Goal: Information Seeking & Learning: Learn about a topic

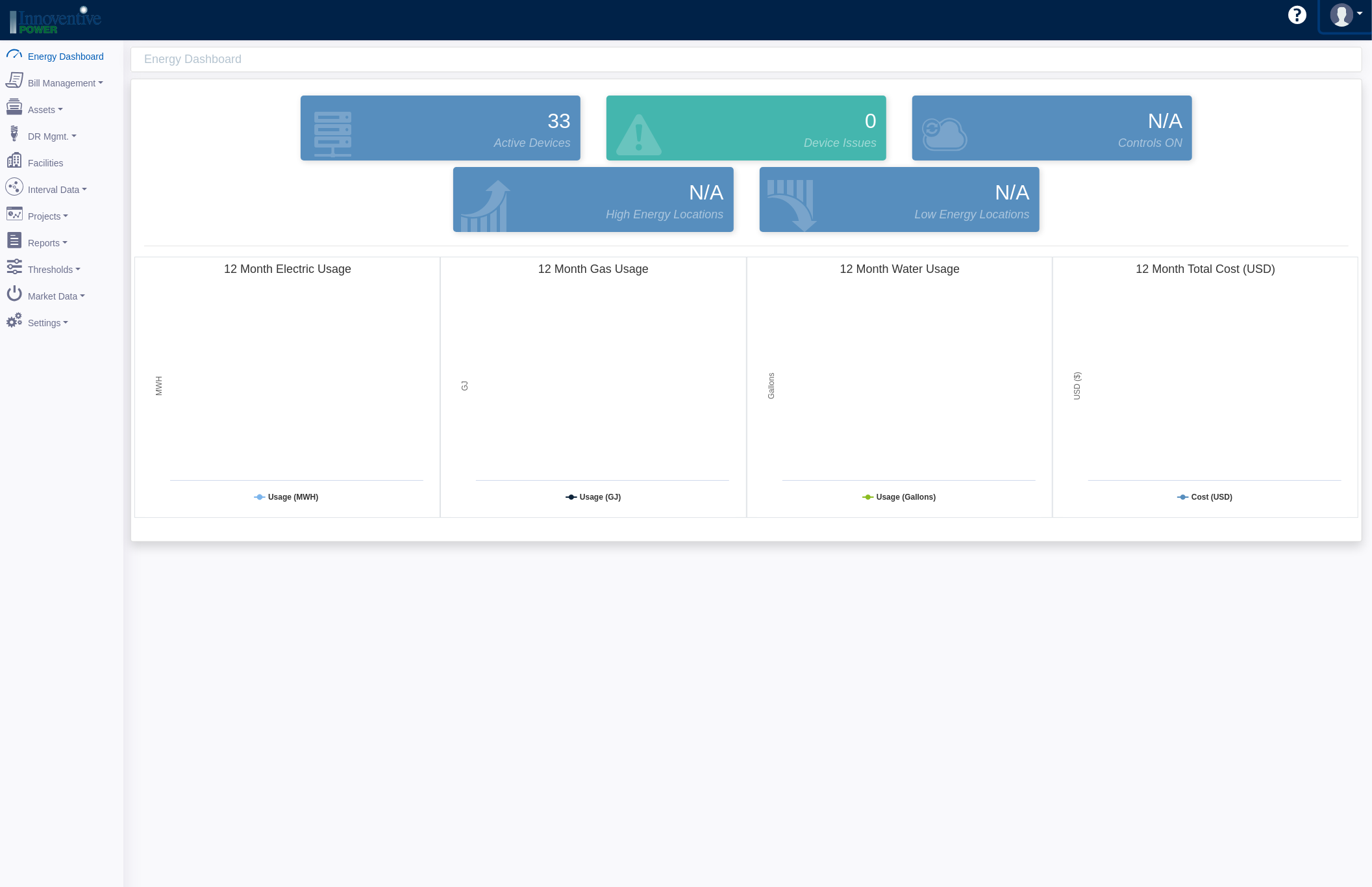
click at [1347, 6] on img at bounding box center [1342, 15] width 24 height 24
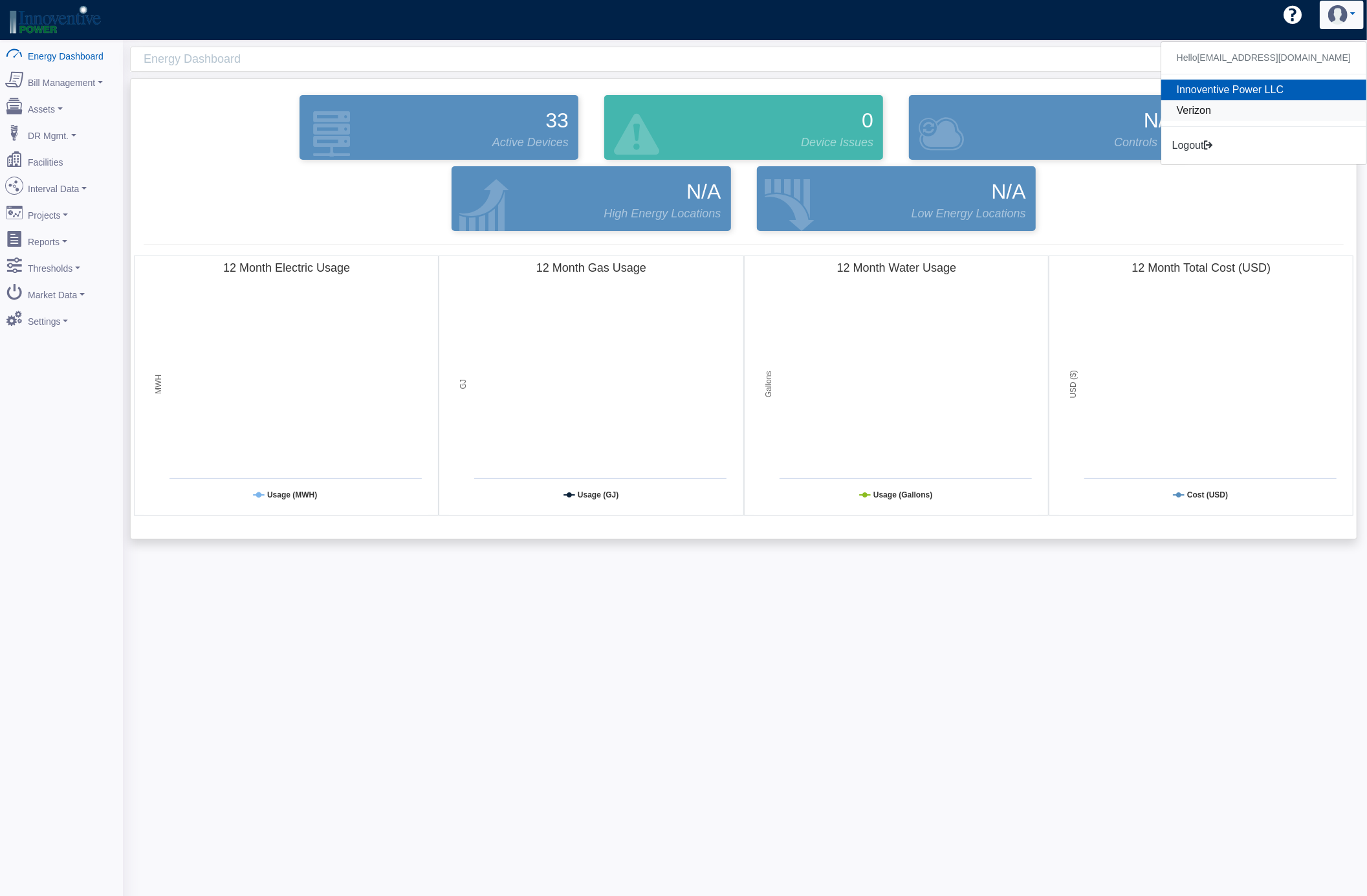
click at [1214, 109] on link "Verizon" at bounding box center [1263, 110] width 205 height 21
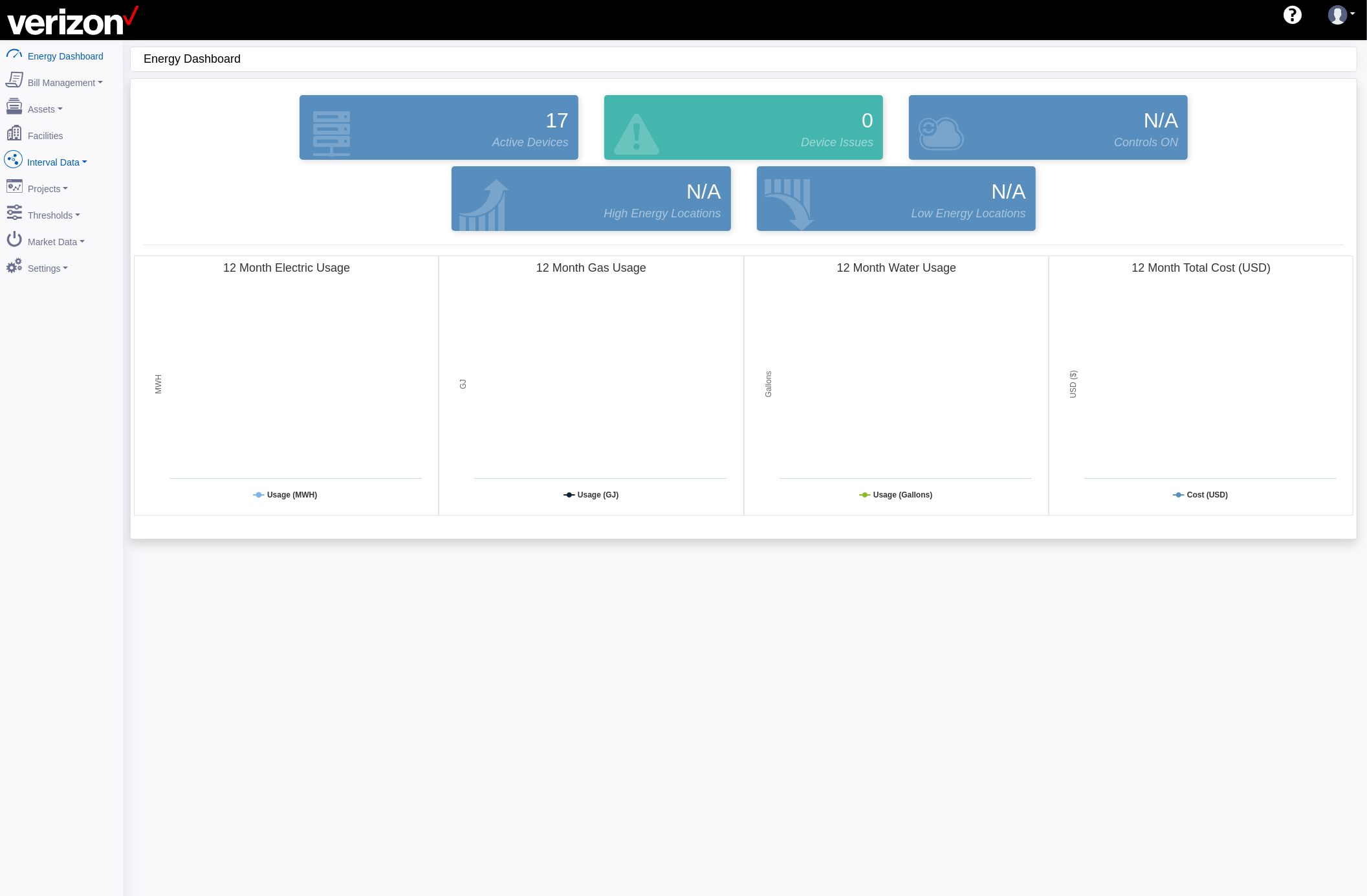
click at [68, 161] on link "Interval Data" at bounding box center [61, 159] width 126 height 27
click at [63, 233] on link "DataView" at bounding box center [61, 230] width 126 height 23
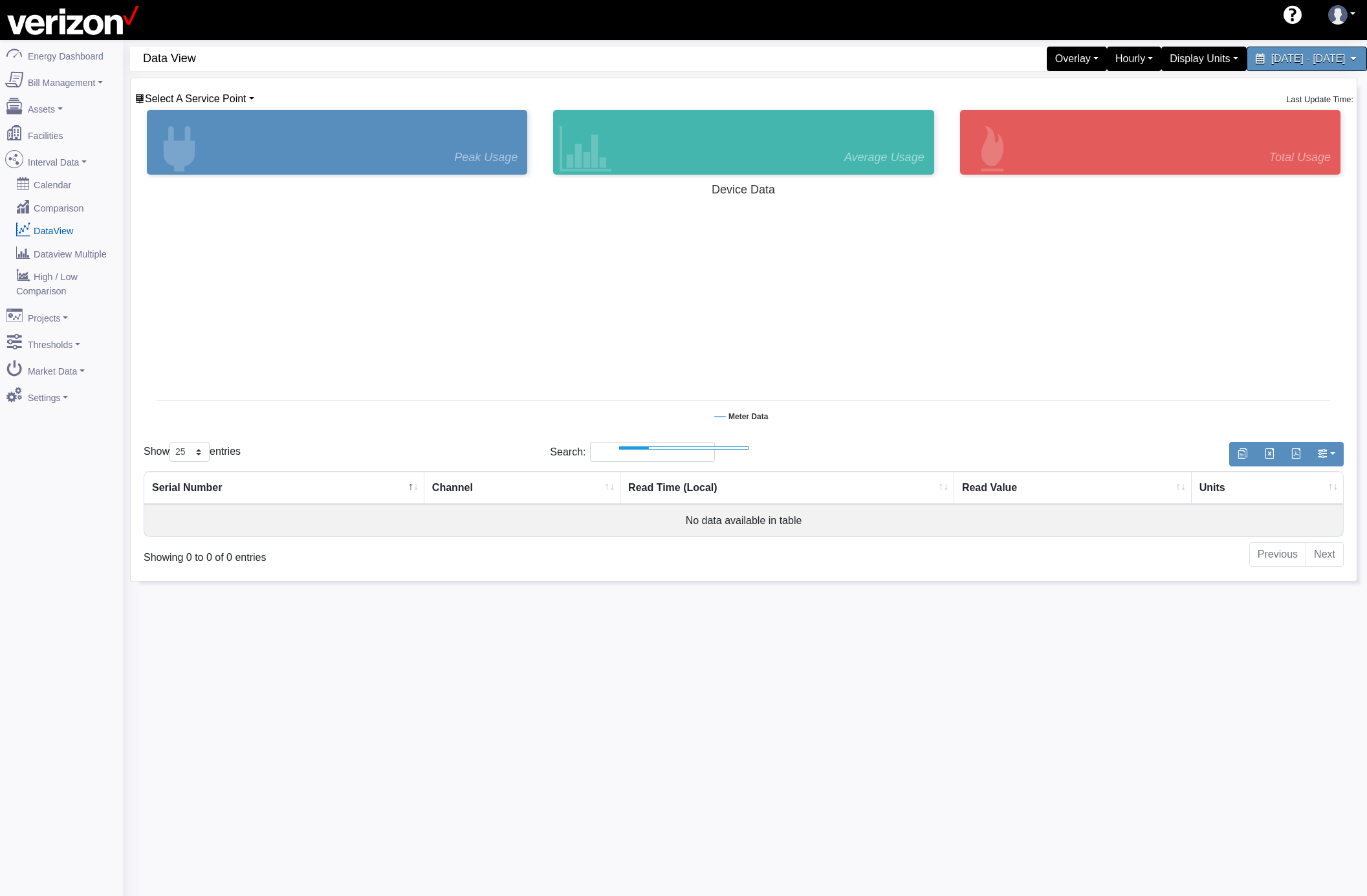
select select "25"
click at [220, 97] on span "Select A Service Point" at bounding box center [195, 99] width 101 height 11
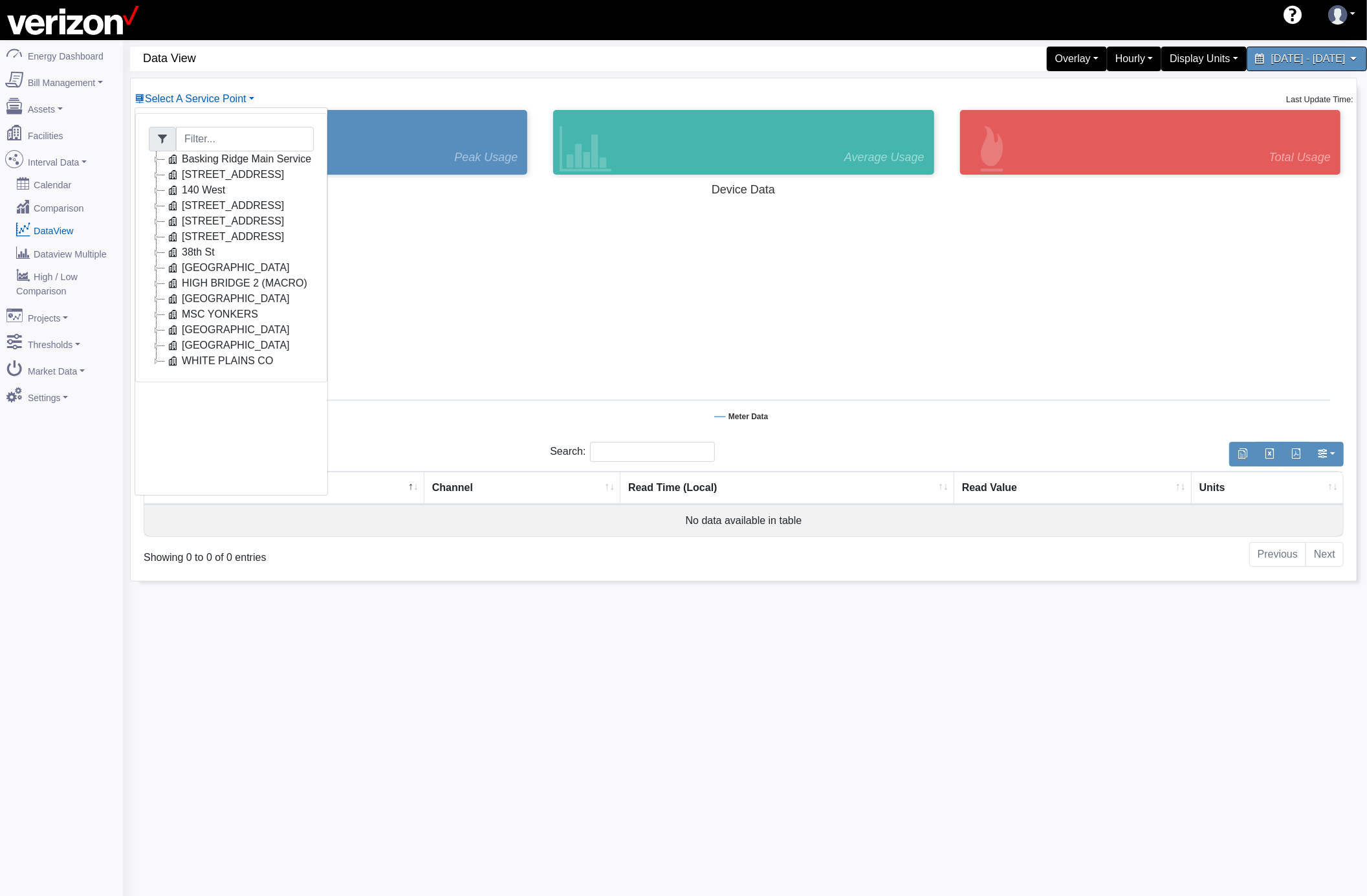
click at [156, 312] on icon at bounding box center [157, 314] width 16 height 16
click at [156, 315] on icon at bounding box center [157, 314] width 16 height 16
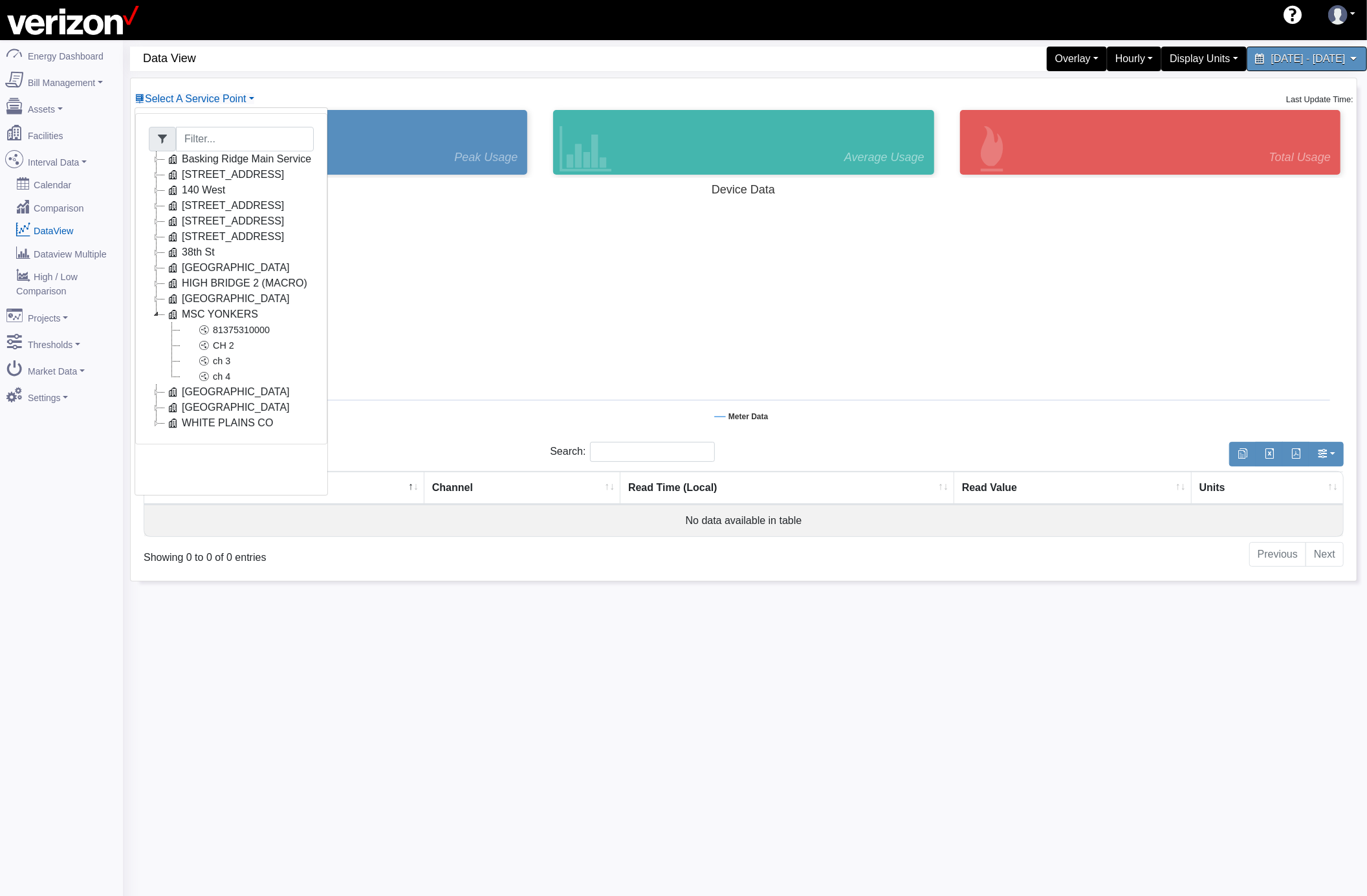
click at [156, 315] on icon at bounding box center [157, 314] width 16 height 16
click at [153, 255] on icon at bounding box center [157, 252] width 16 height 16
click at [159, 239] on icon at bounding box center [157, 237] width 16 height 16
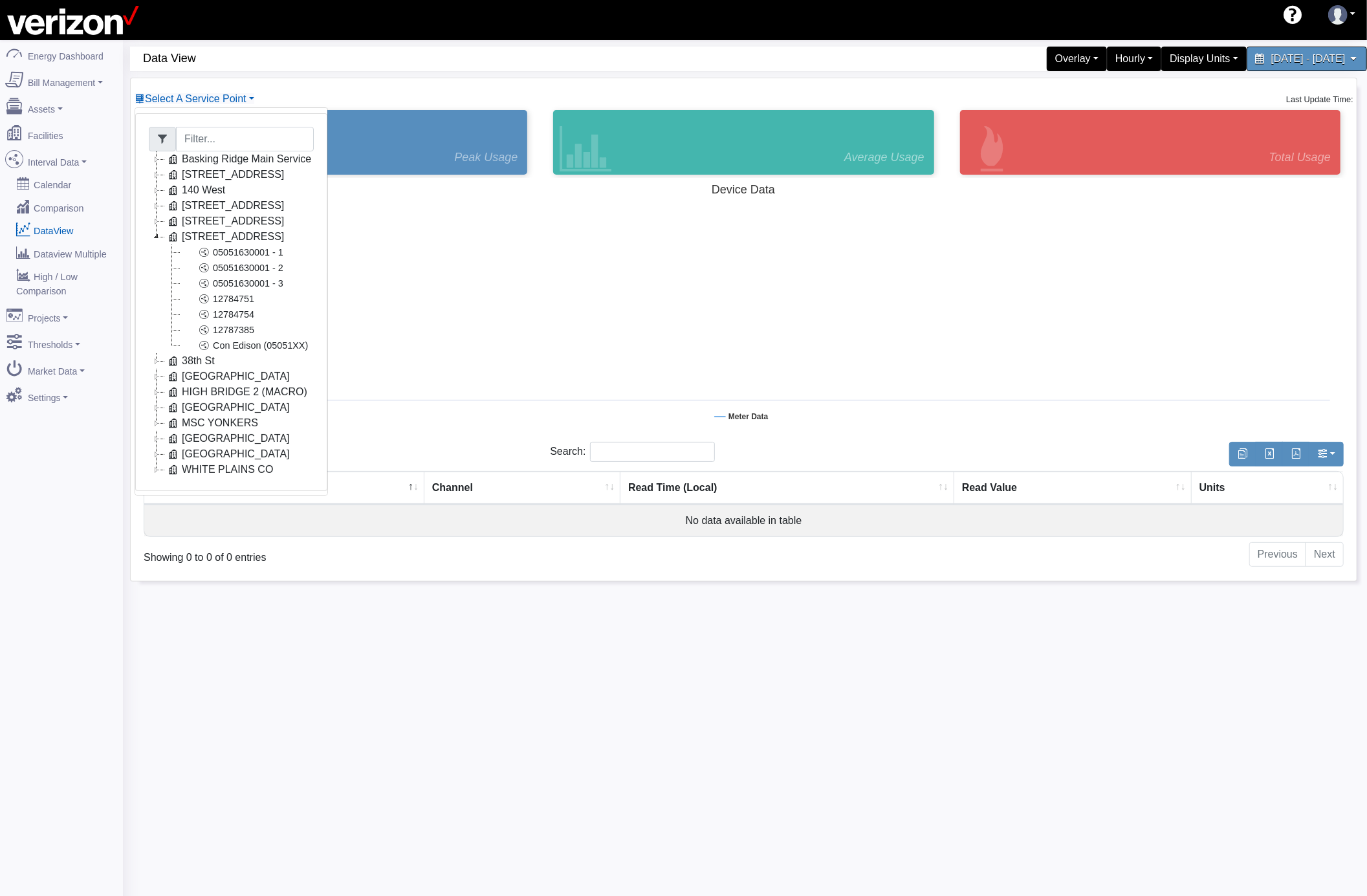
click at [159, 239] on icon at bounding box center [157, 237] width 16 height 16
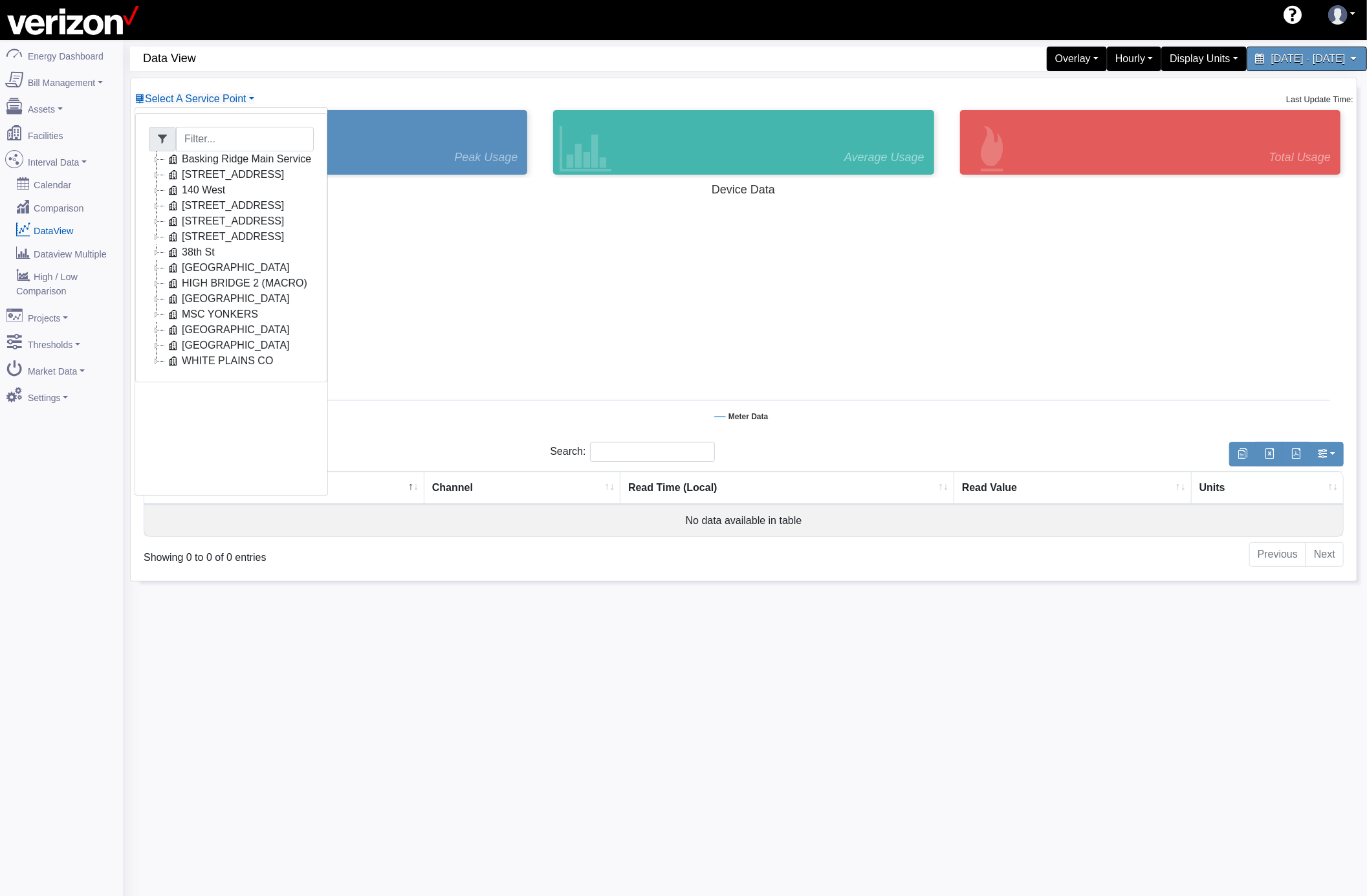
click at [155, 159] on icon at bounding box center [157, 159] width 16 height 16
click at [156, 159] on icon at bounding box center [157, 159] width 16 height 16
click at [159, 181] on icon at bounding box center [157, 175] width 16 height 16
click at [159, 181] on icon at bounding box center [157, 175] width 16 height 16
click at [157, 194] on icon at bounding box center [157, 190] width 16 height 16
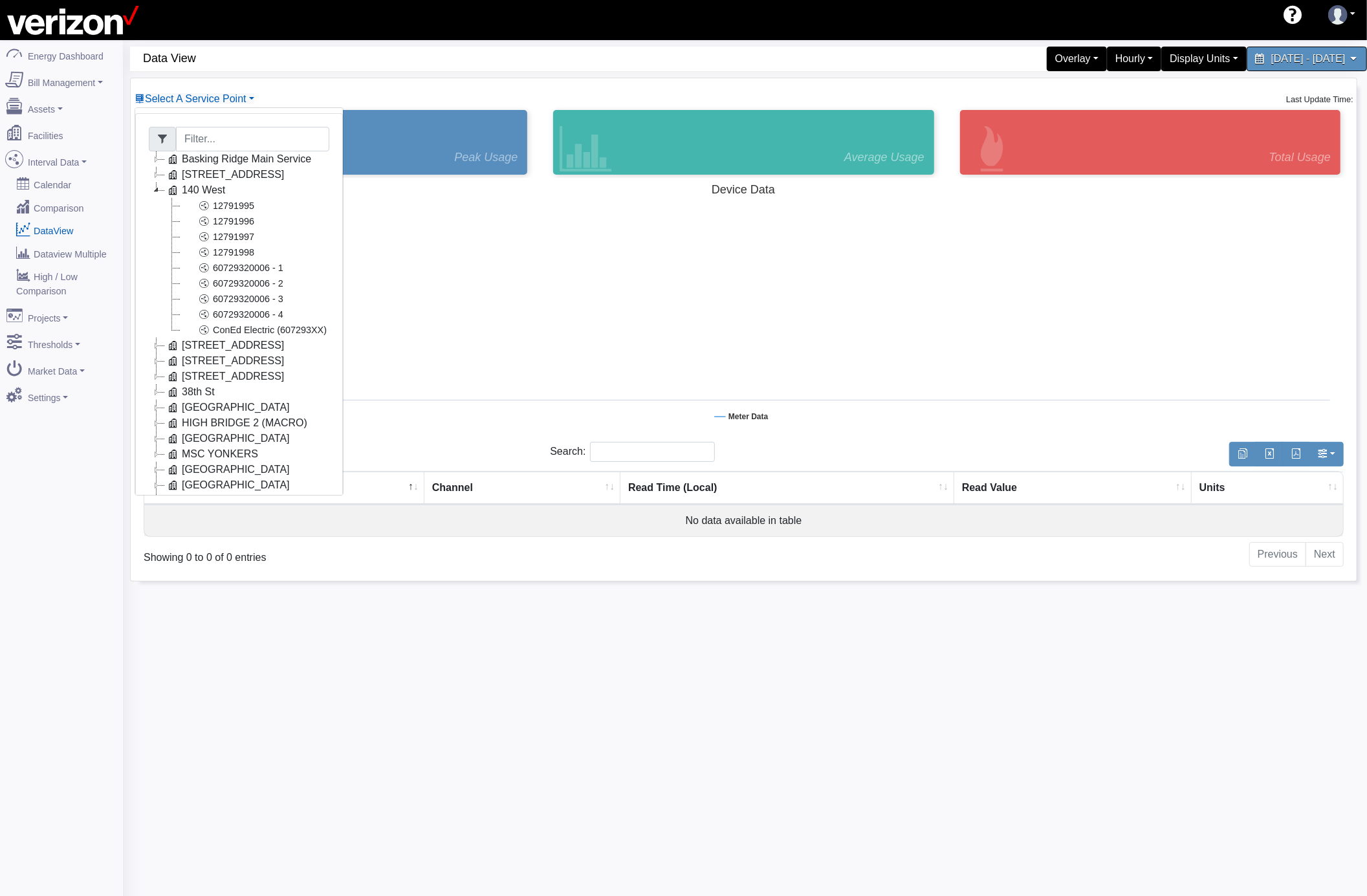
click at [157, 194] on icon at bounding box center [157, 190] width 16 height 16
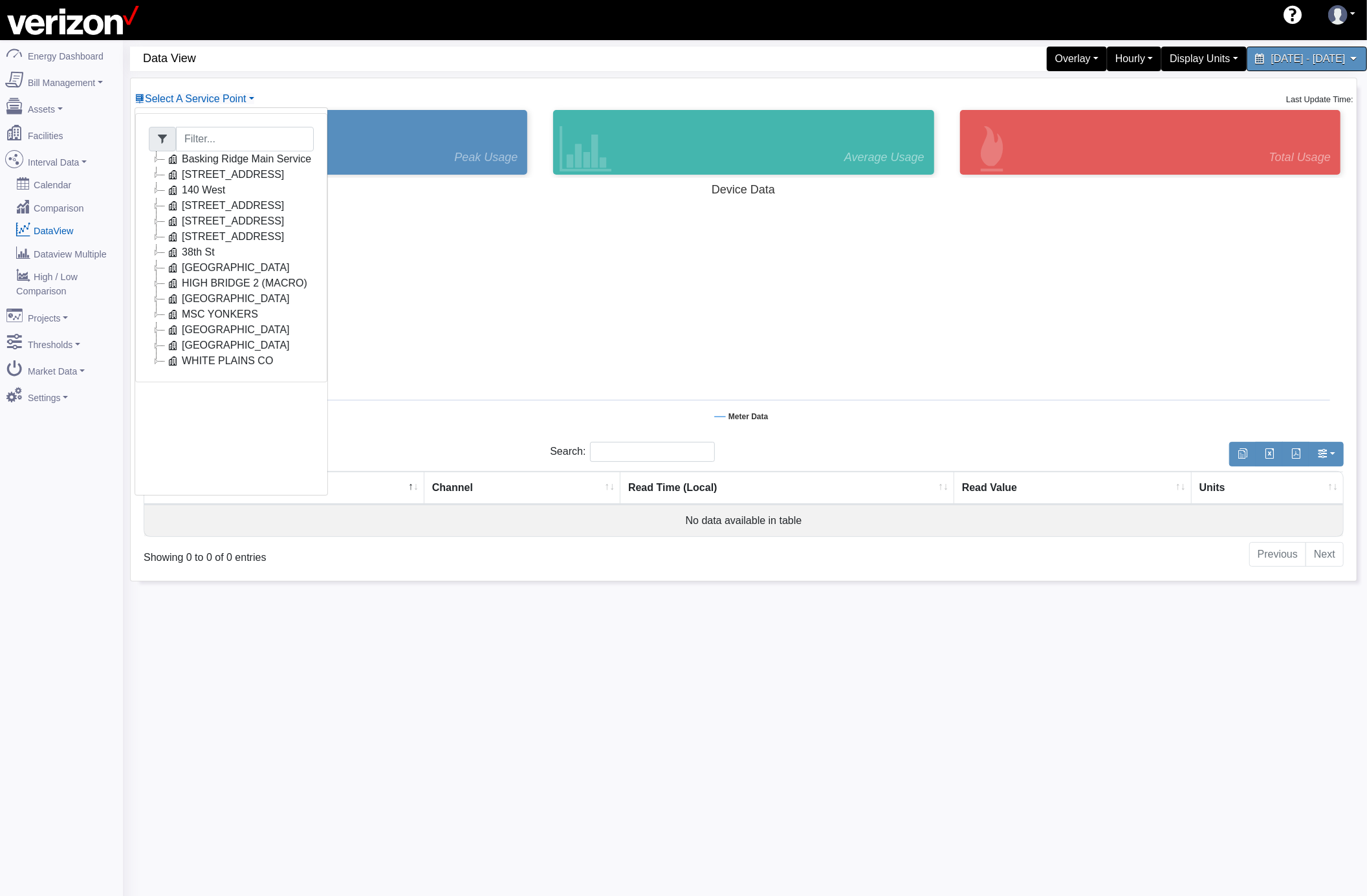
click at [156, 208] on icon at bounding box center [157, 206] width 16 height 16
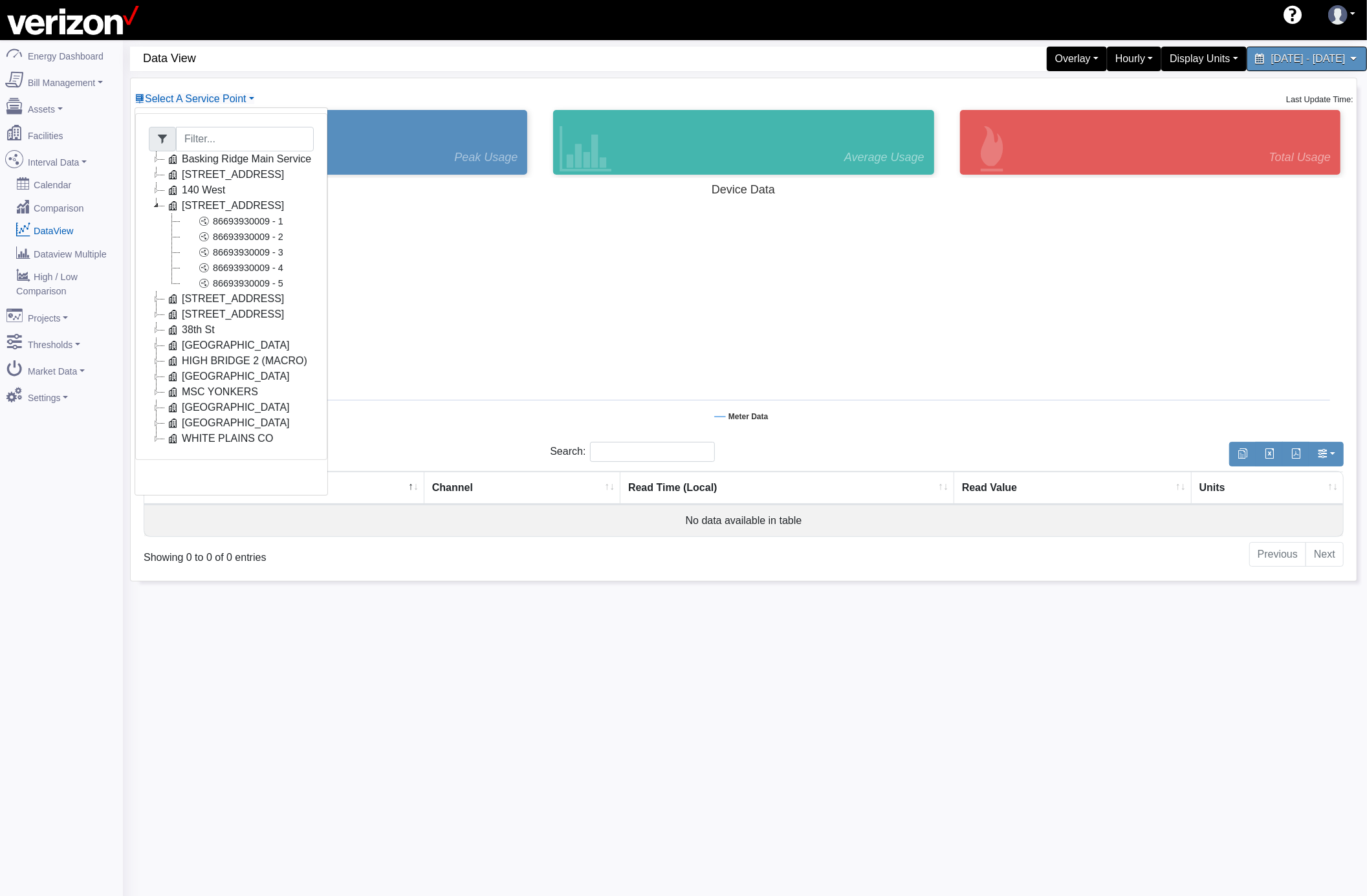
click at [156, 208] on icon at bounding box center [157, 206] width 16 height 16
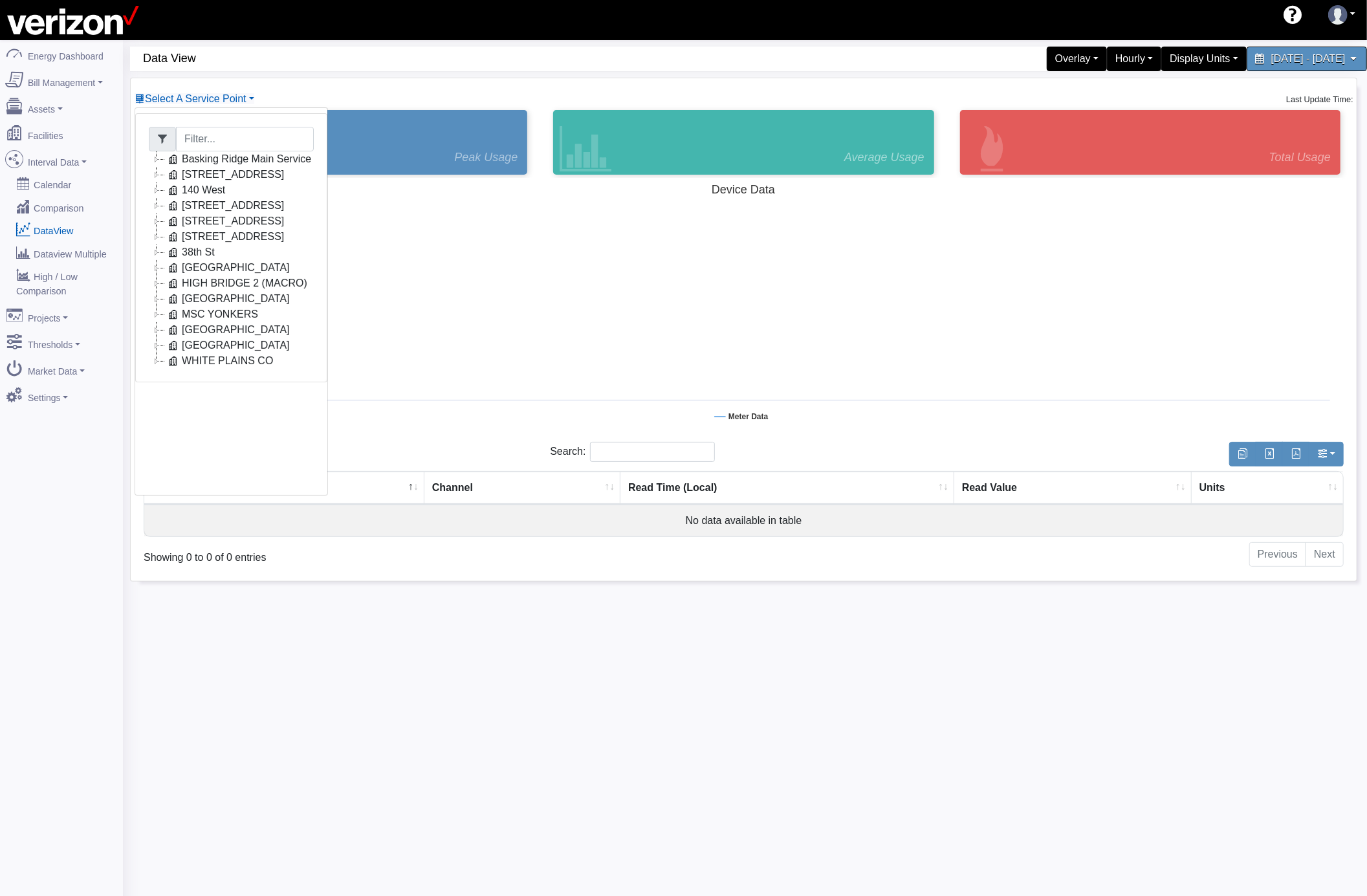
click at [154, 299] on icon at bounding box center [157, 299] width 16 height 16
click at [246, 313] on link "78806140006 - 1" at bounding box center [233, 314] width 106 height 16
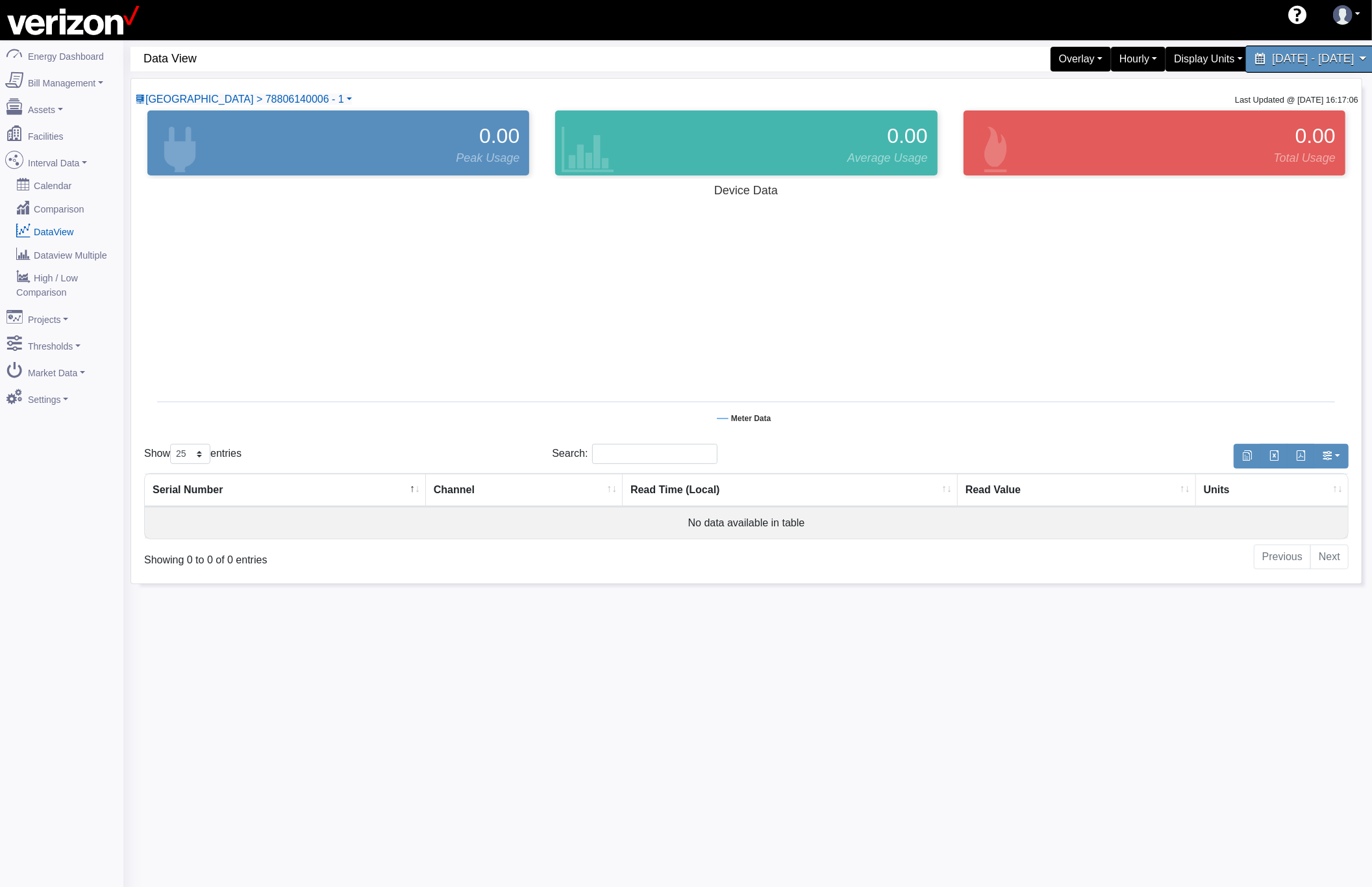
click at [1272, 55] on span "[DATE] - [DATE]" at bounding box center [1313, 59] width 82 height 12
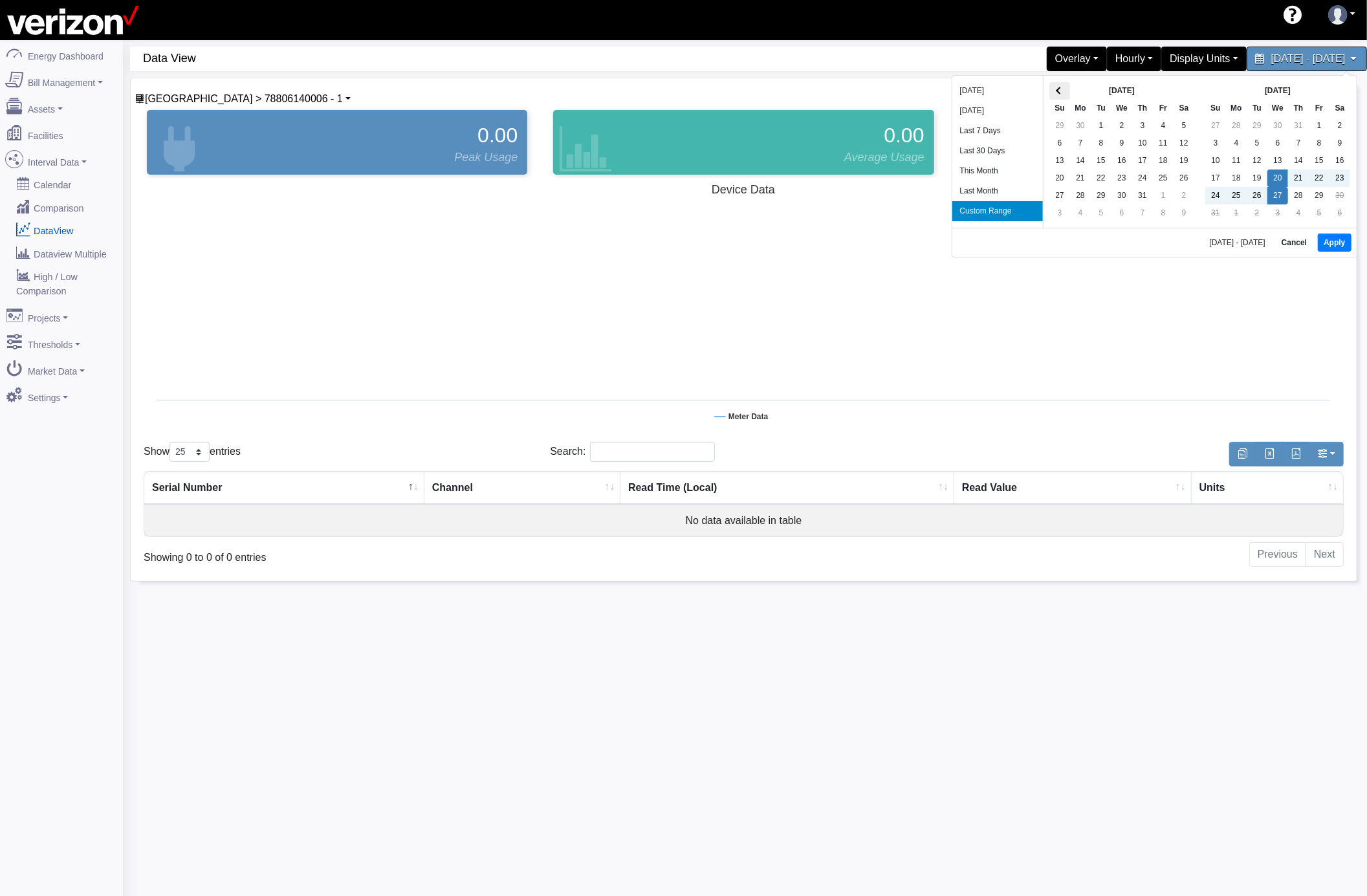
click at [1064, 93] on th at bounding box center [1060, 90] width 21 height 17
click at [1064, 92] on th at bounding box center [1070, 92] width 21 height 17
click at [1348, 241] on button "Apply" at bounding box center [1345, 243] width 33 height 18
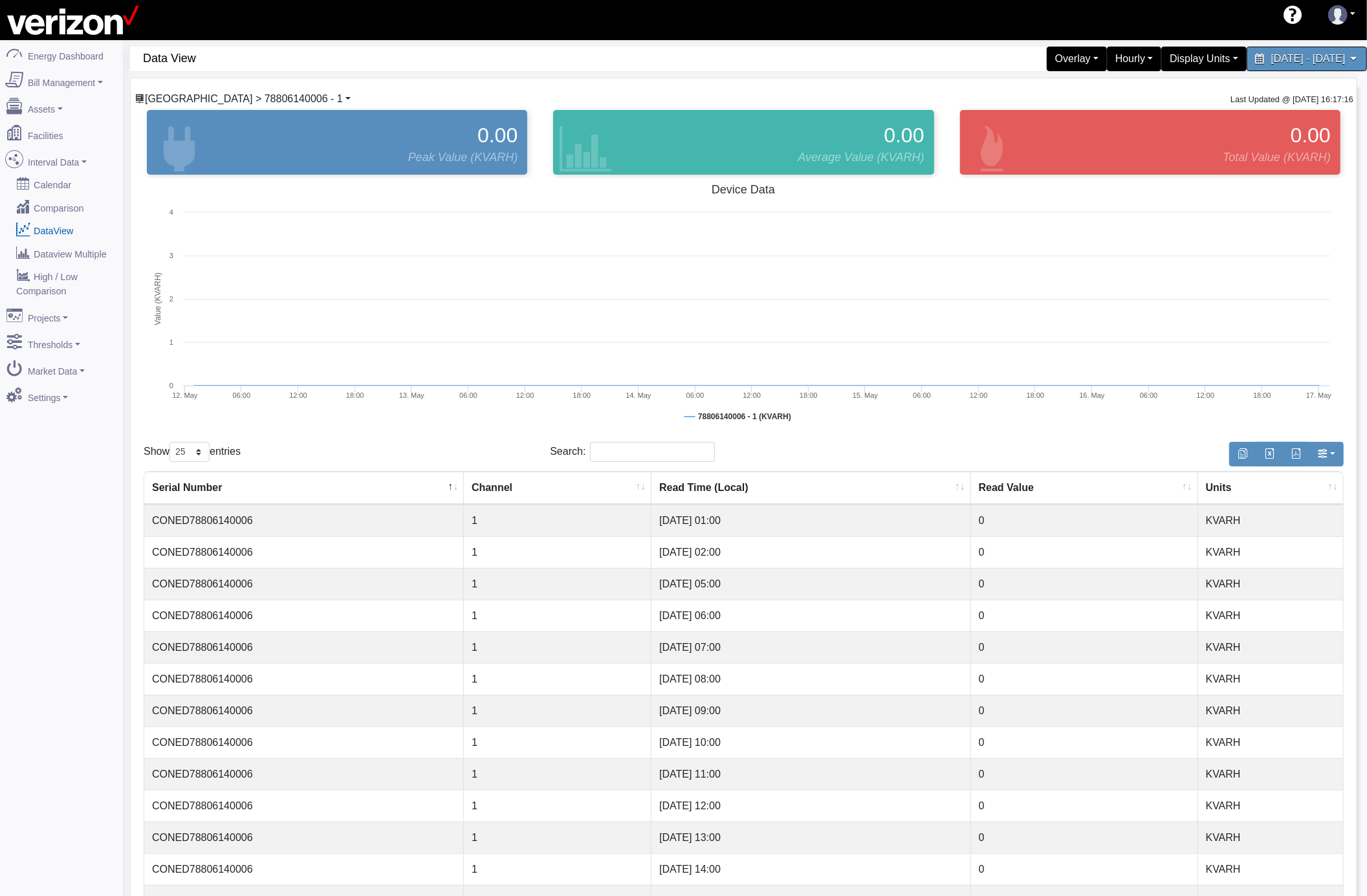
click at [273, 99] on link "[GEOGRAPHIC_DATA] > 78806140006 - 1" at bounding box center [242, 99] width 216 height 11
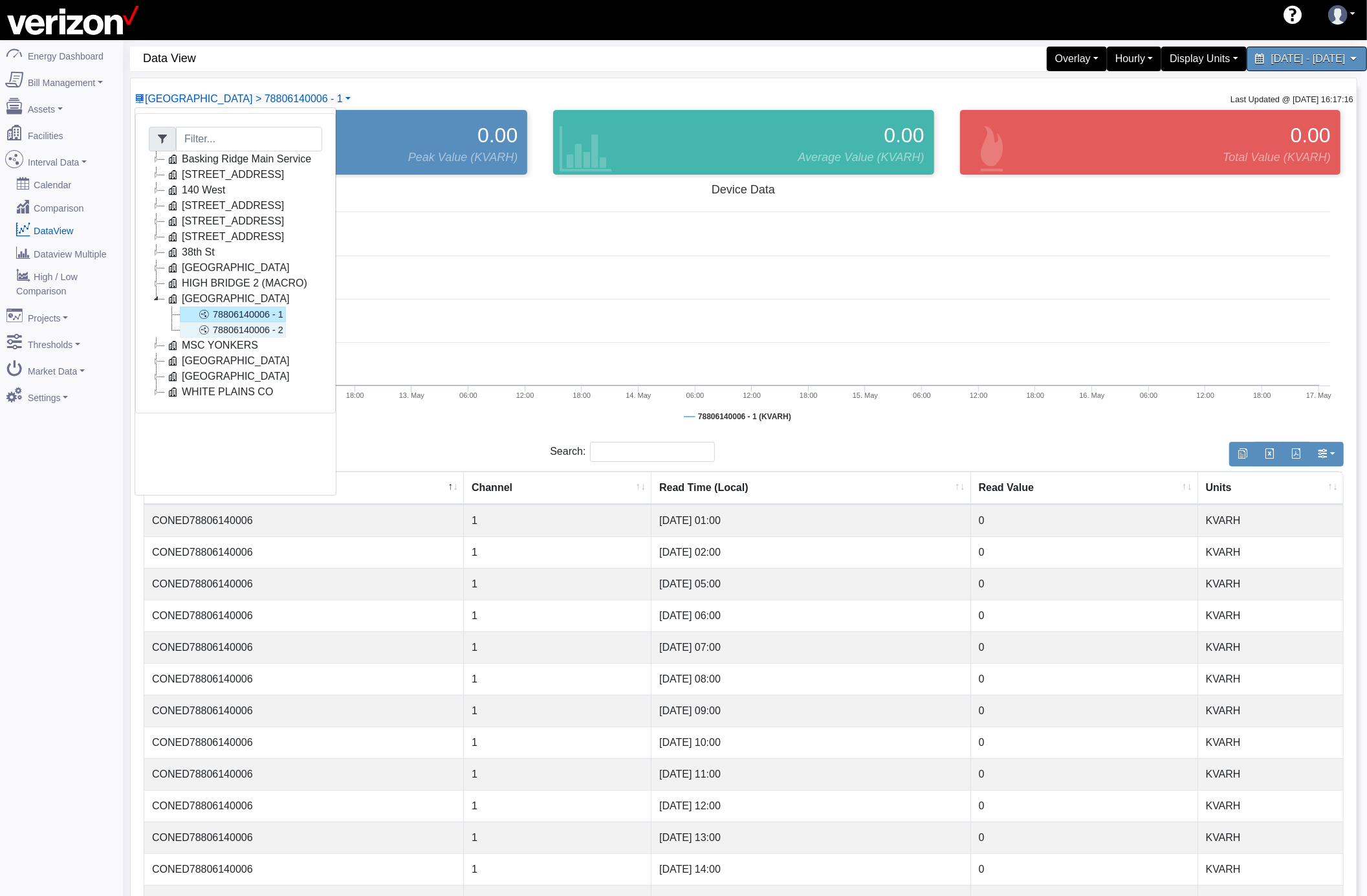
click at [259, 327] on link "78806140006 - 2" at bounding box center [233, 330] width 106 height 16
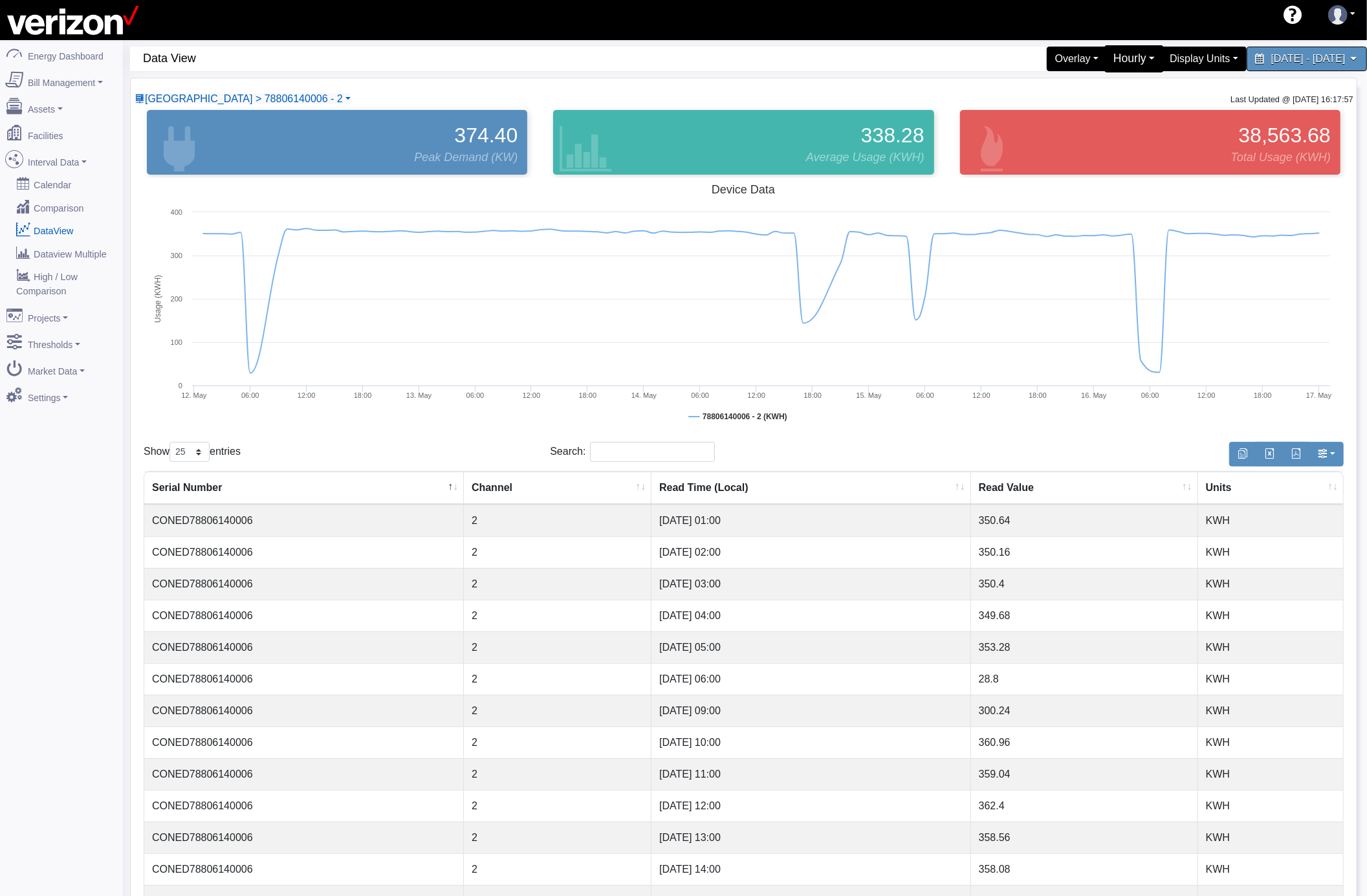
click at [1105, 68] on div "Hourly" at bounding box center [1134, 59] width 60 height 27
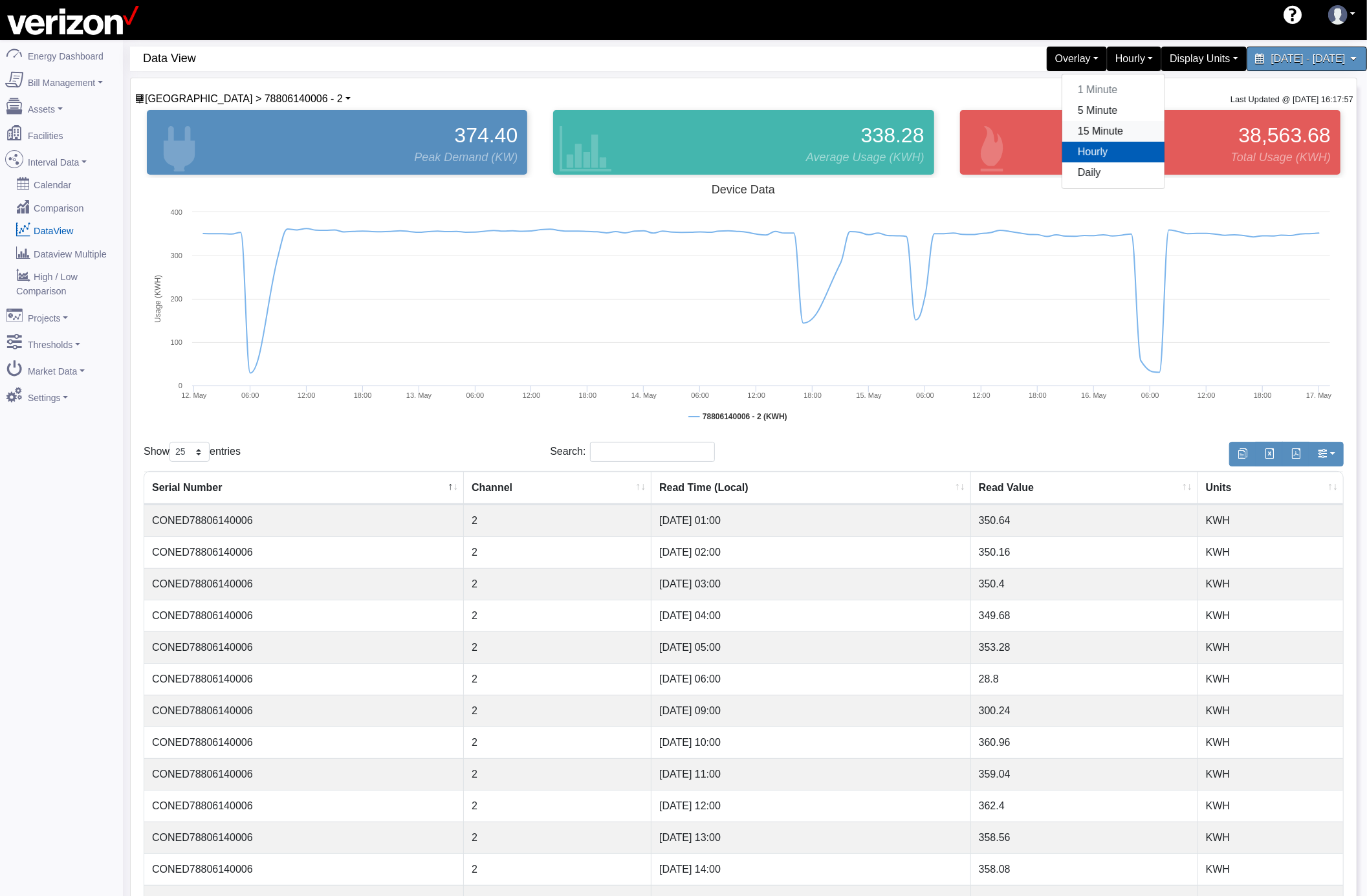
click at [1063, 137] on link "15 Minute" at bounding box center [1114, 131] width 102 height 21
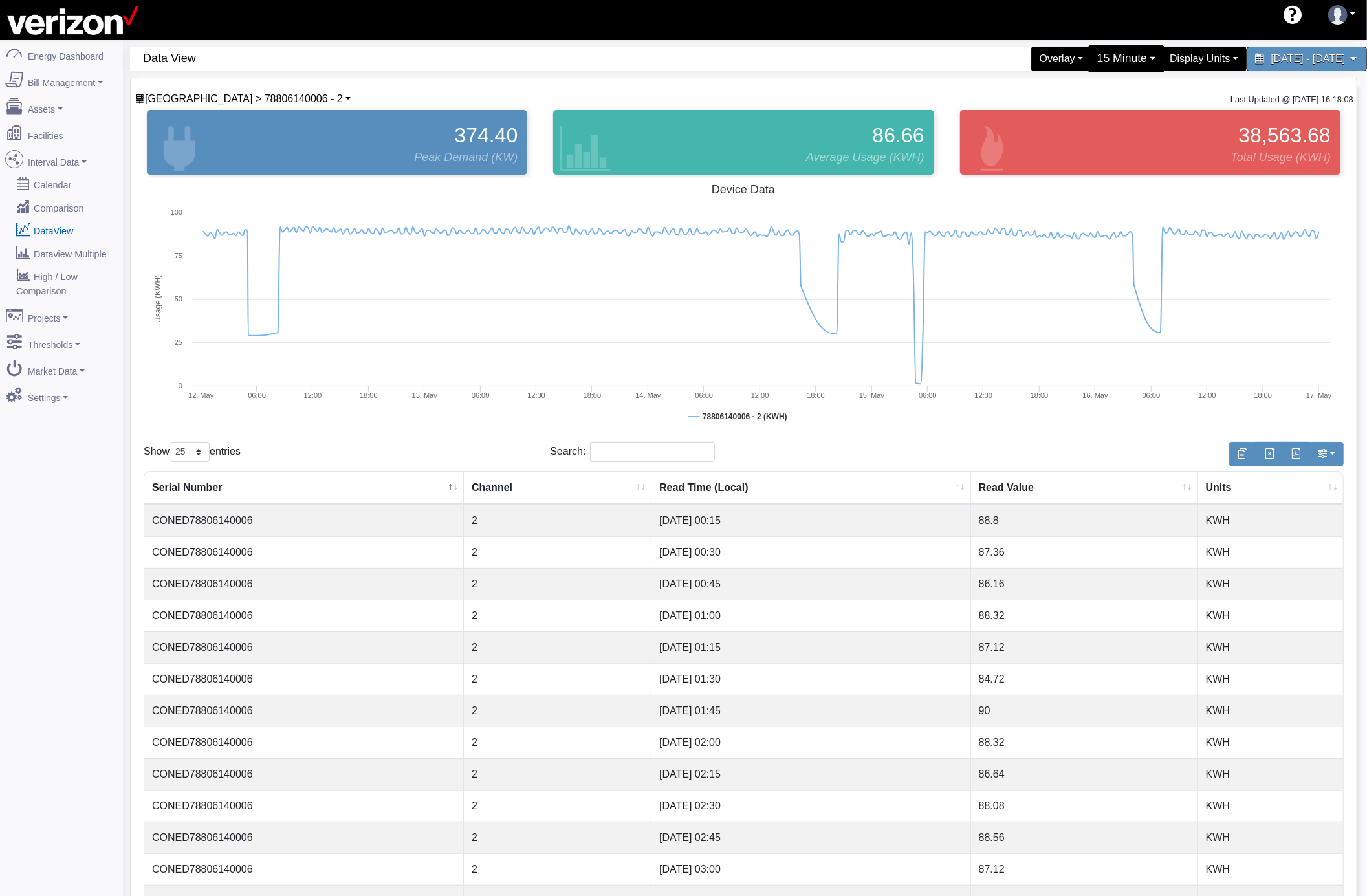
click at [1088, 60] on div "15 Minute" at bounding box center [1126, 59] width 77 height 27
click at [936, 56] on div "Overlay Typical Real Time Zonal Load Real Time Zonal LBMP Load Forecast DAM Pri…" at bounding box center [1054, 59] width 608 height 25
click at [264, 96] on span "[GEOGRAPHIC_DATA] > 78806140006 - 2" at bounding box center [244, 99] width 198 height 11
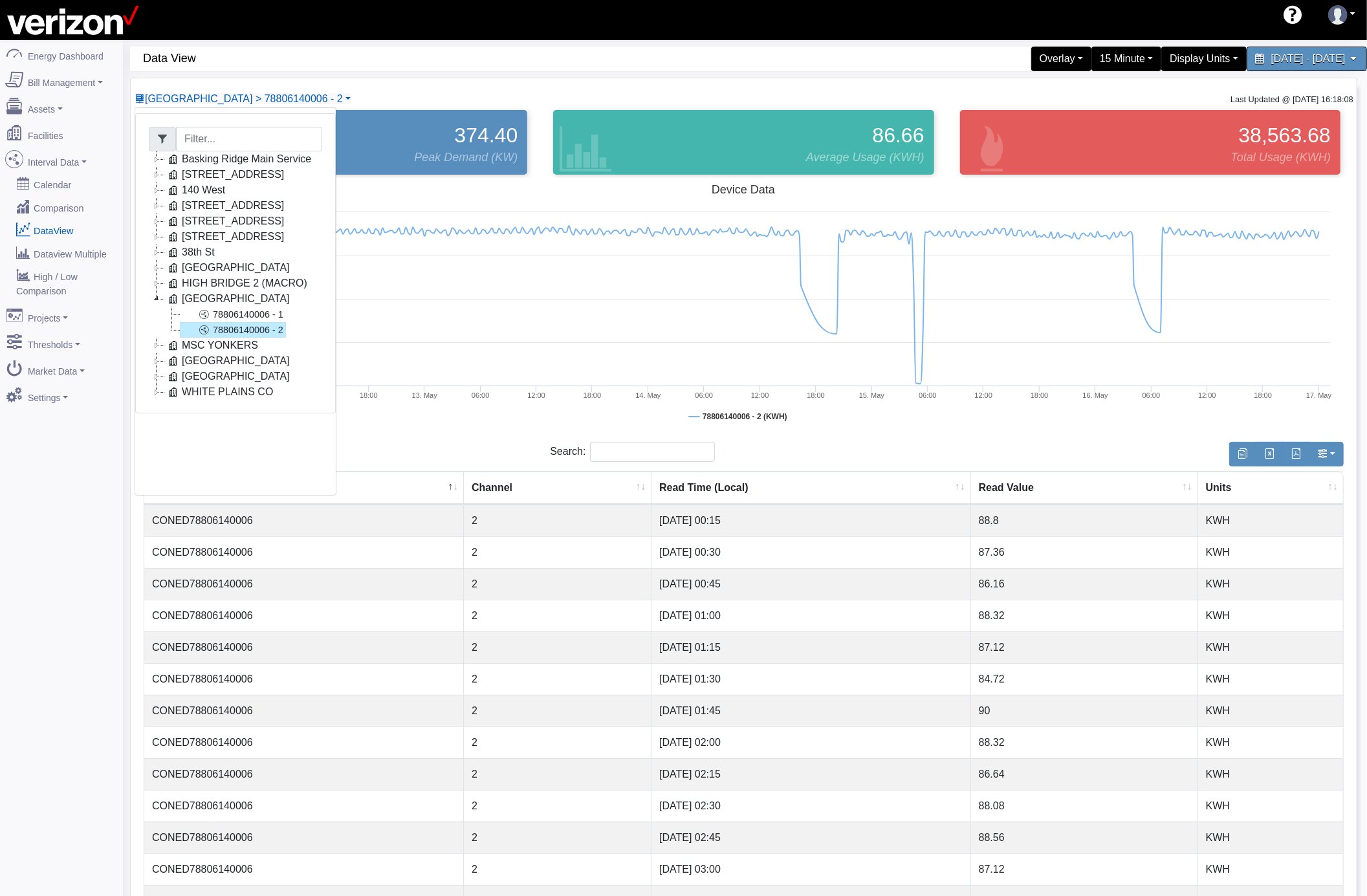
click at [157, 163] on icon at bounding box center [157, 159] width 16 height 16
click at [216, 170] on link "Main Electric" at bounding box center [224, 175] width 88 height 16
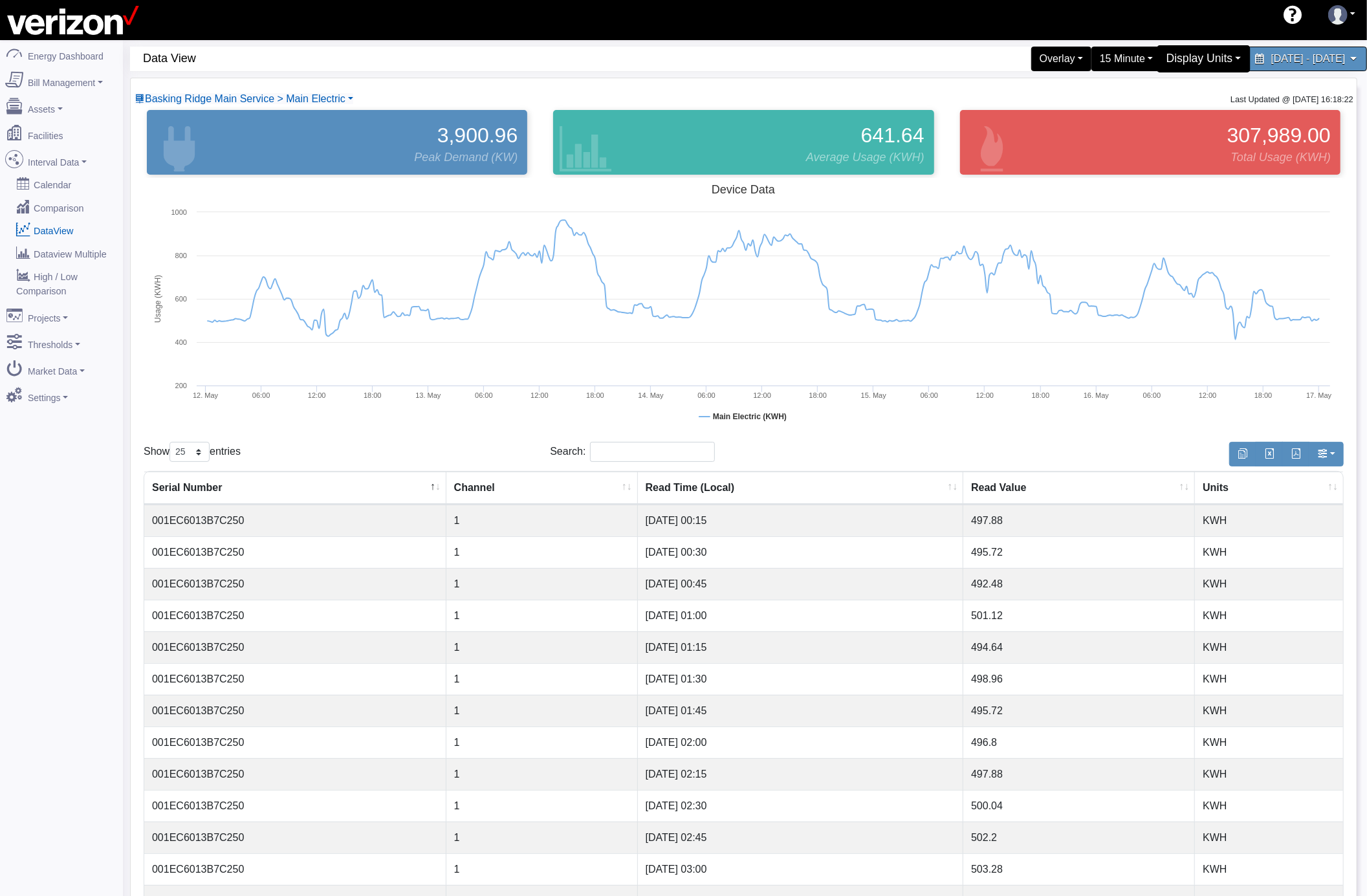
click at [1166, 57] on div "Display Units" at bounding box center [1205, 59] width 94 height 27
click at [1148, 88] on link "kW" at bounding box center [1199, 90] width 102 height 21
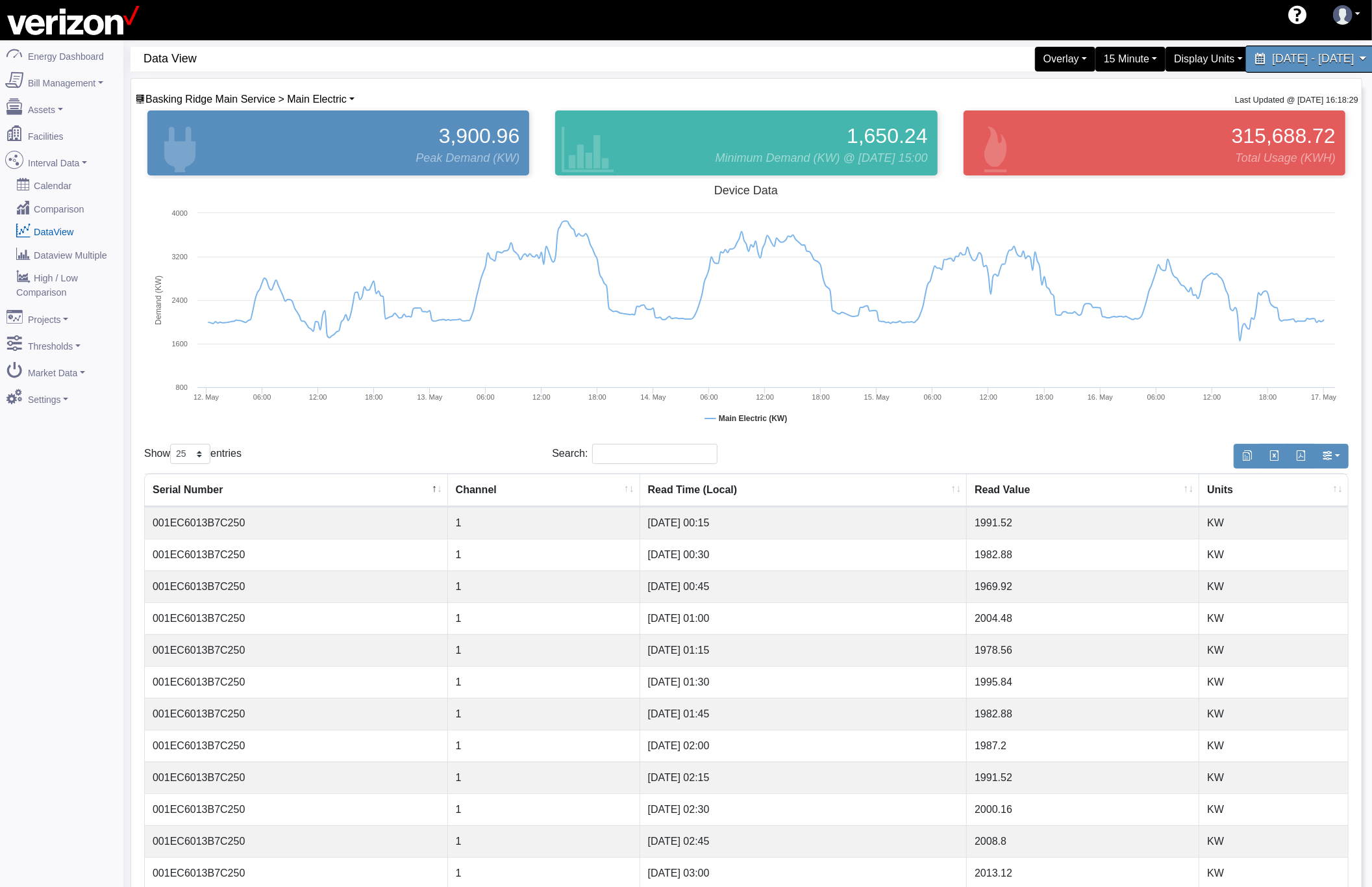
click at [1279, 68] on div "[DATE] - [DATE]" at bounding box center [1312, 59] width 133 height 27
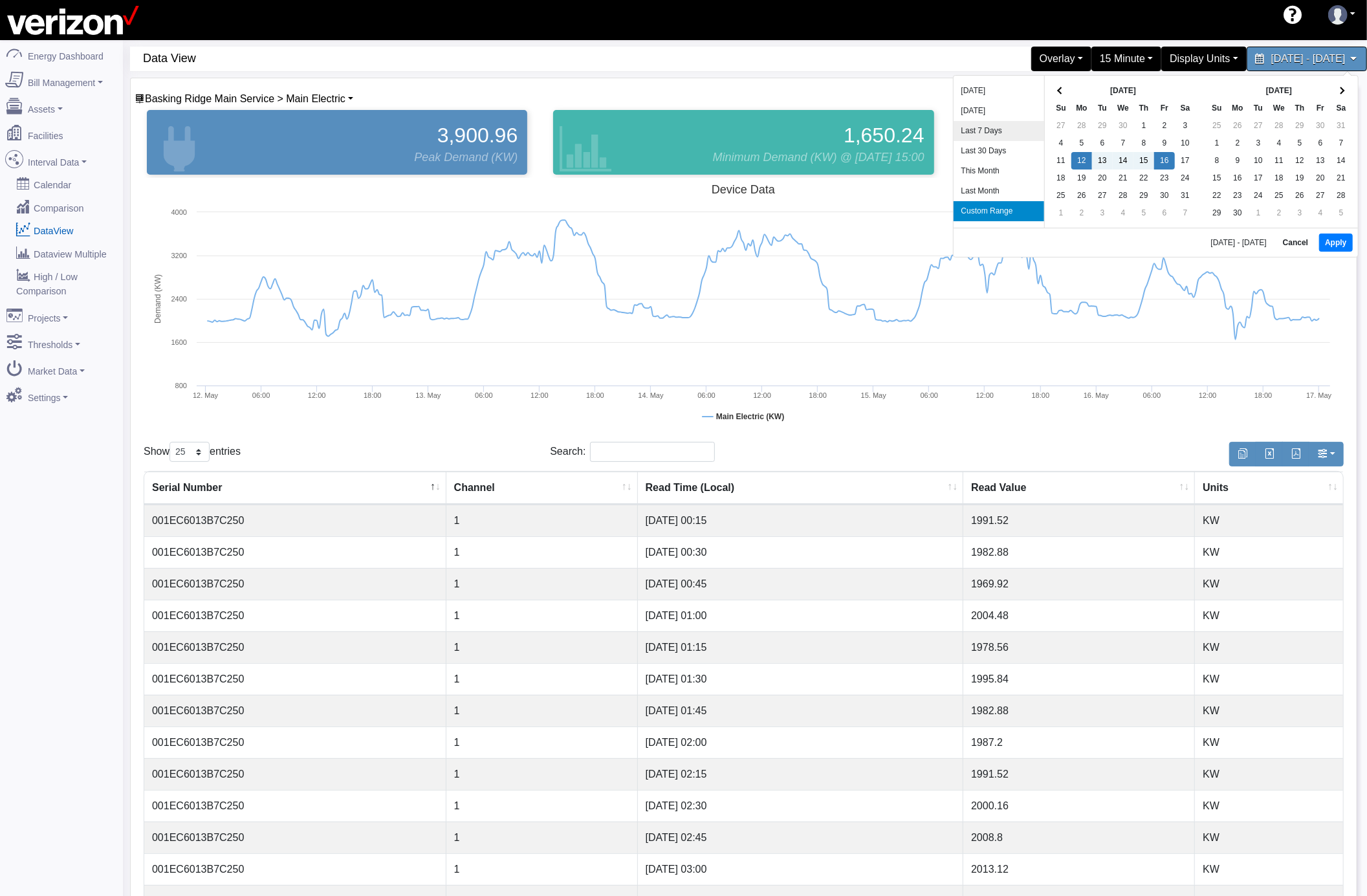
click at [1011, 130] on li "Last 7 Days" at bounding box center [999, 130] width 90 height 20
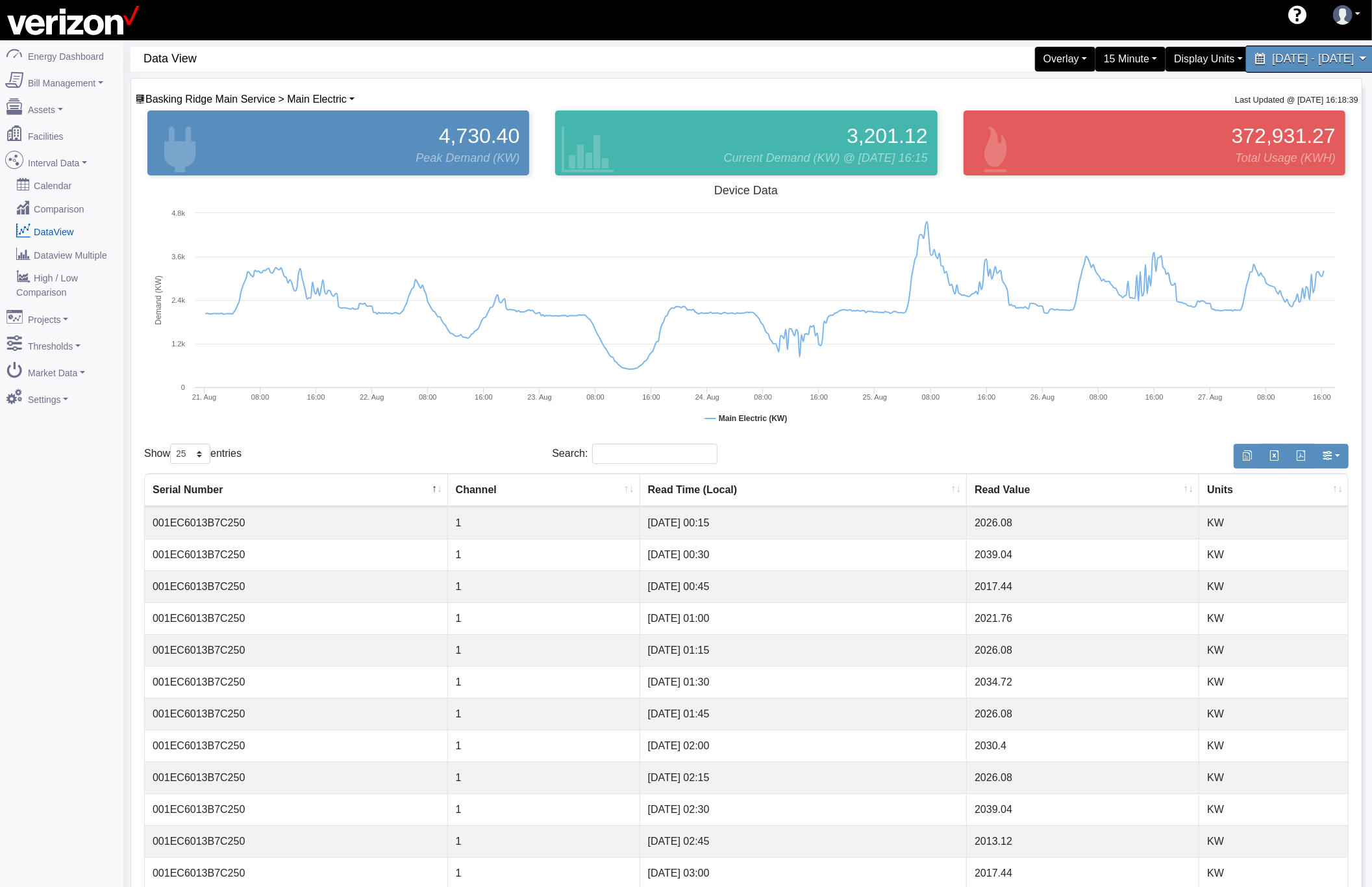
click at [1272, 58] on span "[DATE] - [DATE]" at bounding box center [1313, 59] width 82 height 12
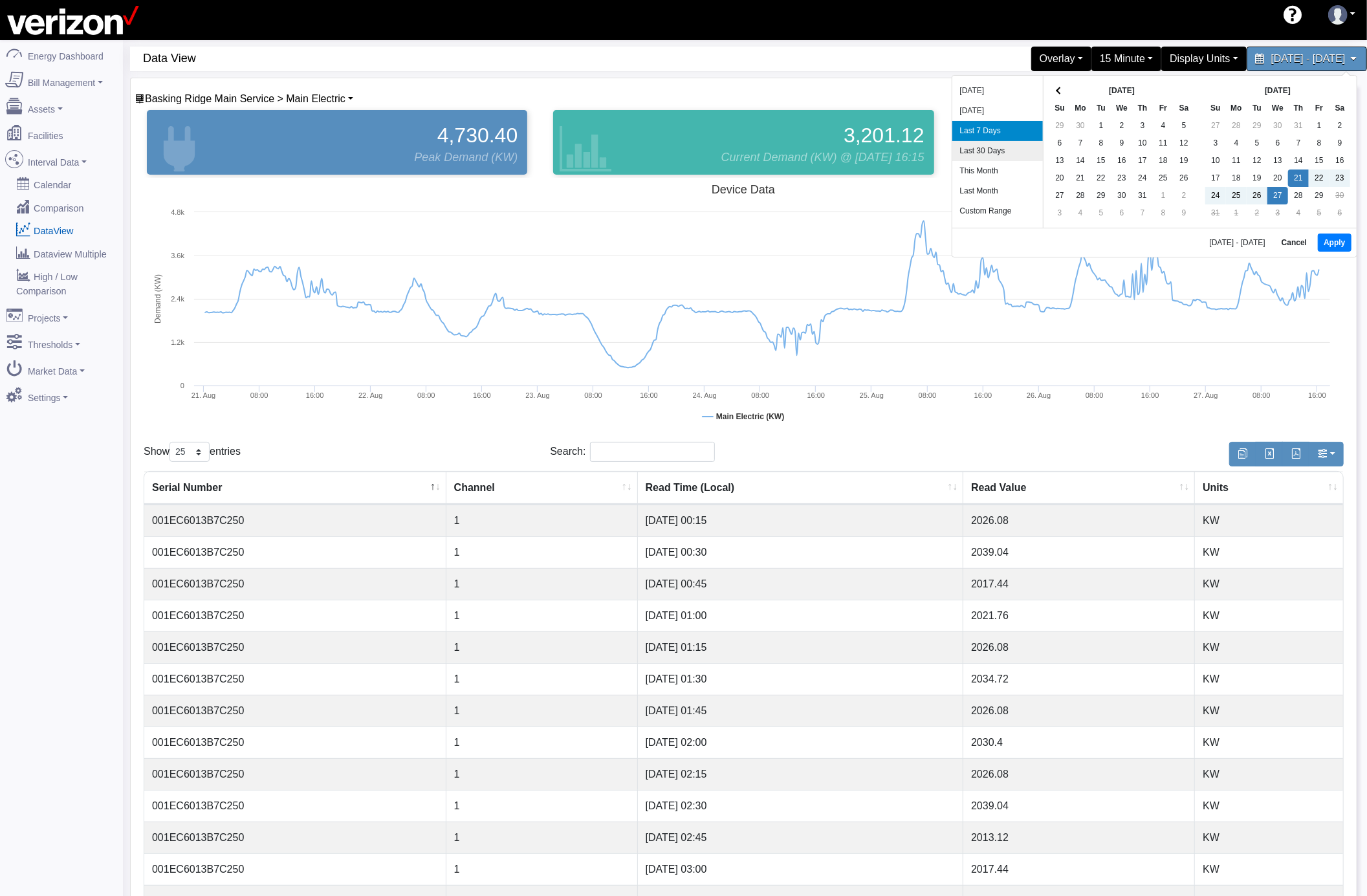
click at [997, 148] on li "Last 30 Days" at bounding box center [997, 150] width 90 height 20
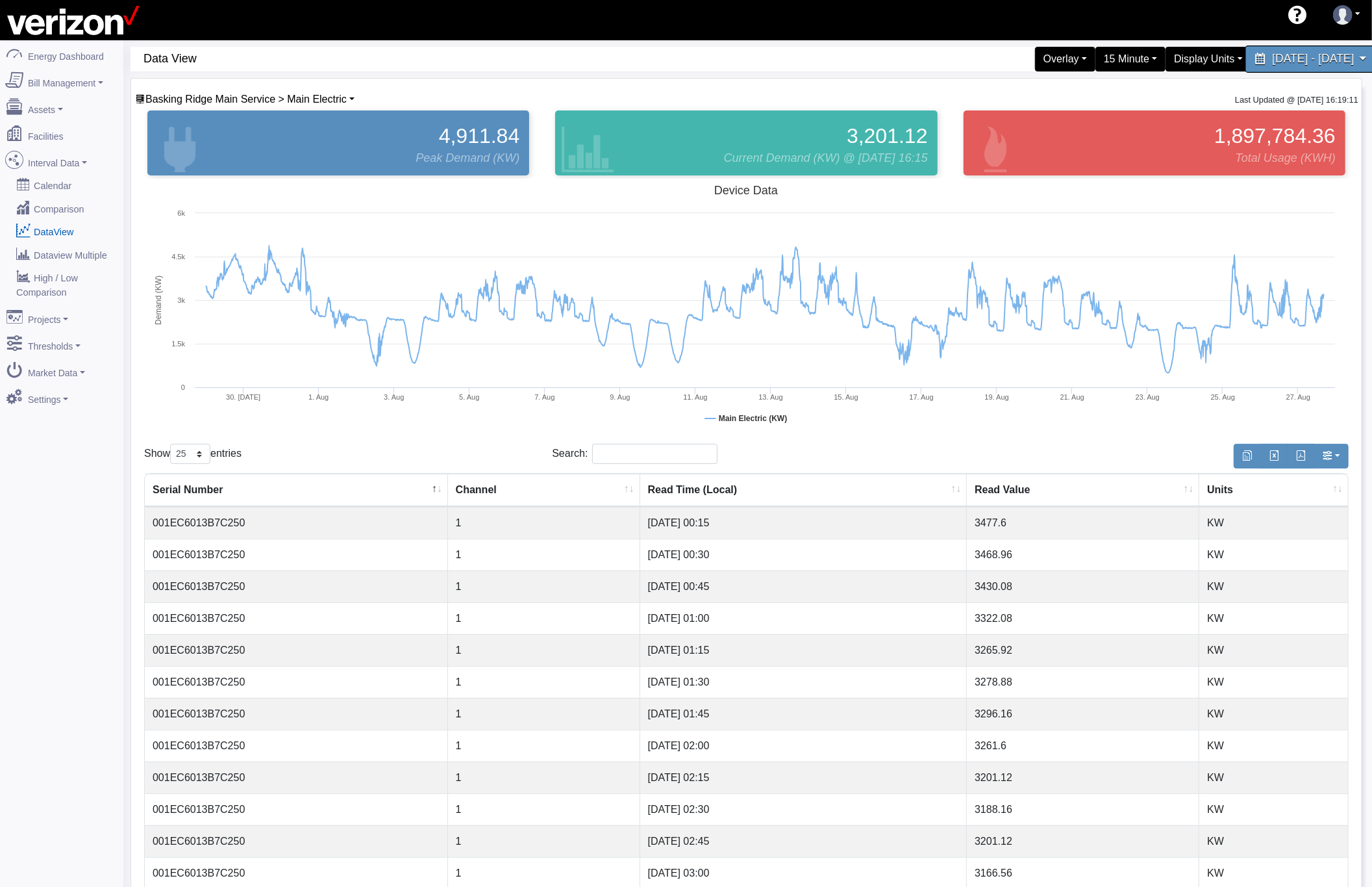
click at [1272, 58] on span "[DATE] - [DATE]" at bounding box center [1313, 59] width 82 height 12
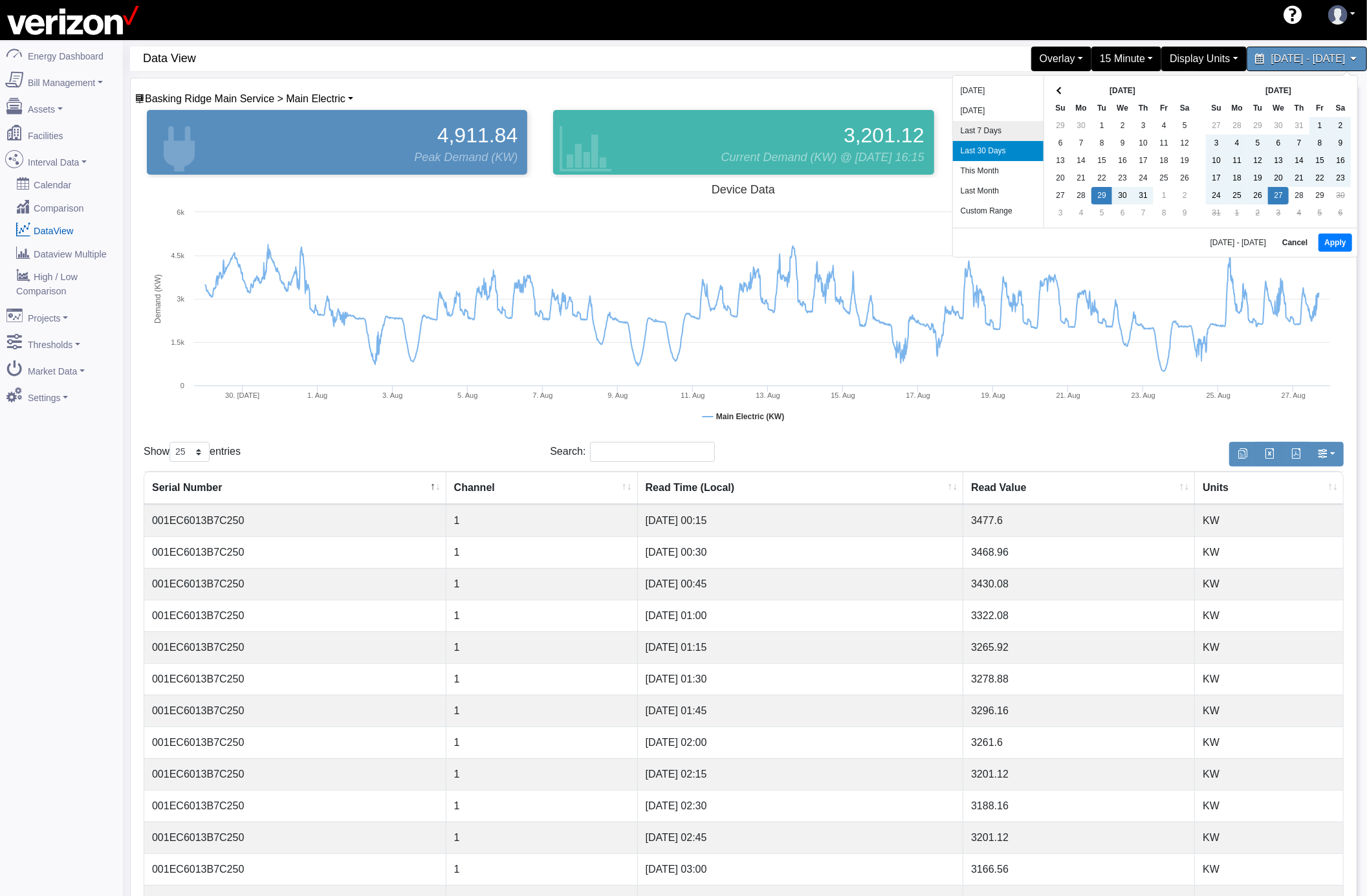
click at [997, 125] on li "Last 7 Days" at bounding box center [998, 130] width 90 height 20
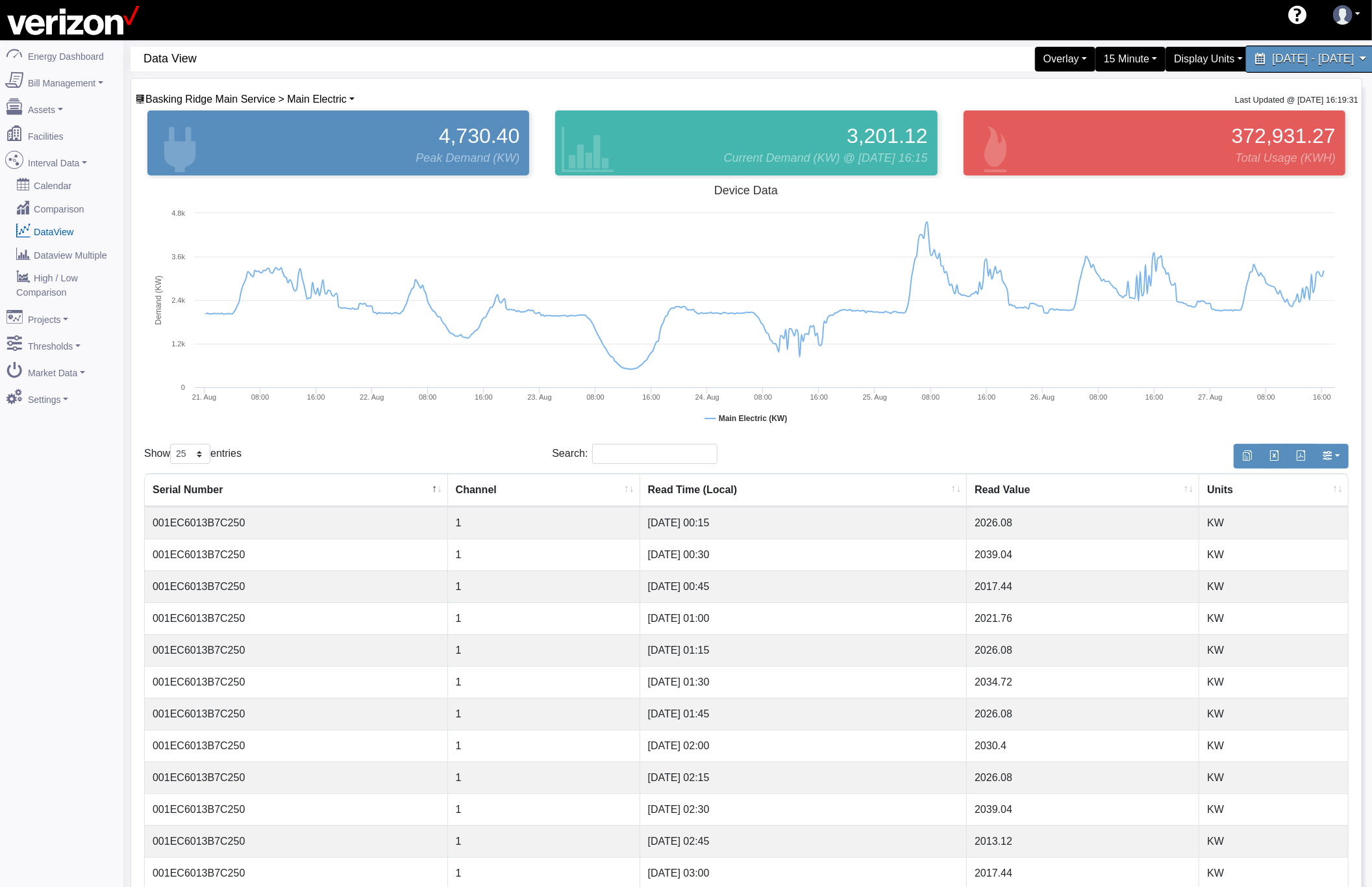
click at [1245, 70] on div "[DATE] - [DATE]" at bounding box center [1312, 59] width 133 height 27
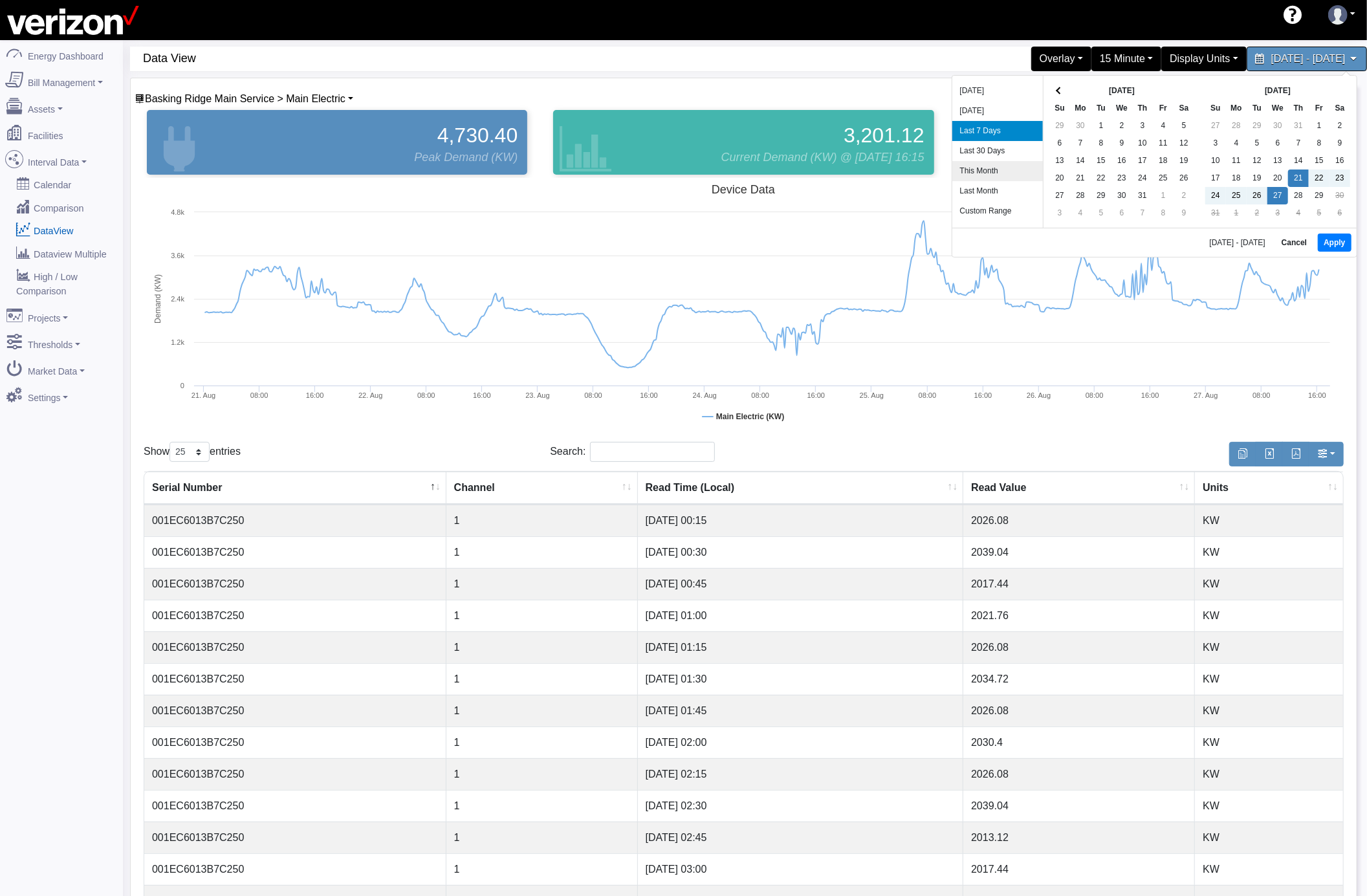
click at [998, 173] on li "This Month" at bounding box center [997, 170] width 90 height 20
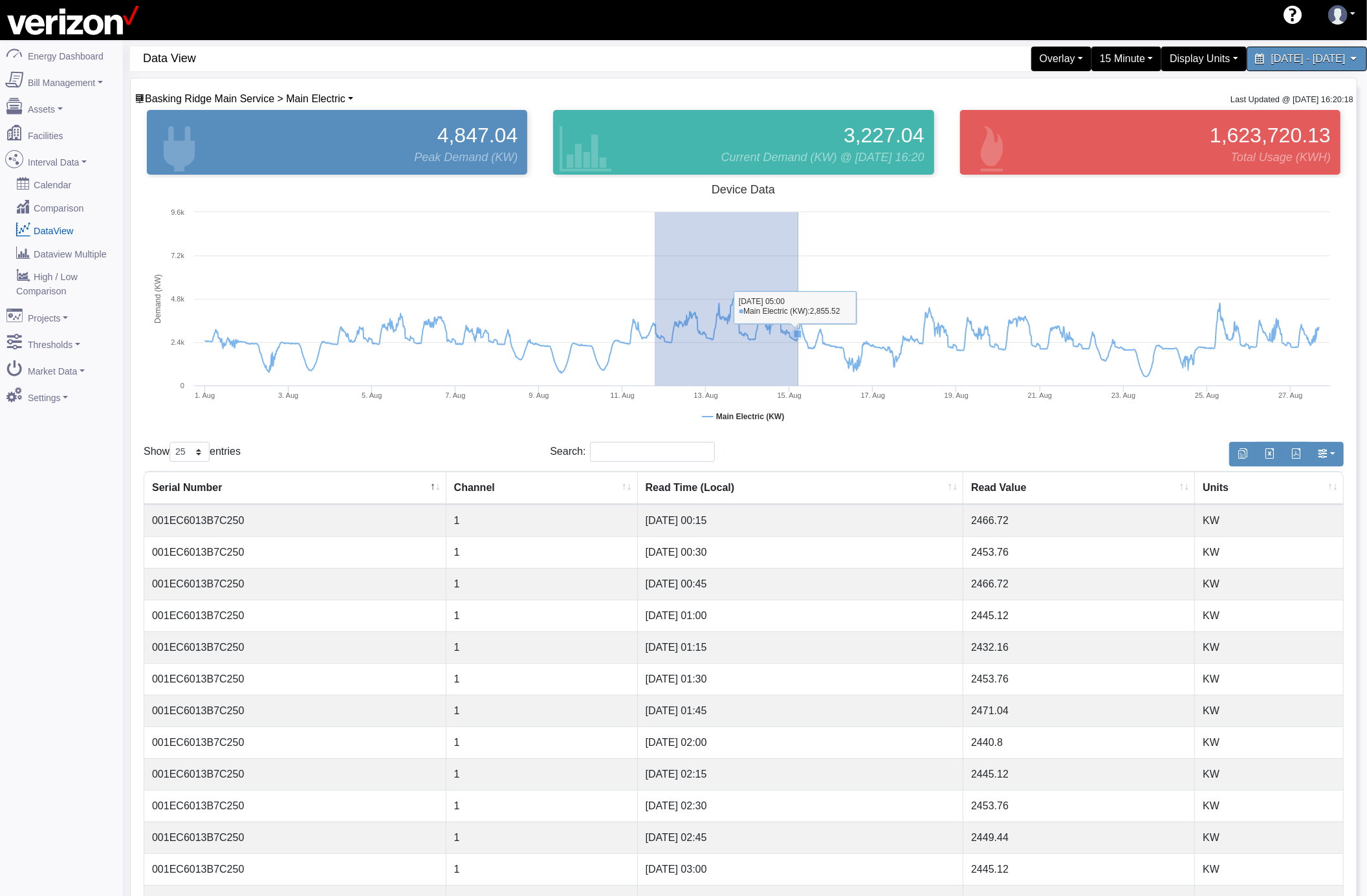
drag, startPoint x: 655, startPoint y: 368, endPoint x: 798, endPoint y: 359, distance: 143.3
click at [798, 359] on rect at bounding box center [743, 307] width 1200 height 259
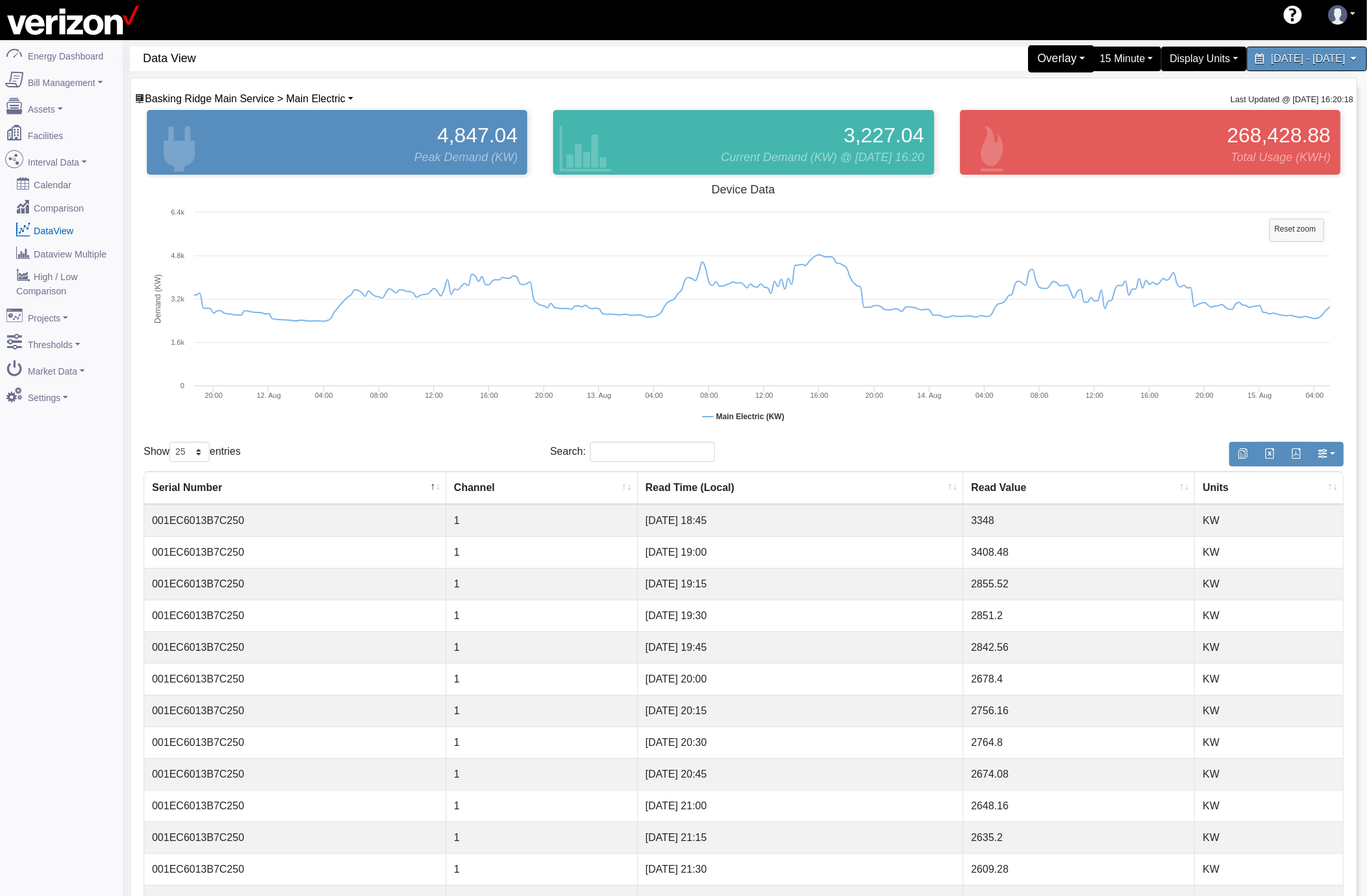
click at [1028, 59] on div "Overlay" at bounding box center [1061, 59] width 67 height 27
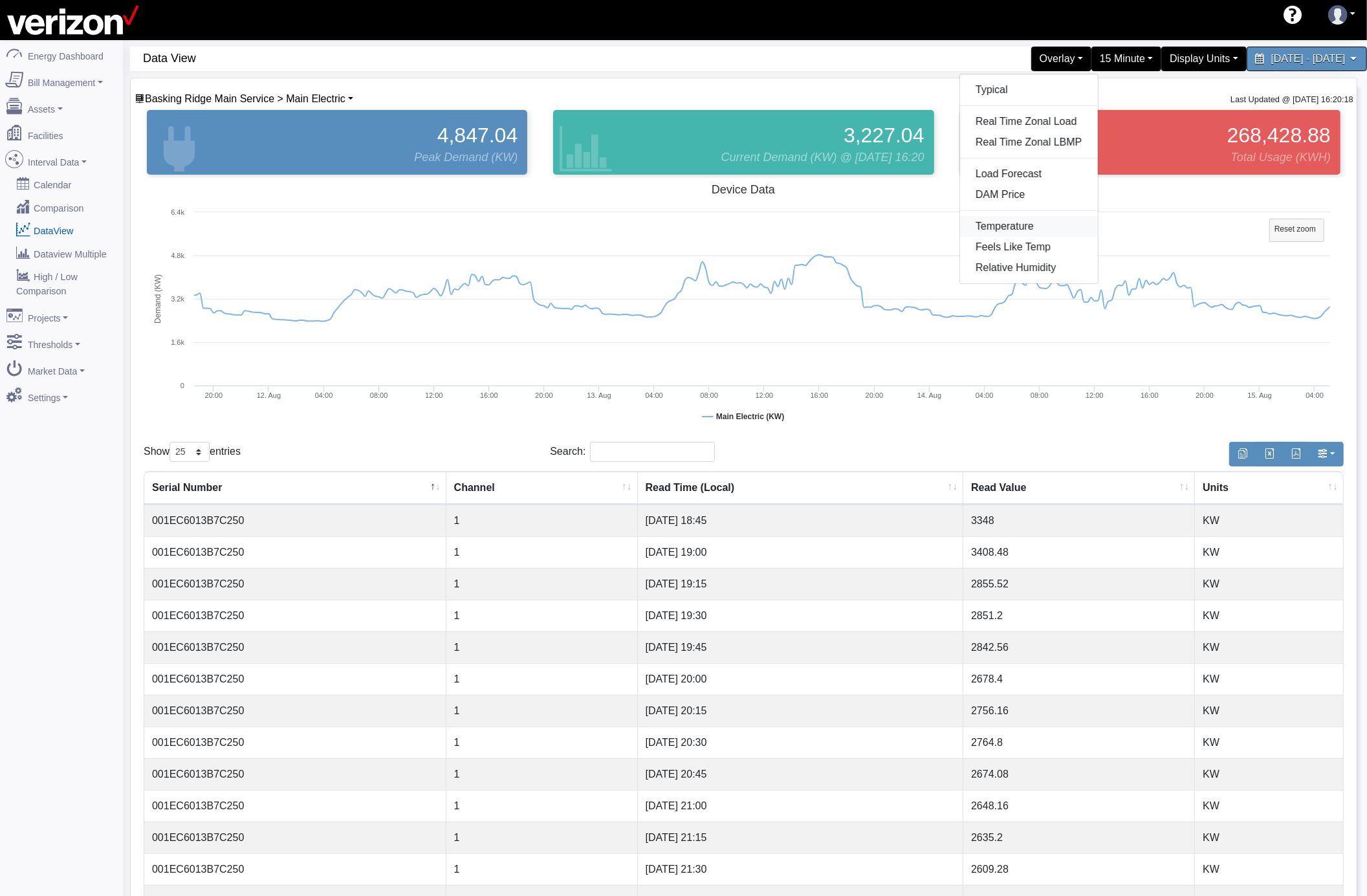
click at [961, 231] on link "Temperature" at bounding box center [1030, 226] width 138 height 21
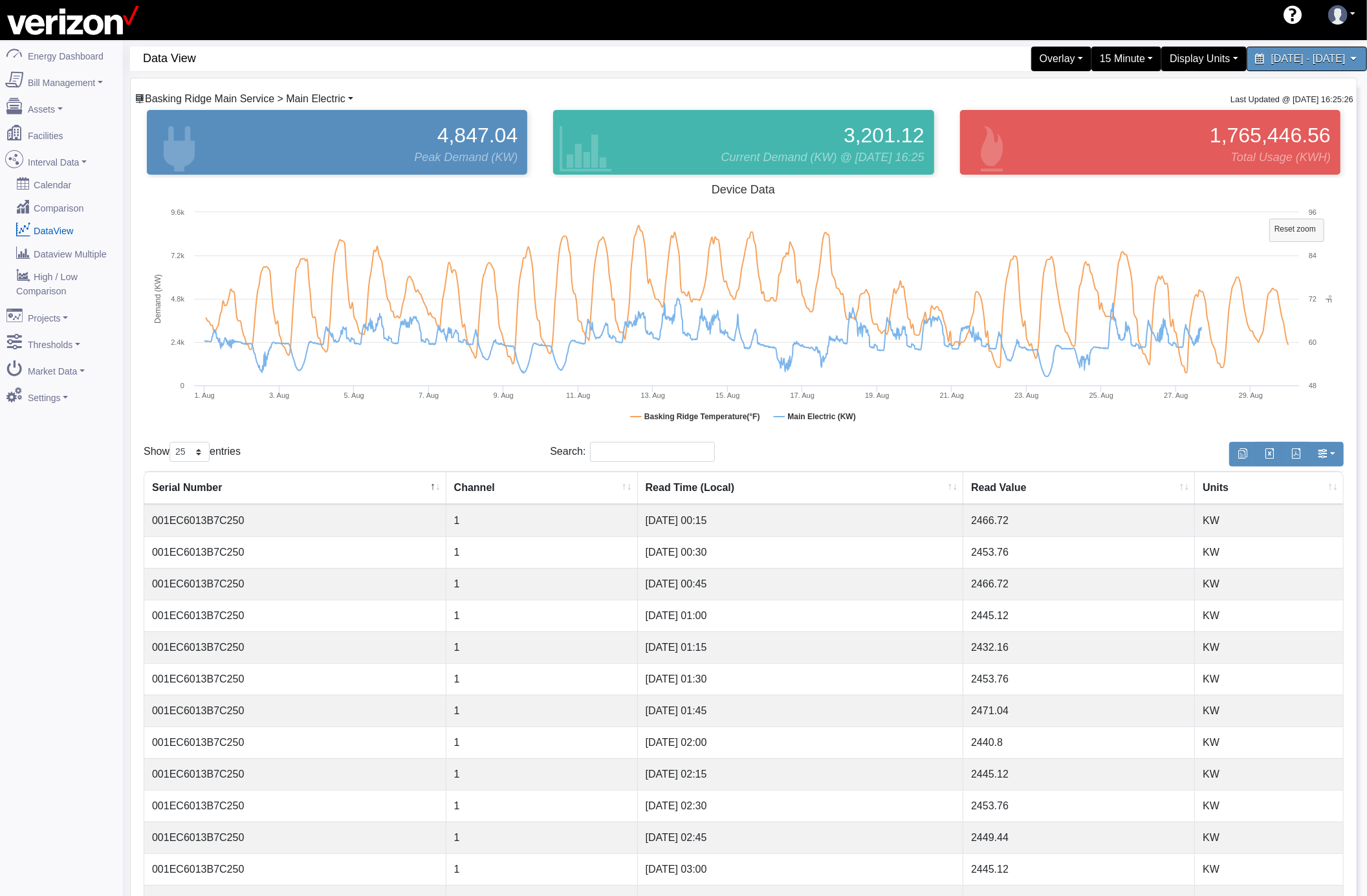
click at [322, 101] on span "Basking Ridge Main Service > Main Electric" at bounding box center [245, 99] width 201 height 11
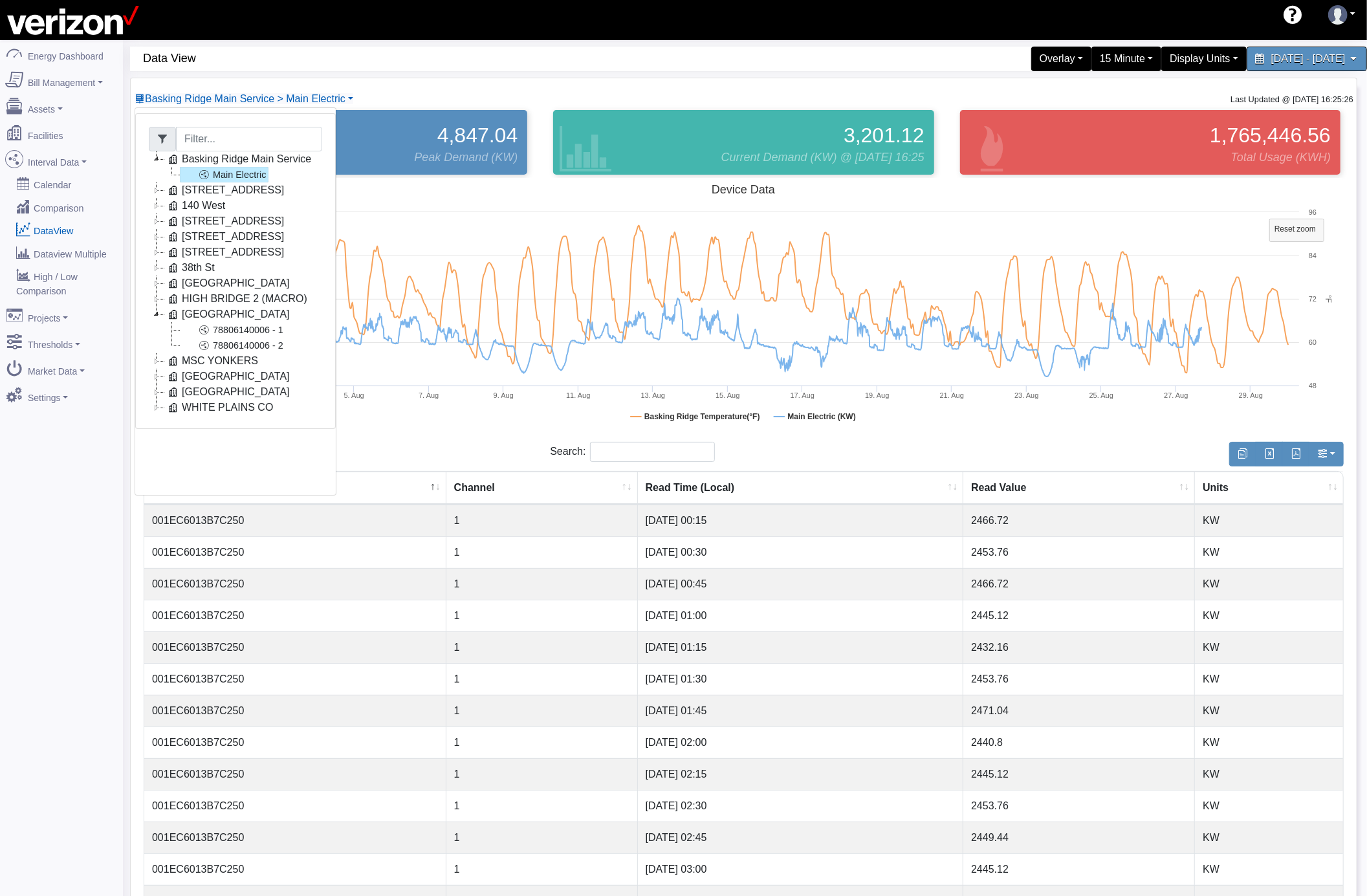
click at [159, 192] on icon at bounding box center [157, 190] width 16 height 16
click at [231, 203] on link "84665910000" at bounding box center [226, 206] width 92 height 16
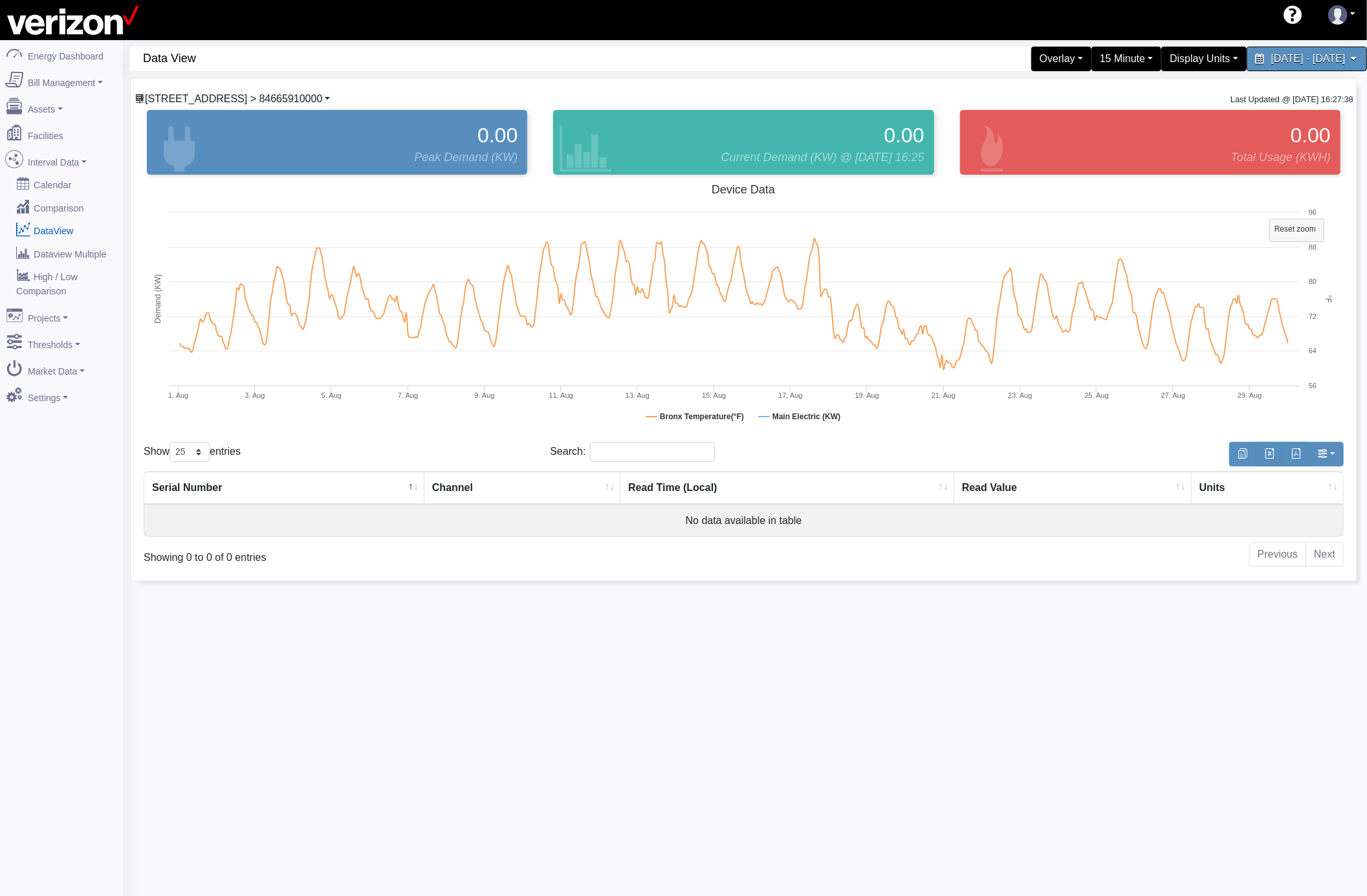
click at [264, 99] on span "[STREET_ADDRESS] > 84665910000" at bounding box center [233, 99] width 177 height 11
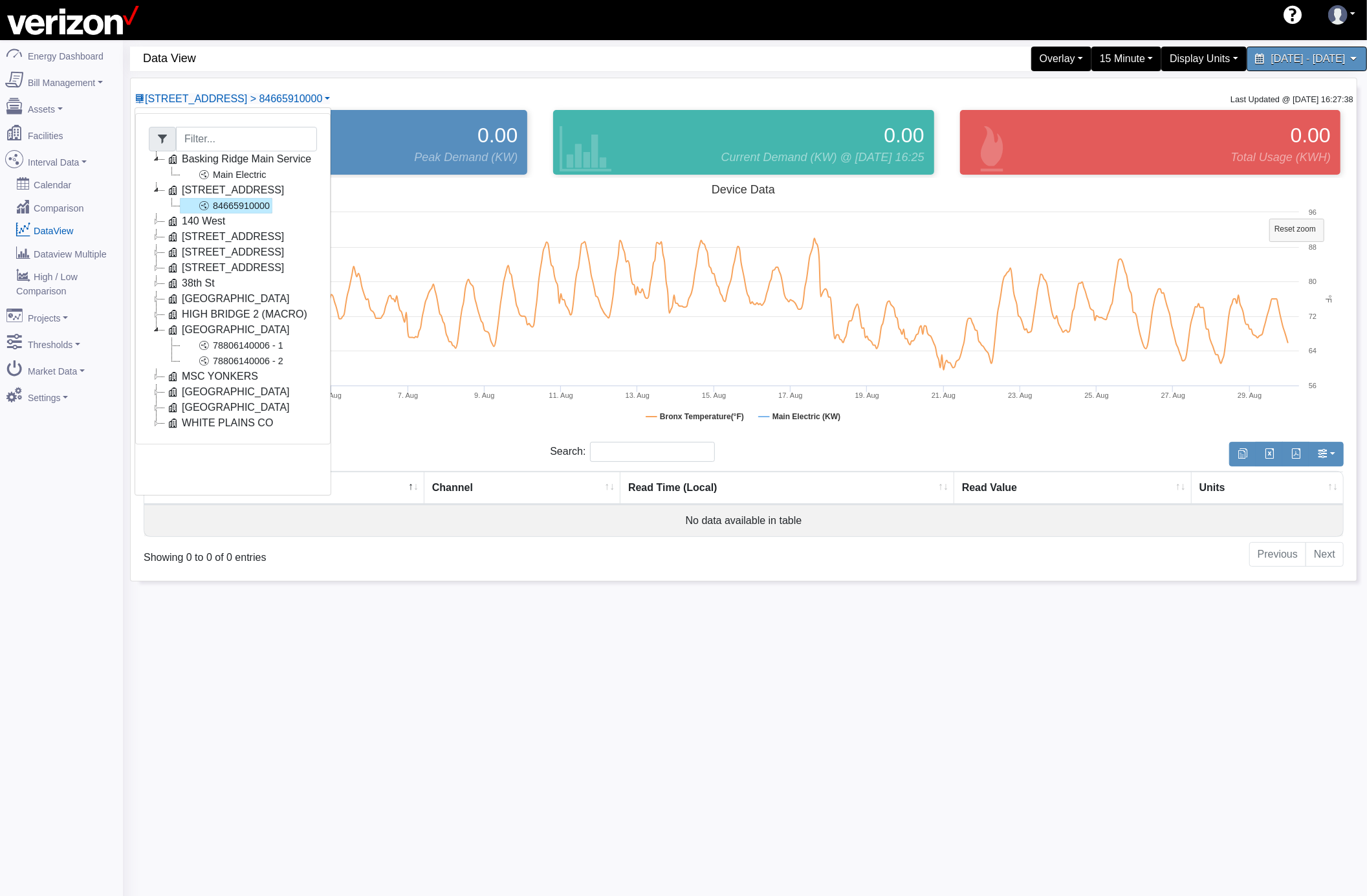
click at [154, 223] on icon at bounding box center [157, 221] width 16 height 16
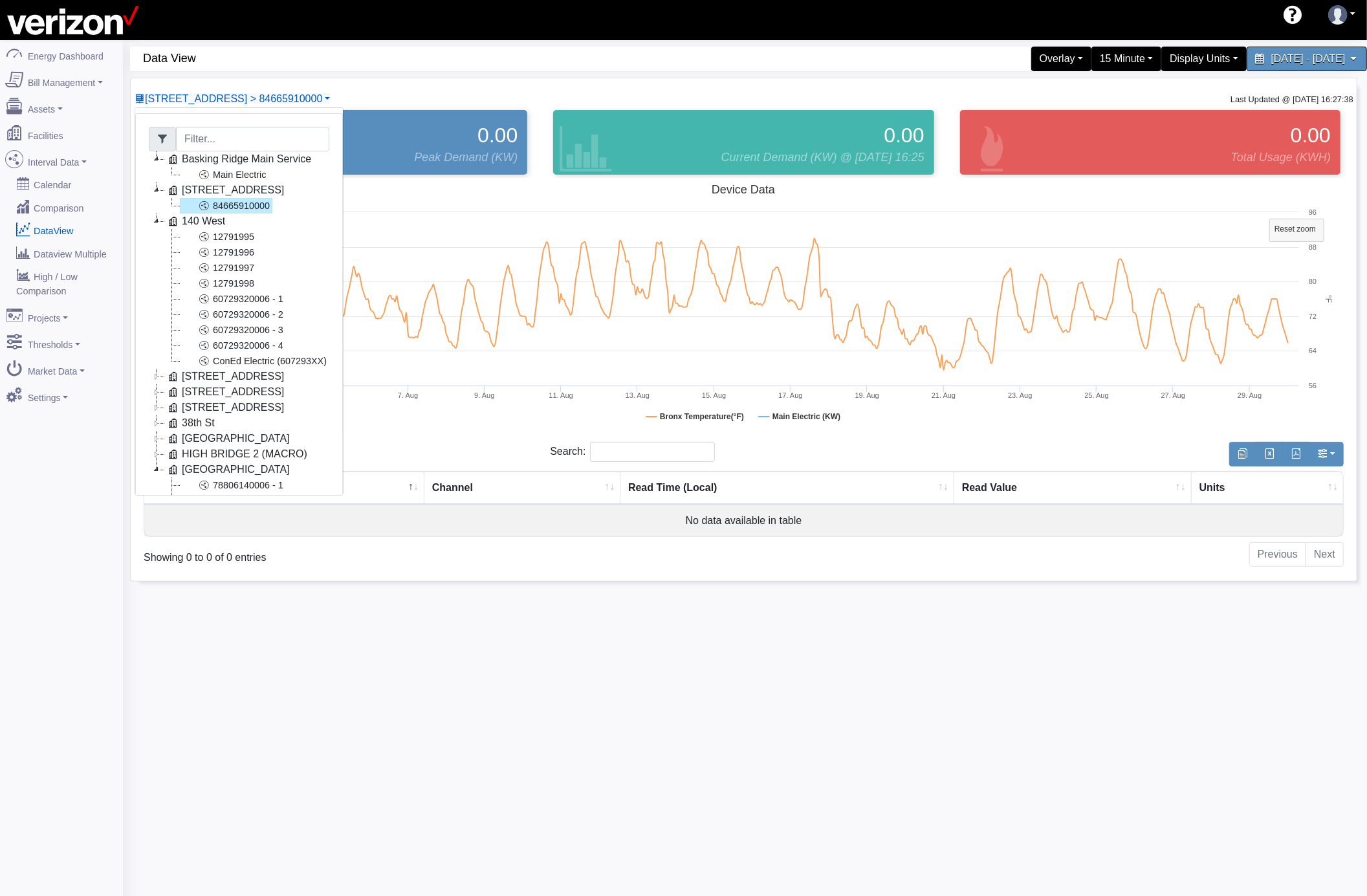
click at [154, 223] on icon at bounding box center [157, 221] width 16 height 16
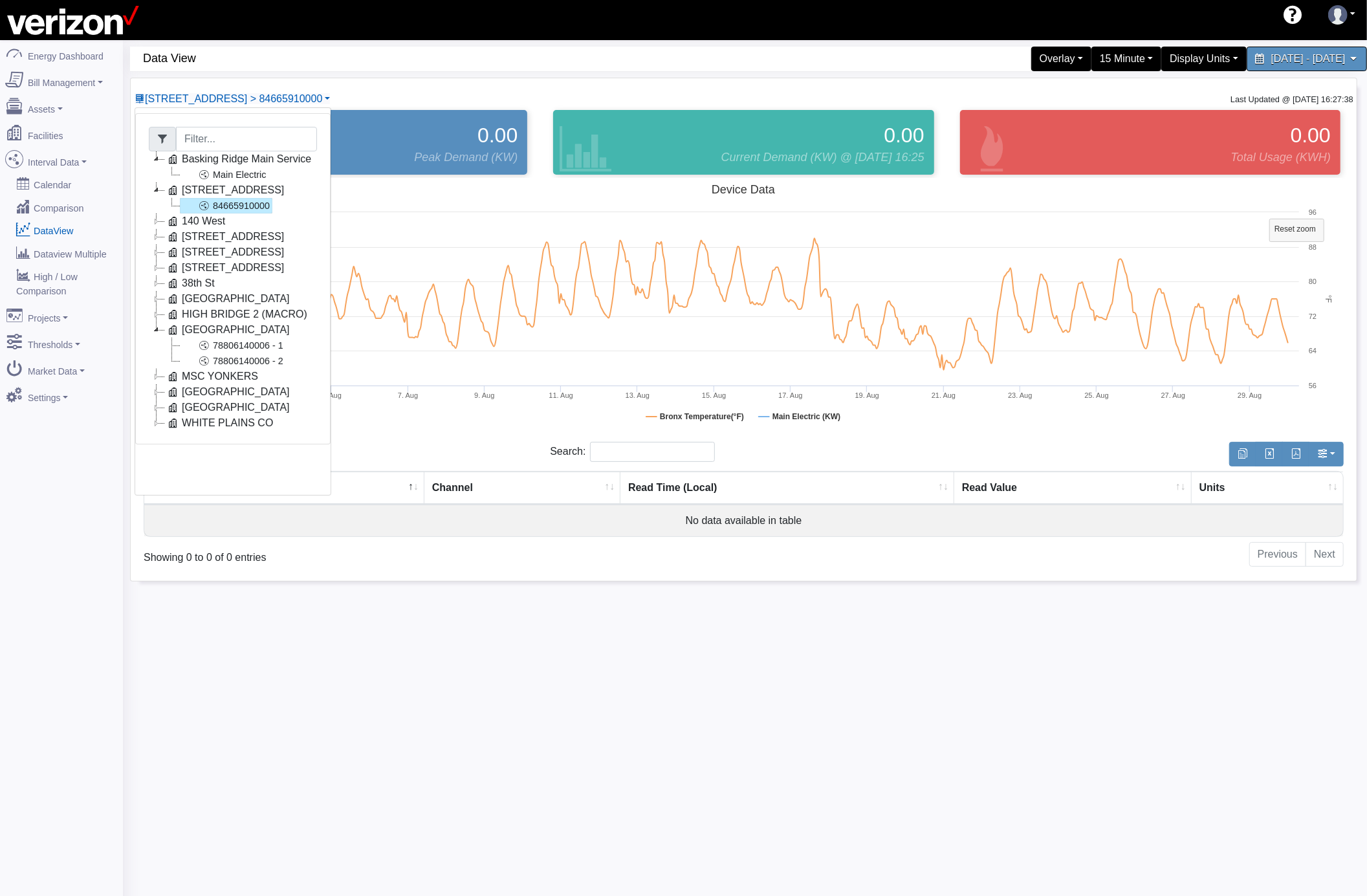
click at [155, 238] on icon at bounding box center [157, 237] width 16 height 16
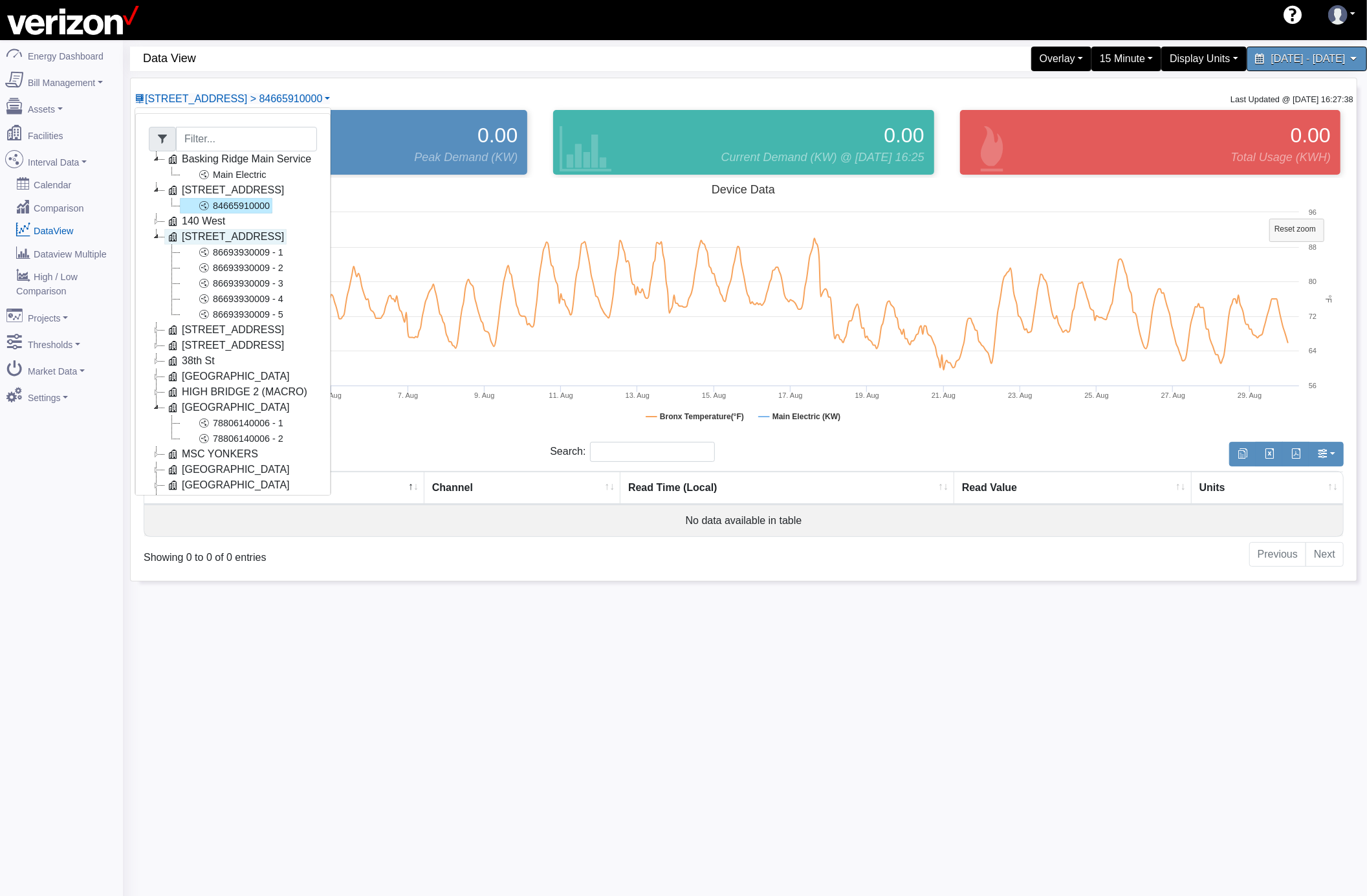
click at [235, 241] on link "[STREET_ADDRESS]" at bounding box center [225, 237] width 122 height 16
click at [237, 248] on link "86693930009 - 1" at bounding box center [233, 252] width 106 height 16
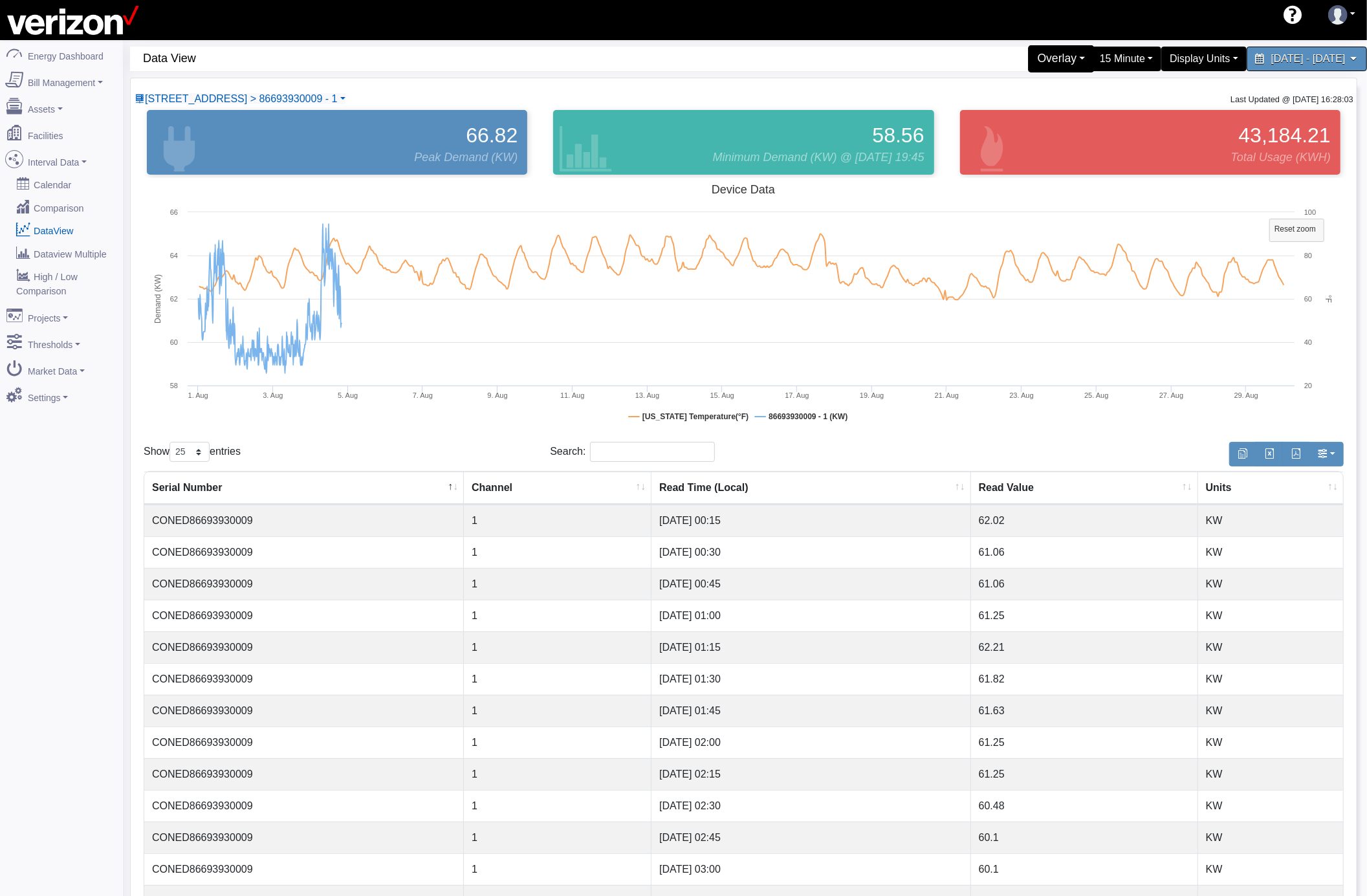
click at [1028, 57] on div "Overlay" at bounding box center [1061, 59] width 67 height 27
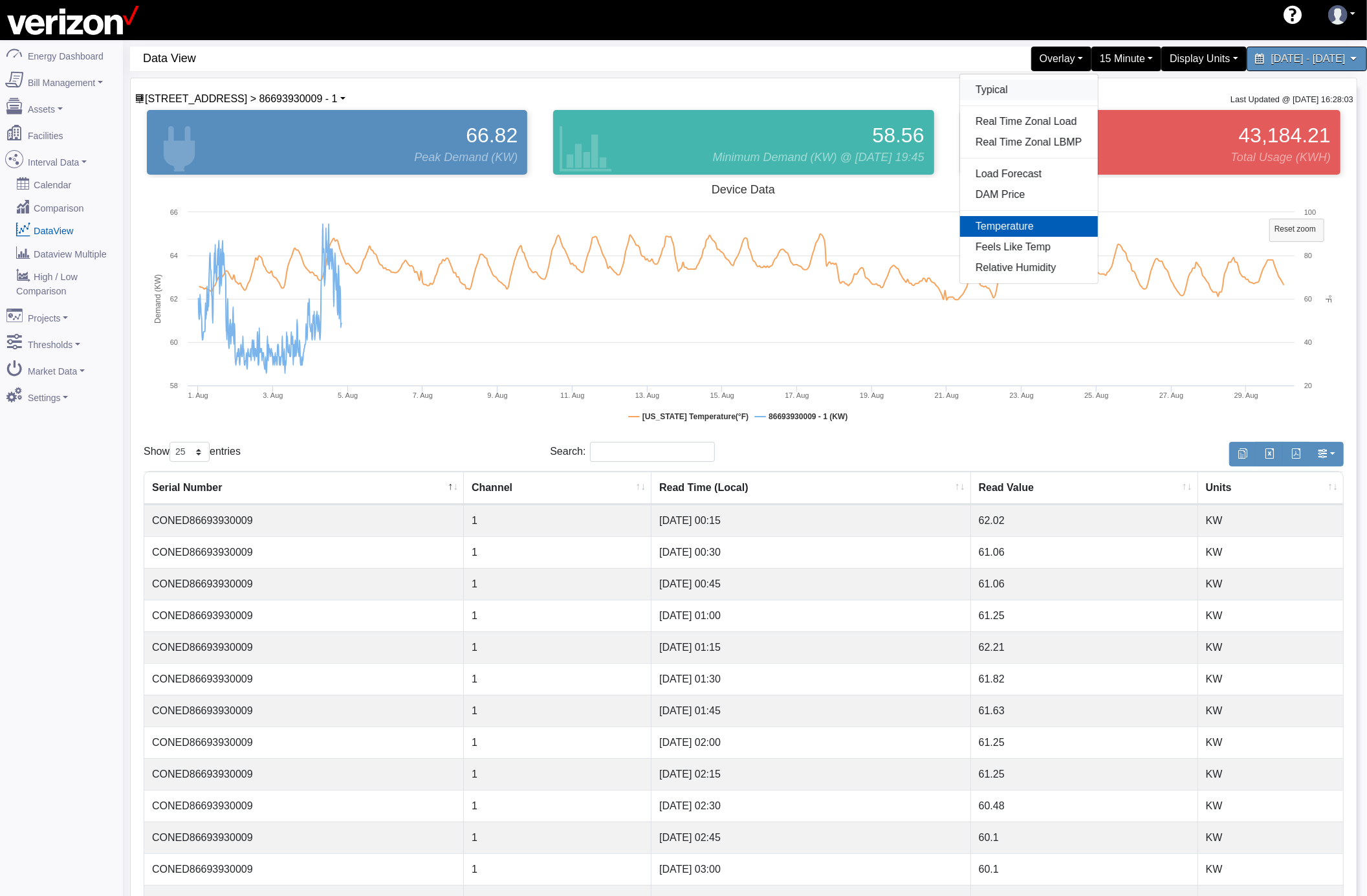
click at [961, 93] on link "Typical" at bounding box center [1030, 90] width 138 height 21
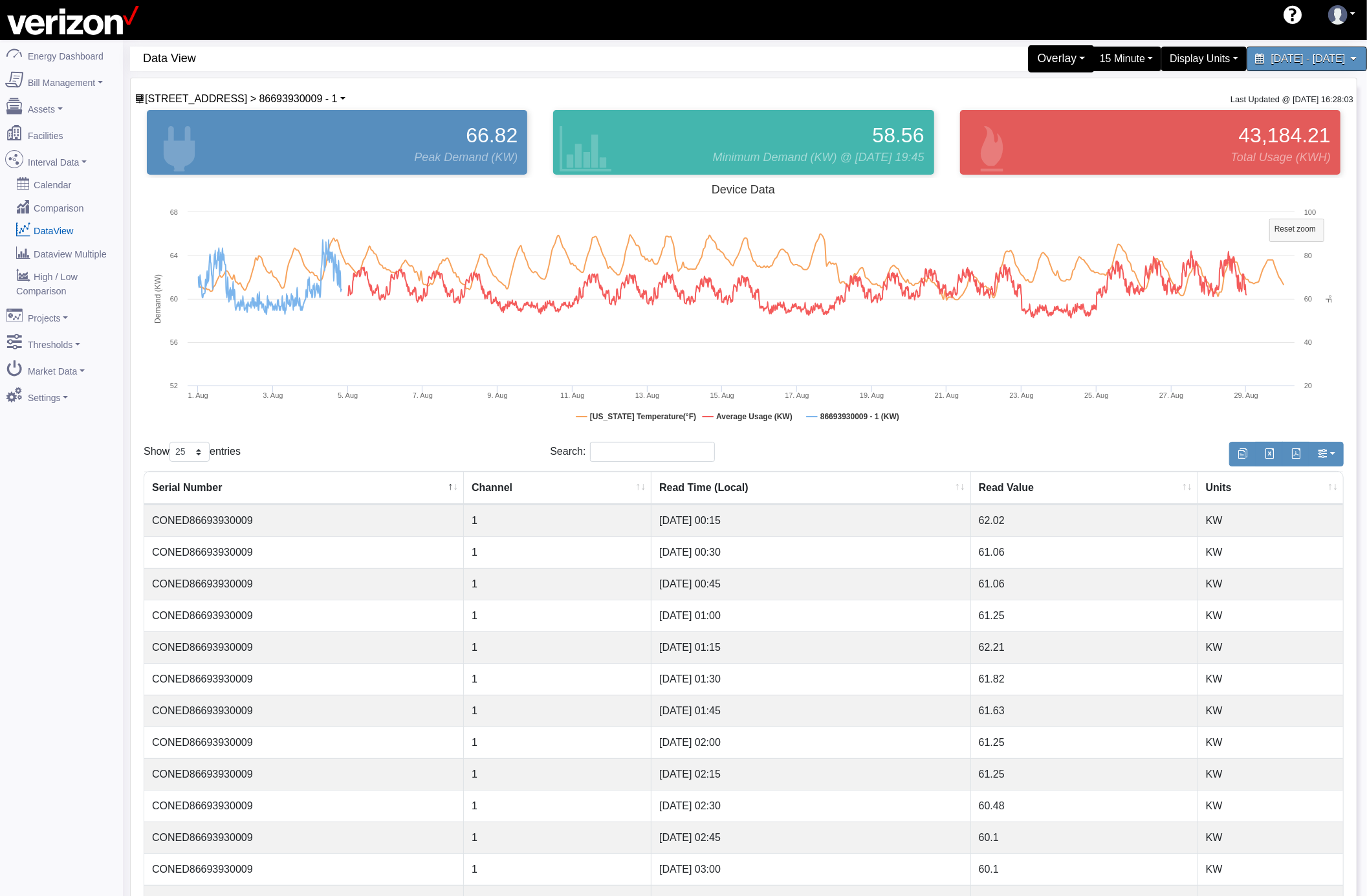
click at [1028, 54] on div "Overlay" at bounding box center [1061, 59] width 67 height 27
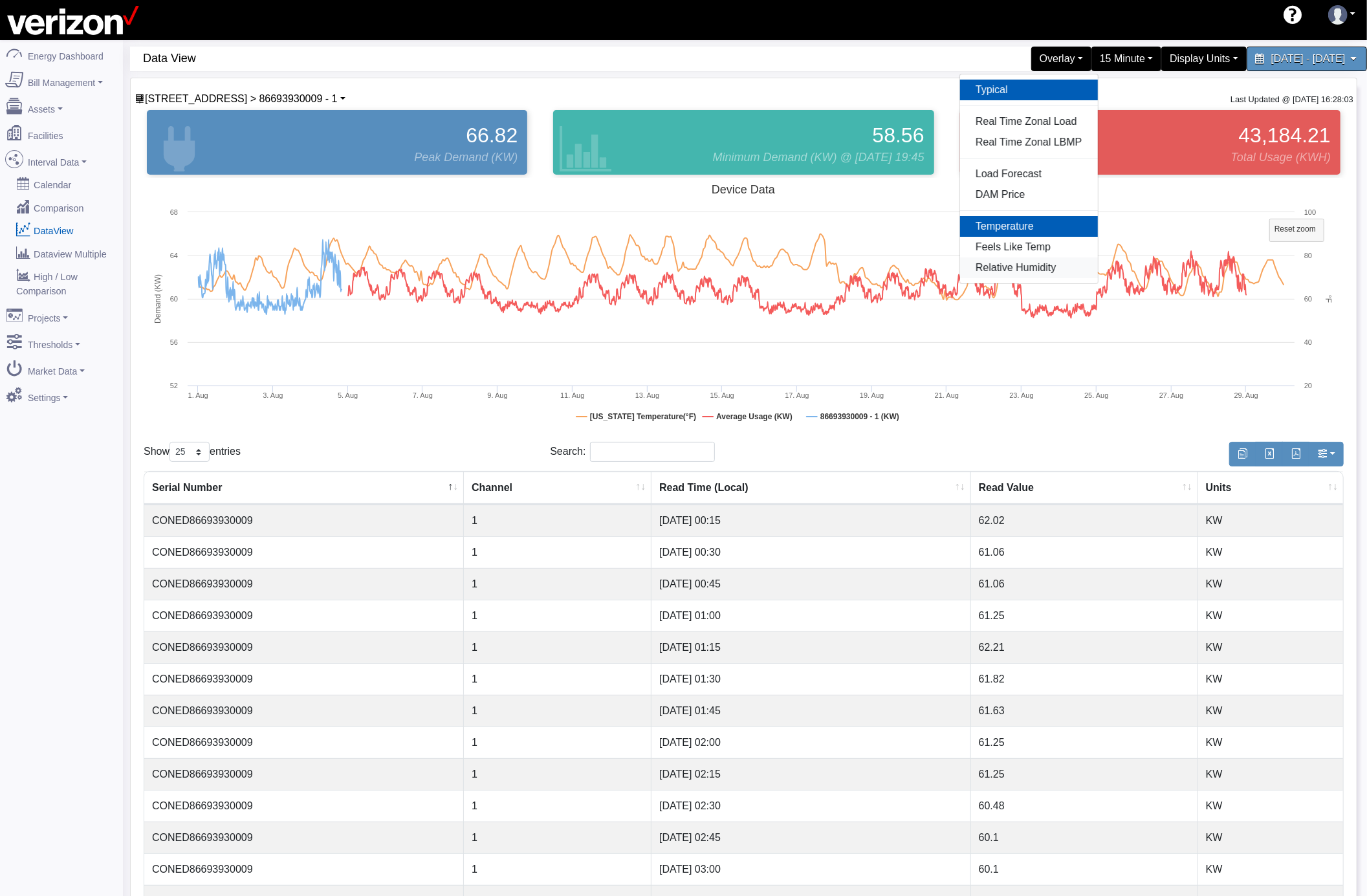
click at [961, 270] on link "Relative Humidity" at bounding box center [1030, 268] width 138 height 21
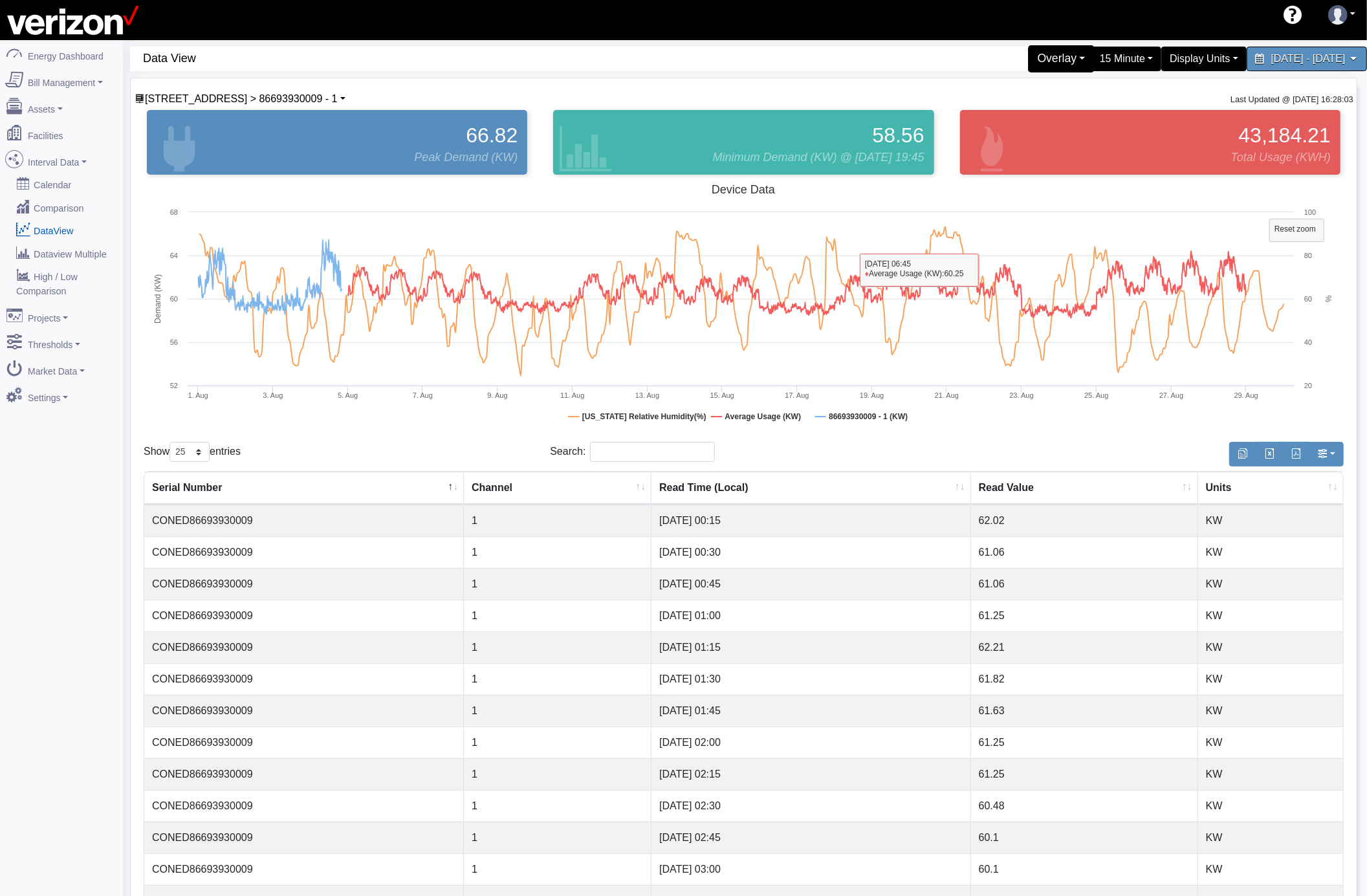
click at [1028, 50] on div "Overlay" at bounding box center [1061, 59] width 67 height 27
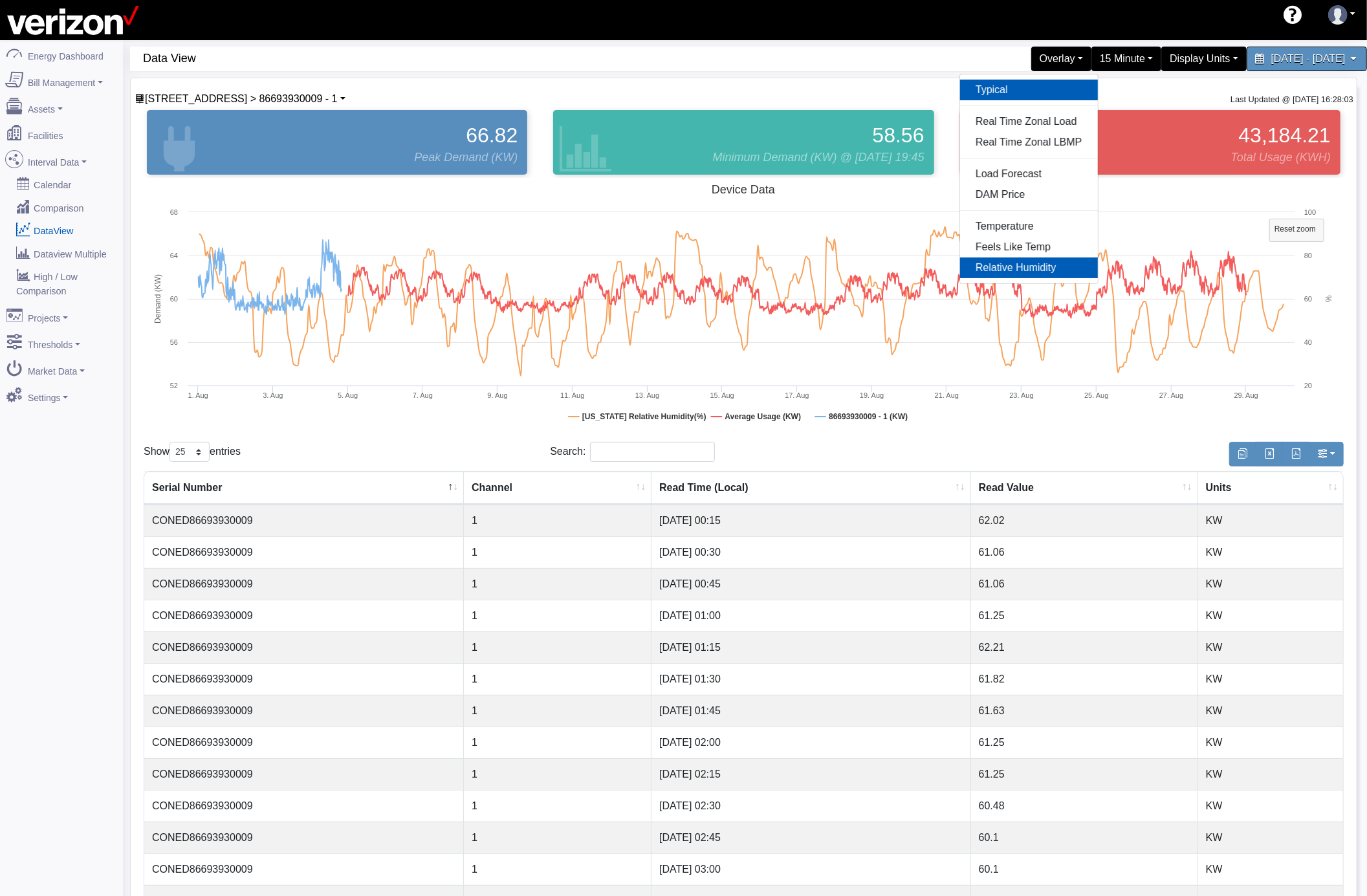
click at [961, 88] on link "Typical" at bounding box center [1030, 90] width 138 height 21
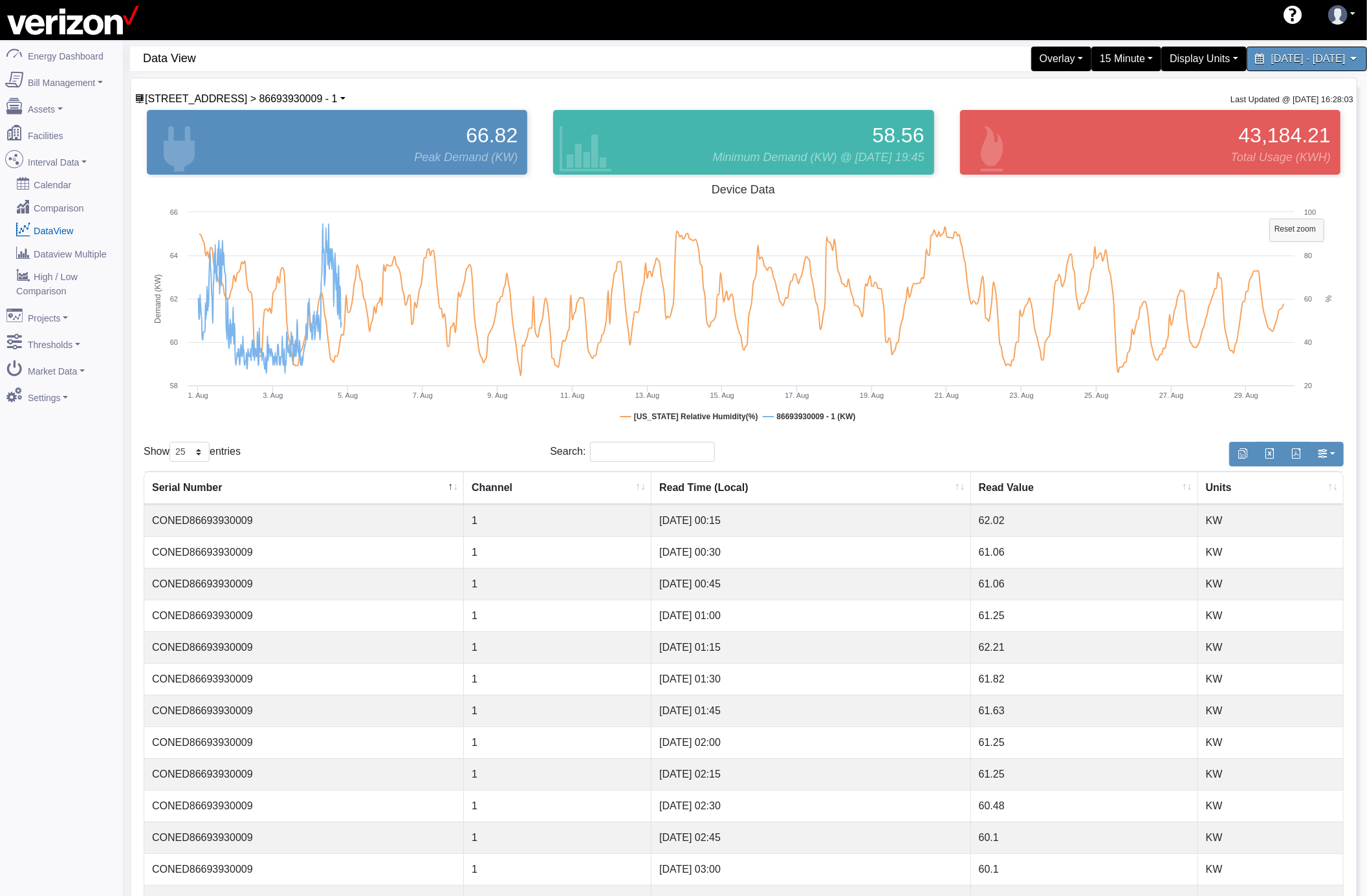
click at [803, 90] on div "[STREET_ADDRESS] > 86693930009 - 1 [GEOGRAPHIC_DATA] Main Service Main Electric…" at bounding box center [743, 709] width 1226 height 1263
click at [1028, 60] on div "Overlay" at bounding box center [1061, 59] width 67 height 27
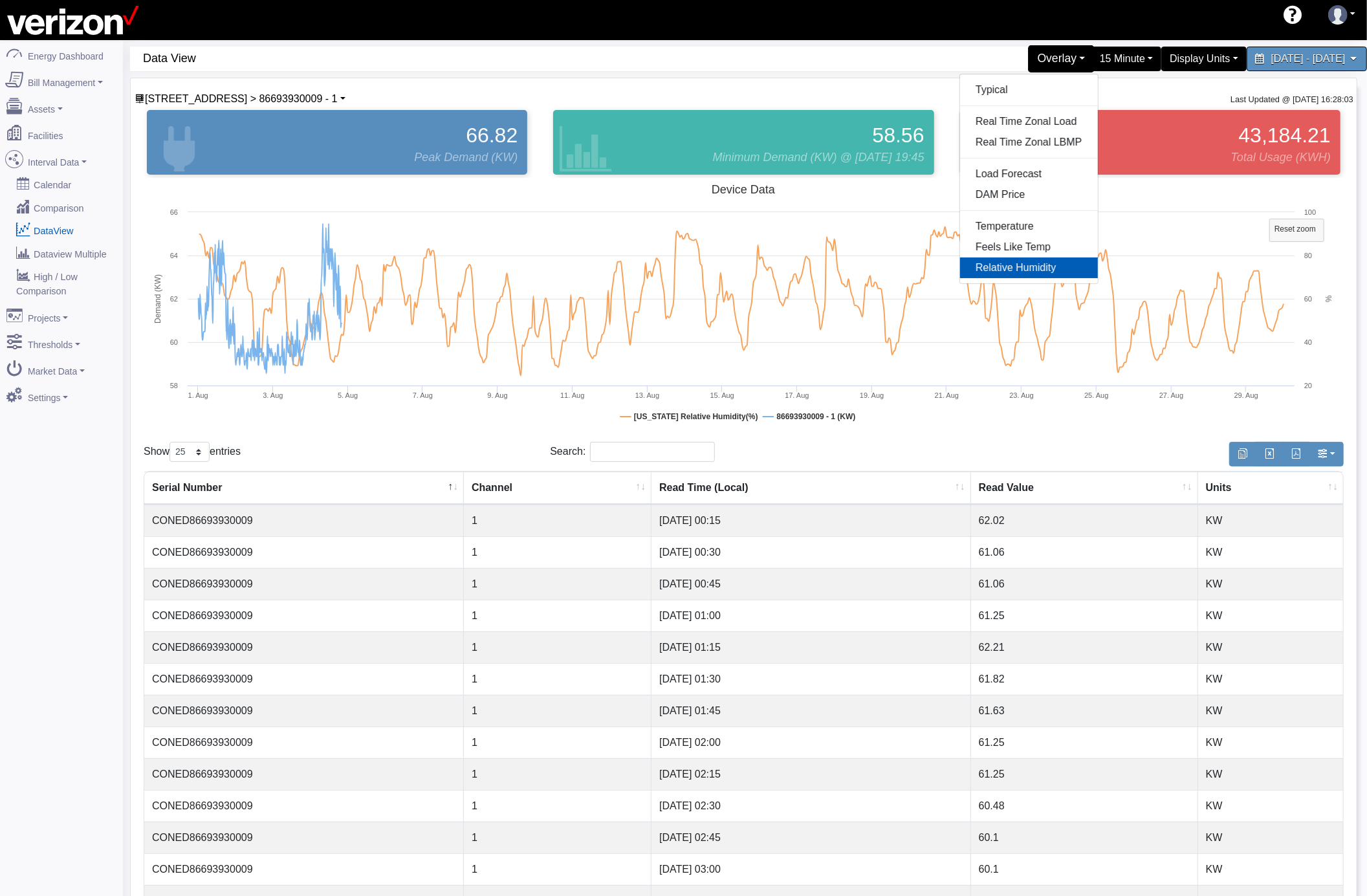
click at [1028, 60] on div "Overlay" at bounding box center [1061, 59] width 67 height 27
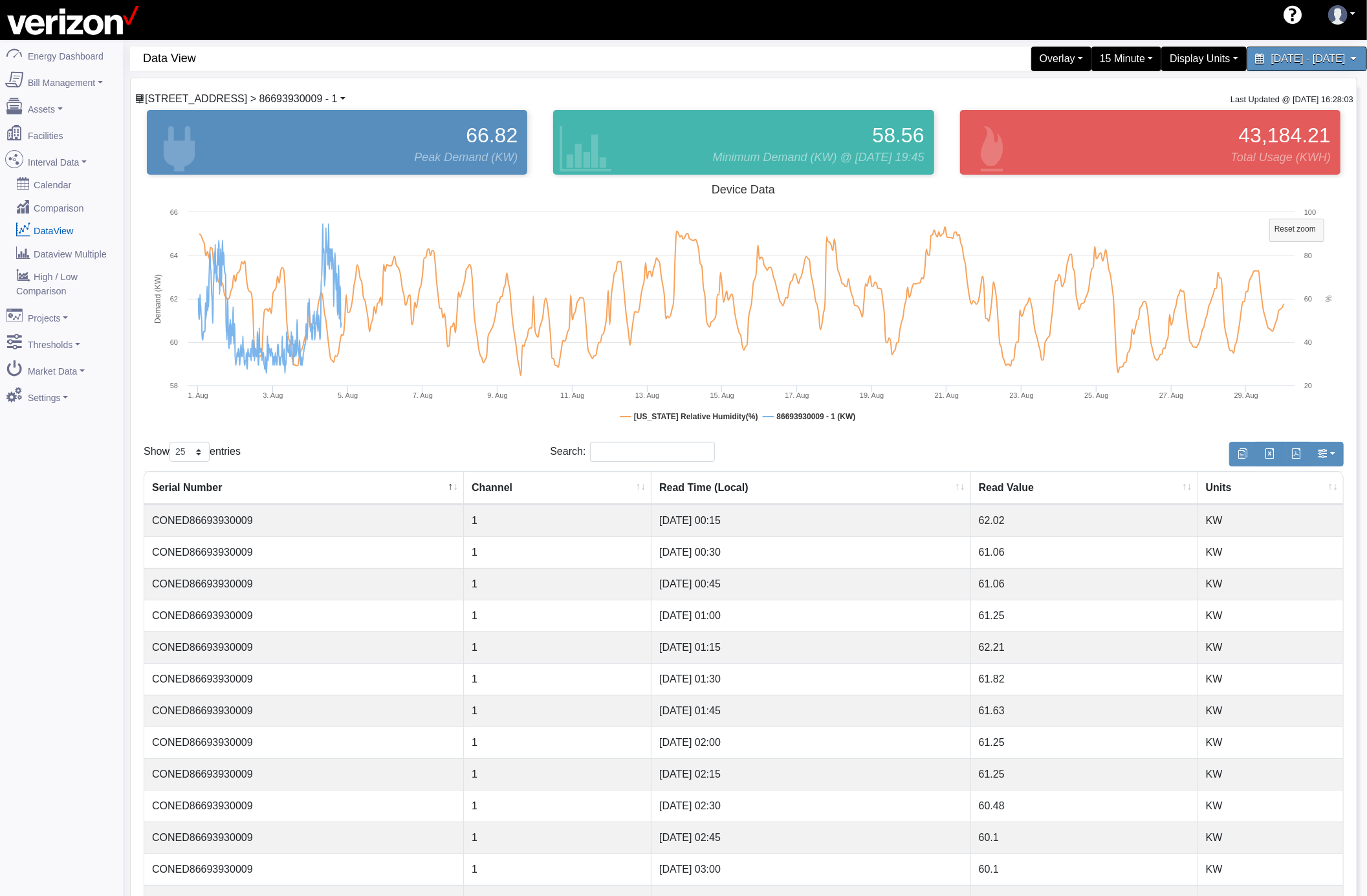
click at [337, 99] on link "[STREET_ADDRESS] > 86693930009 - 1" at bounding box center [240, 99] width 211 height 11
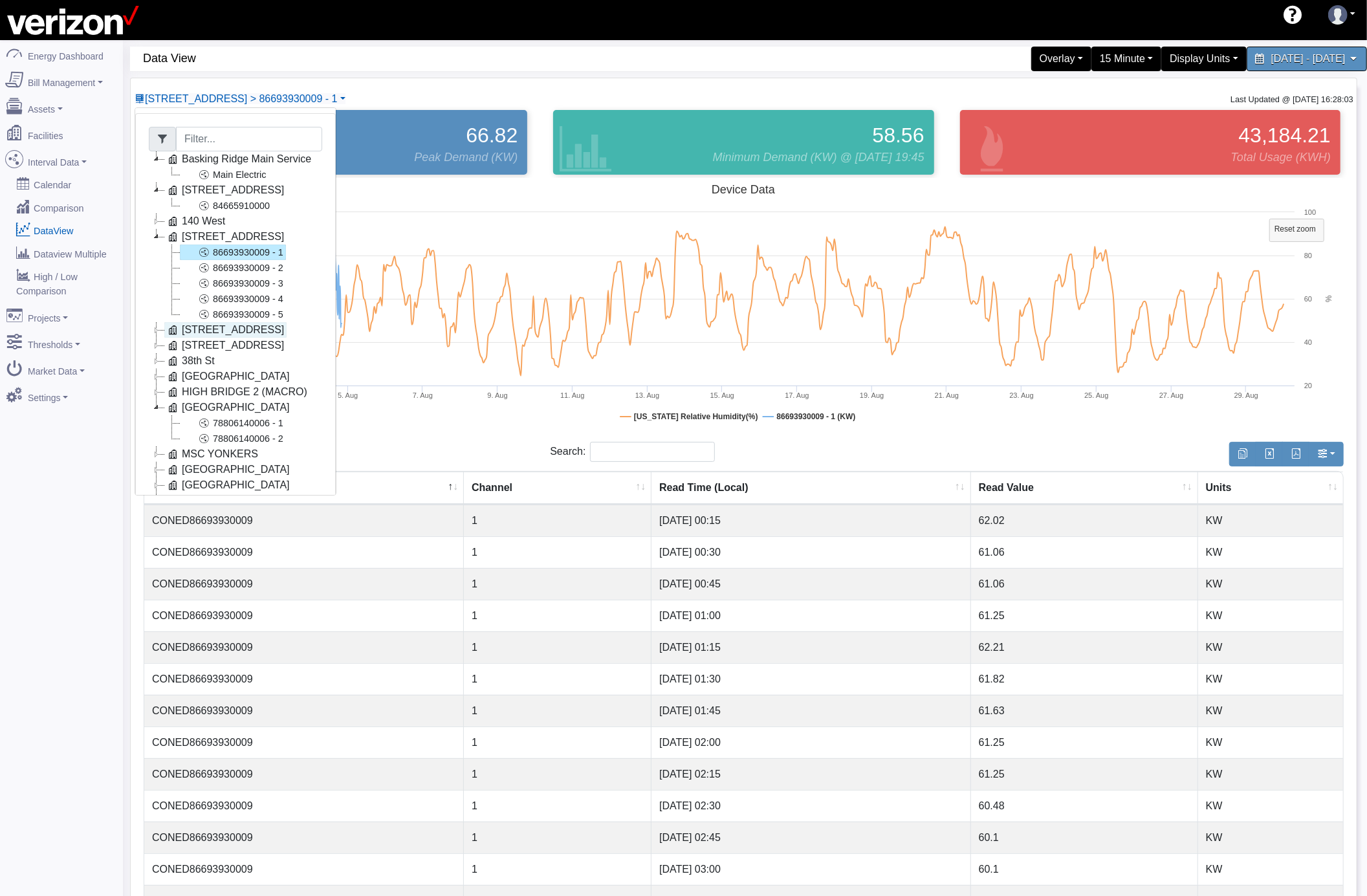
click at [242, 329] on link "[STREET_ADDRESS]" at bounding box center [225, 330] width 122 height 16
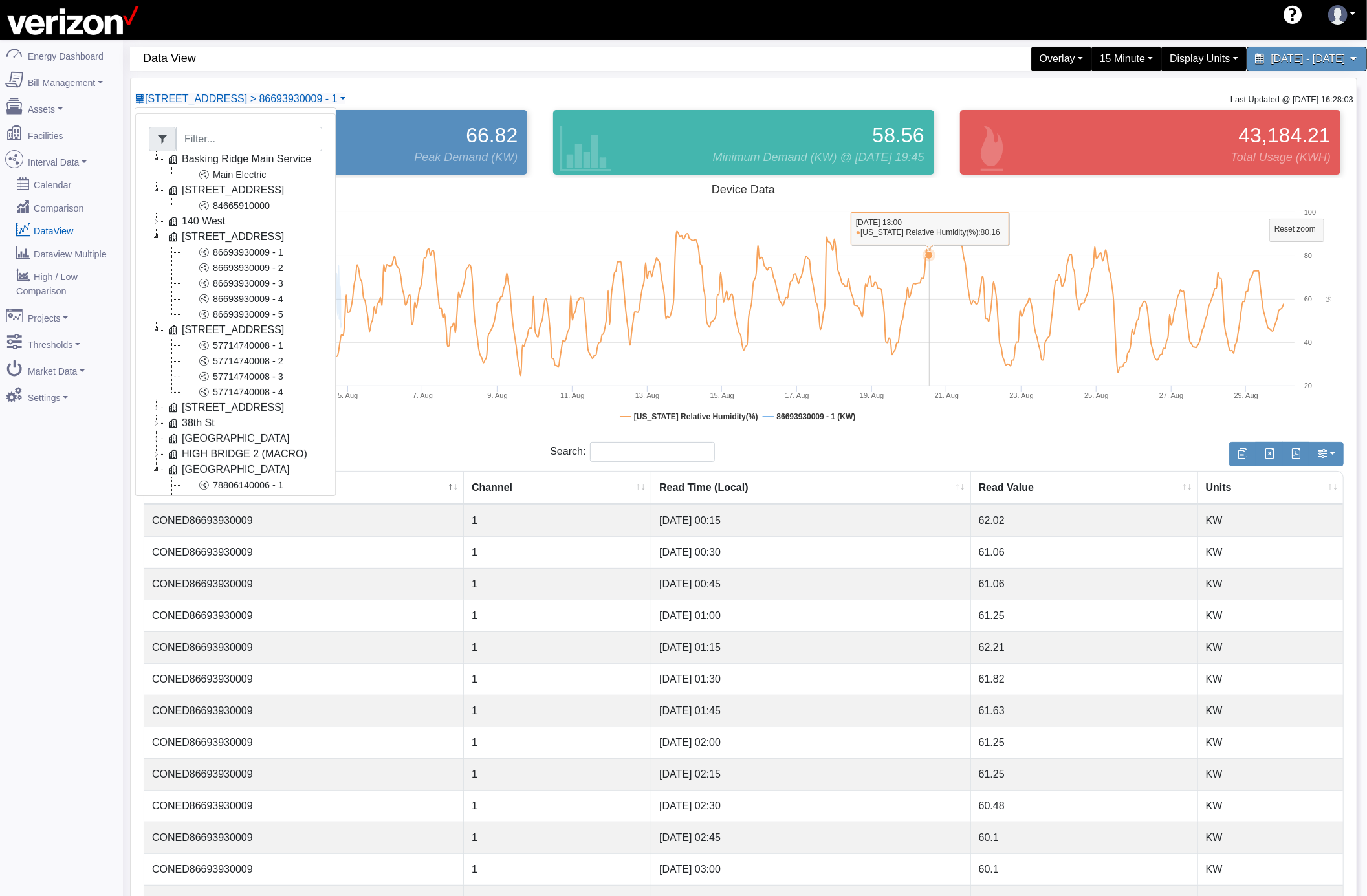
click at [930, 313] on rect at bounding box center [743, 307] width 1200 height 259
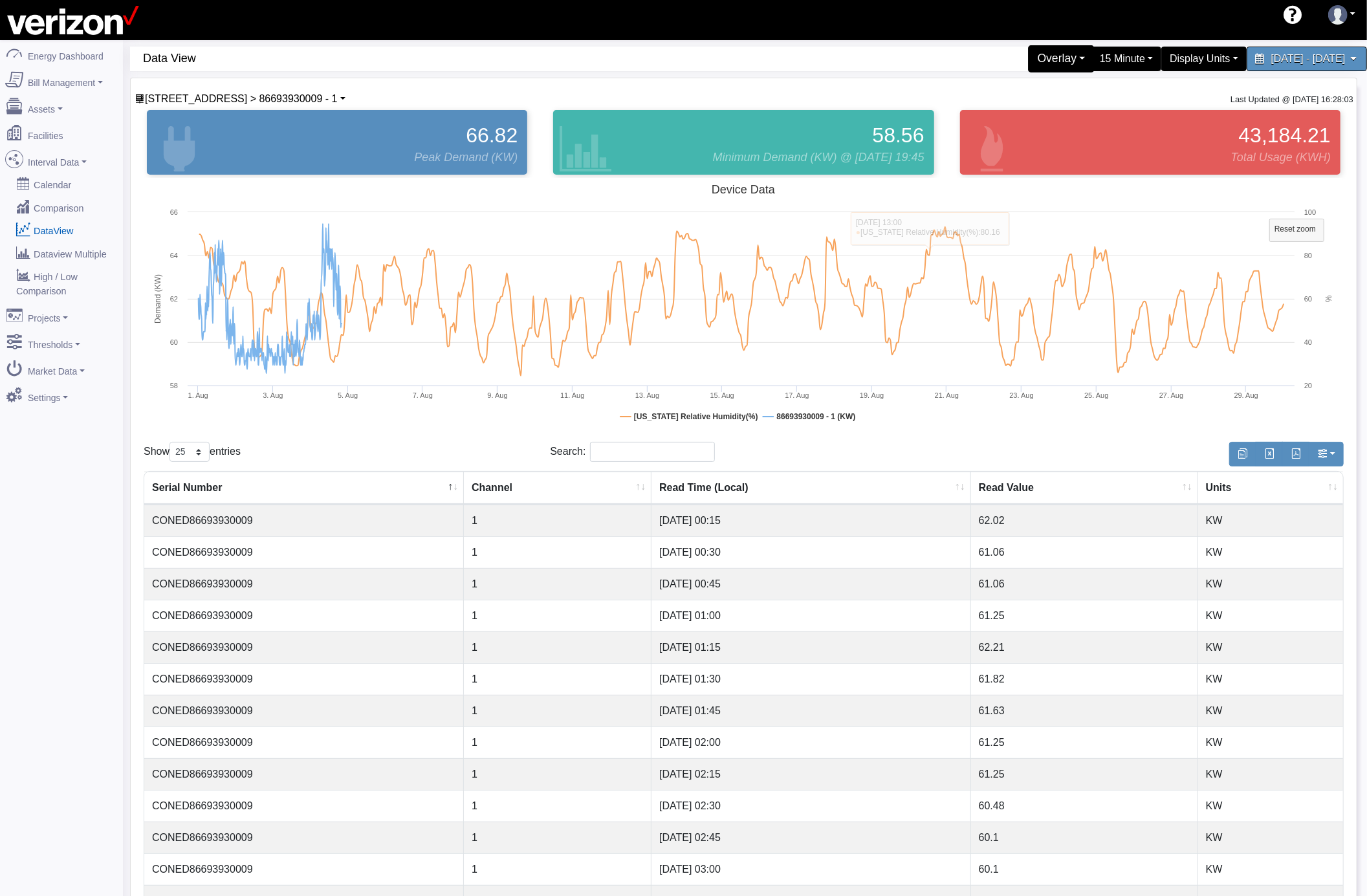
click at [1028, 54] on div "Overlay" at bounding box center [1061, 59] width 67 height 27
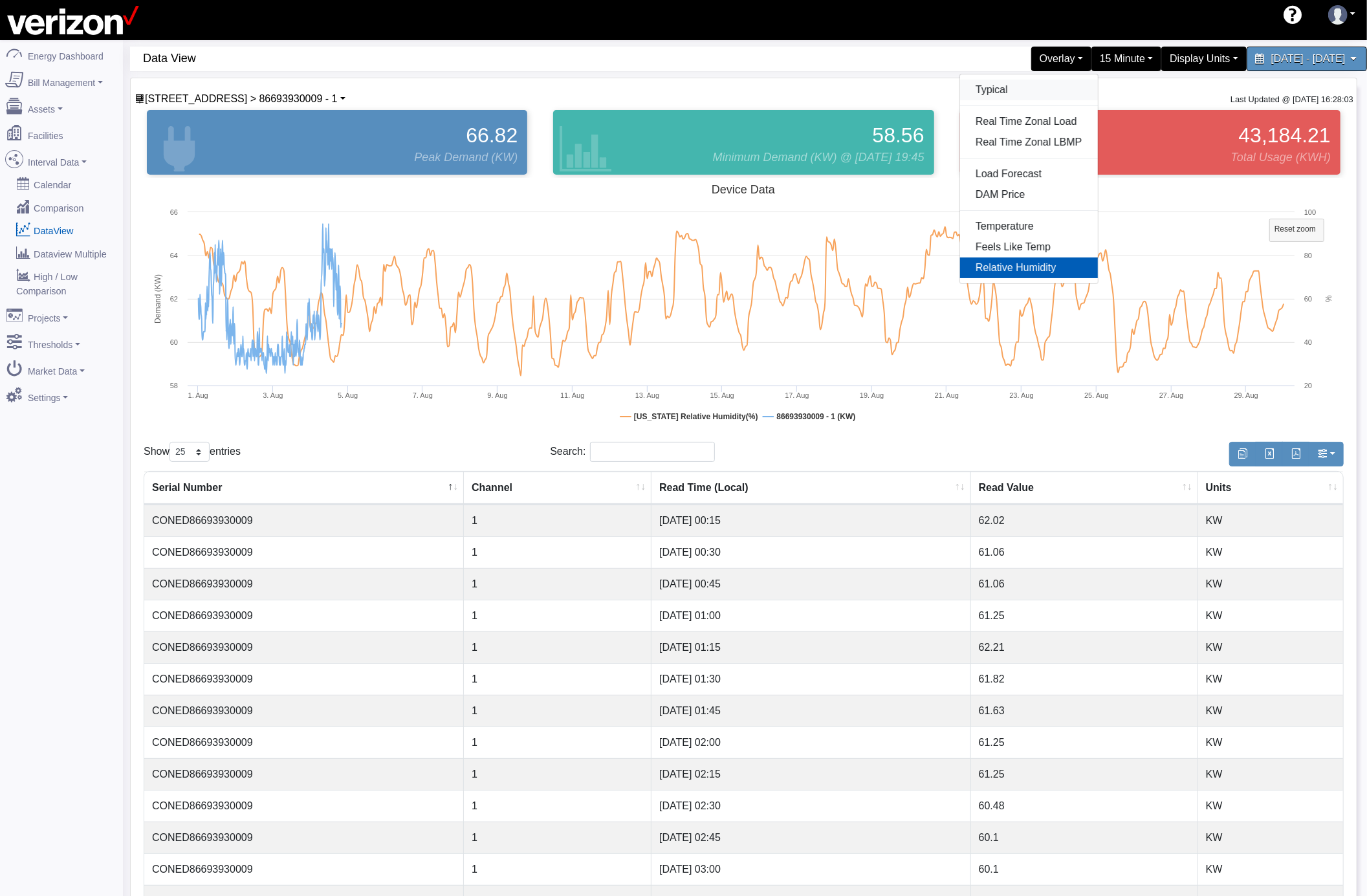
click at [961, 94] on link "Typical" at bounding box center [1030, 90] width 138 height 21
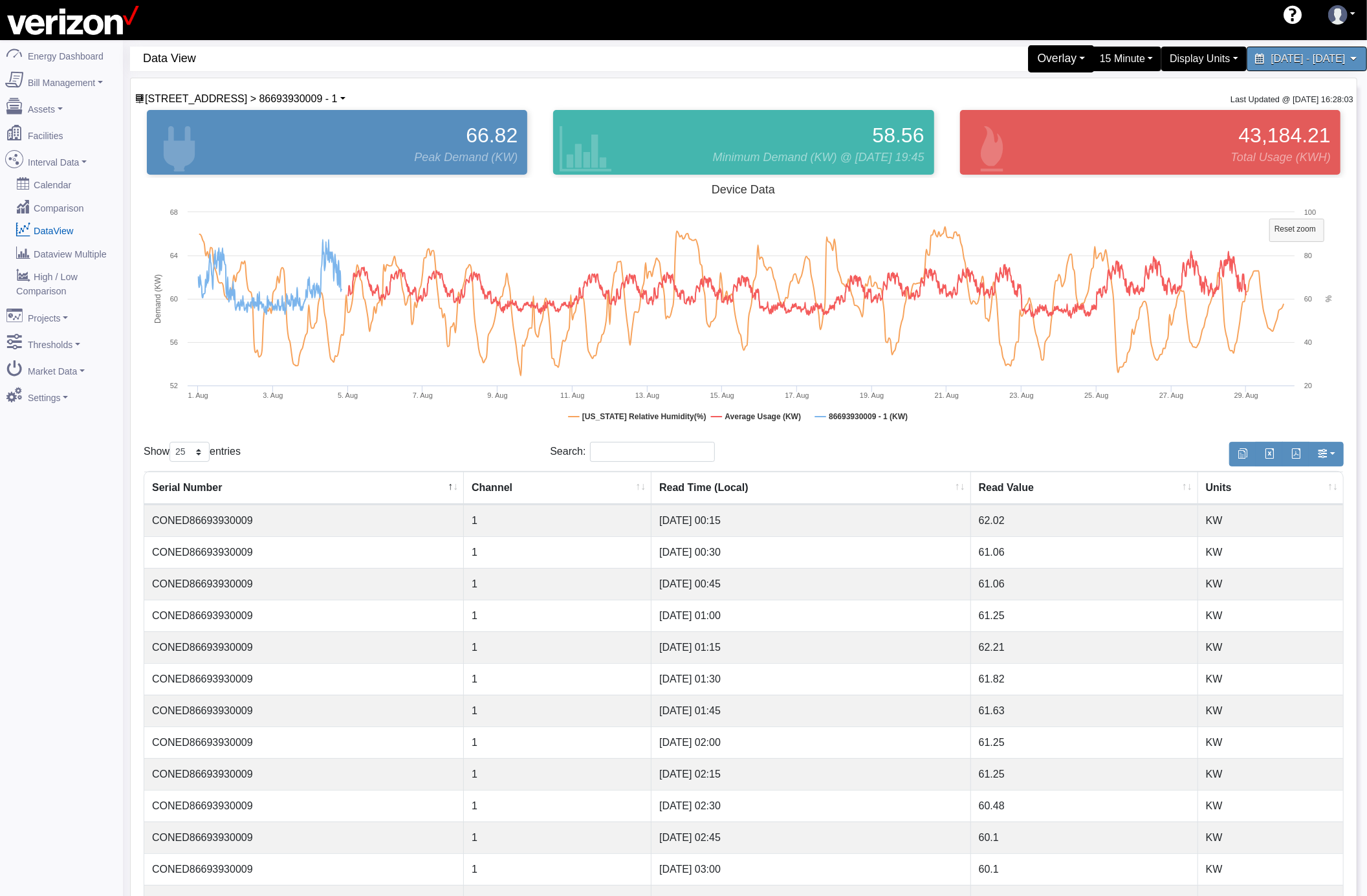
click at [1028, 52] on div "Overlay" at bounding box center [1061, 59] width 67 height 27
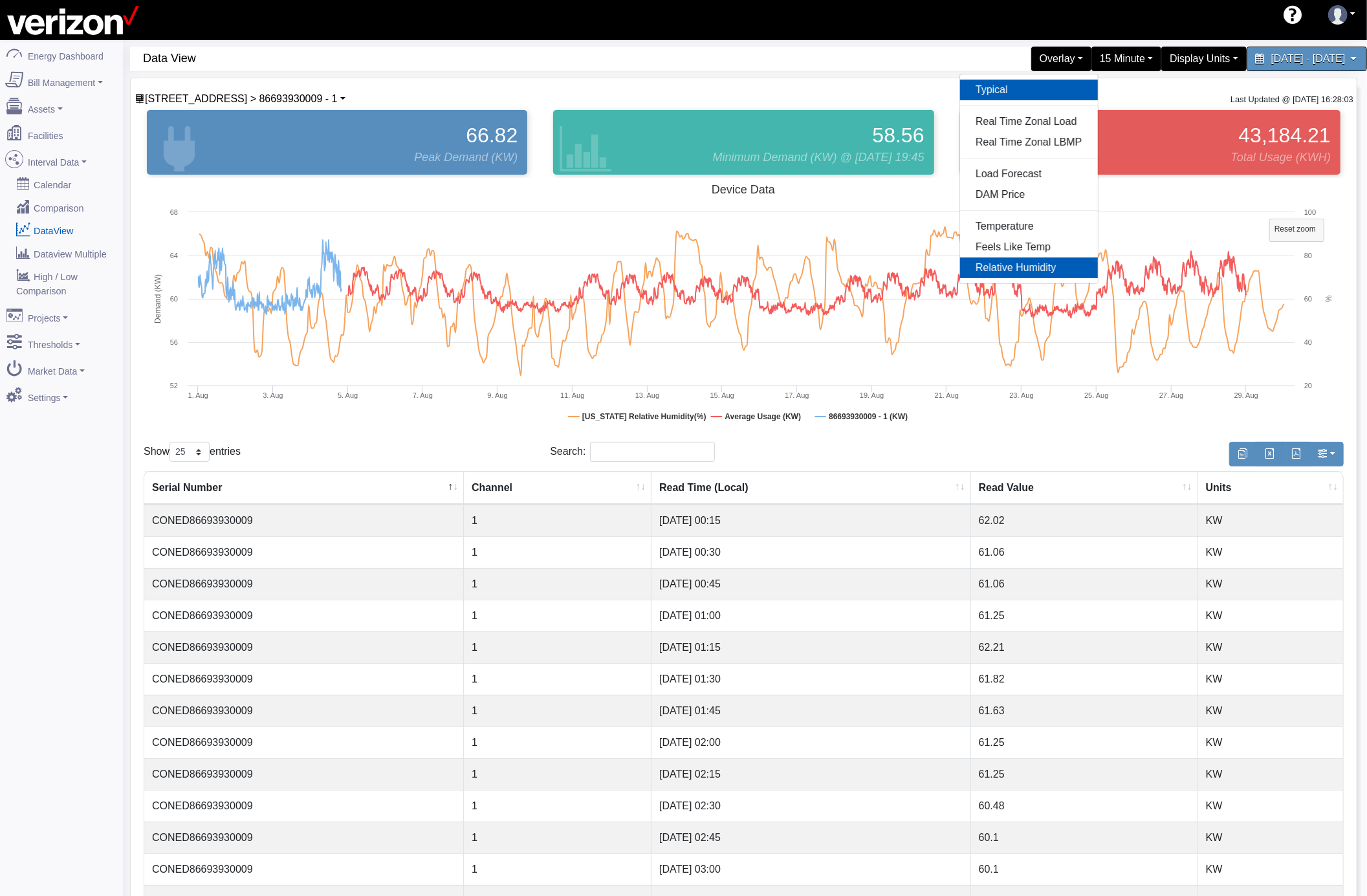
click at [961, 91] on link "Typical" at bounding box center [1030, 90] width 138 height 21
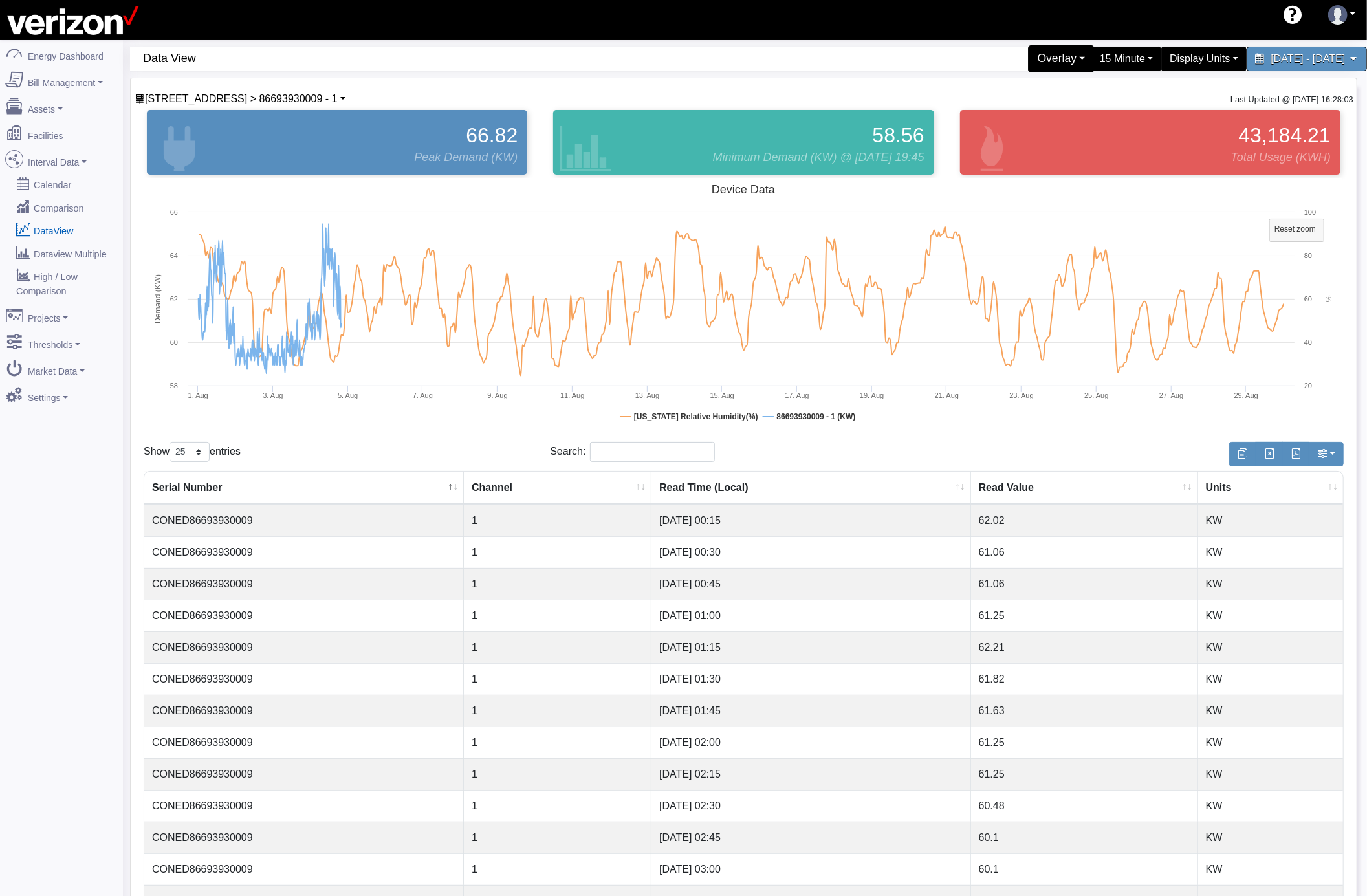
click at [1028, 60] on div "Overlay" at bounding box center [1061, 59] width 67 height 27
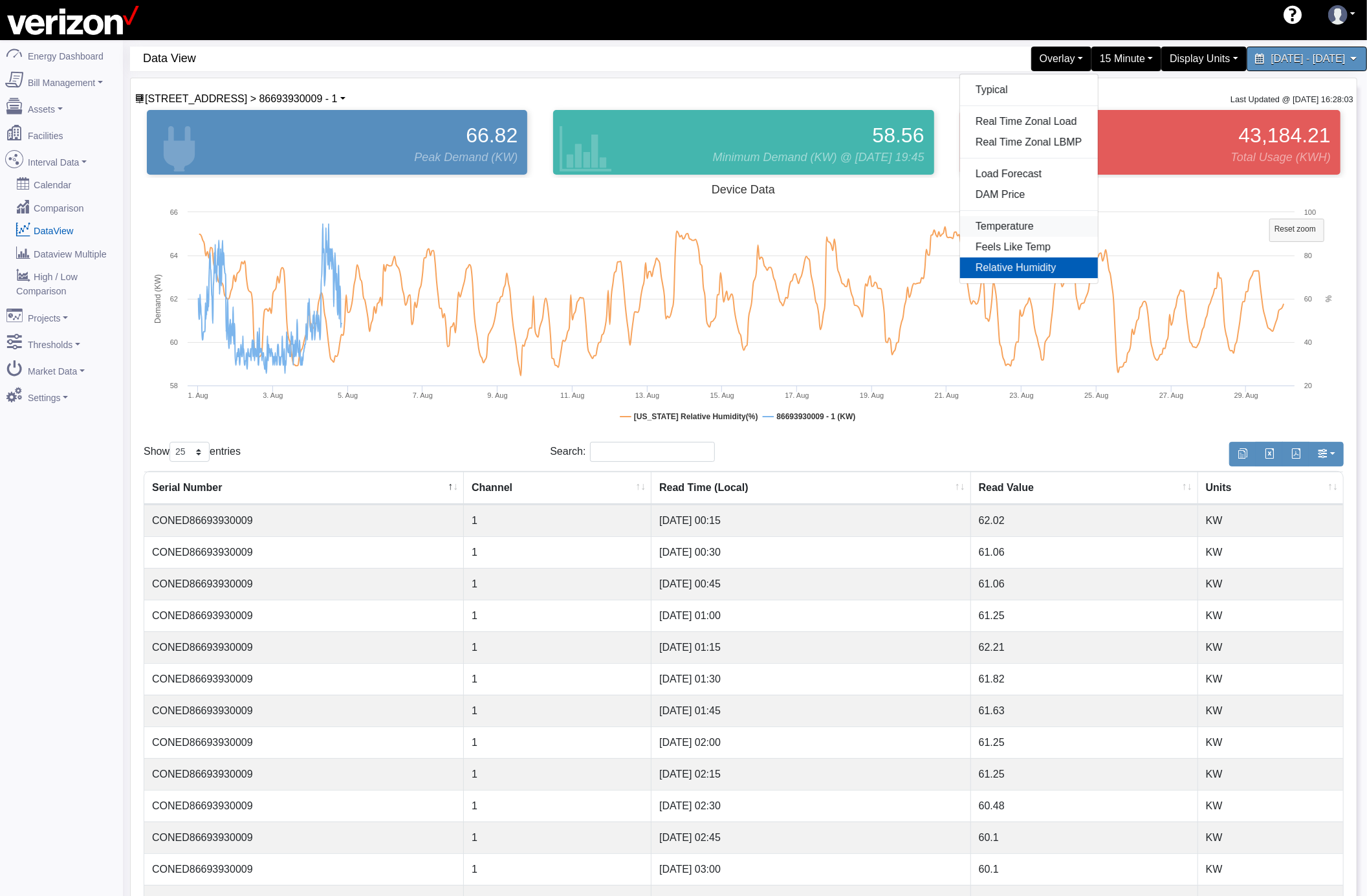
click at [961, 226] on link "Temperature" at bounding box center [1030, 226] width 138 height 21
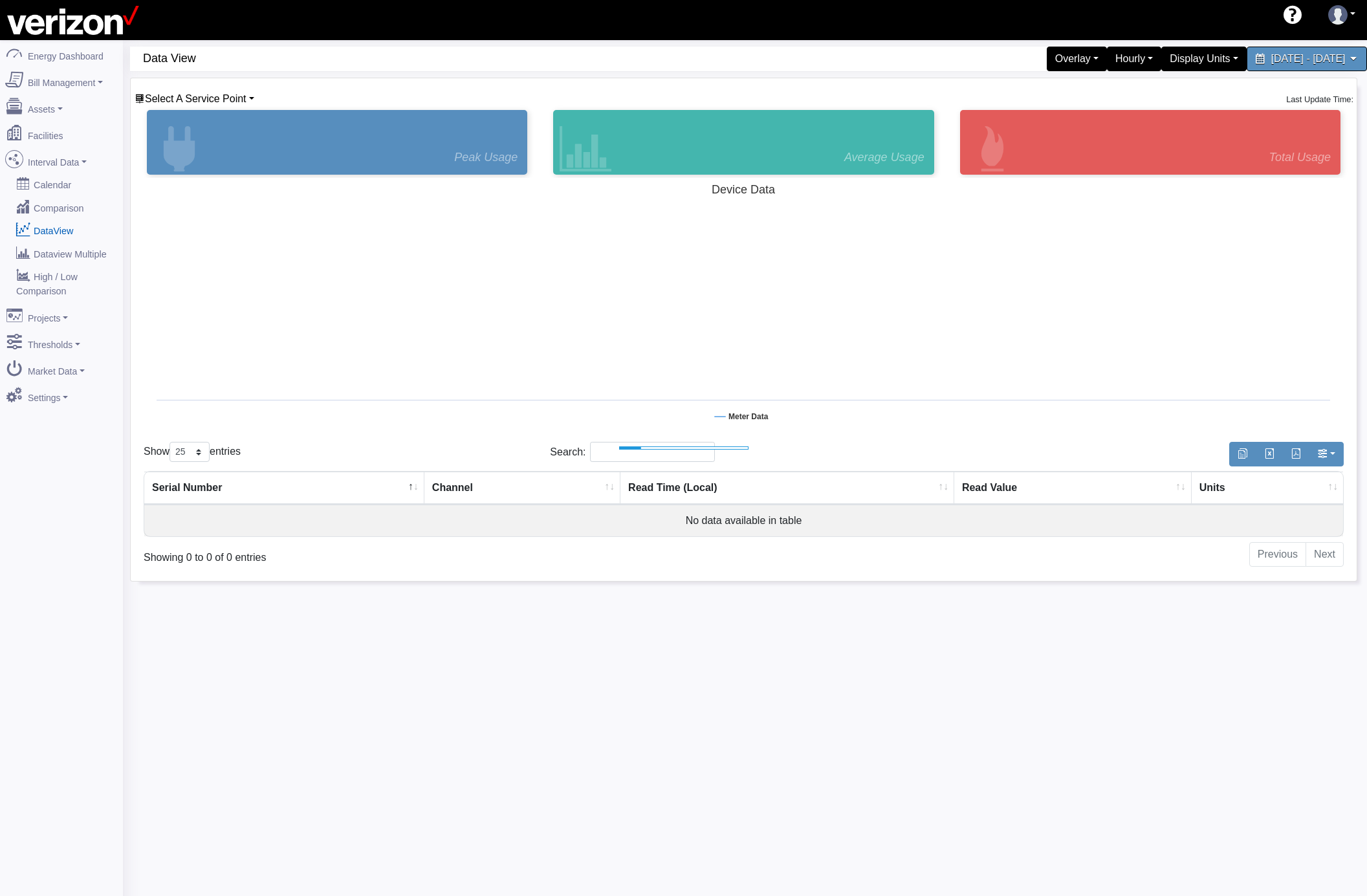
select select "25"
click at [186, 92] on div "Select A Service Point [STREET_ADDRESS] Basking Ridge Main Service [STREET_ADDR…" at bounding box center [743, 329] width 1226 height 503
click at [180, 97] on span "Select A Service Point" at bounding box center [195, 99] width 101 height 11
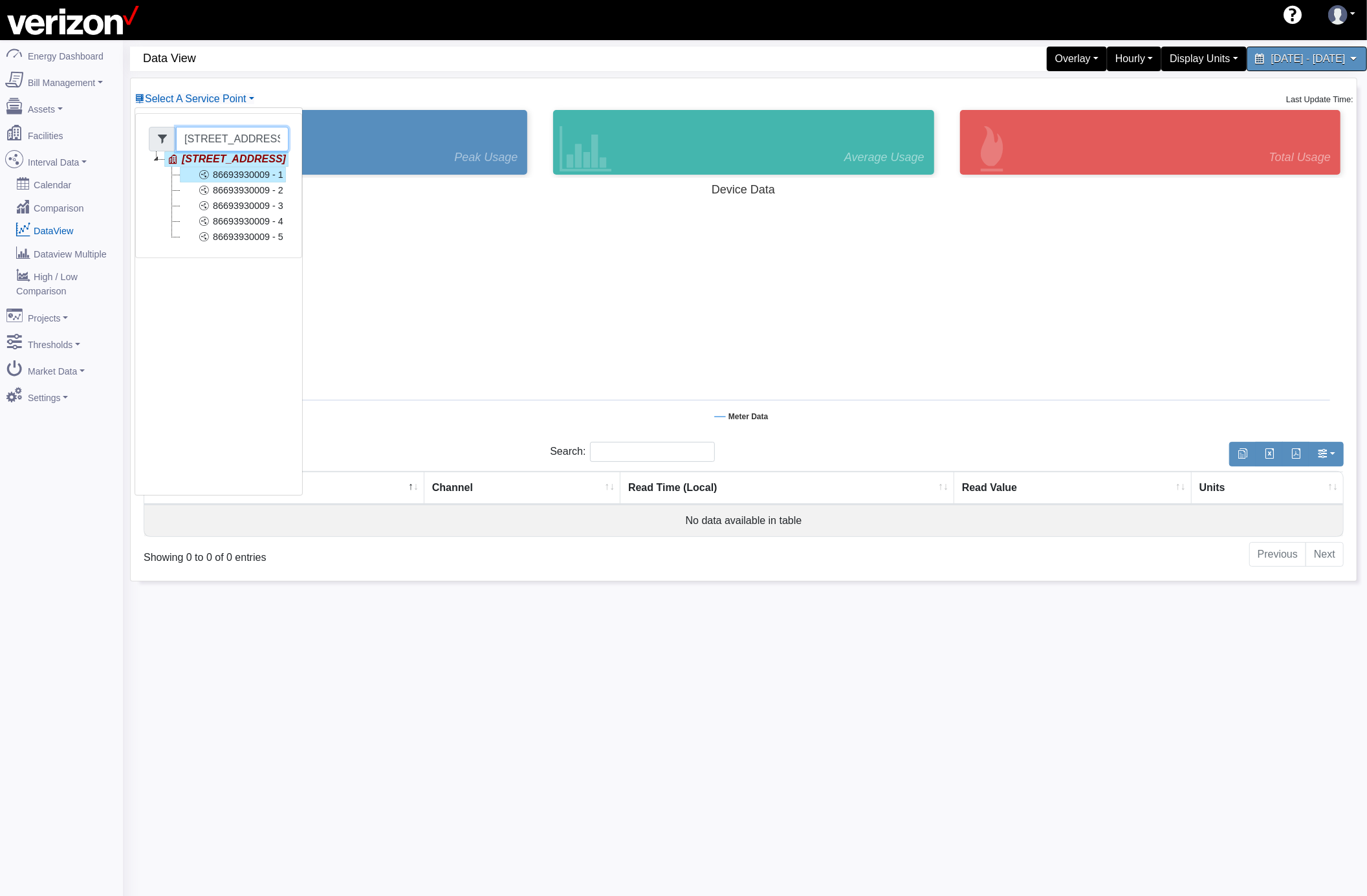
click at [237, 150] on input "[STREET_ADDRESS]" at bounding box center [232, 139] width 112 height 25
drag, startPoint x: 188, startPoint y: 139, endPoint x: 371, endPoint y: 127, distance: 183.4
click at [371, 127] on div "Select A Service Point 204 SECOND AVE CO Basking Ridge Main Service 117 E 167 S…" at bounding box center [743, 329] width 1226 height 503
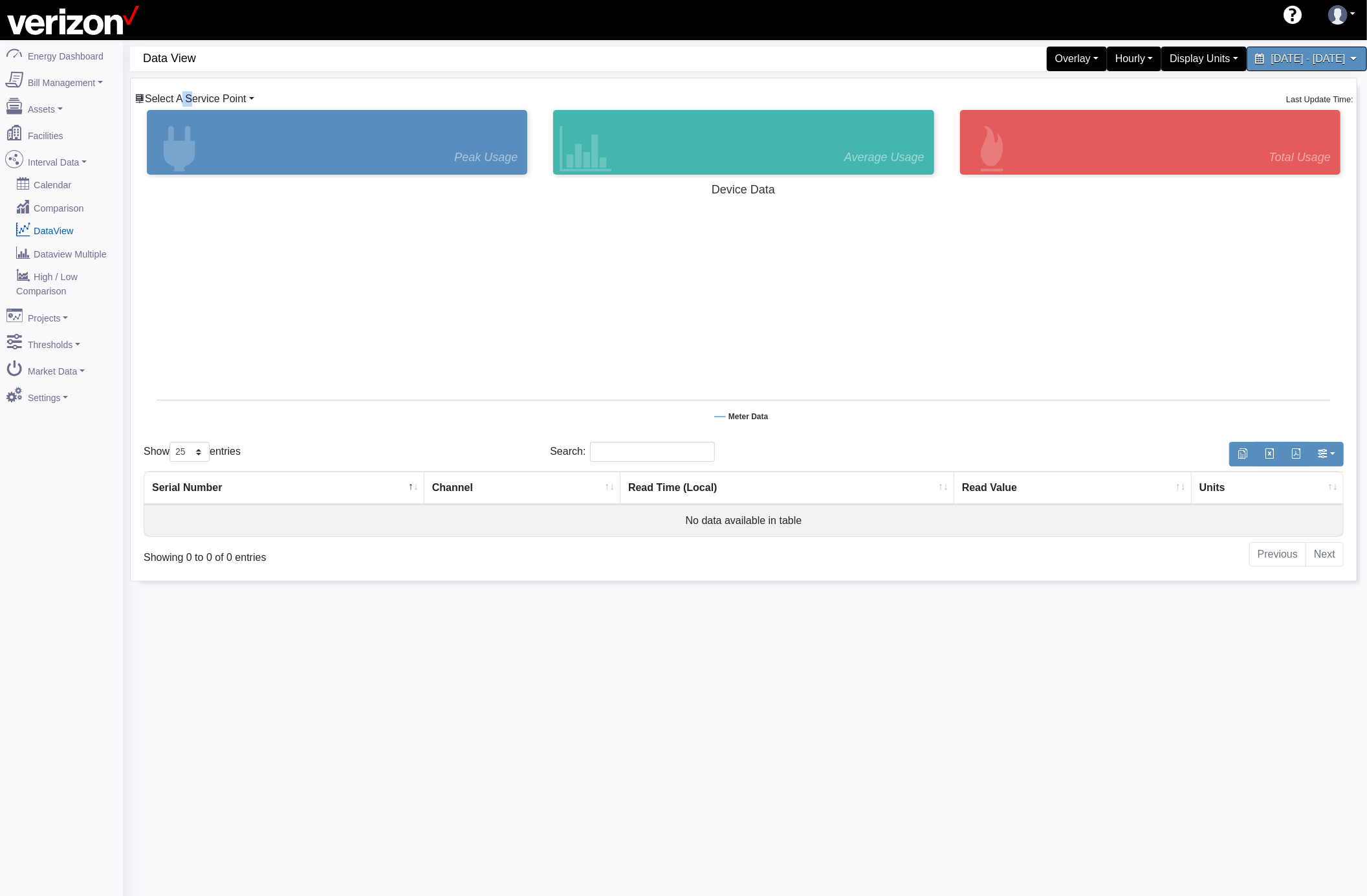
drag, startPoint x: 181, startPoint y: 92, endPoint x: 186, endPoint y: 99, distance: 8.6
click at [186, 99] on div "Select A Service Point 204 SECOND AVE CO Basking Ridge Main Service 117 E 167 S…" at bounding box center [194, 99] width 121 height 16
click at [253, 102] on link "Select A Service Point" at bounding box center [194, 99] width 119 height 11
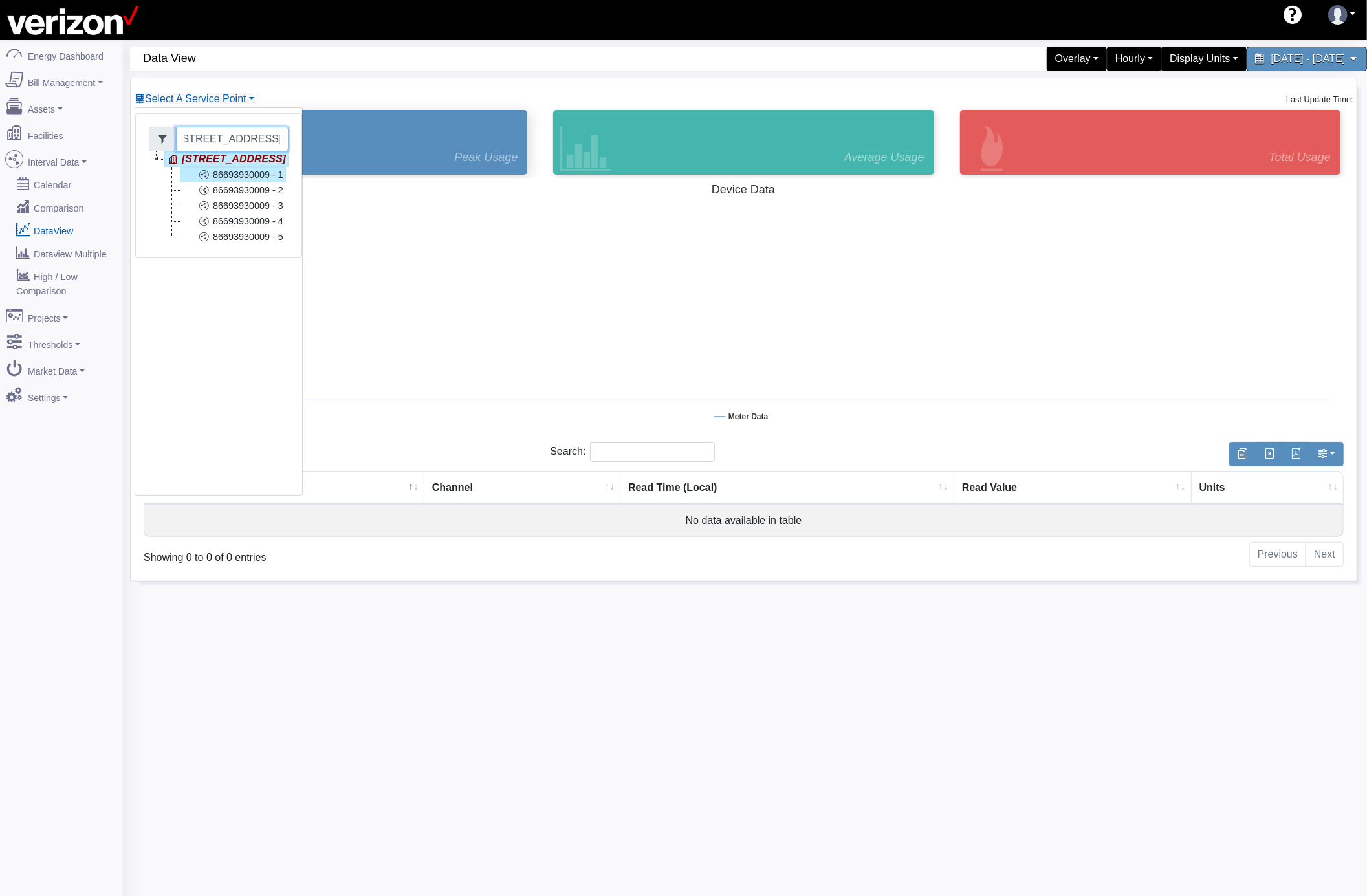
drag, startPoint x: 197, startPoint y: 143, endPoint x: 324, endPoint y: 139, distance: 127.1
click at [324, 139] on div "Select A Service Point 204 SECOND AVE CO Basking Ridge Main Service 117 E 167 S…" at bounding box center [743, 329] width 1226 height 503
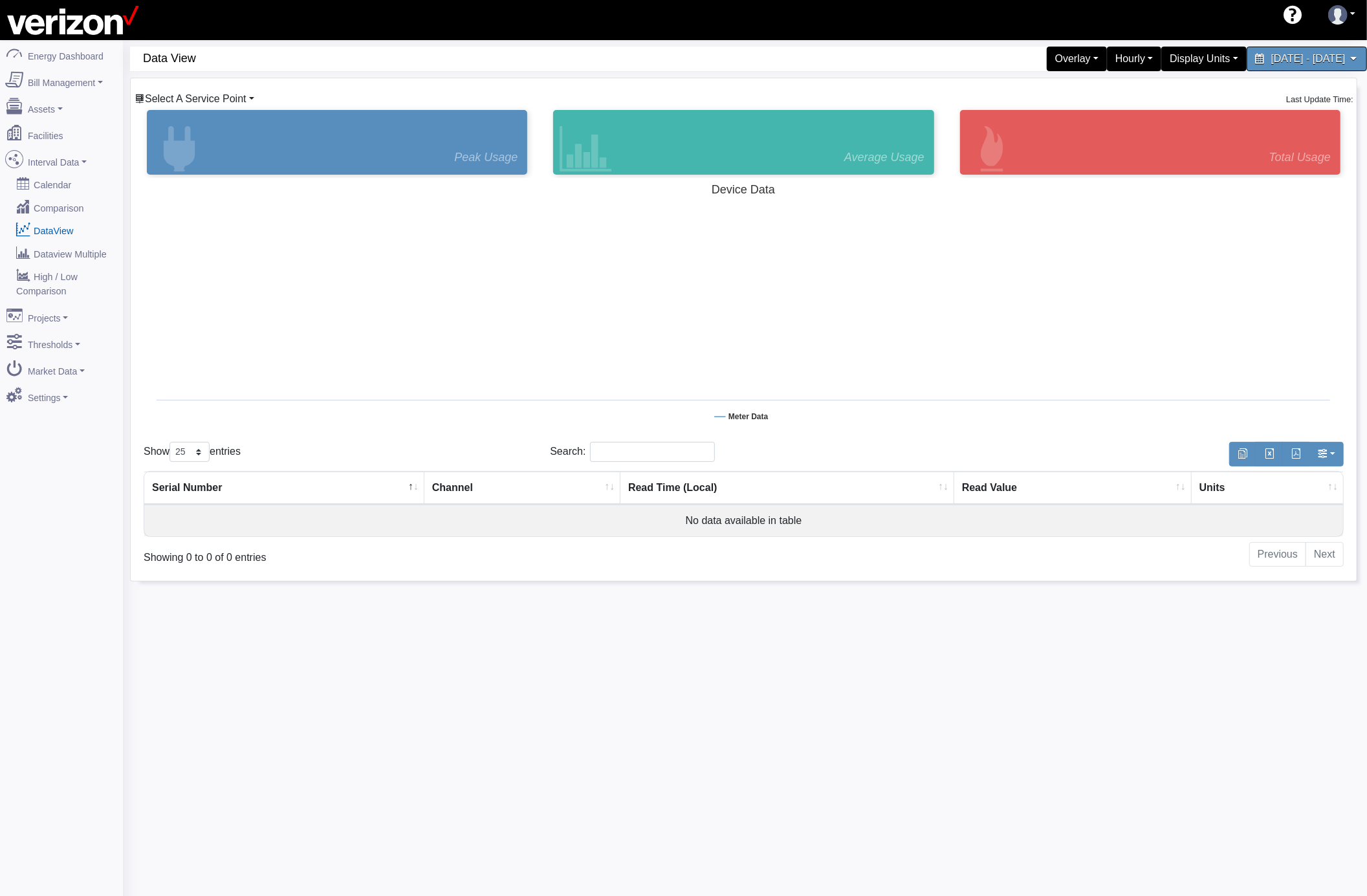
click at [242, 99] on span "Select A Service Point" at bounding box center [195, 99] width 101 height 11
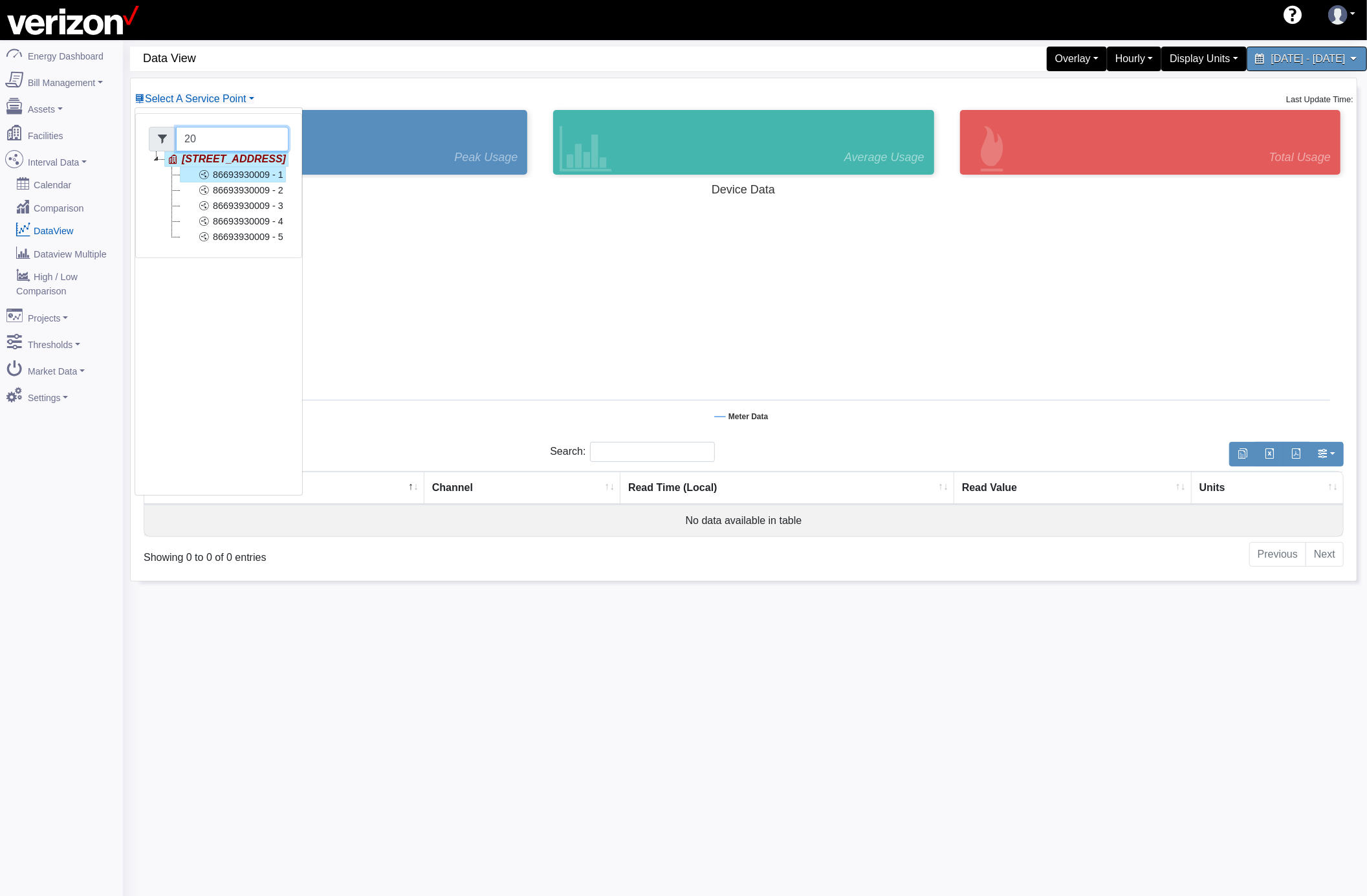
scroll to position [0, 0]
type input "2"
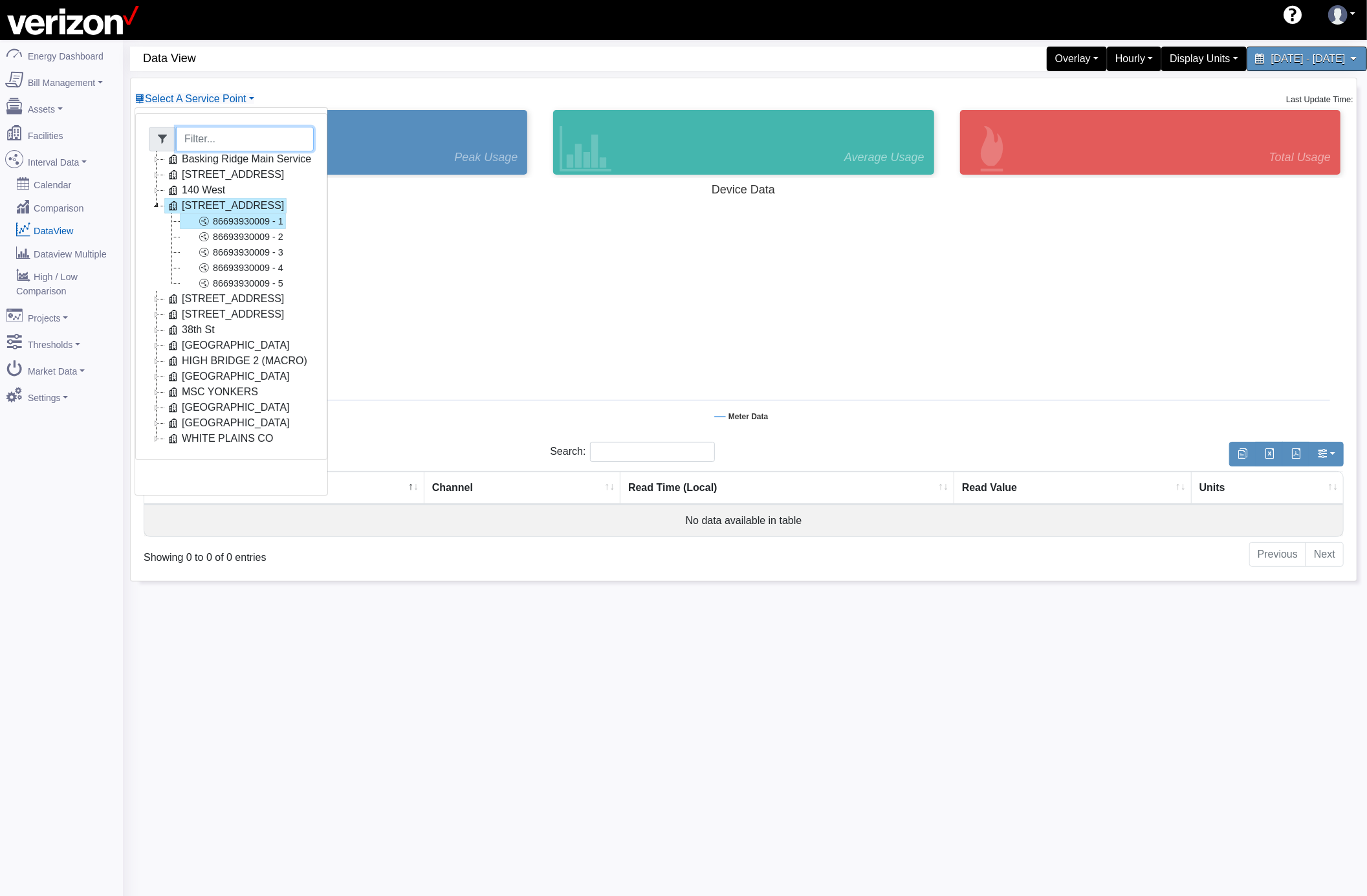
click at [159, 207] on icon at bounding box center [157, 206] width 16 height 16
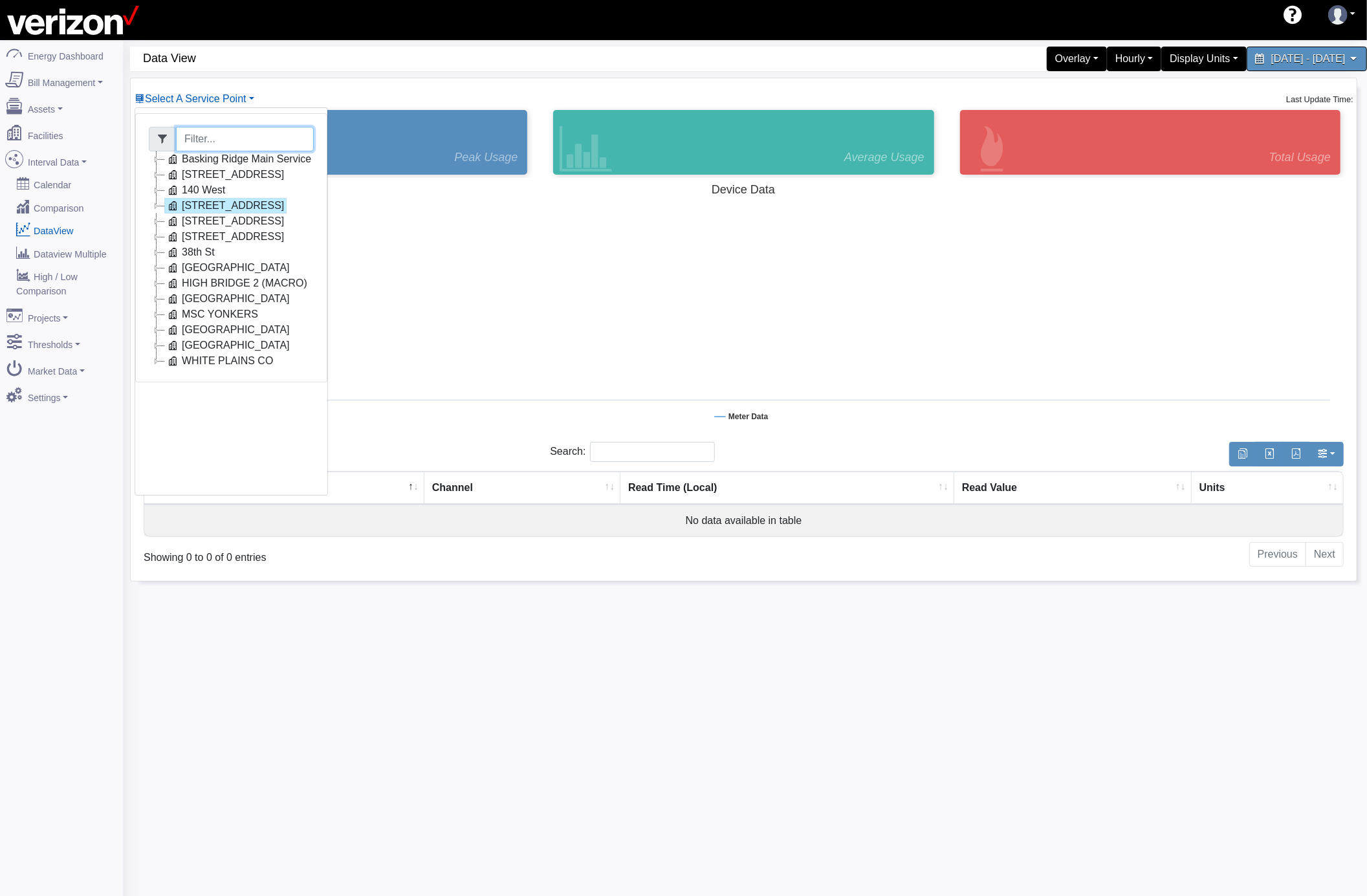
click at [153, 176] on icon at bounding box center [157, 175] width 16 height 16
click at [233, 192] on link "84665910000" at bounding box center [226, 190] width 92 height 16
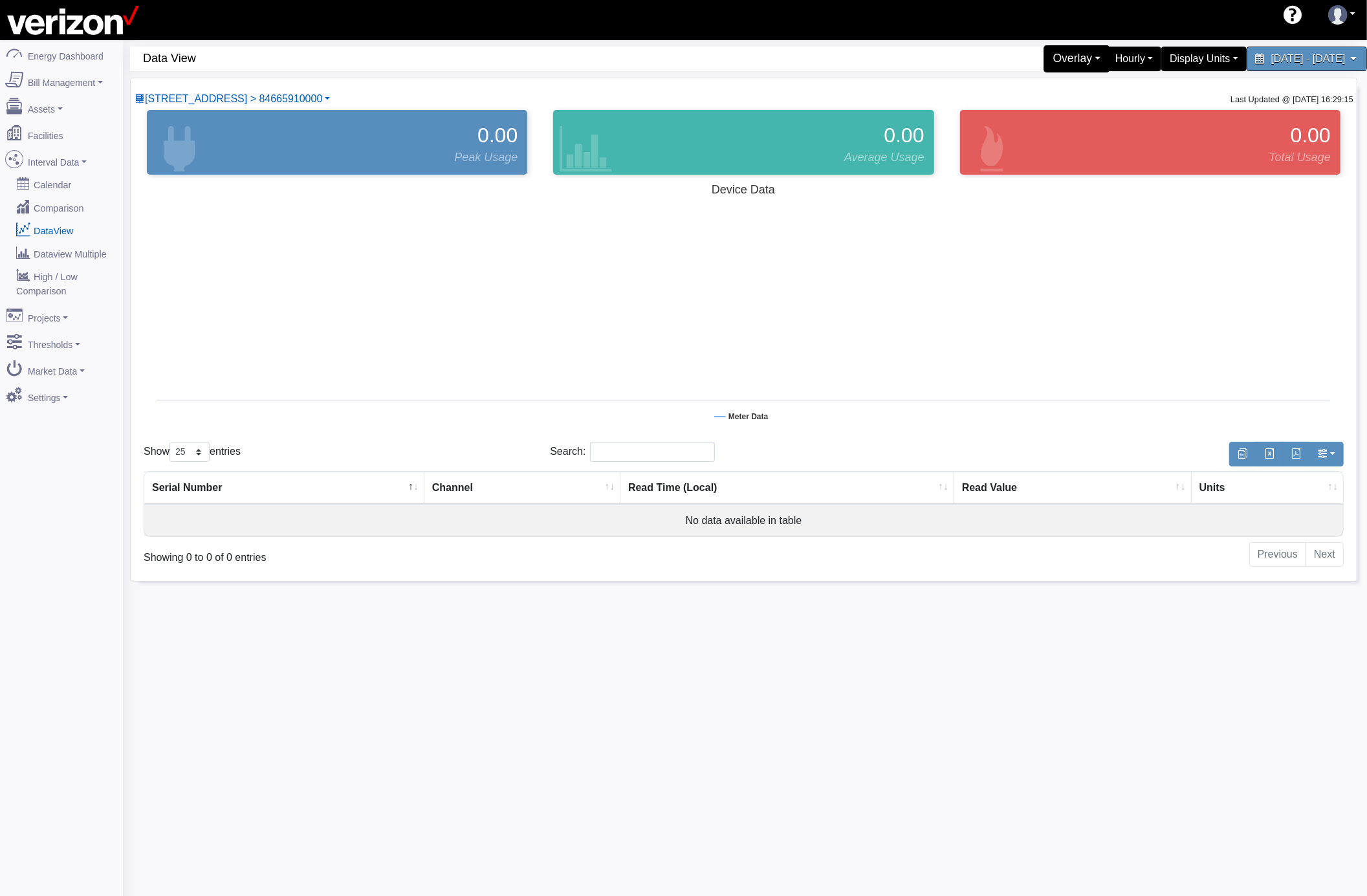
click at [1044, 63] on div "Overlay" at bounding box center [1077, 59] width 67 height 27
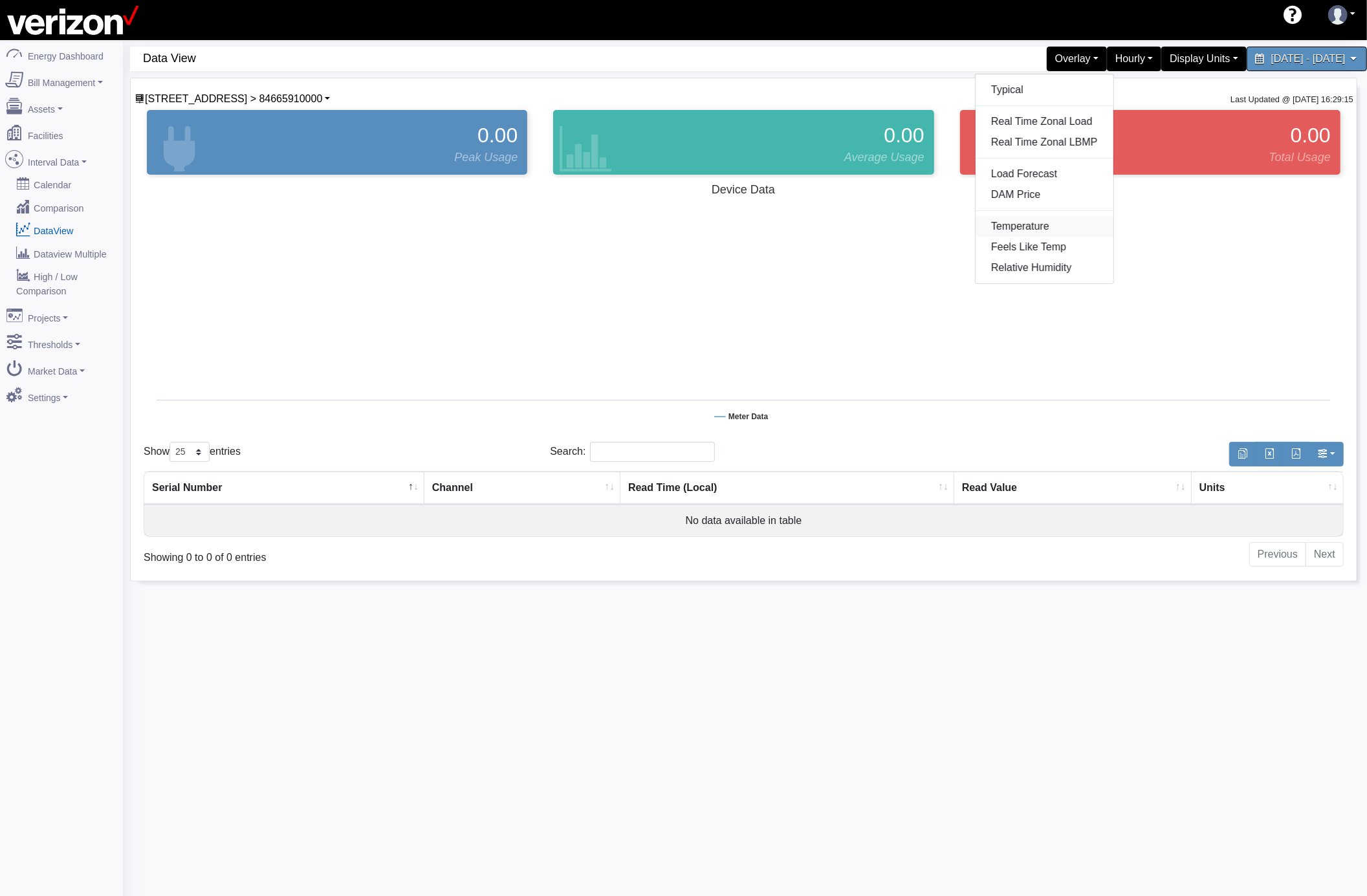
click at [976, 230] on link "Temperature" at bounding box center [1045, 226] width 138 height 21
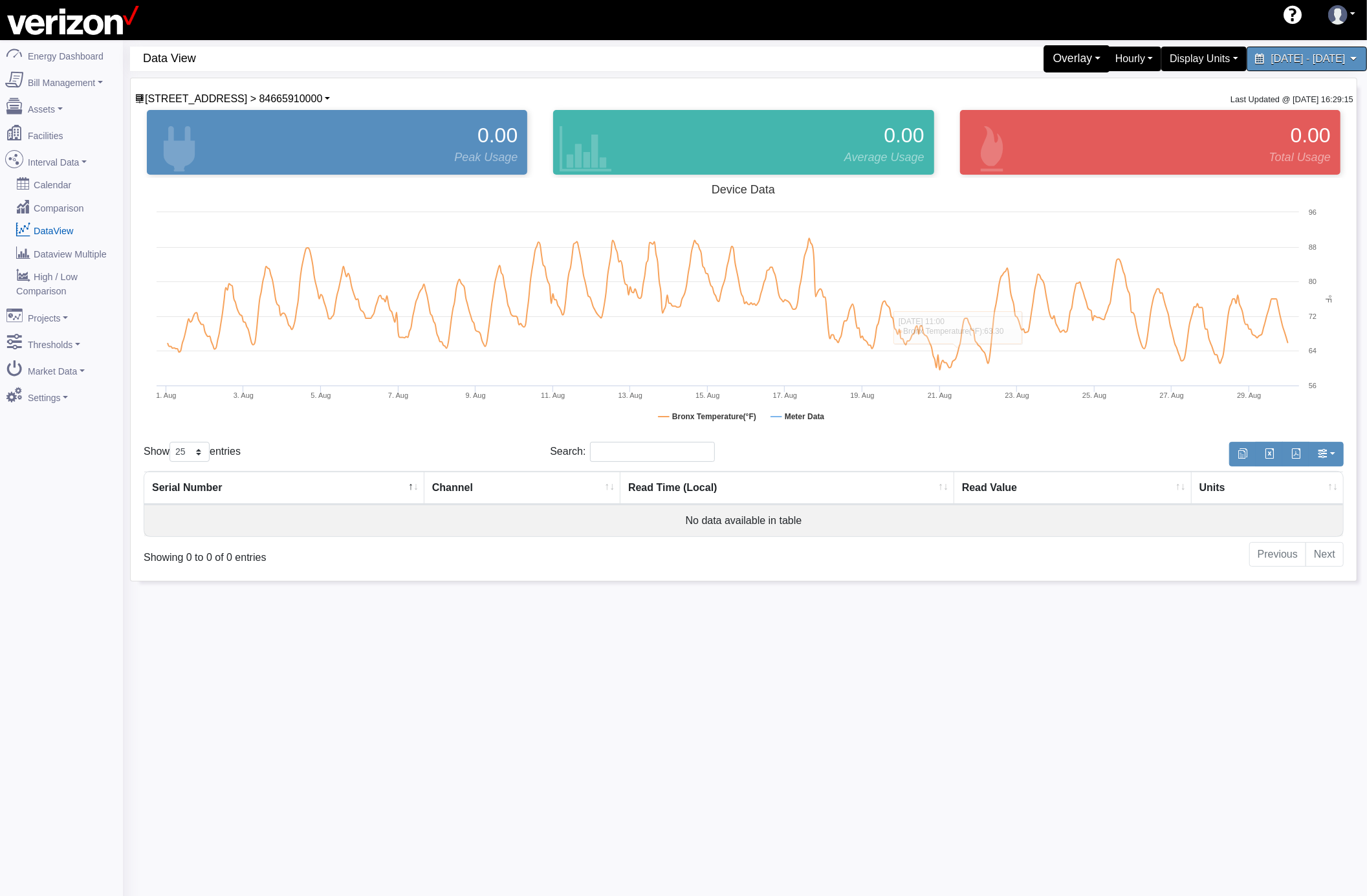
click at [1044, 57] on div "Overlay" at bounding box center [1077, 59] width 67 height 27
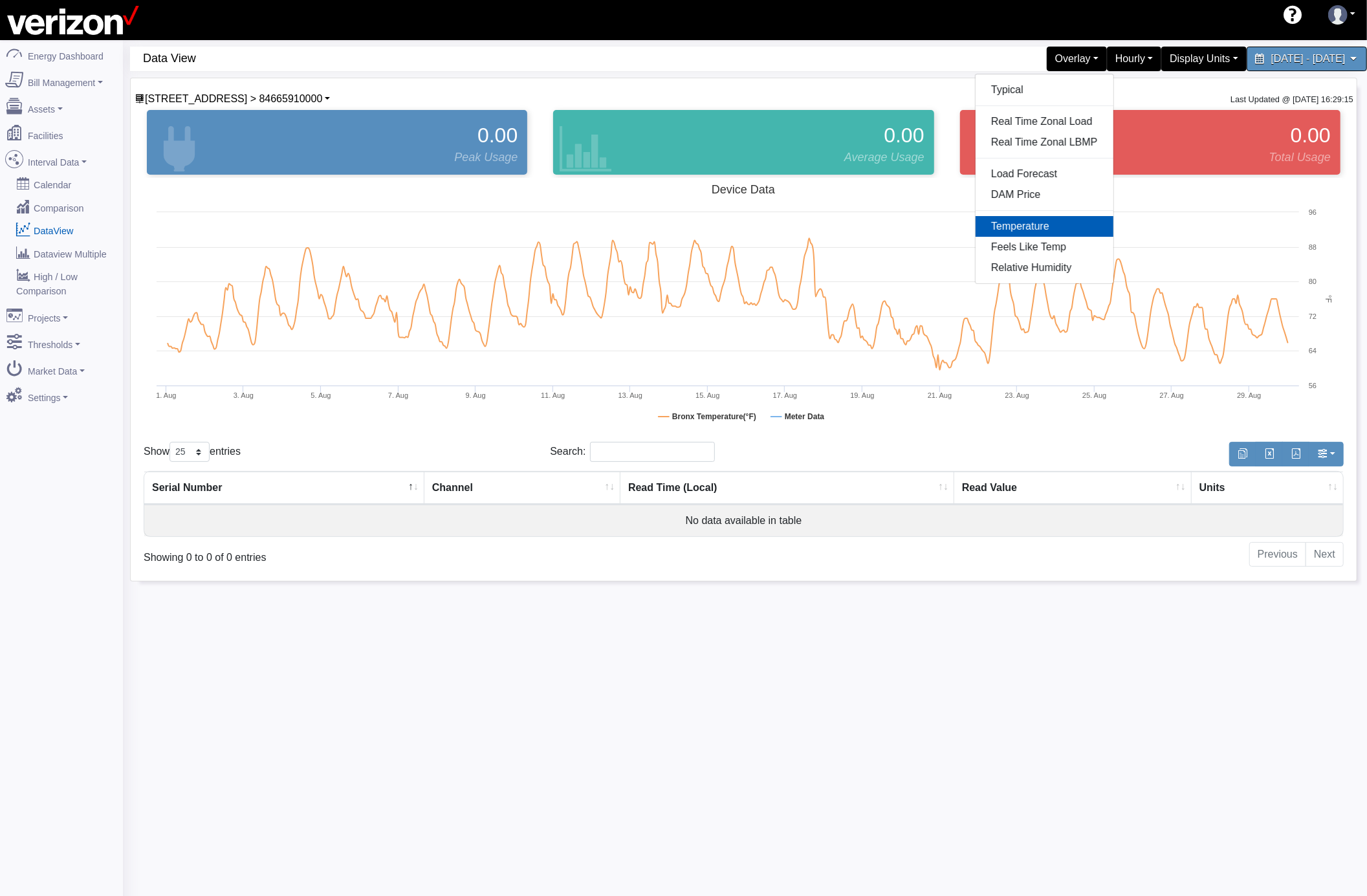
click at [976, 231] on link "Temperature" at bounding box center [1045, 226] width 138 height 21
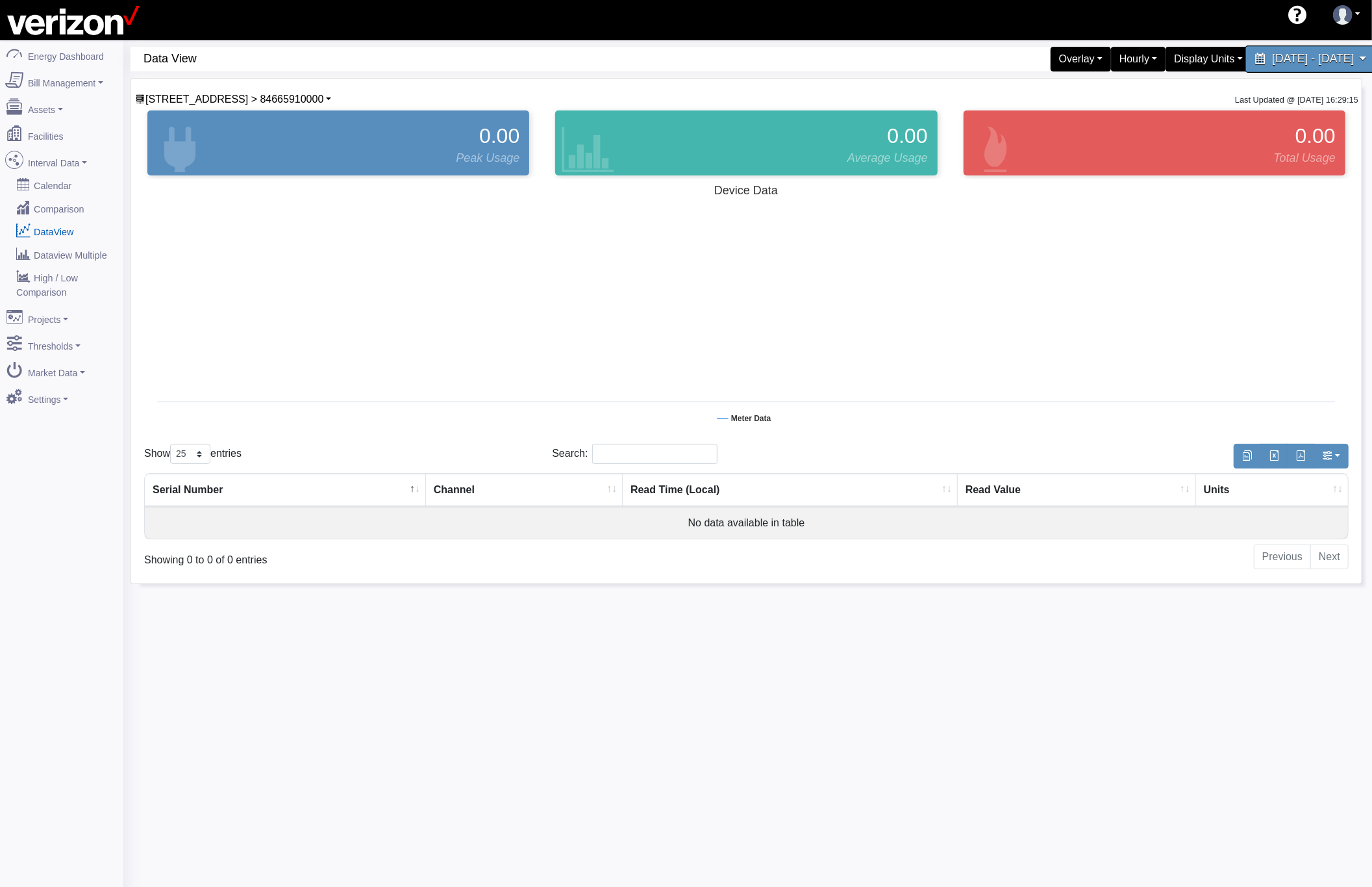
click at [1272, 64] on span "[DATE] - [DATE]" at bounding box center [1313, 59] width 82 height 12
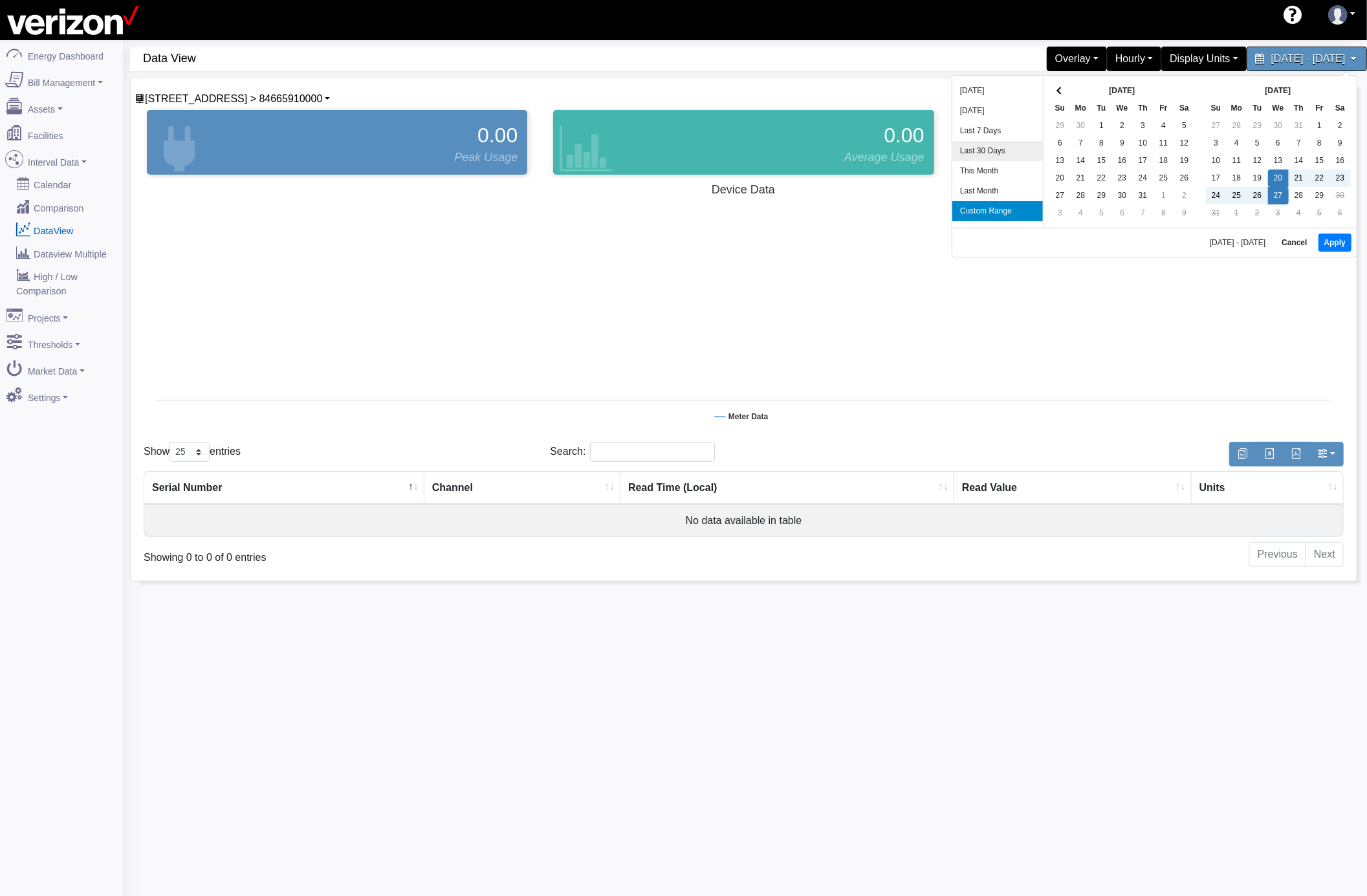
click at [999, 146] on li "Last 30 Days" at bounding box center [997, 150] width 90 height 20
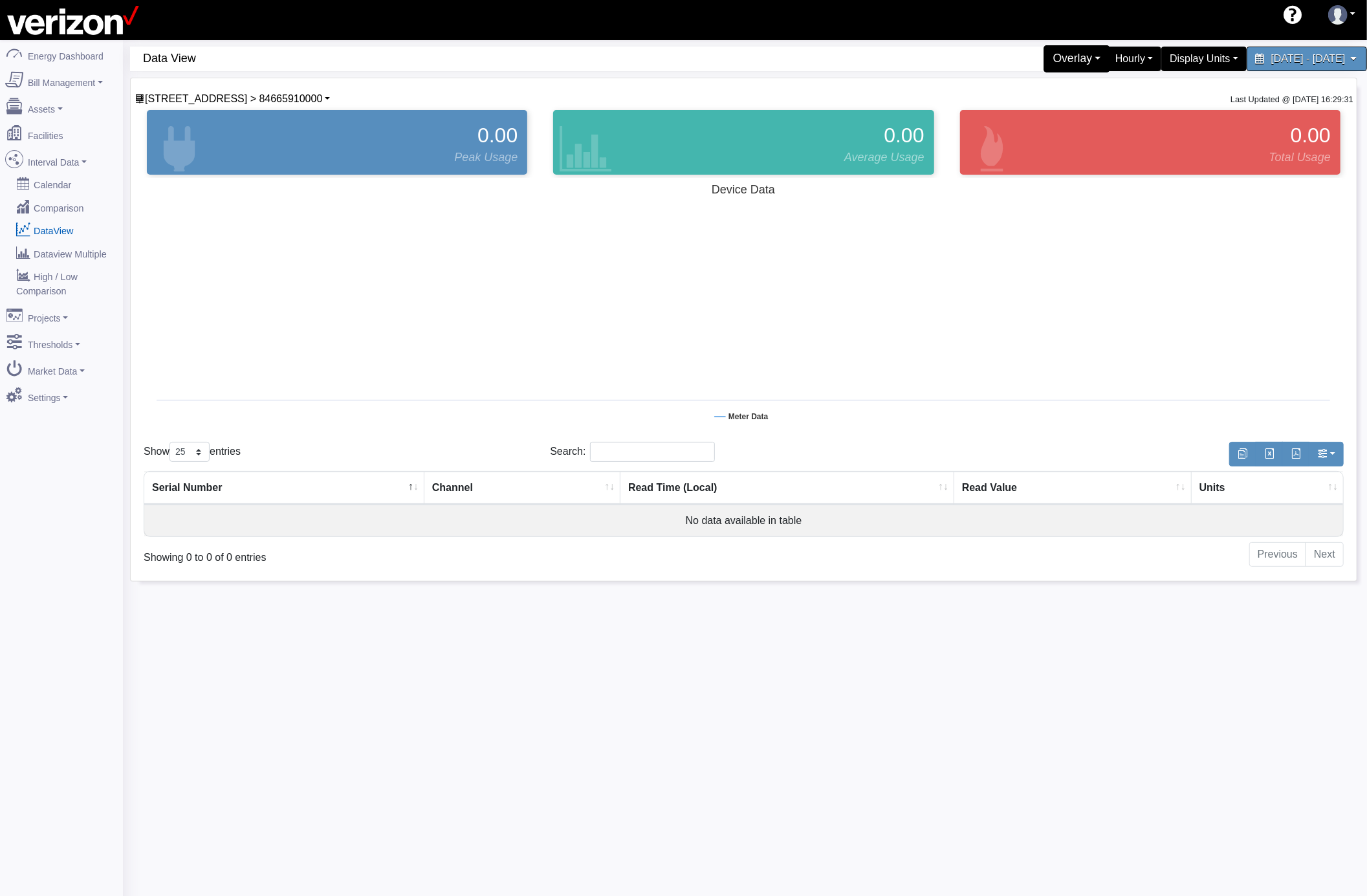
click at [1044, 59] on div "Overlay" at bounding box center [1077, 59] width 67 height 27
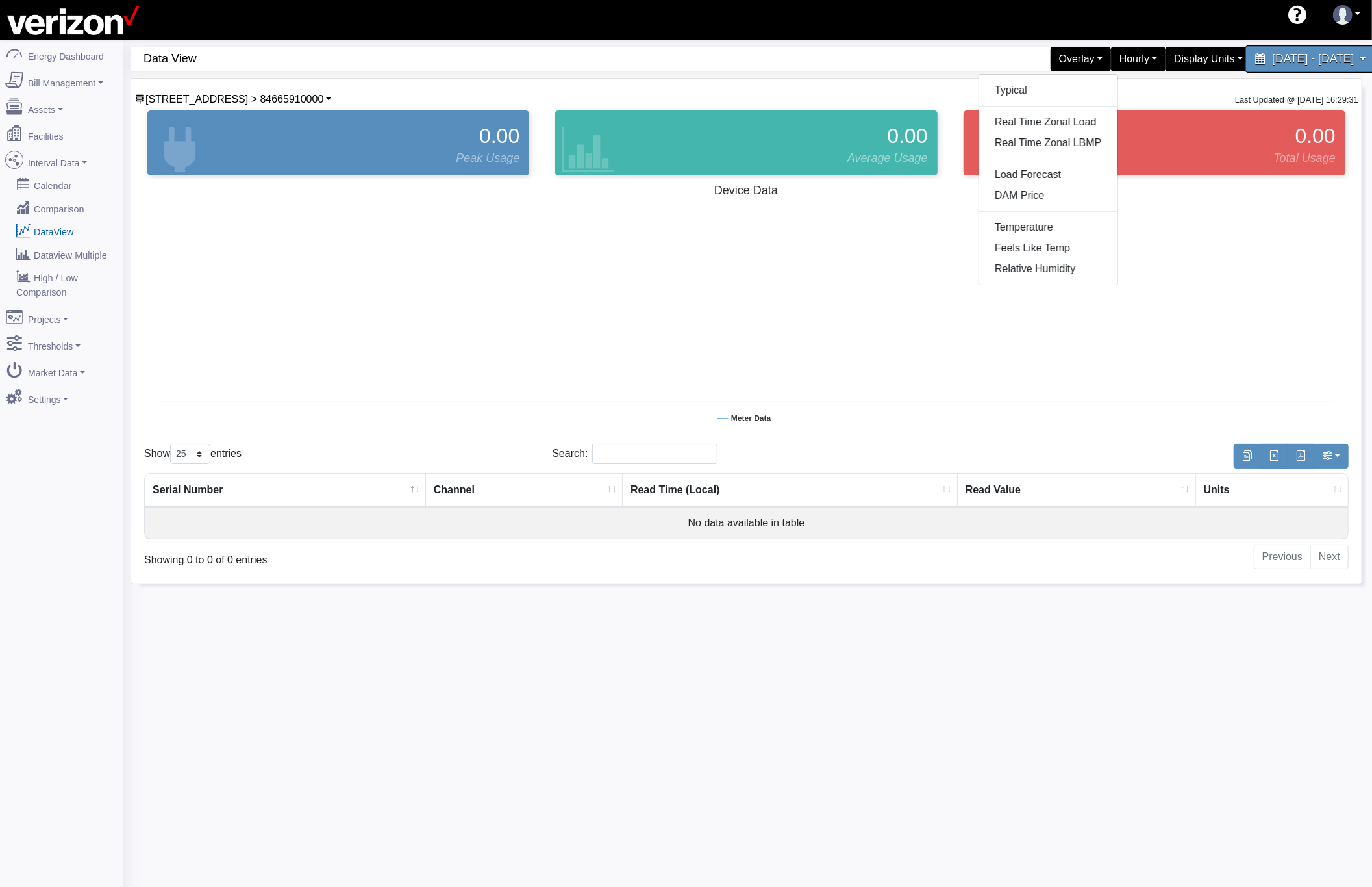
click at [1245, 55] on div "[DATE] - [DATE]" at bounding box center [1312, 59] width 133 height 27
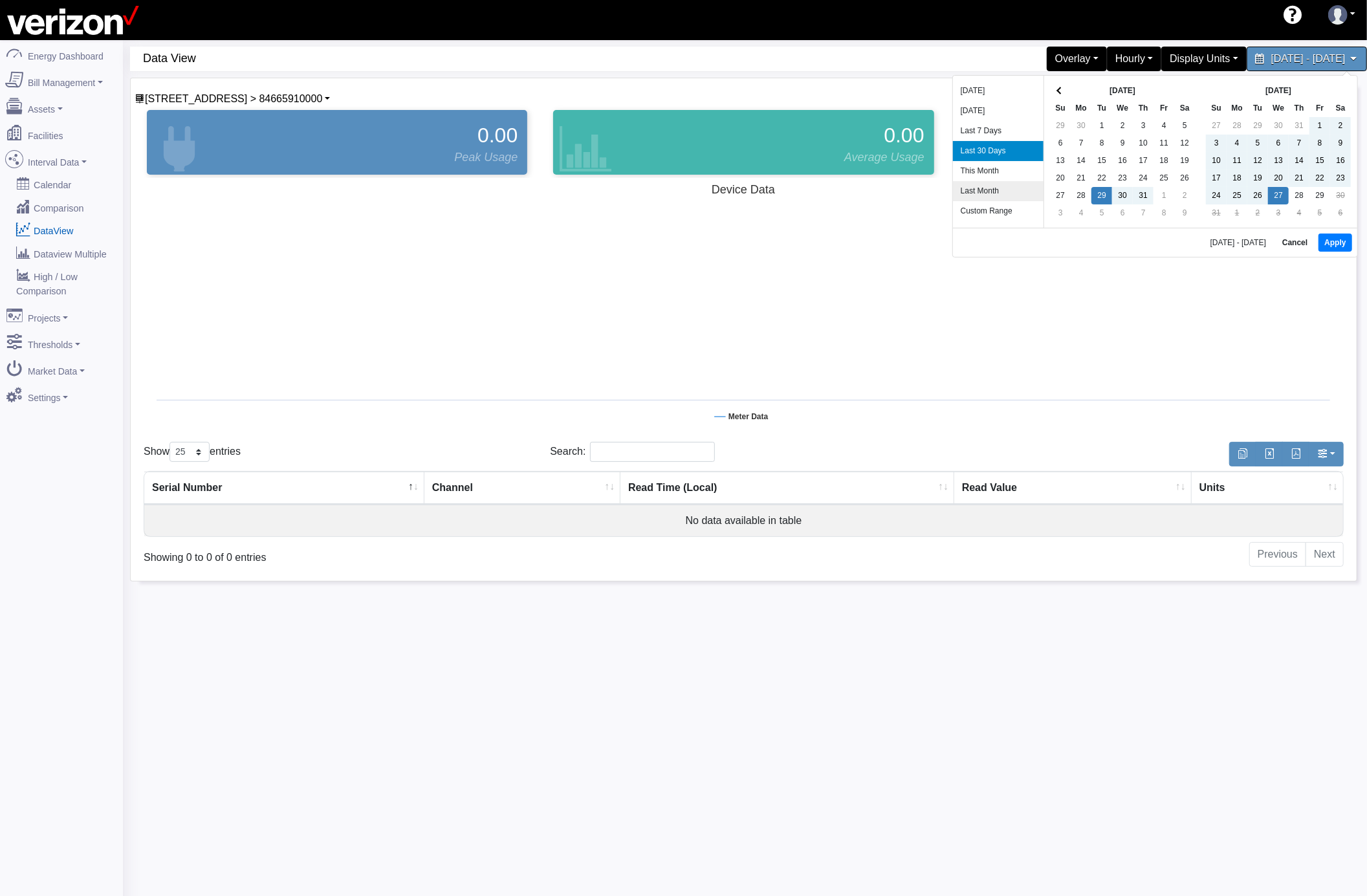
click at [992, 195] on li "Last Month" at bounding box center [998, 191] width 90 height 20
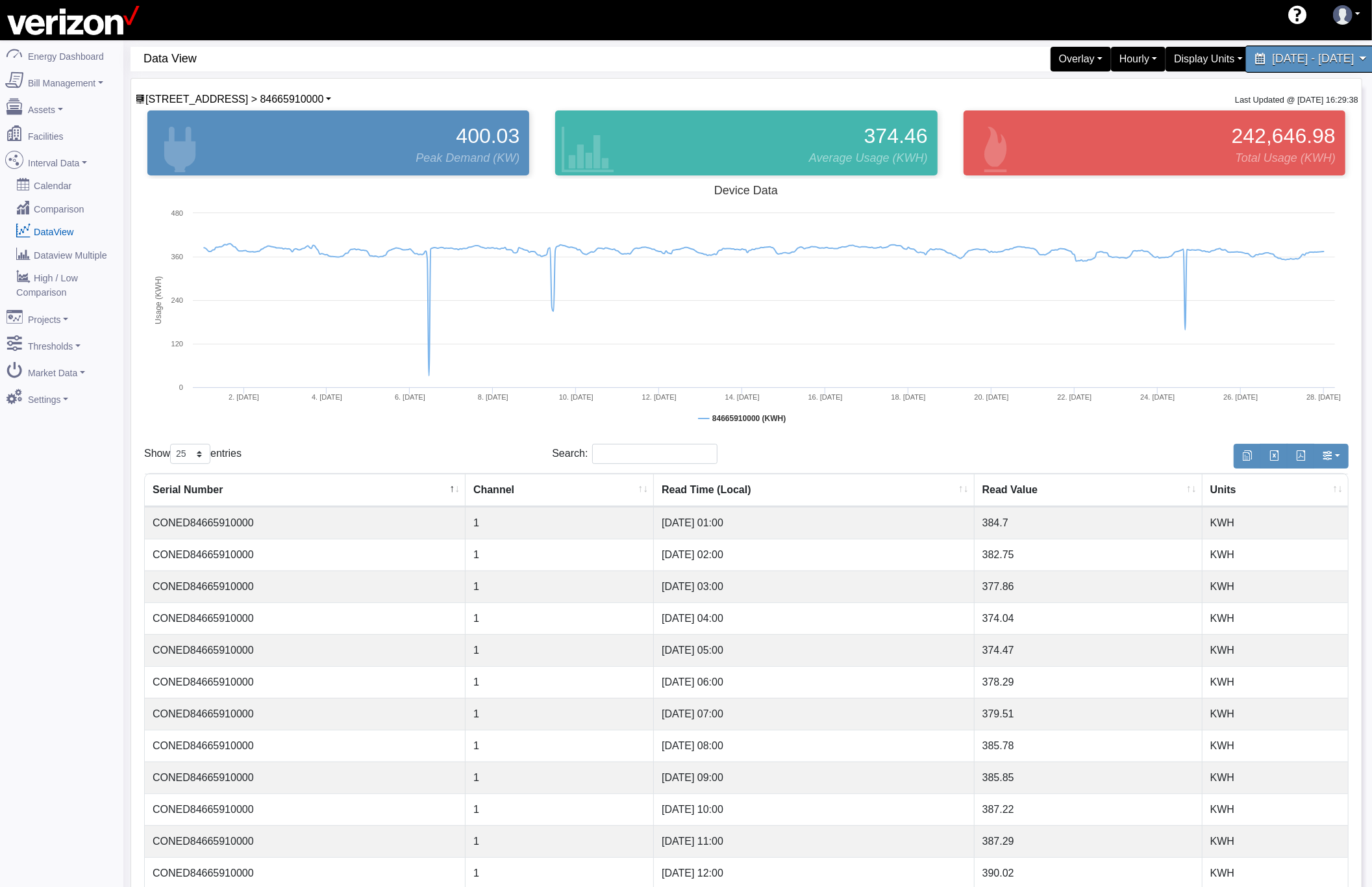
click at [1295, 58] on span "July 1, 2025 - July 31, 2025" at bounding box center [1313, 59] width 82 height 12
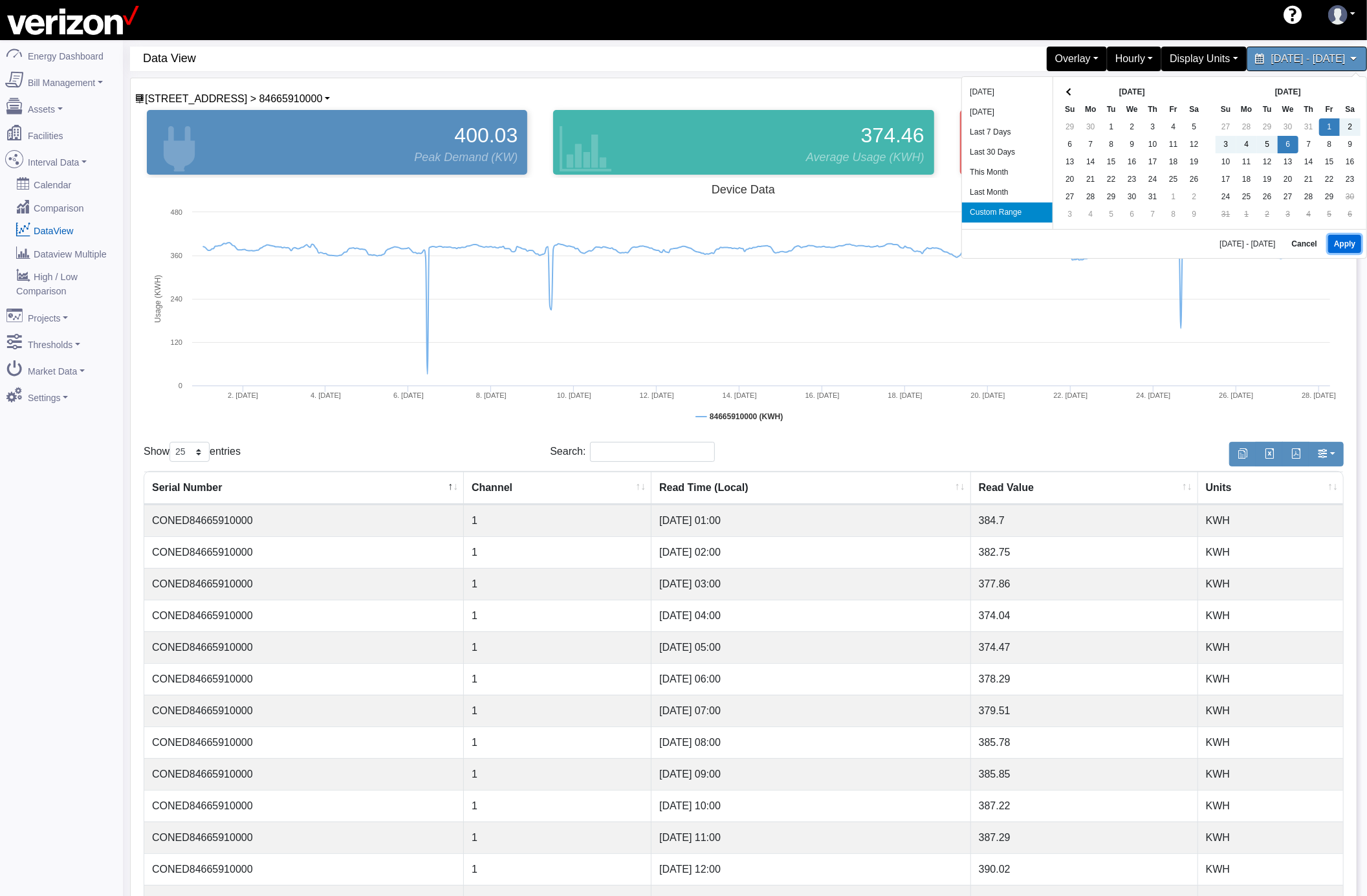
click at [1338, 246] on button "Apply" at bounding box center [1345, 243] width 33 height 18
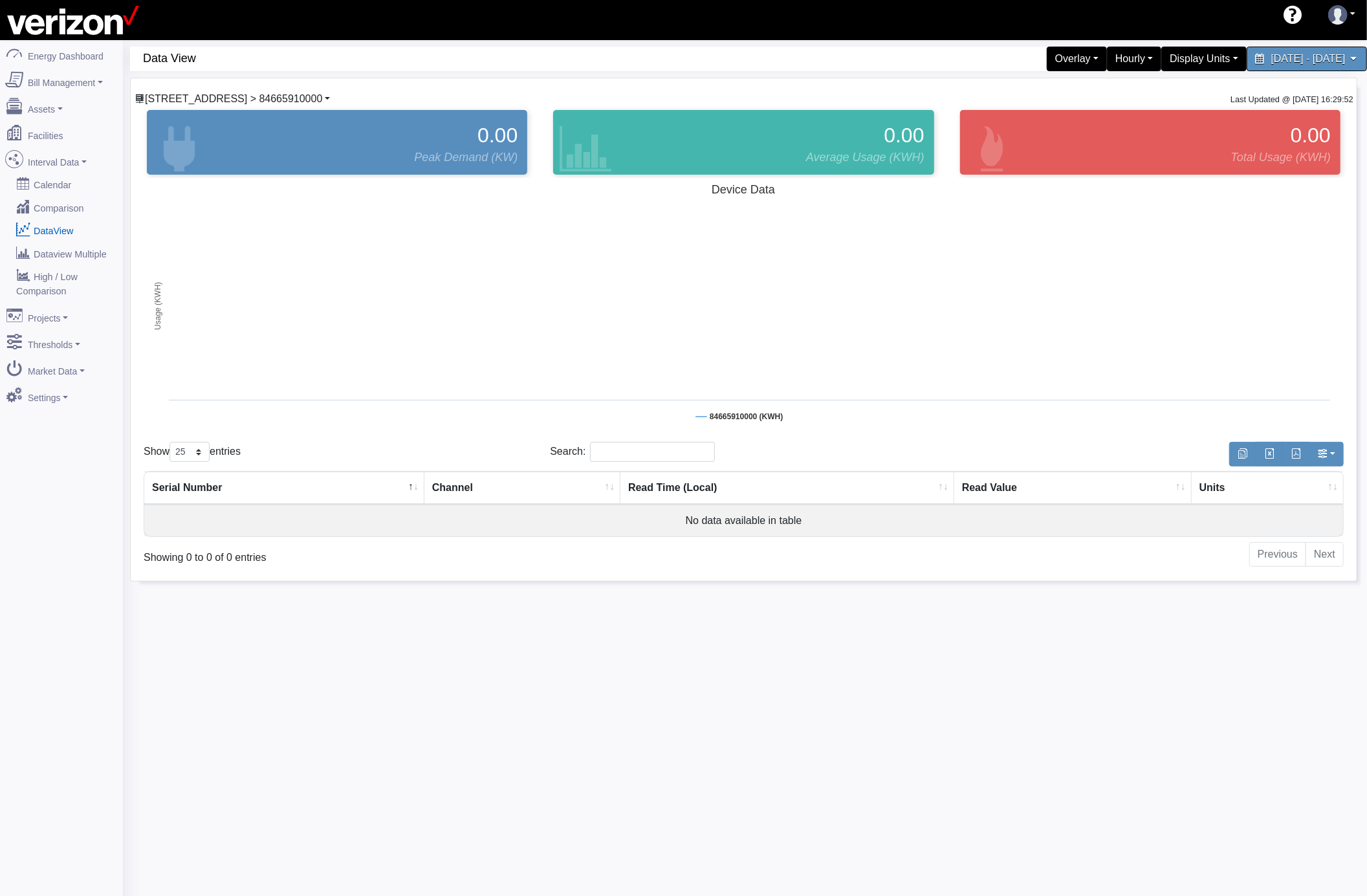
click at [201, 97] on span "[STREET_ADDRESS] > 84665910000" at bounding box center [233, 99] width 177 height 11
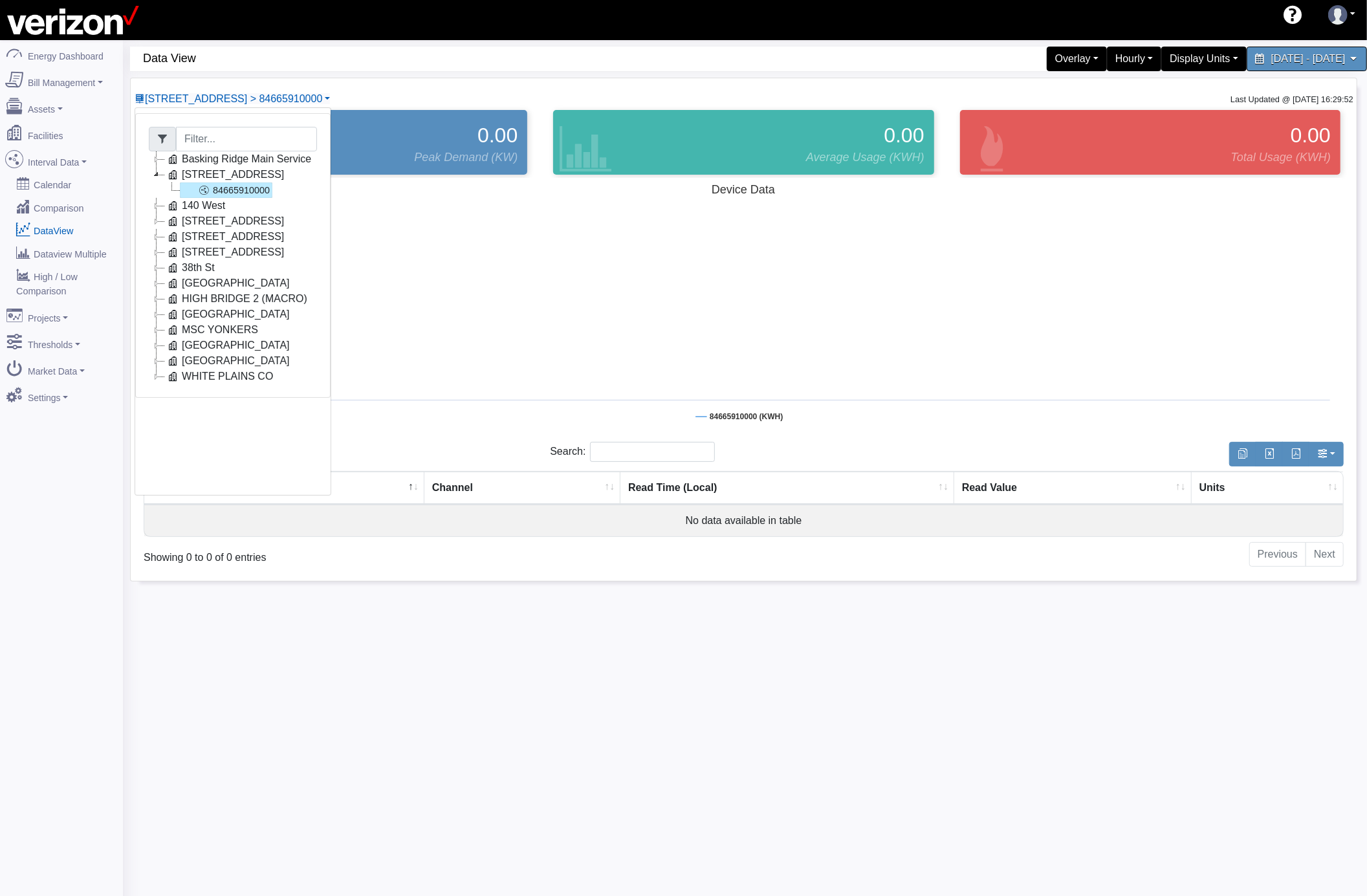
click at [153, 221] on icon at bounding box center [157, 221] width 16 height 16
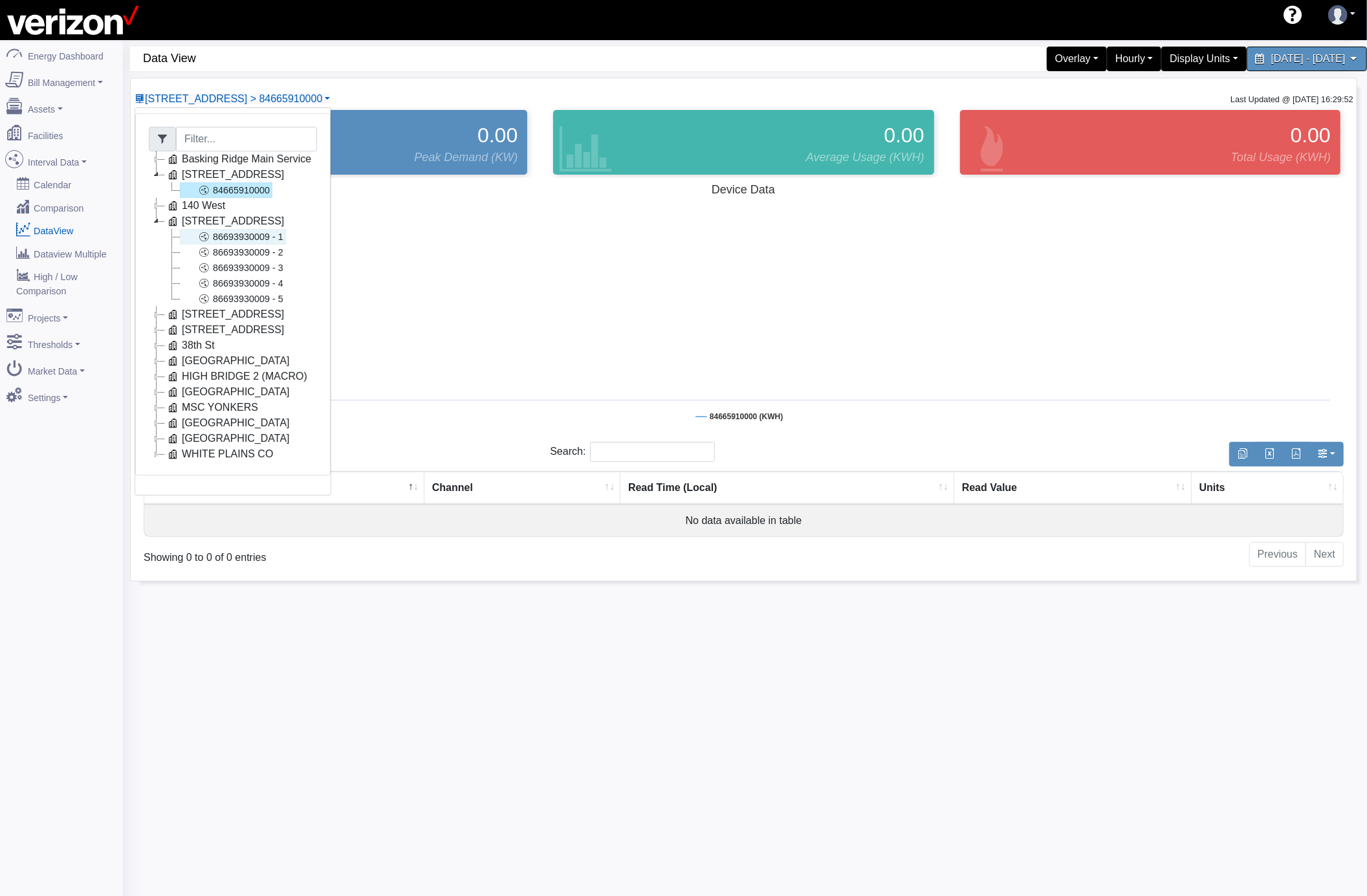
click at [244, 238] on link "86693930009 - 1" at bounding box center [233, 237] width 106 height 16
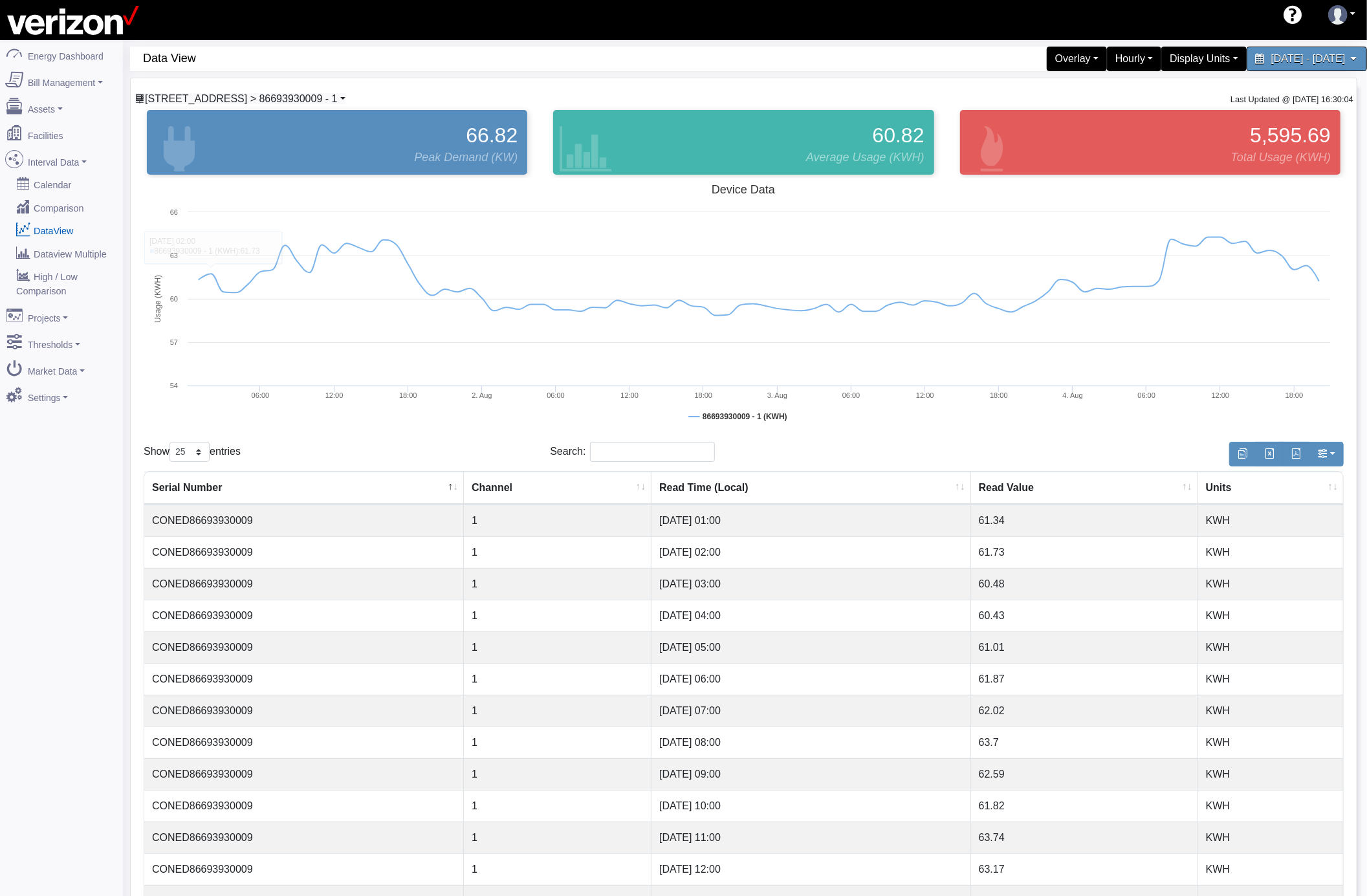
click at [259, 101] on span "[STREET_ADDRESS] > 86693930009 - 1" at bounding box center [241, 99] width 193 height 11
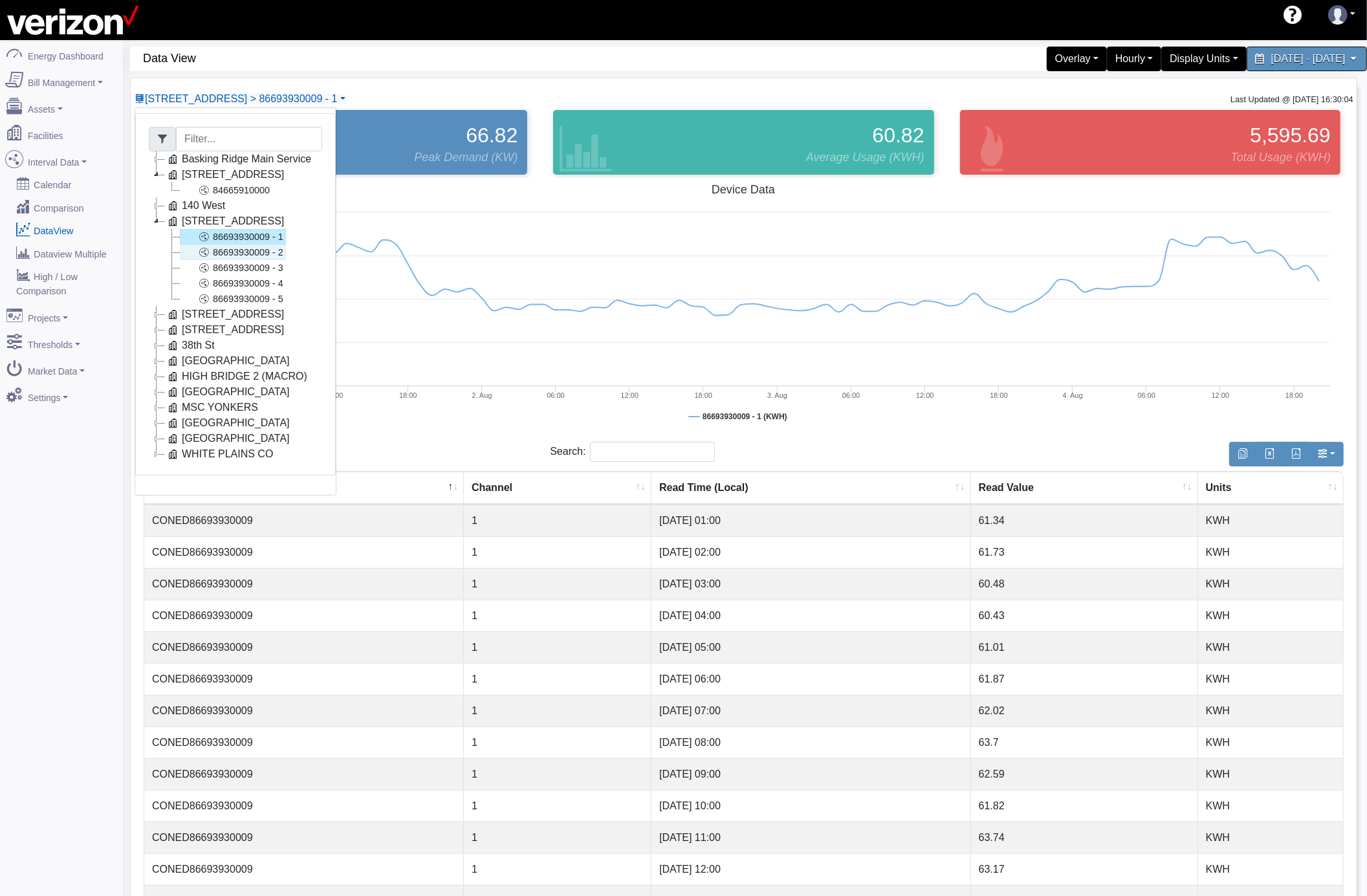
click at [246, 250] on link "86693930009 - 2" at bounding box center [233, 252] width 106 height 16
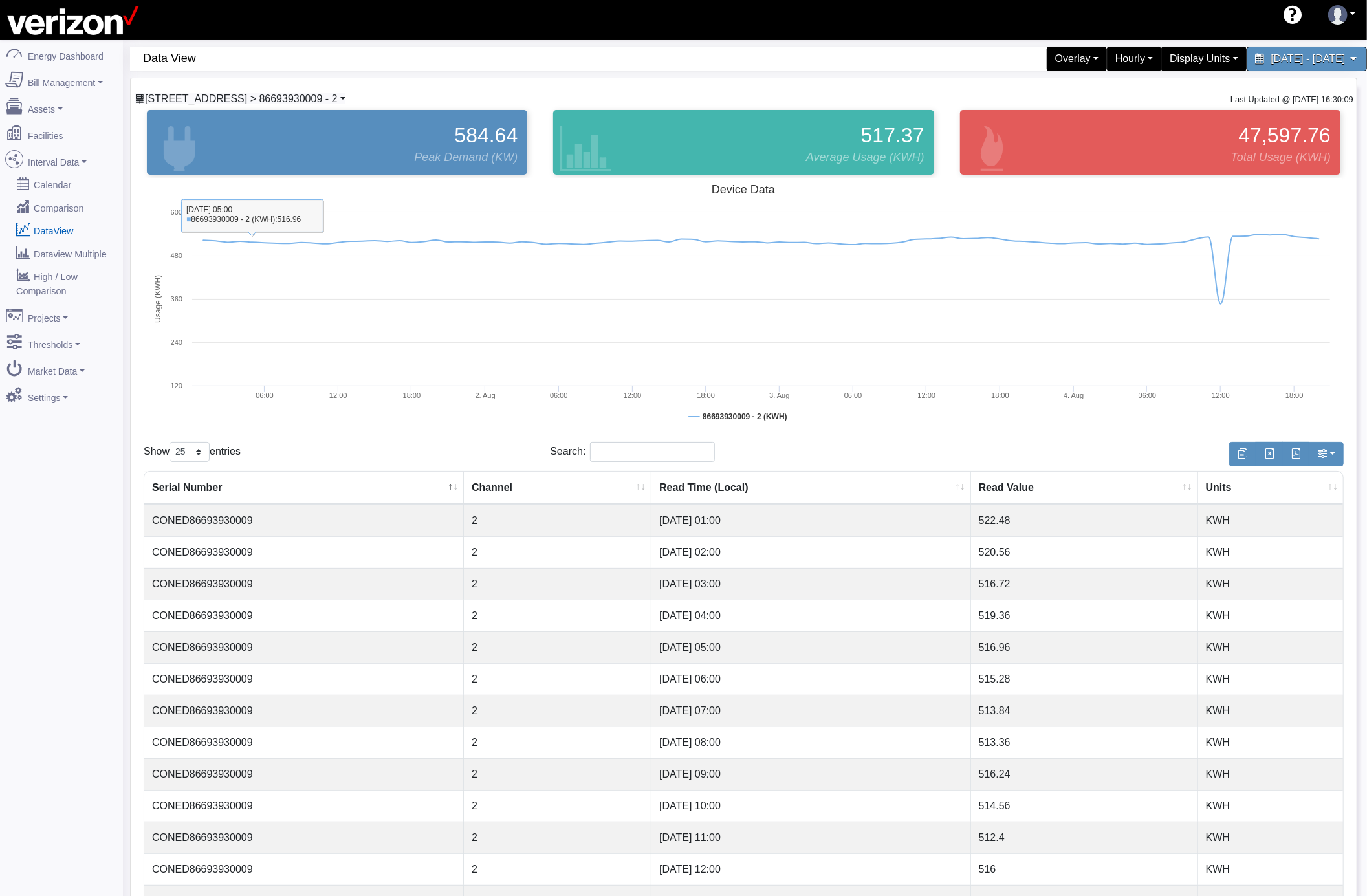
click at [313, 97] on span "204 SECOND AVE CO > 86693930009 - 2" at bounding box center [241, 99] width 193 height 11
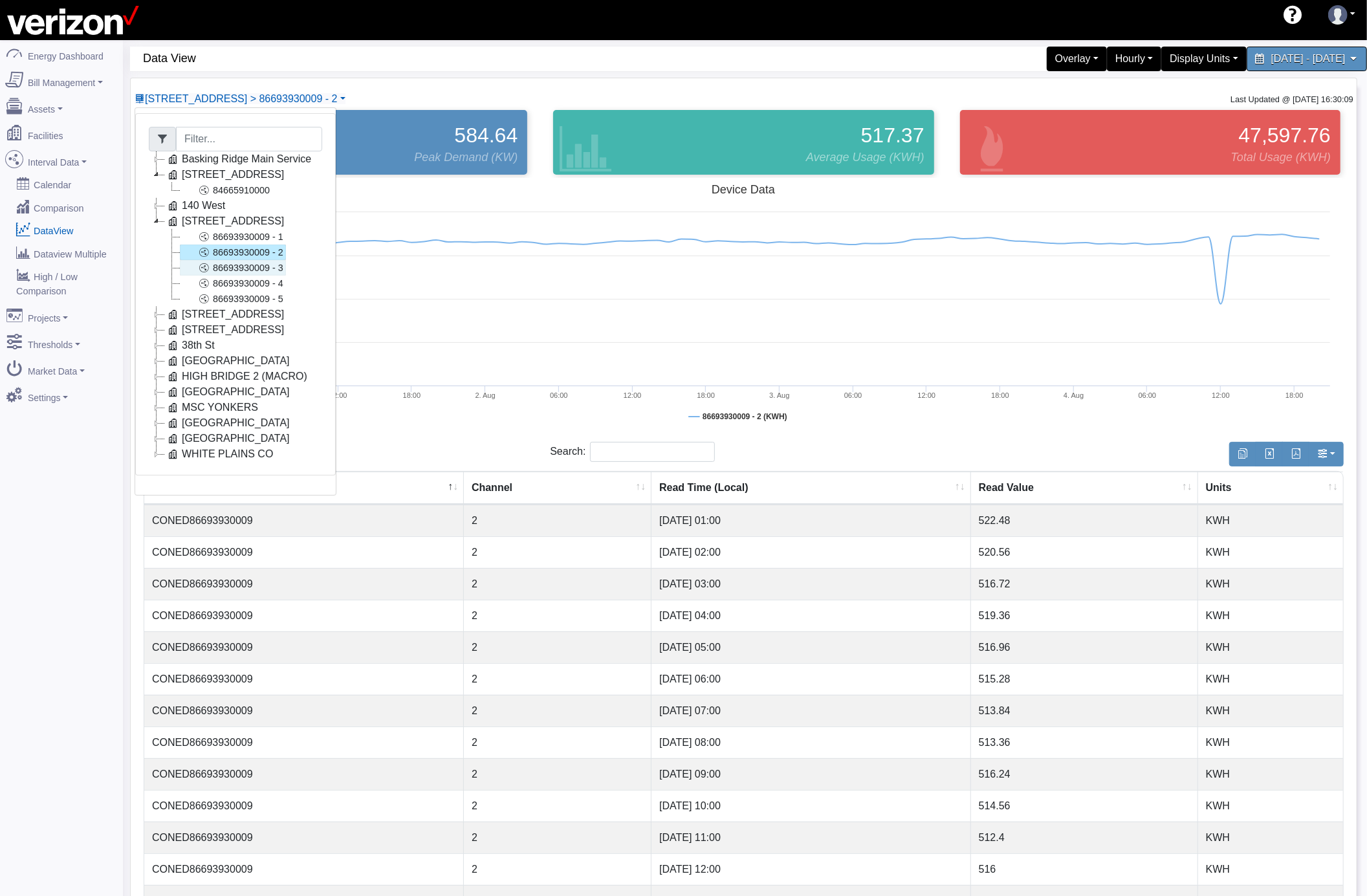
click at [280, 270] on link "86693930009 - 3" at bounding box center [233, 268] width 106 height 16
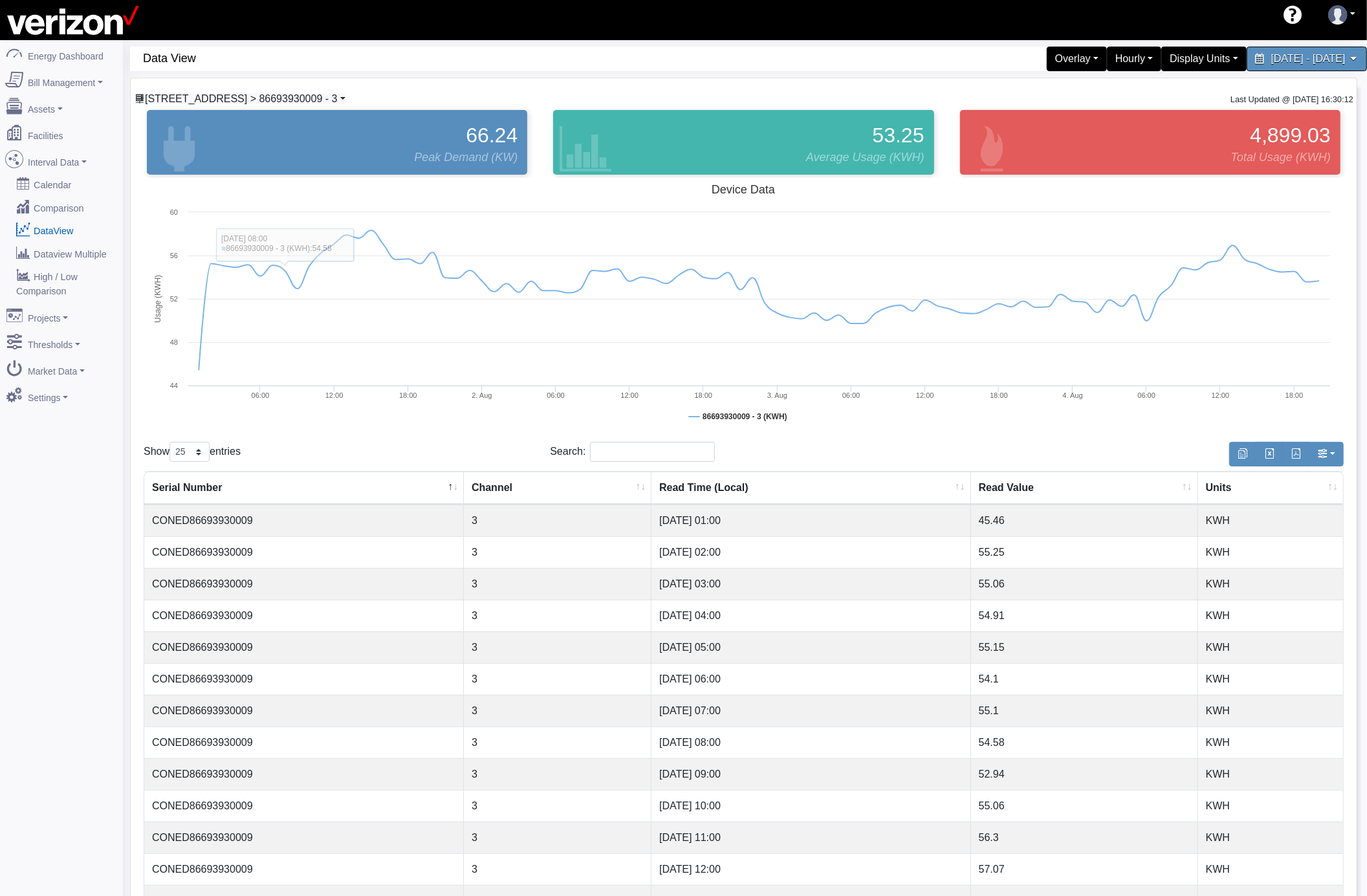
click at [294, 99] on span "204 SECOND AVE CO > 86693930009 - 3" at bounding box center [241, 99] width 193 height 11
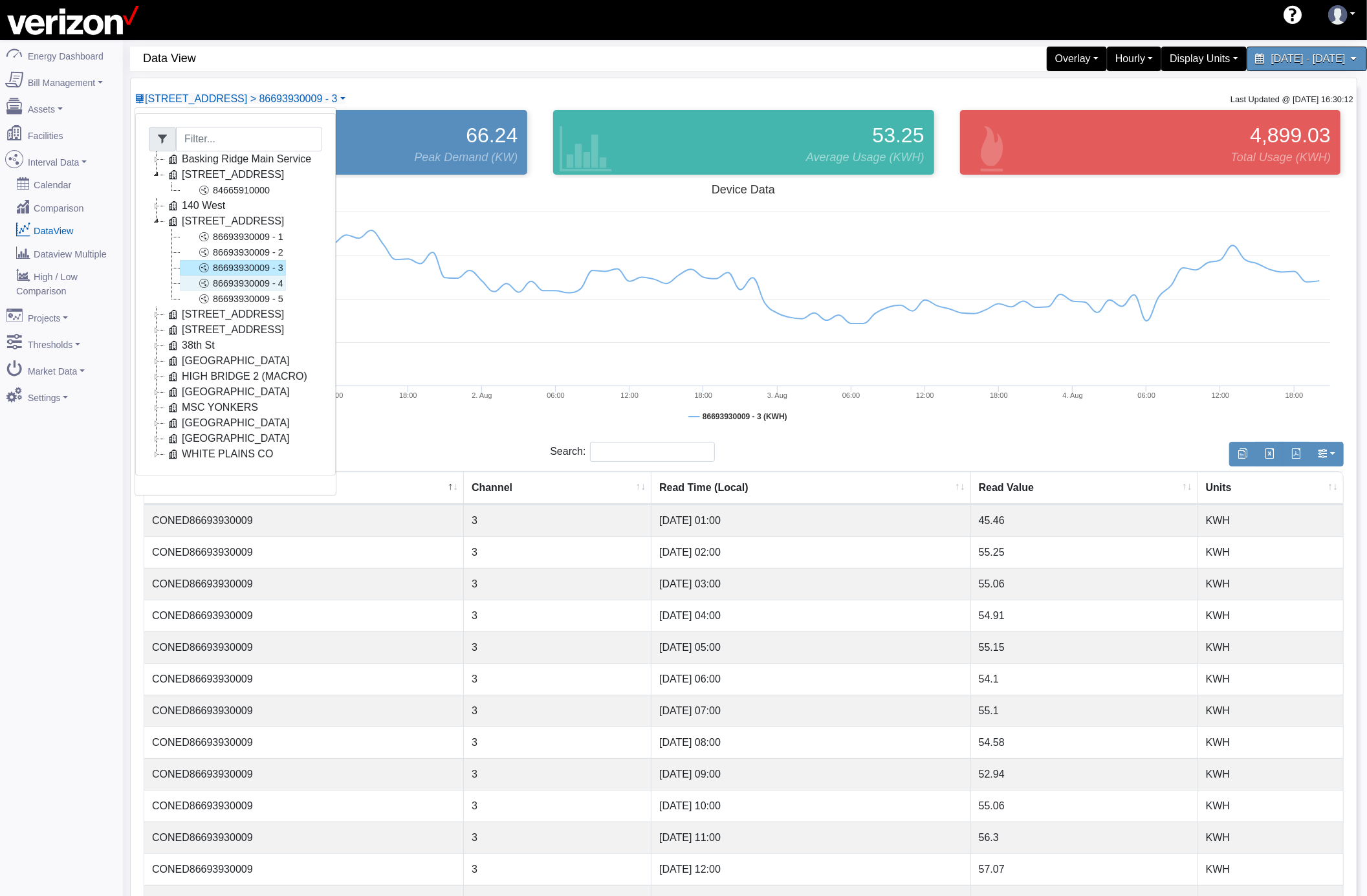
click at [272, 281] on link "86693930009 - 4" at bounding box center [233, 283] width 106 height 16
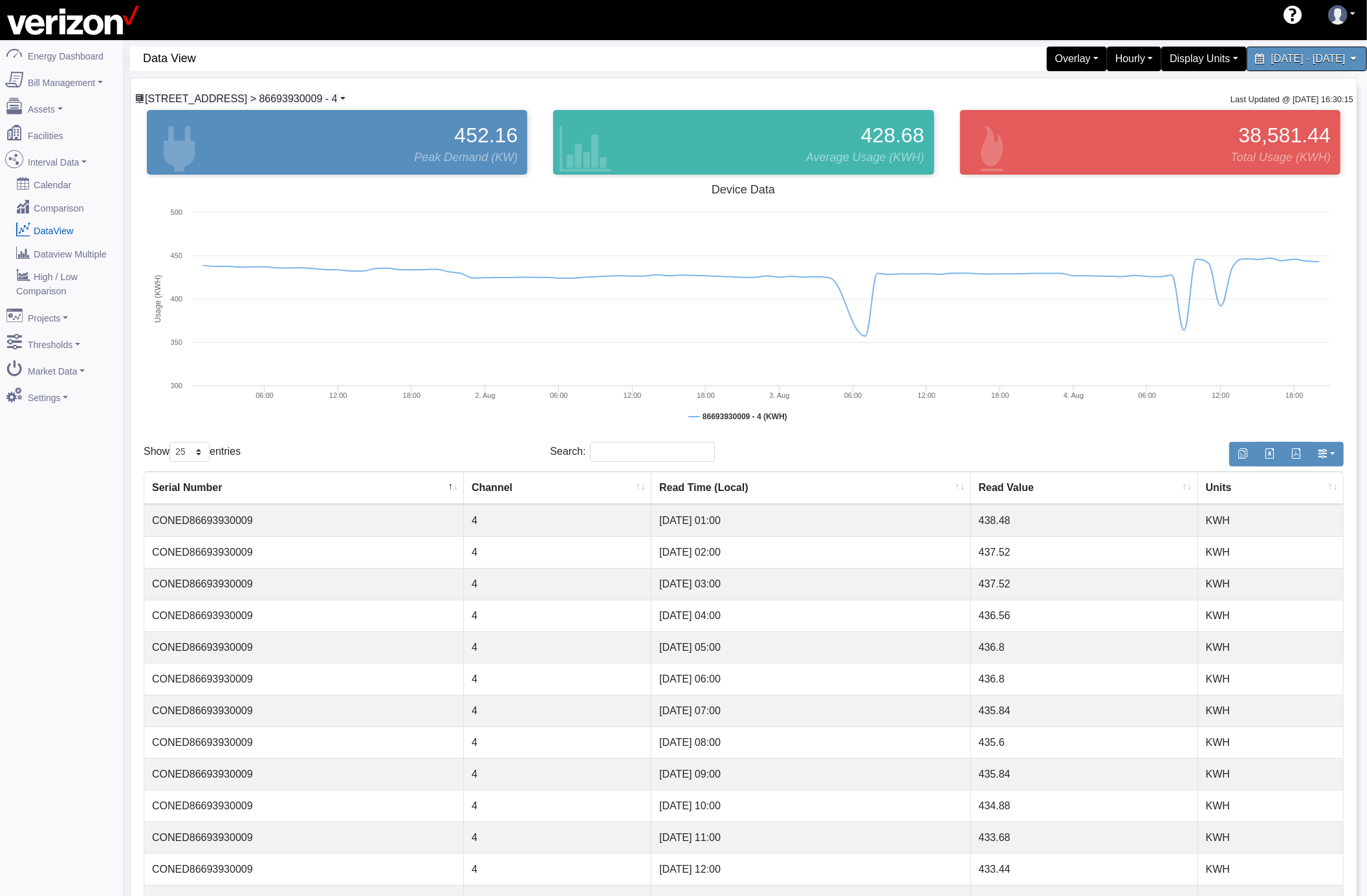
click at [291, 99] on span "204 SECOND AVE CO > 86693930009 - 4" at bounding box center [241, 99] width 193 height 11
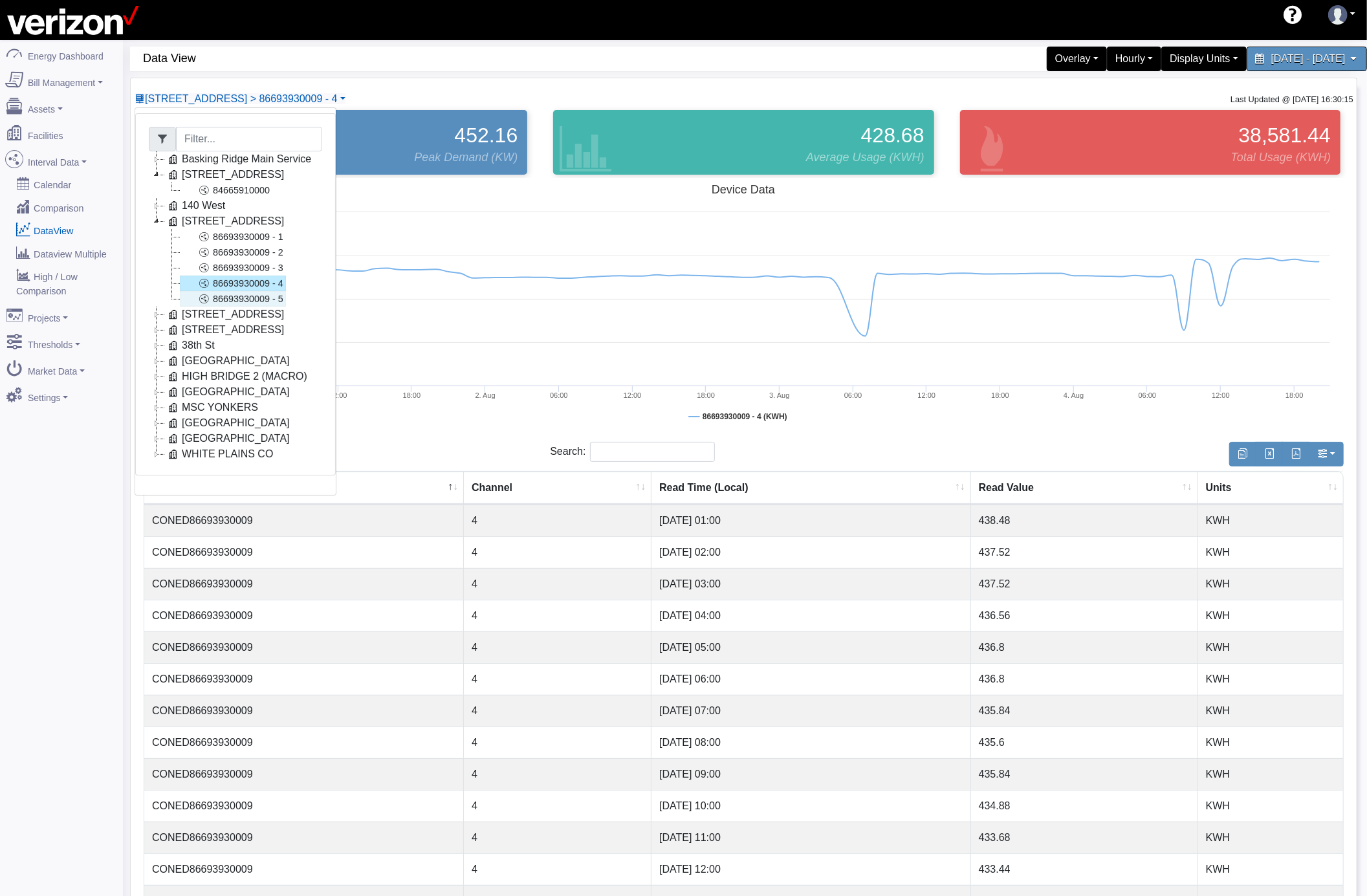
click at [265, 297] on link "86693930009 - 5" at bounding box center [233, 299] width 106 height 16
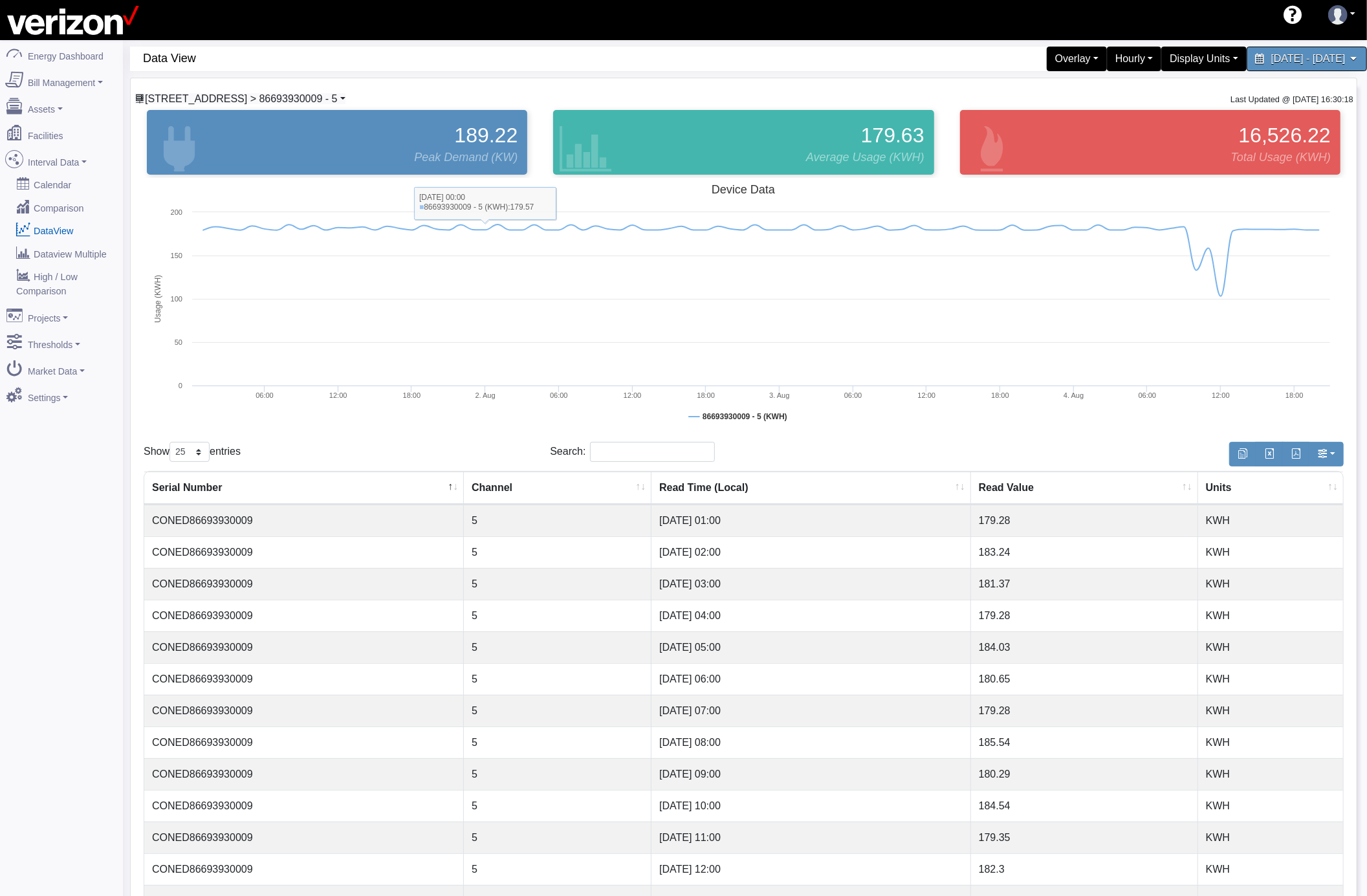
click at [313, 99] on span "204 SECOND AVE CO > 86693930009 - 5" at bounding box center [241, 99] width 193 height 11
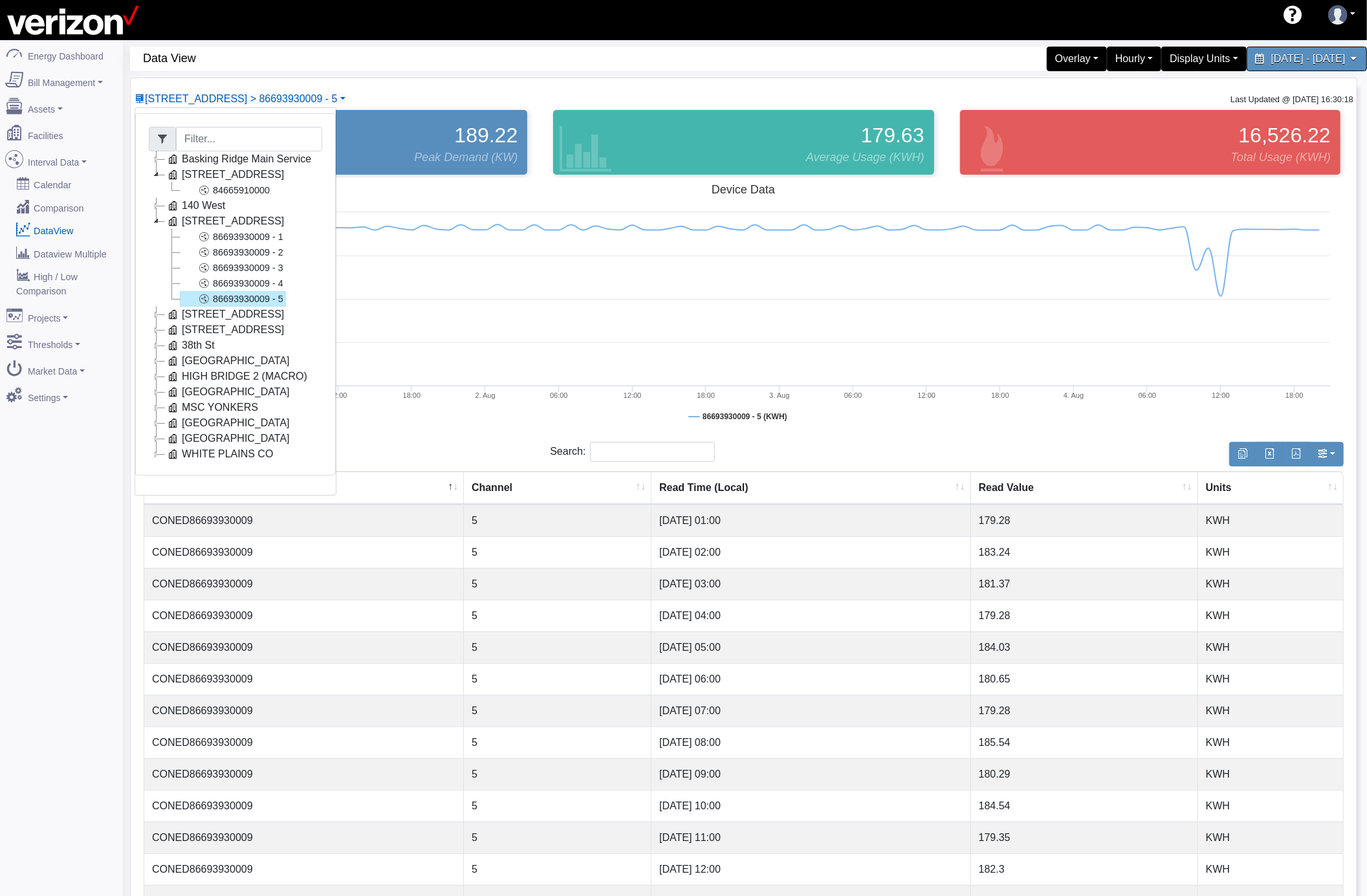
click at [156, 204] on icon at bounding box center [157, 206] width 16 height 16
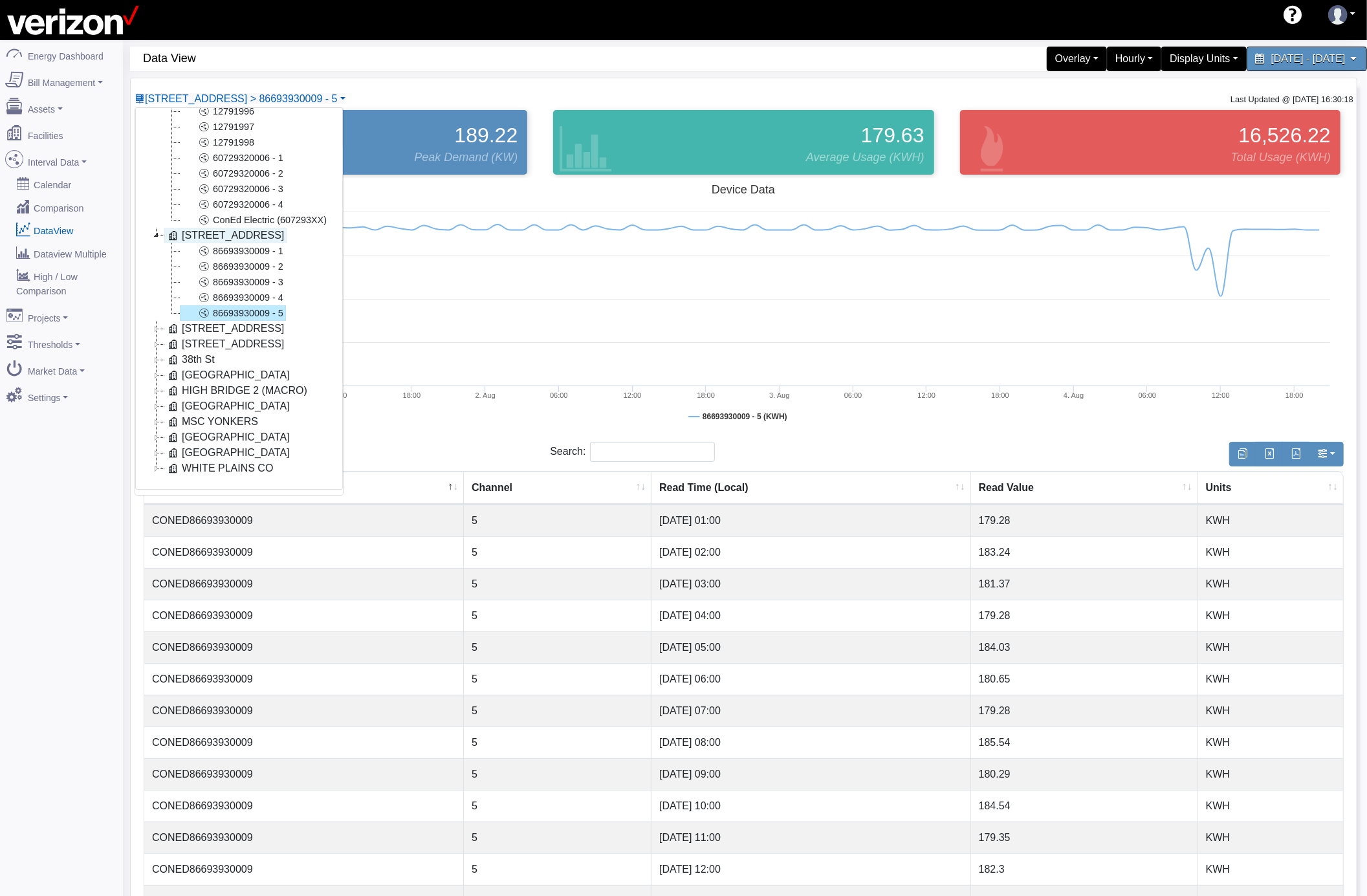
scroll to position [140, 0]
click at [153, 321] on icon at bounding box center [157, 328] width 16 height 16
click at [158, 337] on icon at bounding box center [157, 344] width 16 height 16
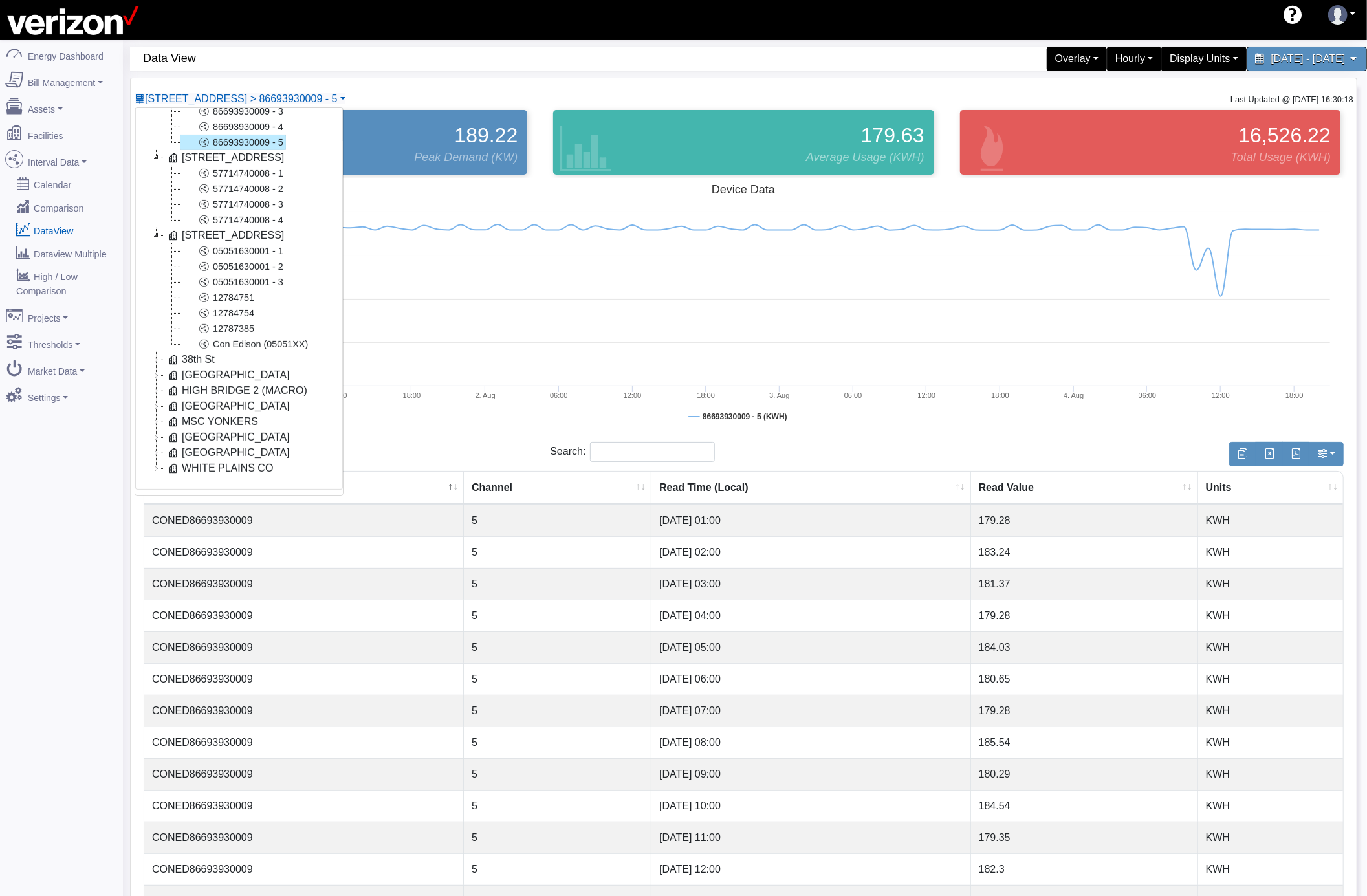
click at [154, 352] on icon at bounding box center [157, 359] width 16 height 16
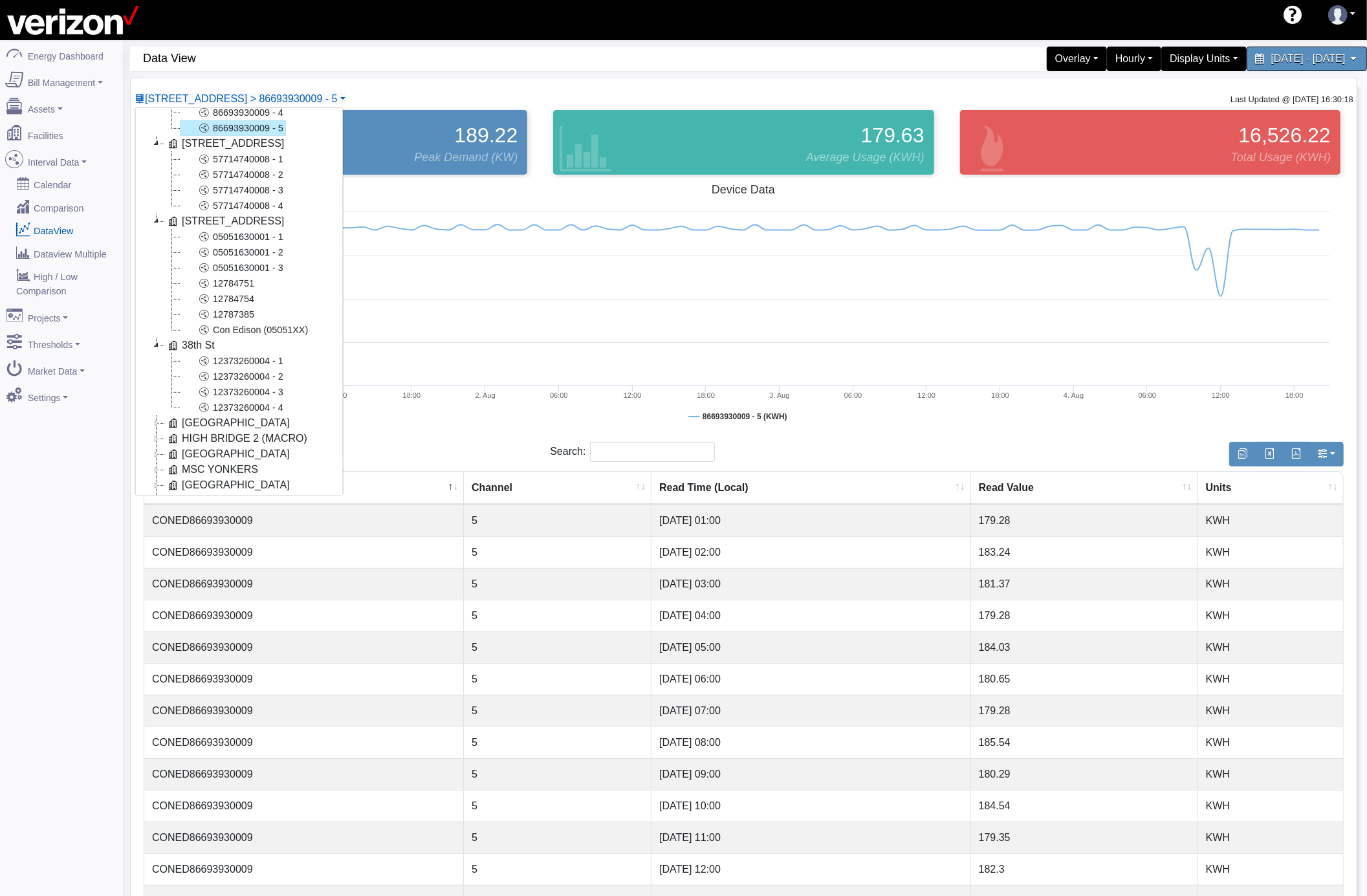
scroll to position [372, 0]
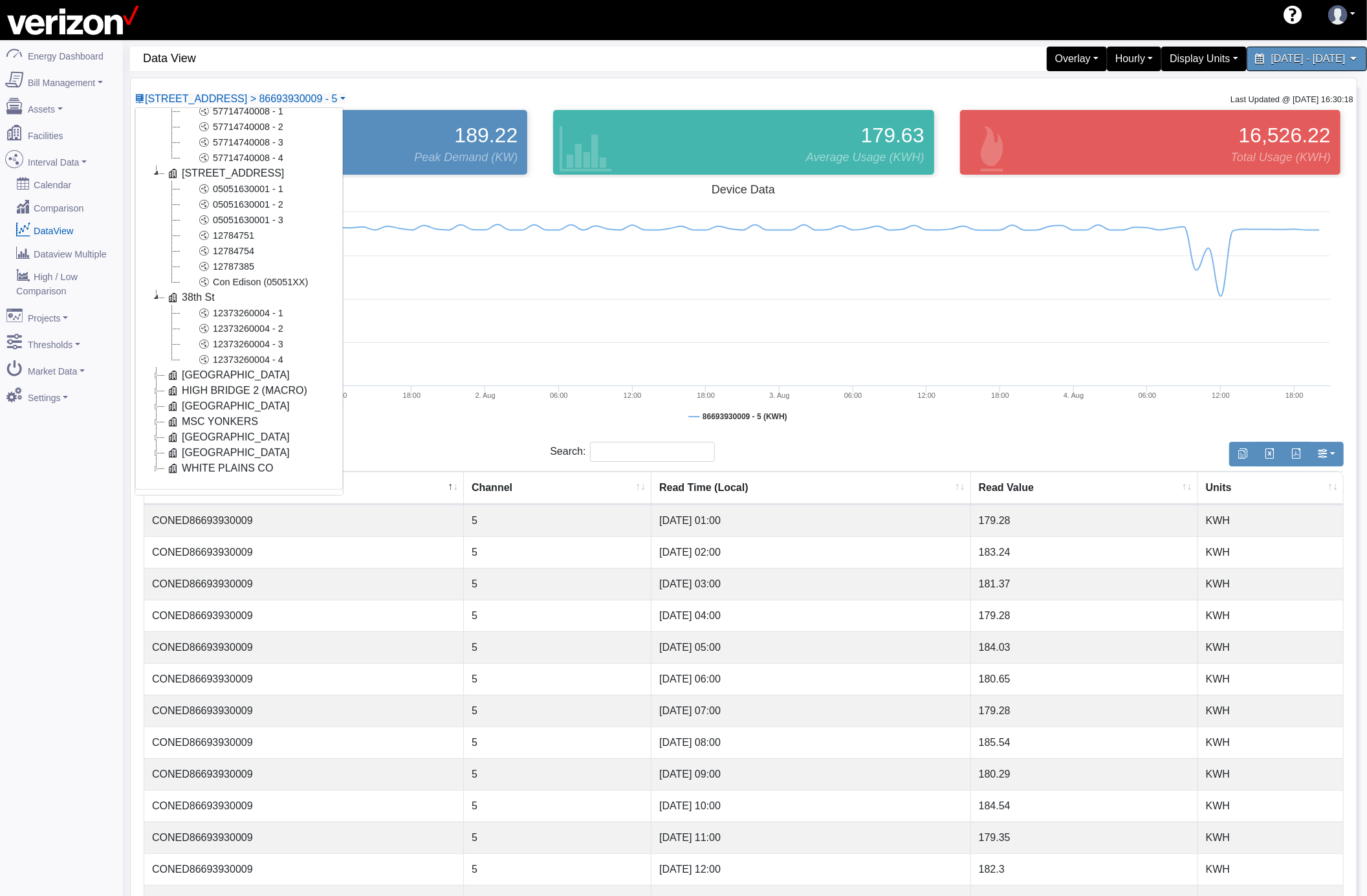
click at [159, 368] on icon at bounding box center [157, 375] width 16 height 16
click at [156, 394] on icon at bounding box center [157, 392] width 16 height 16
click at [153, 421] on icon at bounding box center [157, 423] width 16 height 16
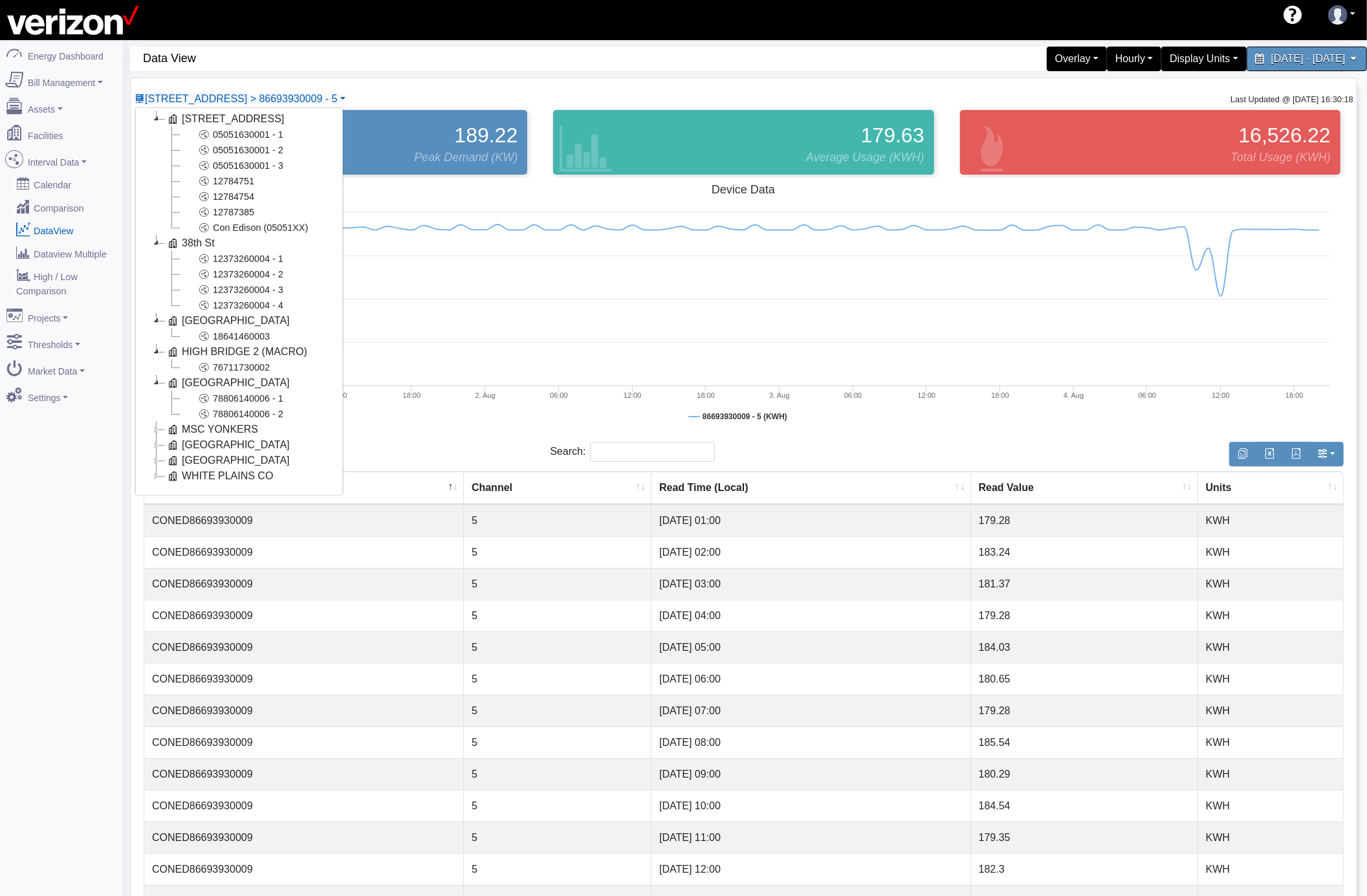
scroll to position [435, 0]
click at [157, 414] on icon at bounding box center [157, 421] width 16 height 16
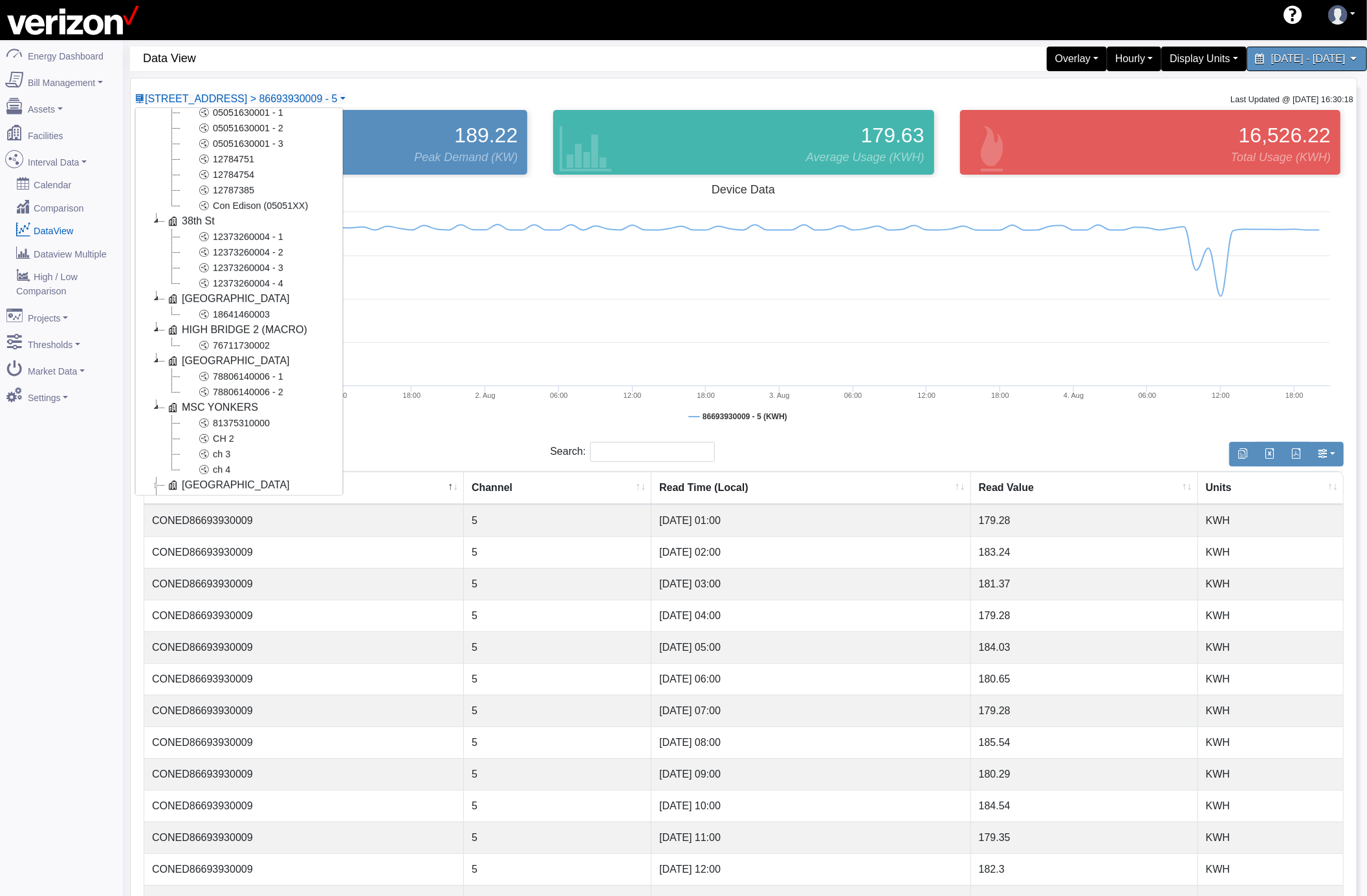
scroll to position [497, 0]
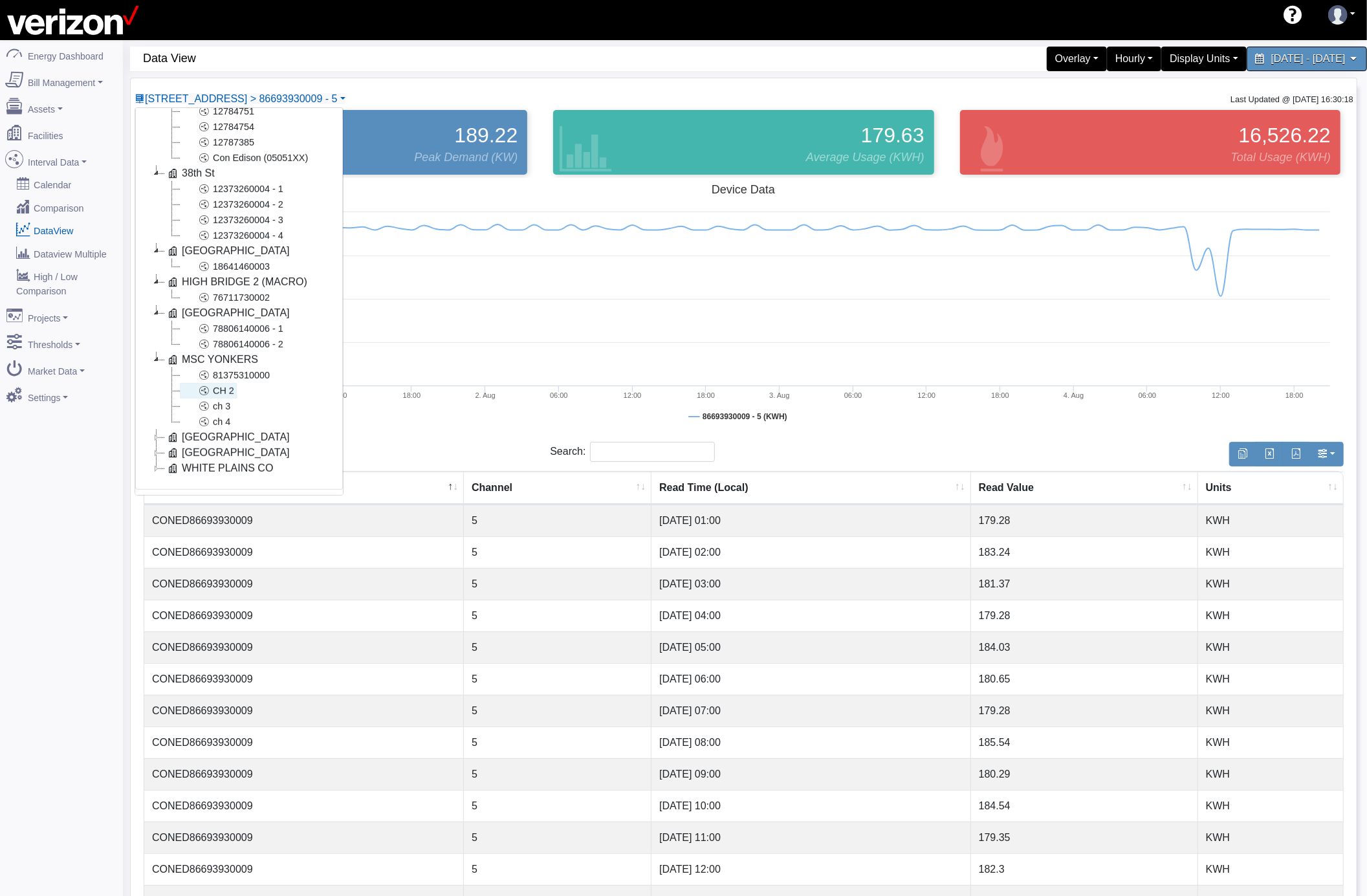
click at [228, 384] on link "CH 2" at bounding box center [208, 390] width 57 height 16
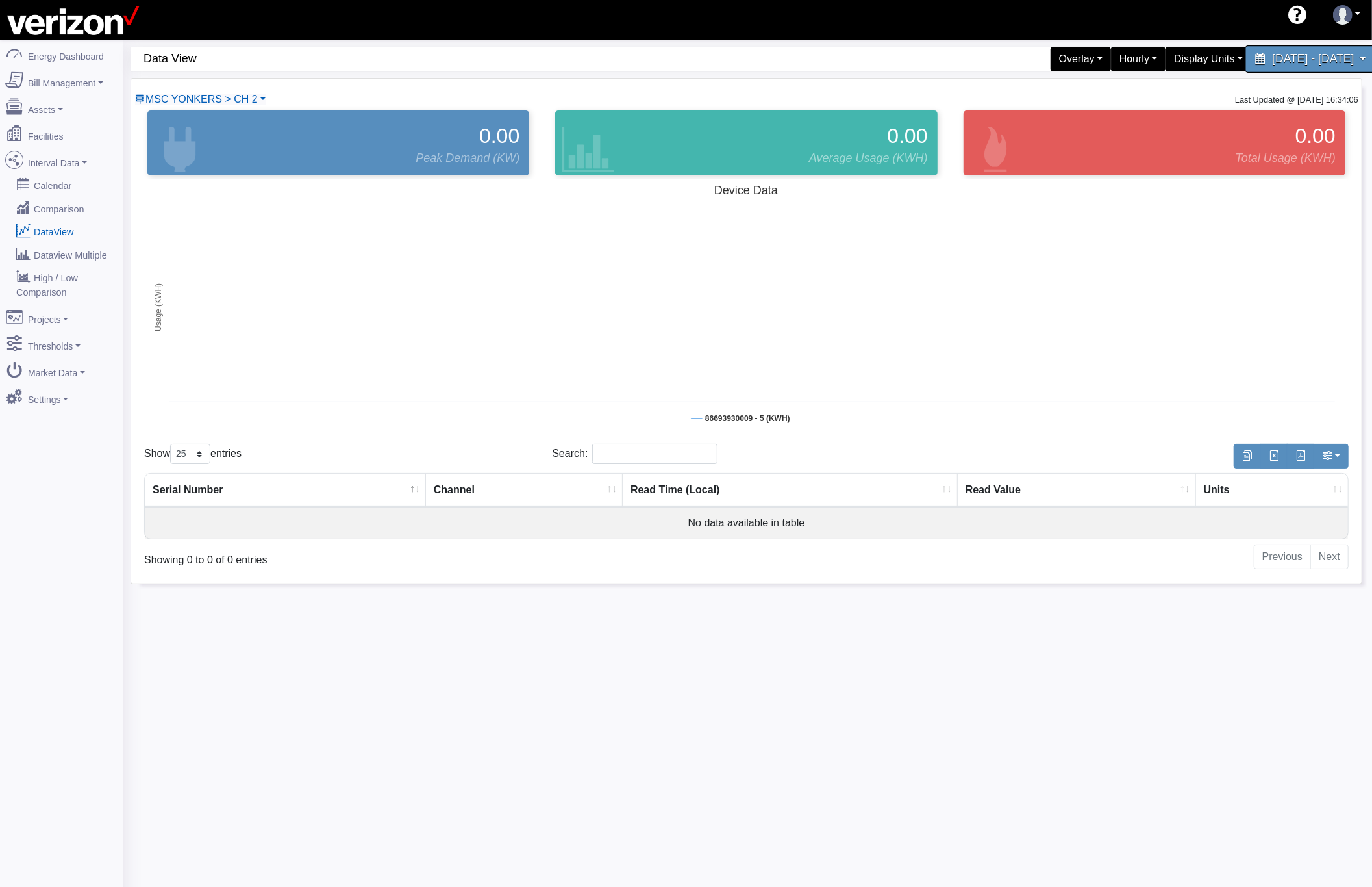
click at [1272, 62] on span "August 1, 2025 - August 6, 2025" at bounding box center [1313, 59] width 82 height 12
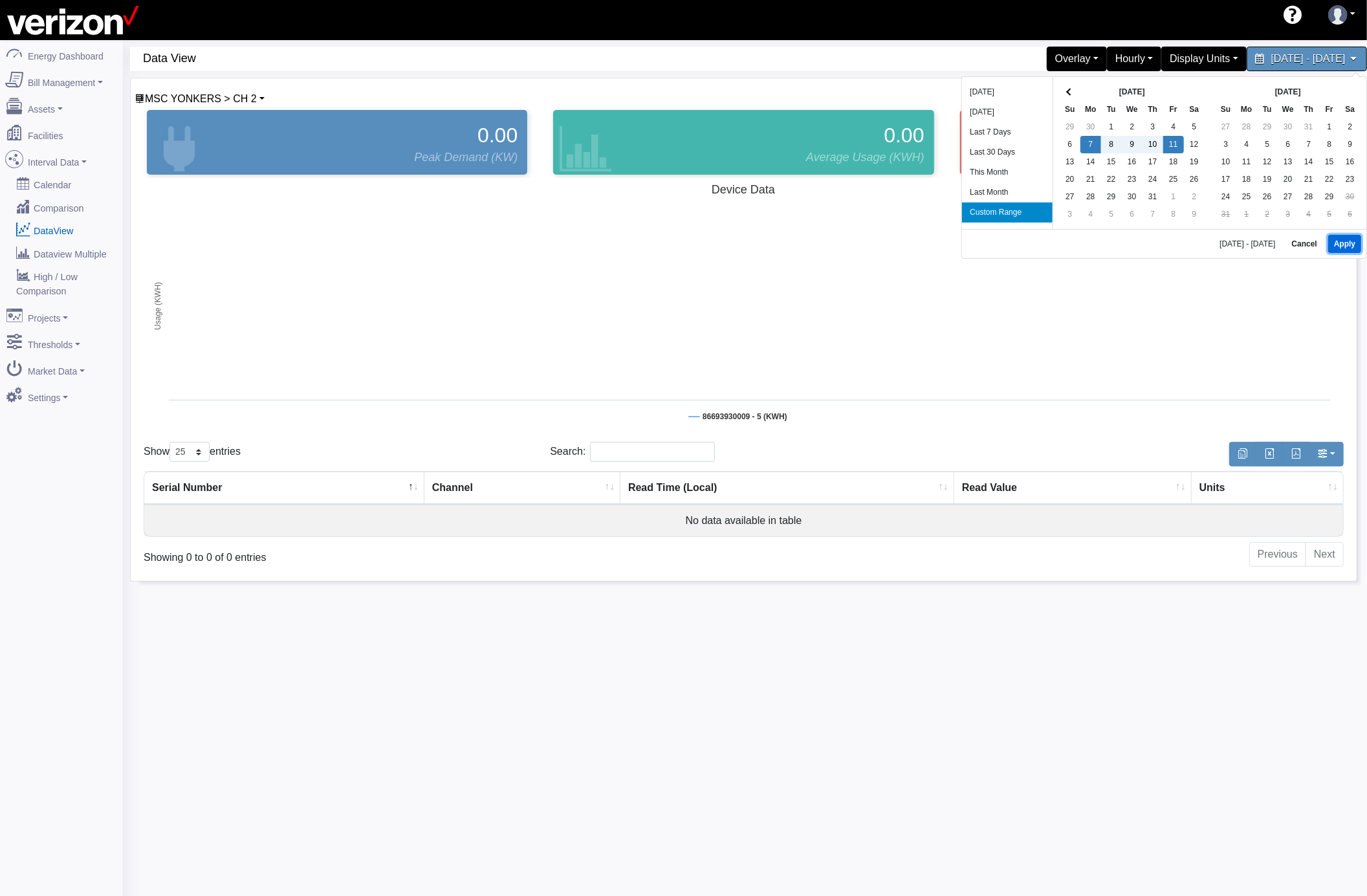
click at [1337, 248] on button "Apply" at bounding box center [1345, 243] width 33 height 18
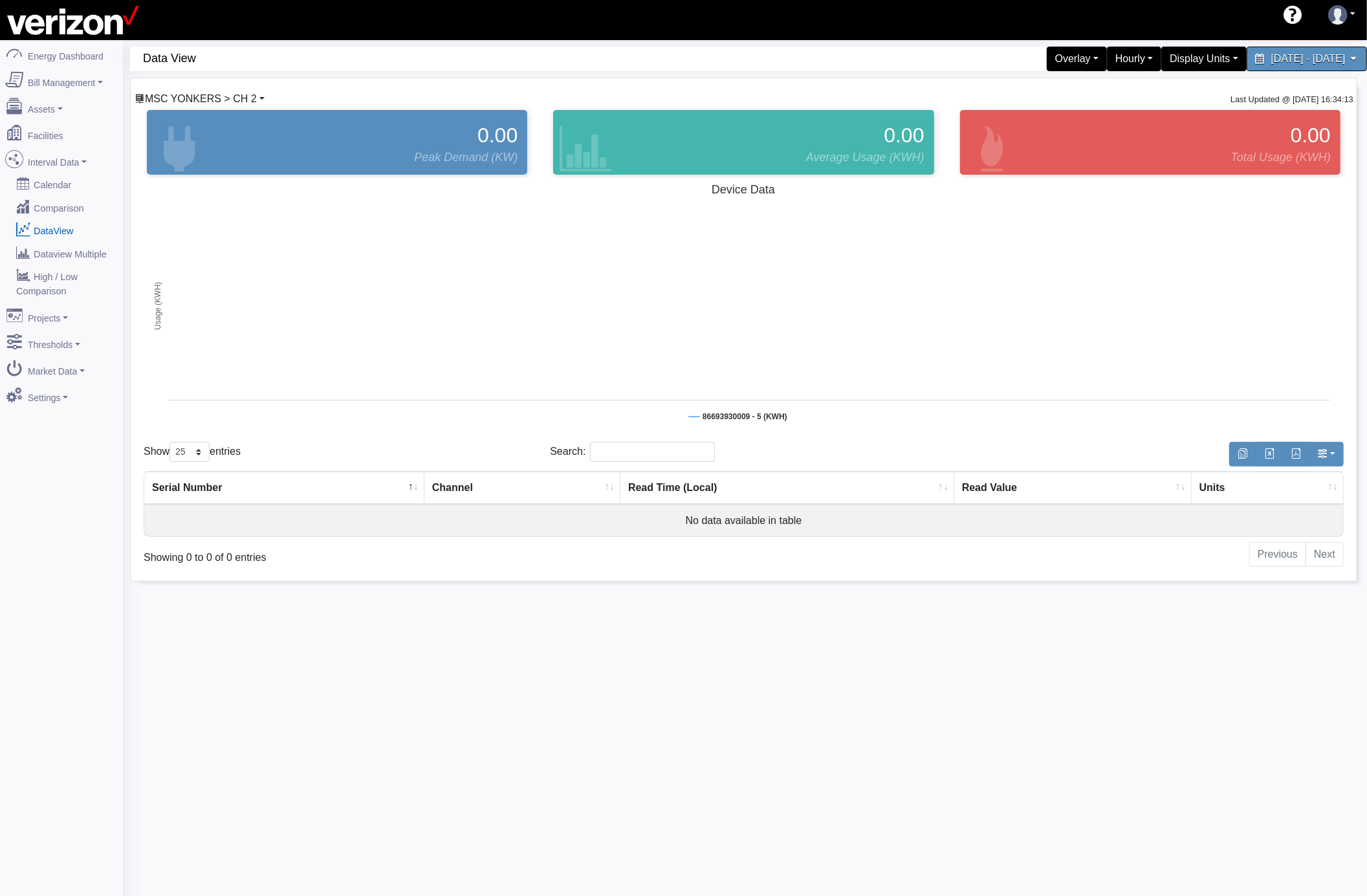
click at [238, 104] on span "MSC YONKERS > CH 2" at bounding box center [201, 99] width 112 height 11
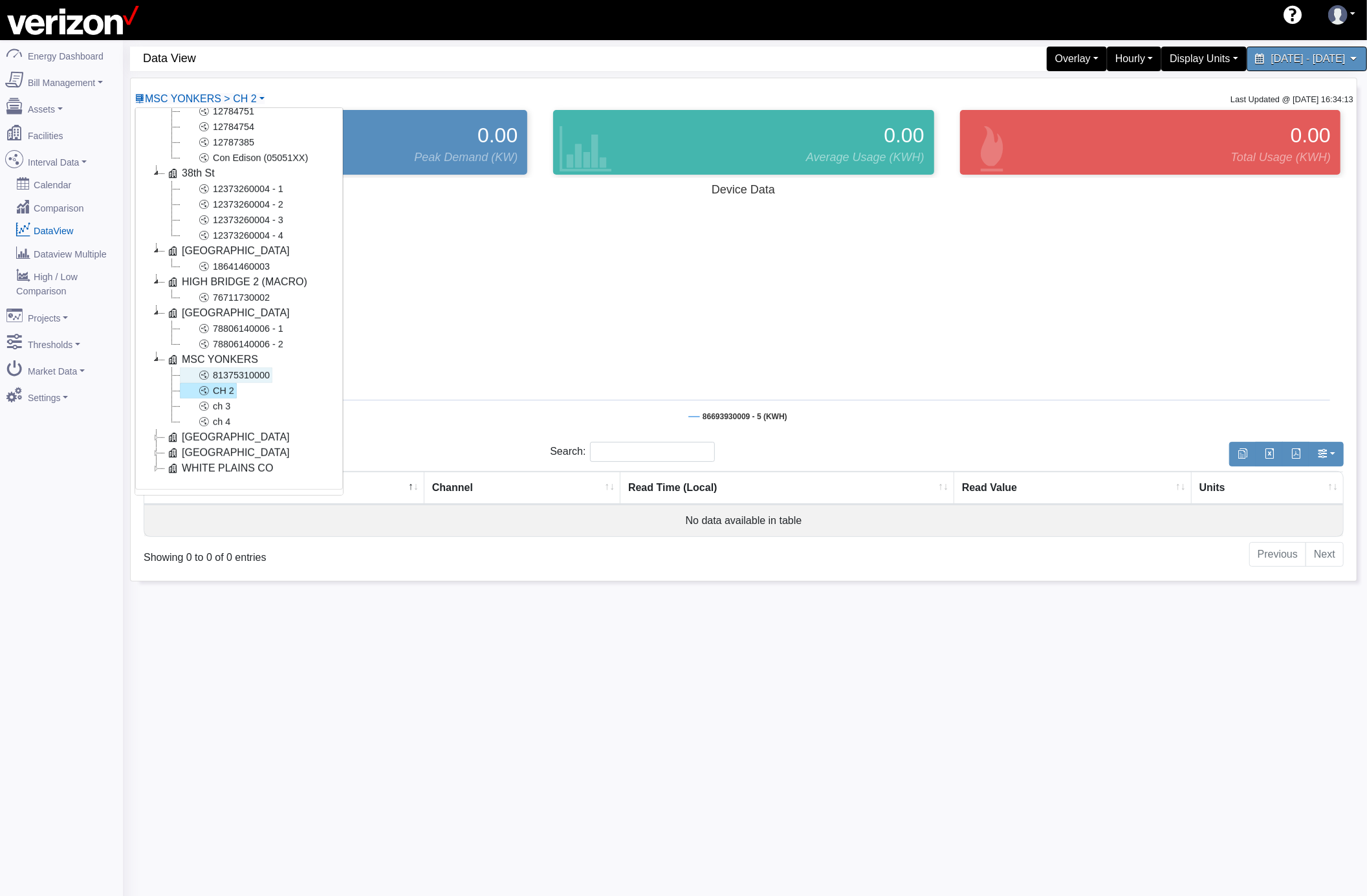
click at [246, 368] on link "81375310000" at bounding box center [226, 375] width 92 height 16
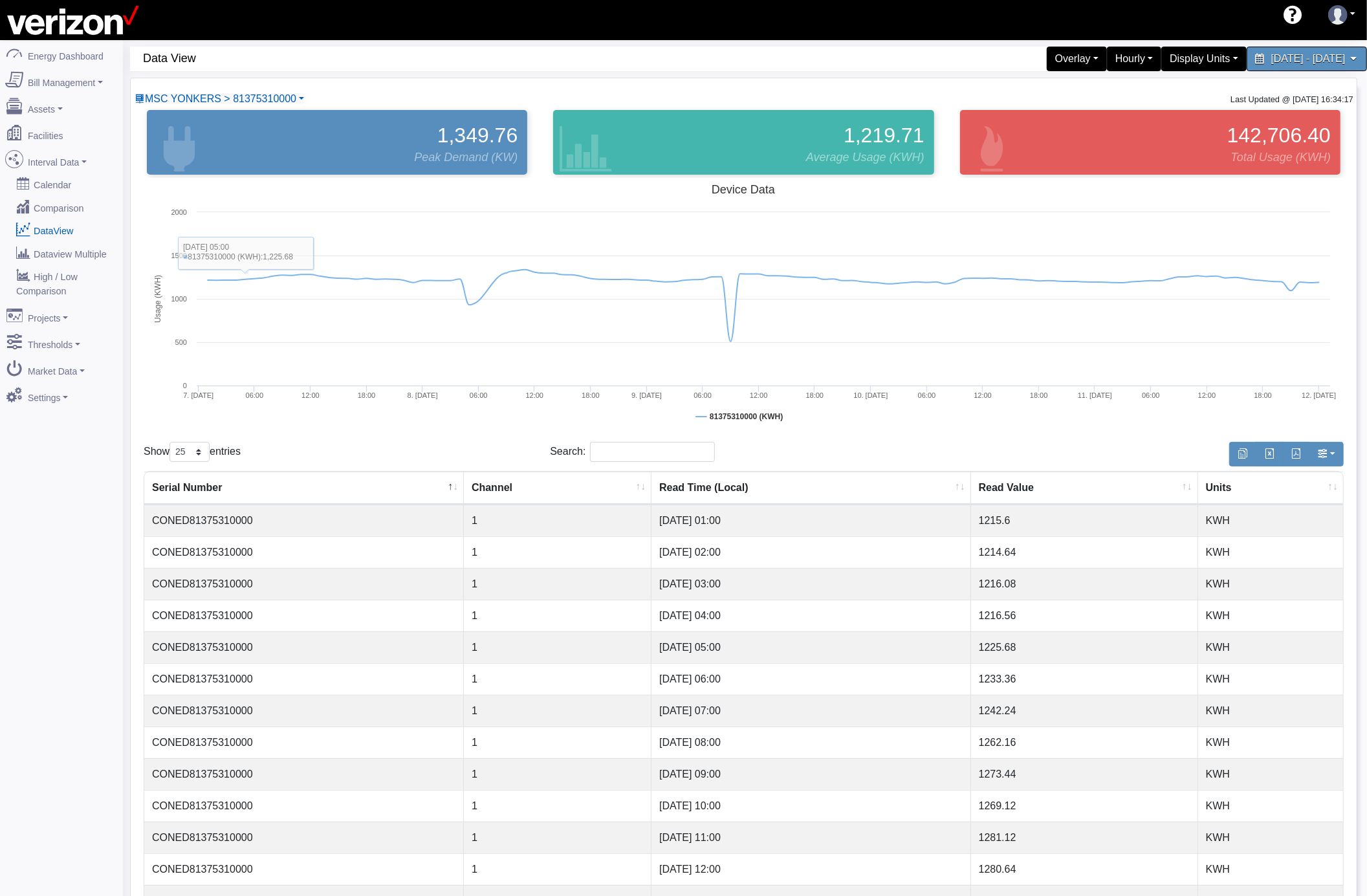
click at [249, 88] on div "MSC YONKERS > 81375310000 Basking Ridge Main Service 117 E 167 ST CO 8466591000…" at bounding box center [743, 709] width 1226 height 1263
click at [234, 97] on span "MSC YONKERS > 81375310000" at bounding box center [220, 99] width 151 height 11
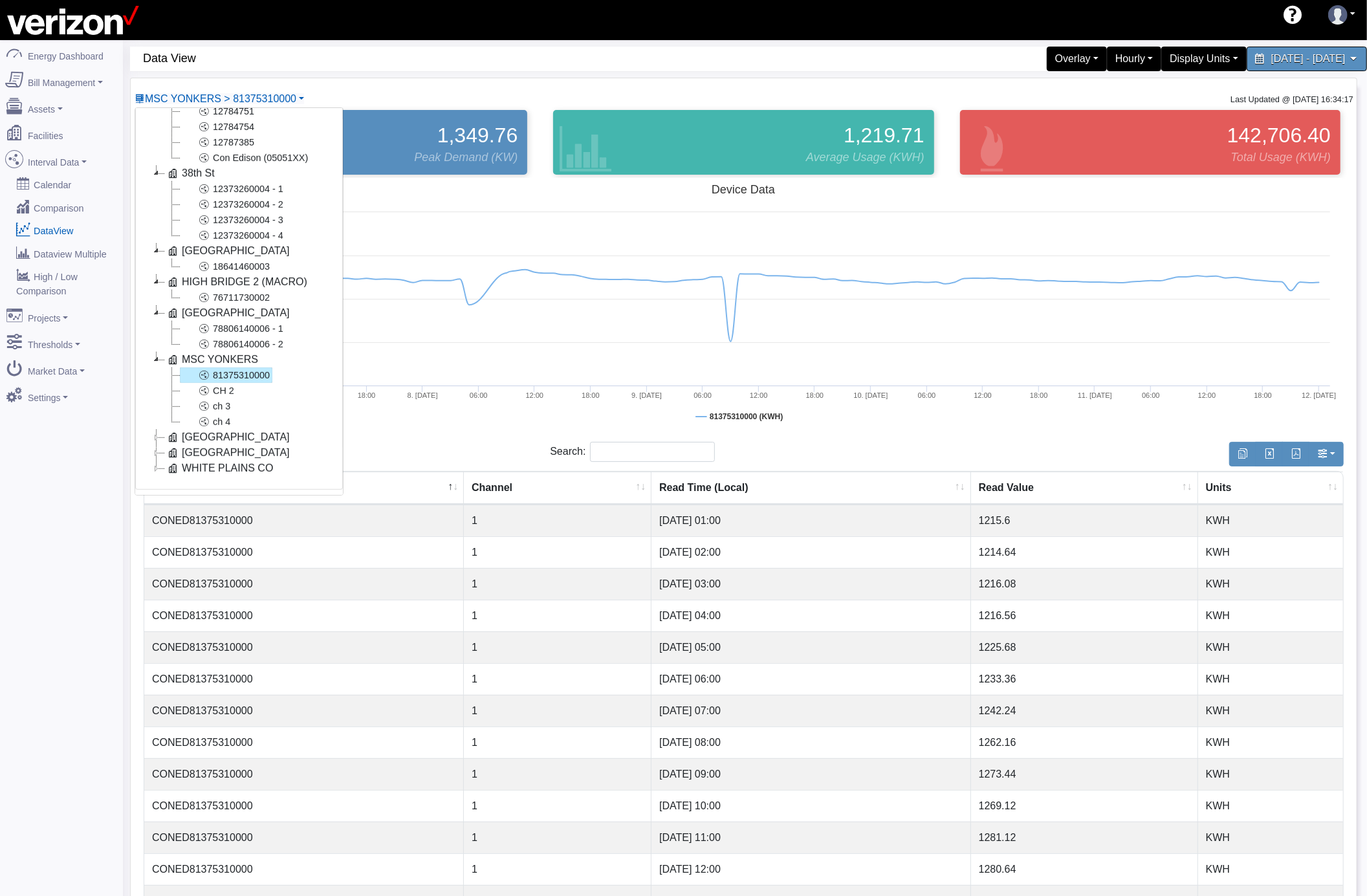
click at [157, 430] on icon at bounding box center [157, 437] width 16 height 16
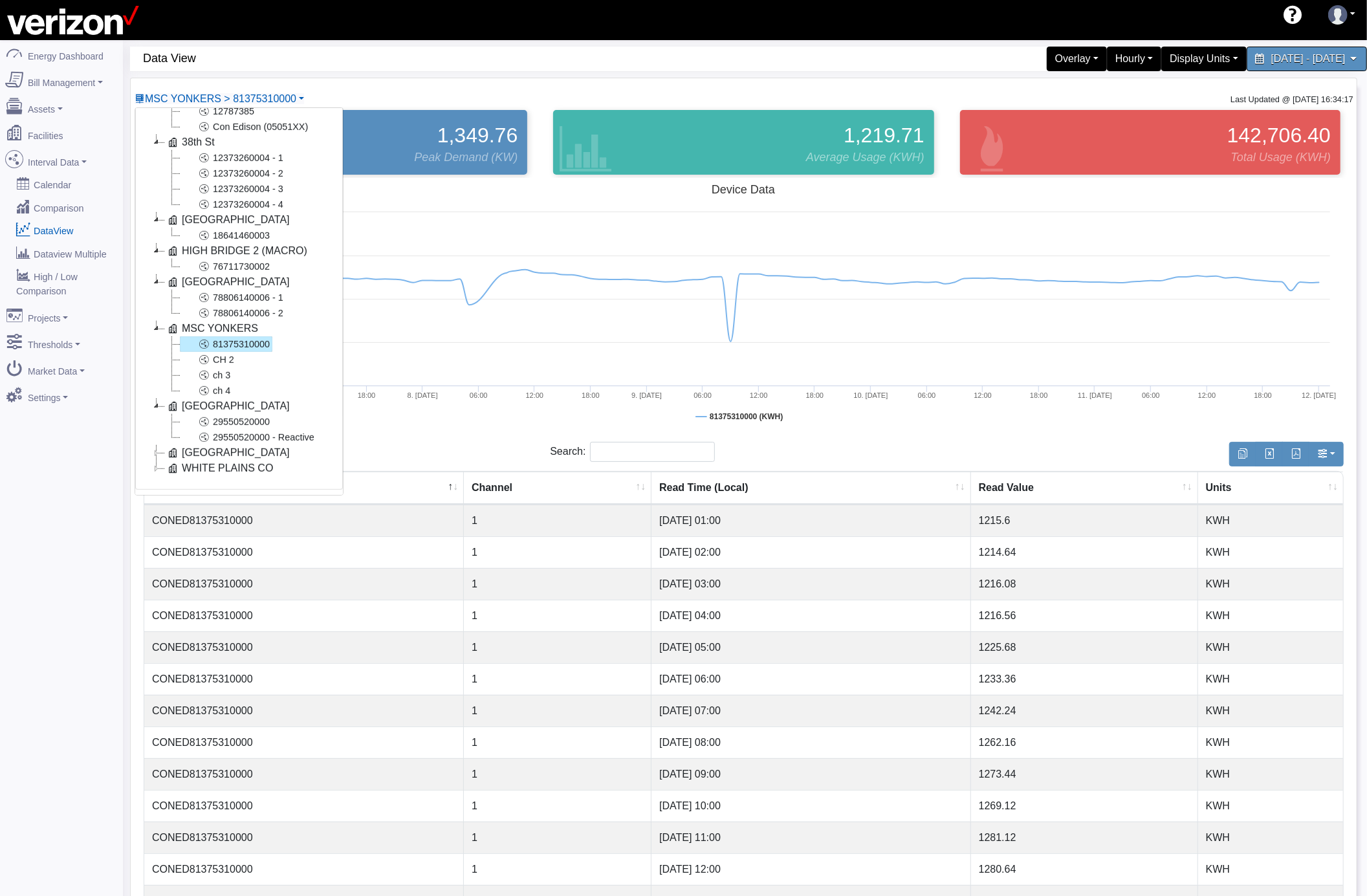
scroll to position [528, 0]
click at [155, 445] on icon at bounding box center [157, 452] width 16 height 16
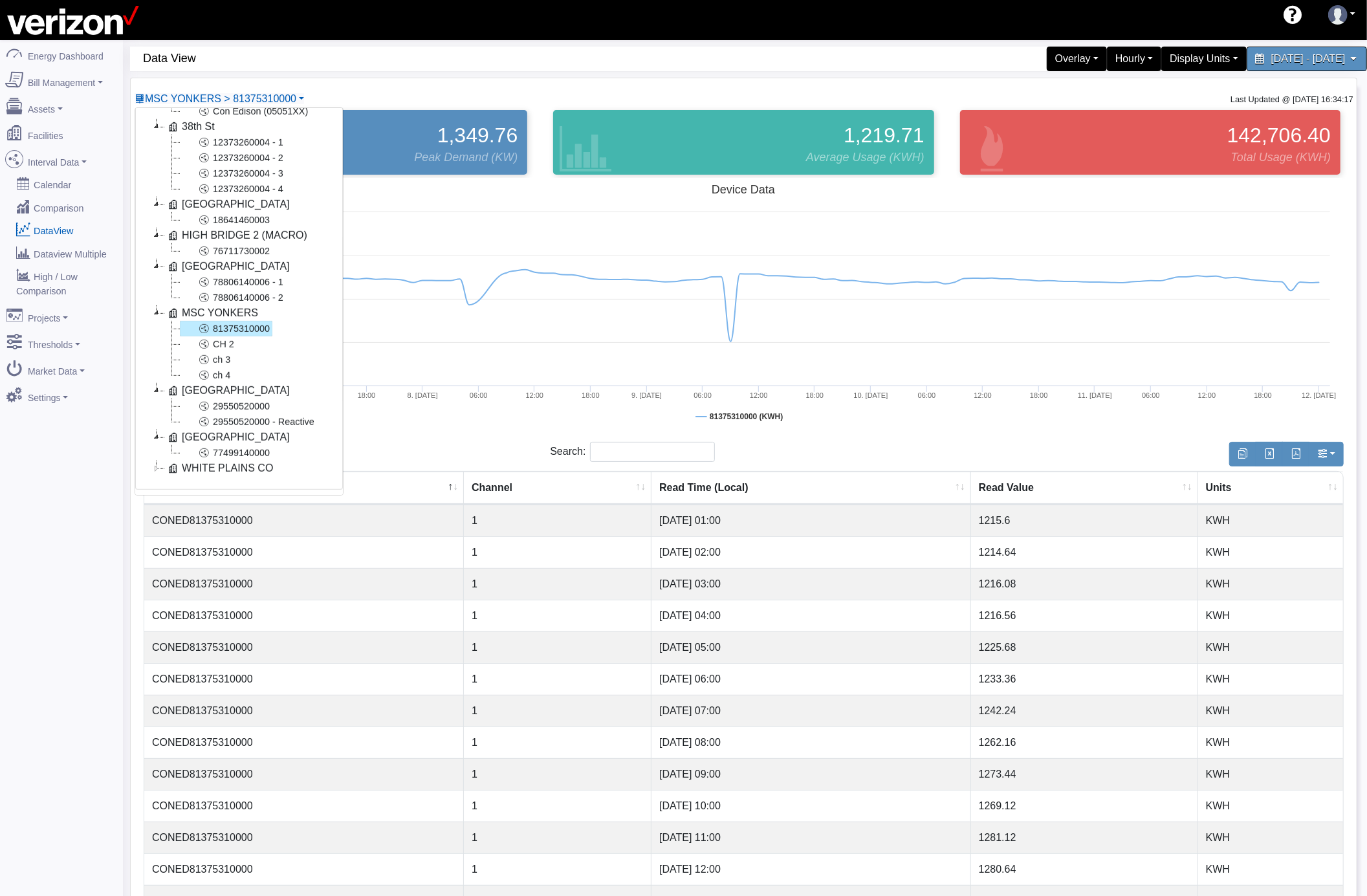
scroll to position [544, 0]
click at [156, 461] on icon at bounding box center [157, 468] width 16 height 16
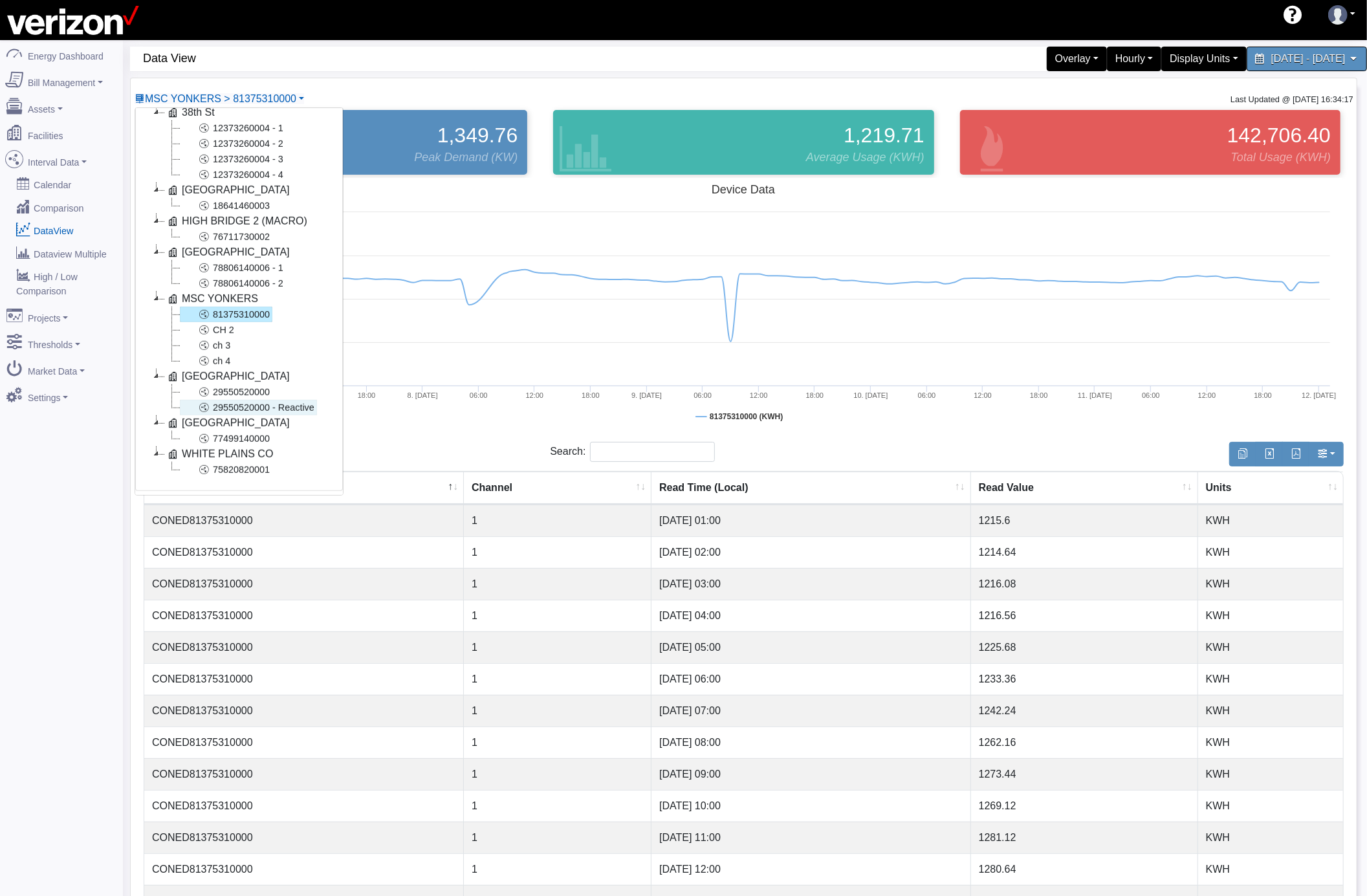
scroll to position [559, 0]
click at [235, 461] on link "75820820001" at bounding box center [226, 468] width 92 height 16
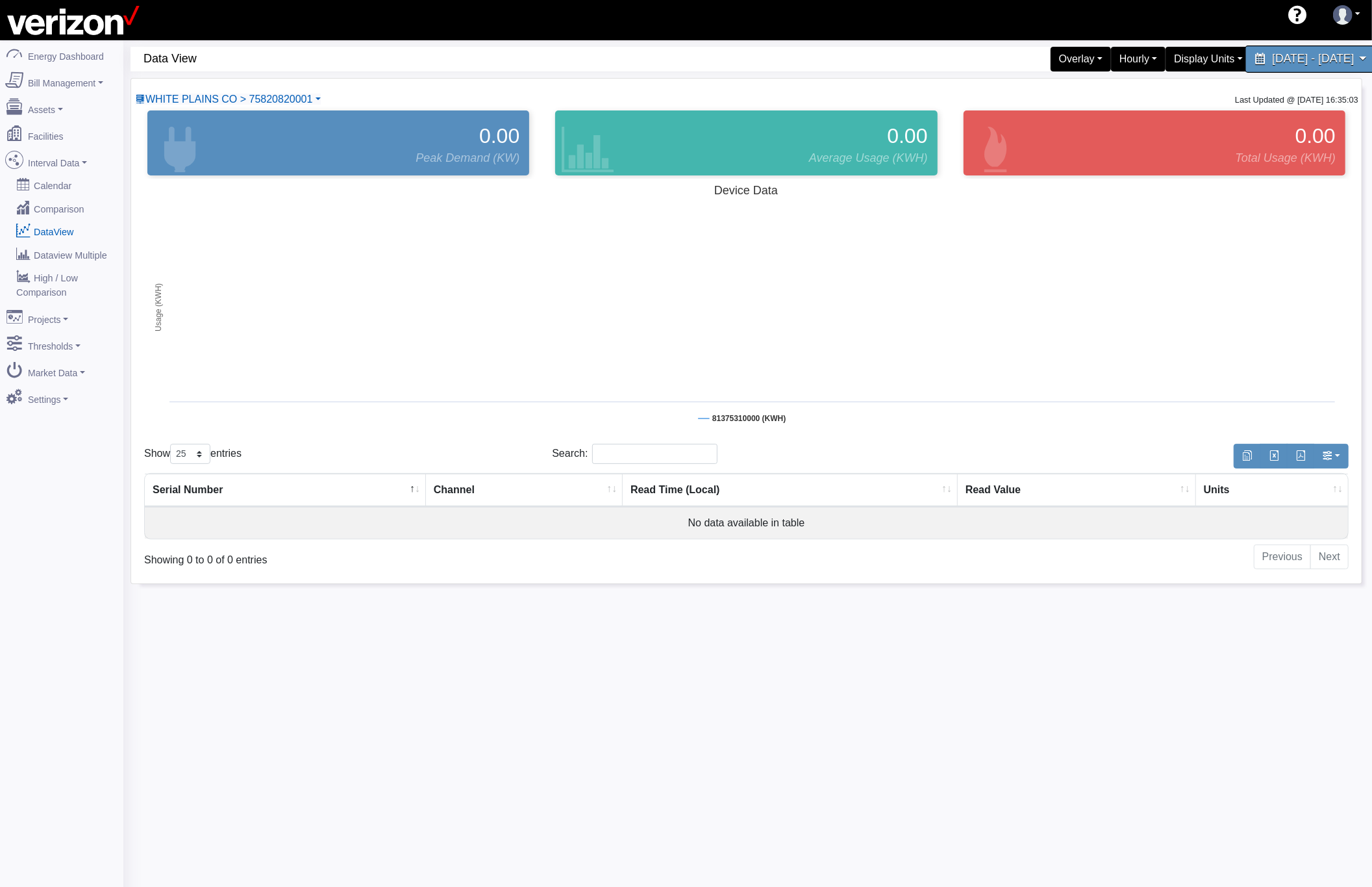
click at [1245, 65] on div "July 7, 2025 - July 11, 2025" at bounding box center [1312, 59] width 133 height 27
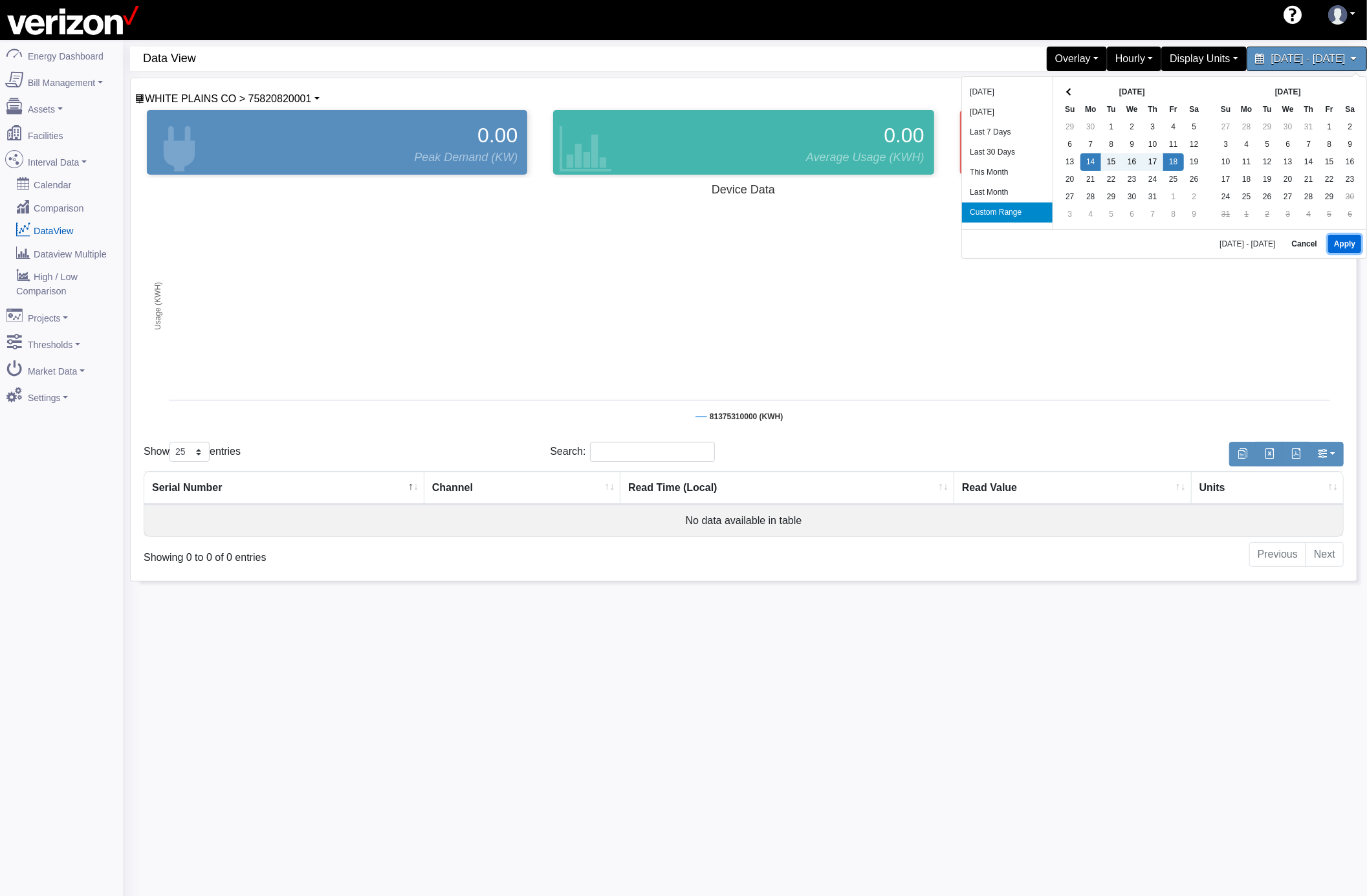
click at [1346, 244] on button "Apply" at bounding box center [1345, 243] width 33 height 18
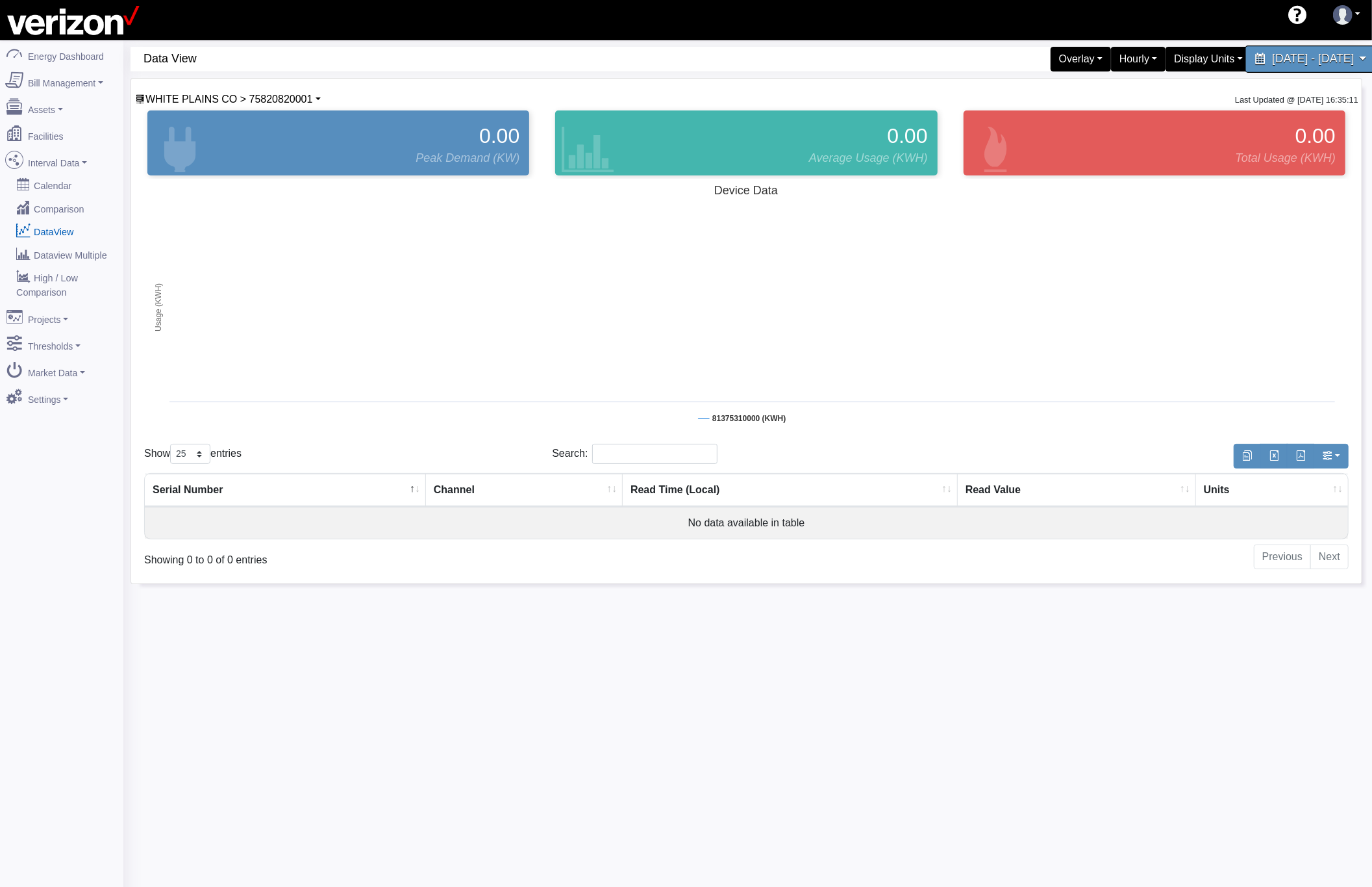
click at [1255, 58] on icon at bounding box center [1260, 58] width 12 height 12
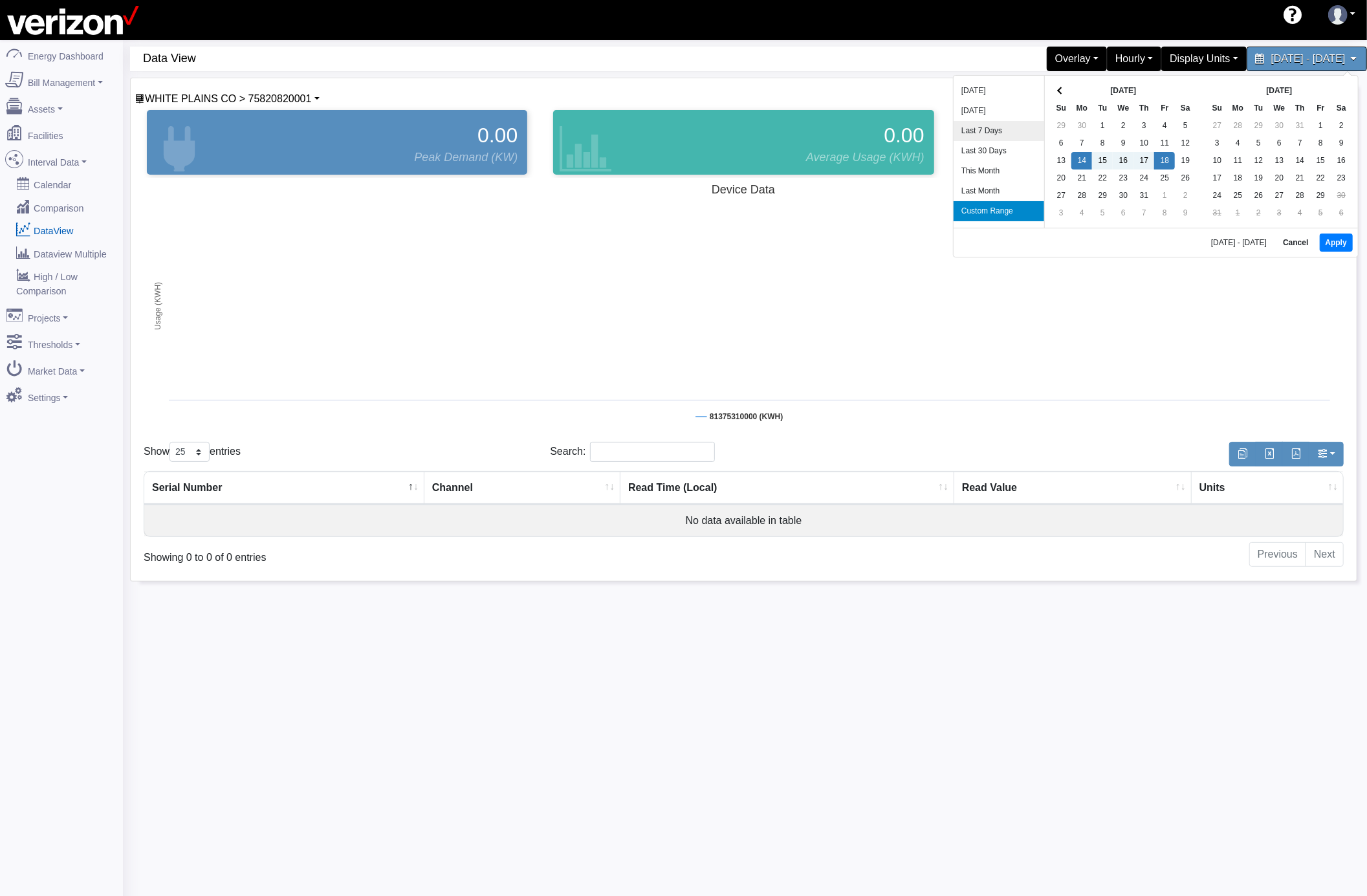
click at [1003, 128] on li "Last 7 Days" at bounding box center [999, 130] width 90 height 20
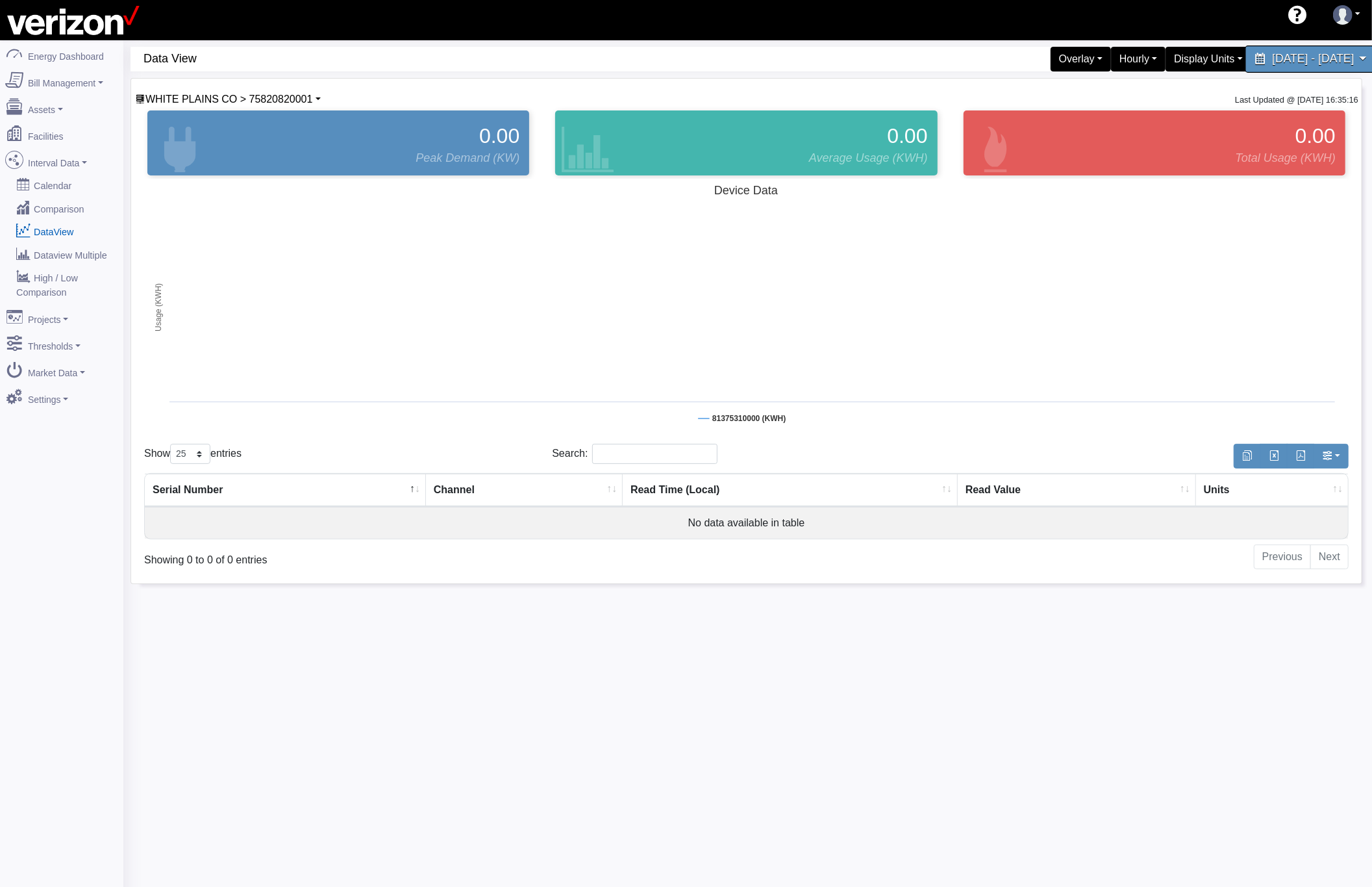
click at [1279, 63] on span "[DATE] - [DATE]" at bounding box center [1313, 59] width 82 height 12
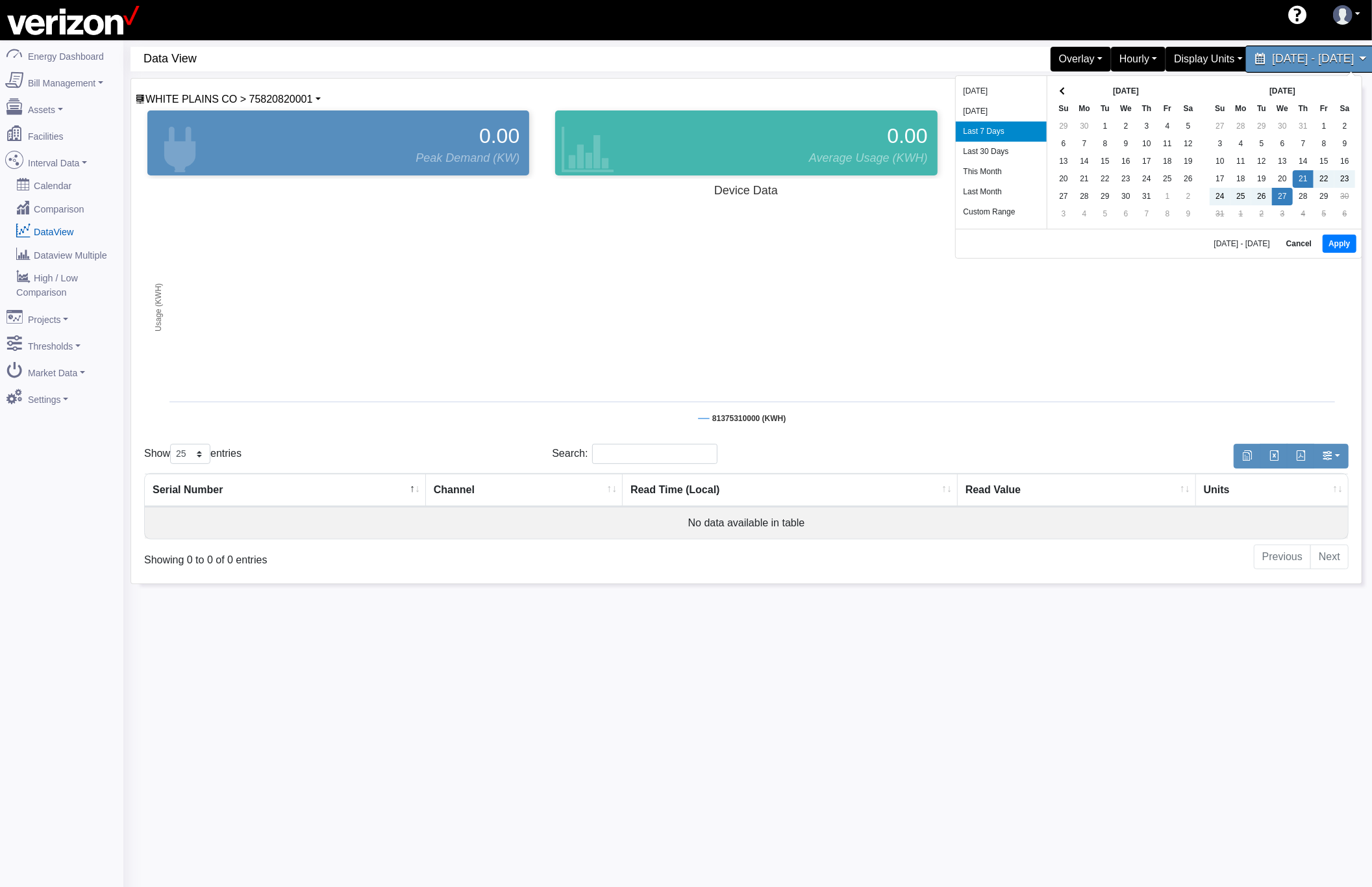
click at [1272, 56] on span "[DATE] - [DATE]" at bounding box center [1313, 59] width 82 height 12
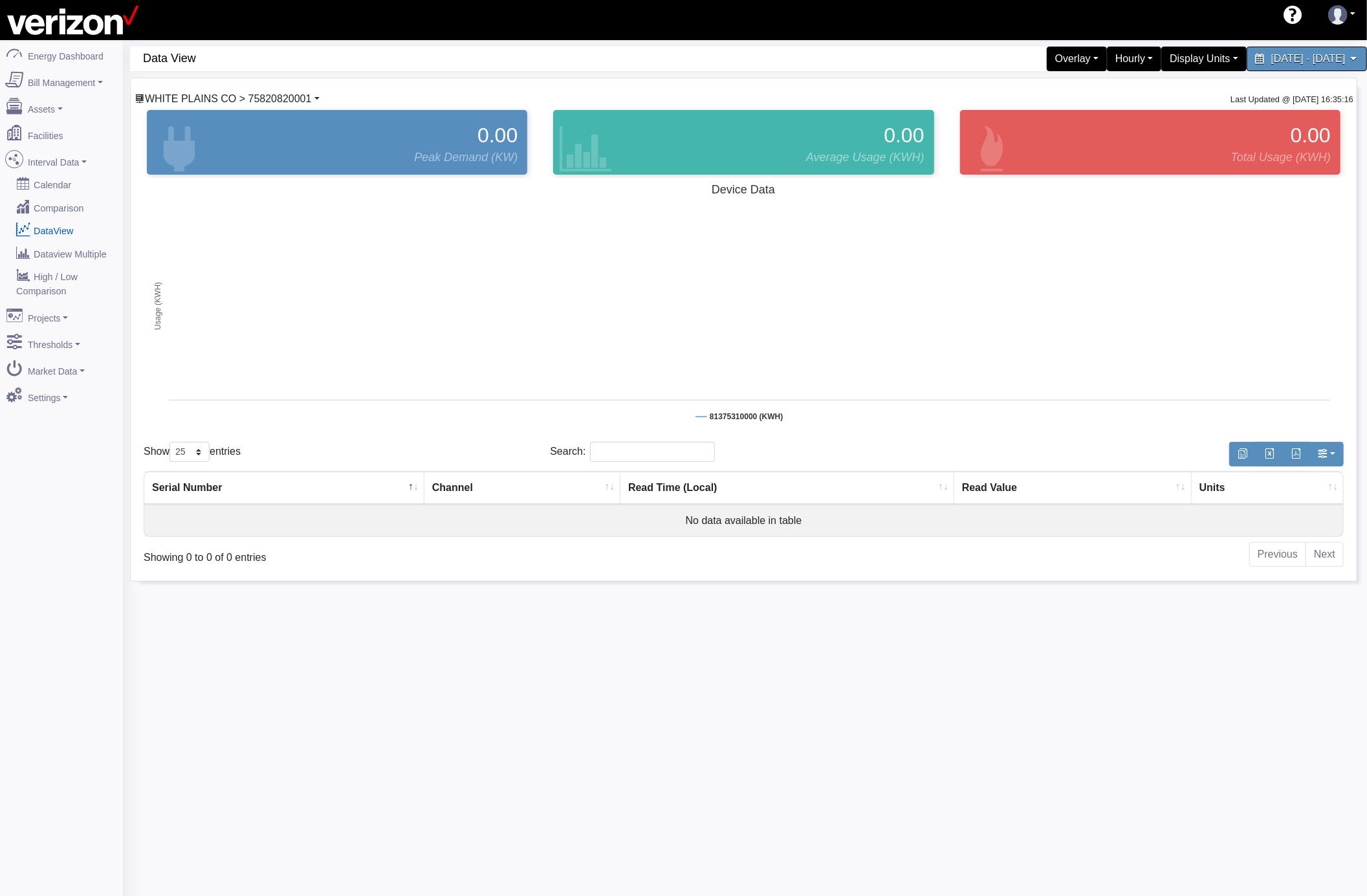
click at [275, 101] on span "WHITE PLAINS CO > 75820820001" at bounding box center [228, 99] width 166 height 11
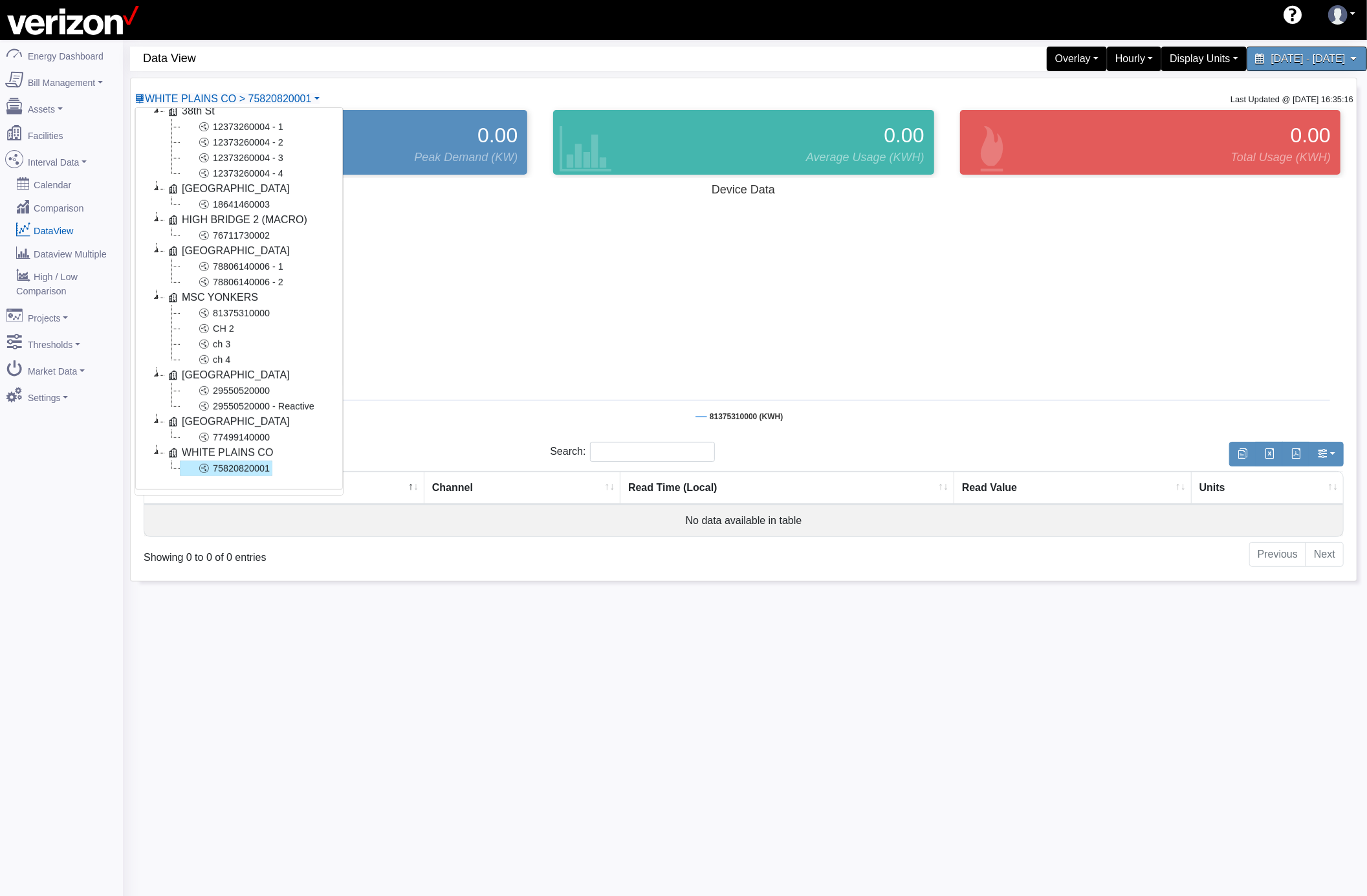
click at [248, 461] on link "75820820001" at bounding box center [226, 468] width 92 height 16
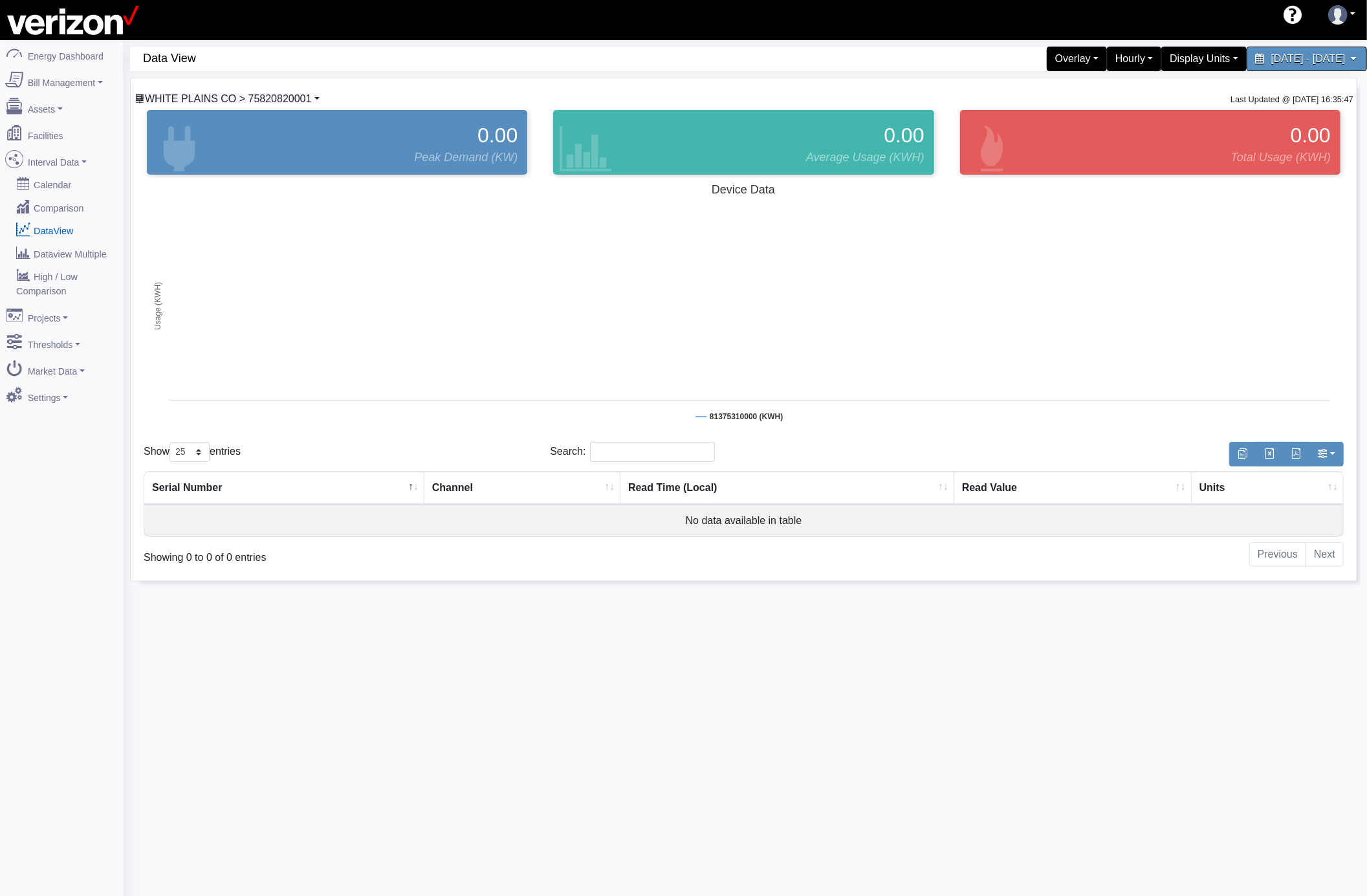
click at [284, 102] on span "WHITE PLAINS CO > 75820820001" at bounding box center [228, 99] width 166 height 11
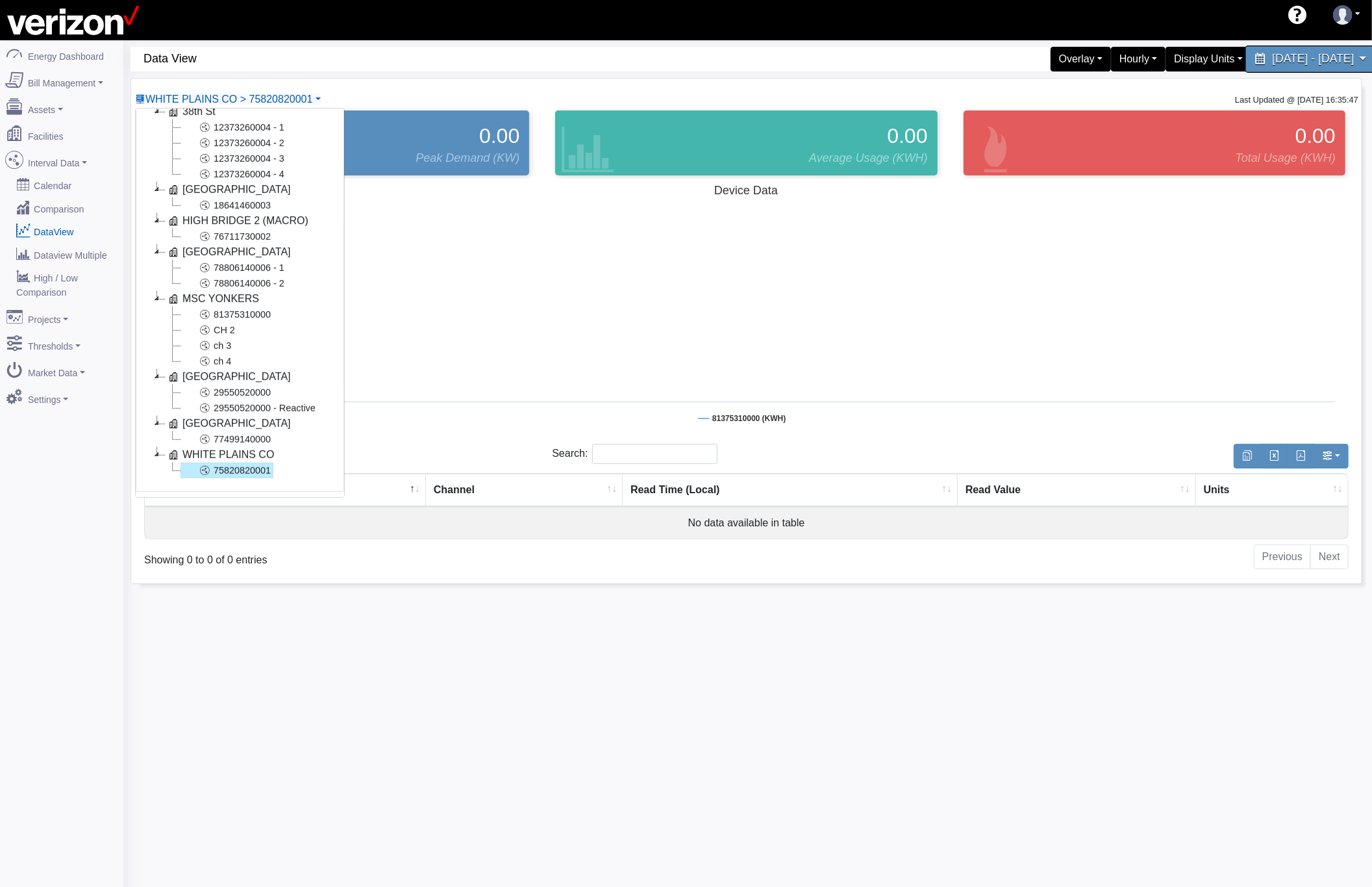
click at [1245, 47] on div "[DATE] - [DATE]" at bounding box center [1312, 59] width 133 height 27
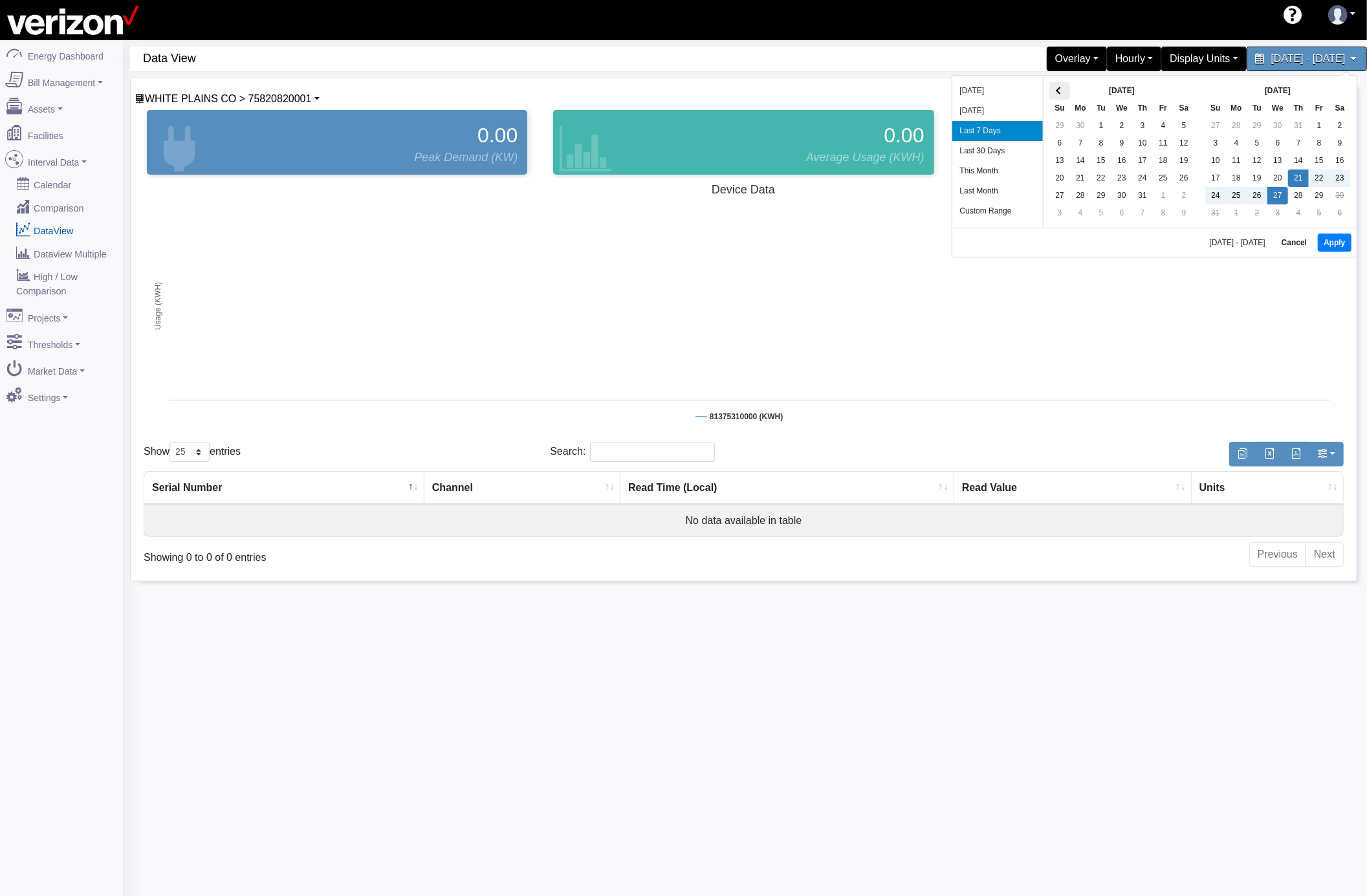
click at [1062, 91] on th at bounding box center [1060, 90] width 21 height 17
click at [1062, 91] on span at bounding box center [1059, 91] width 7 height 7
drag, startPoint x: 1076, startPoint y: 146, endPoint x: 1117, endPoint y: 146, distance: 41.0
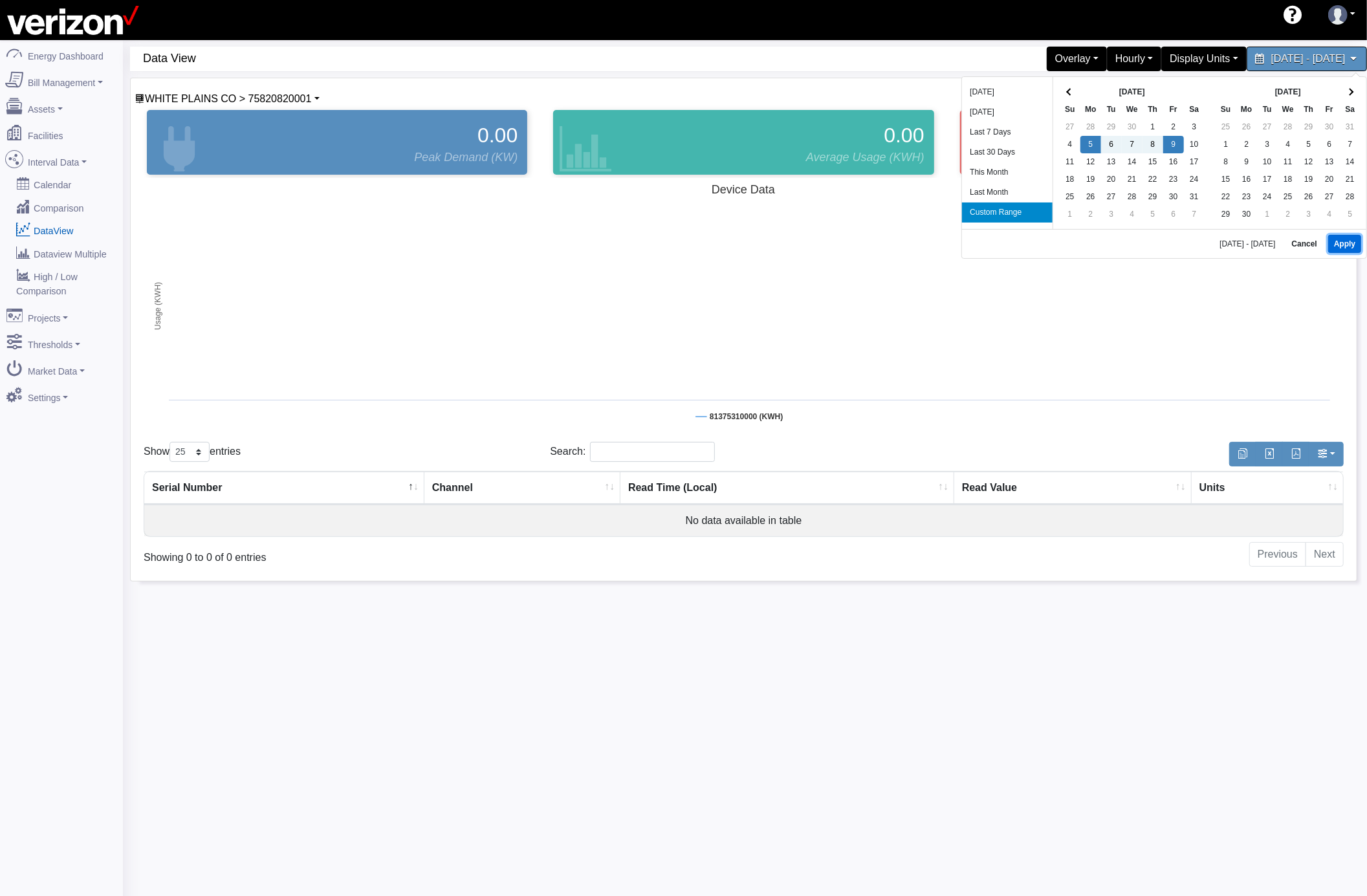
click at [1344, 246] on button "Apply" at bounding box center [1345, 243] width 33 height 18
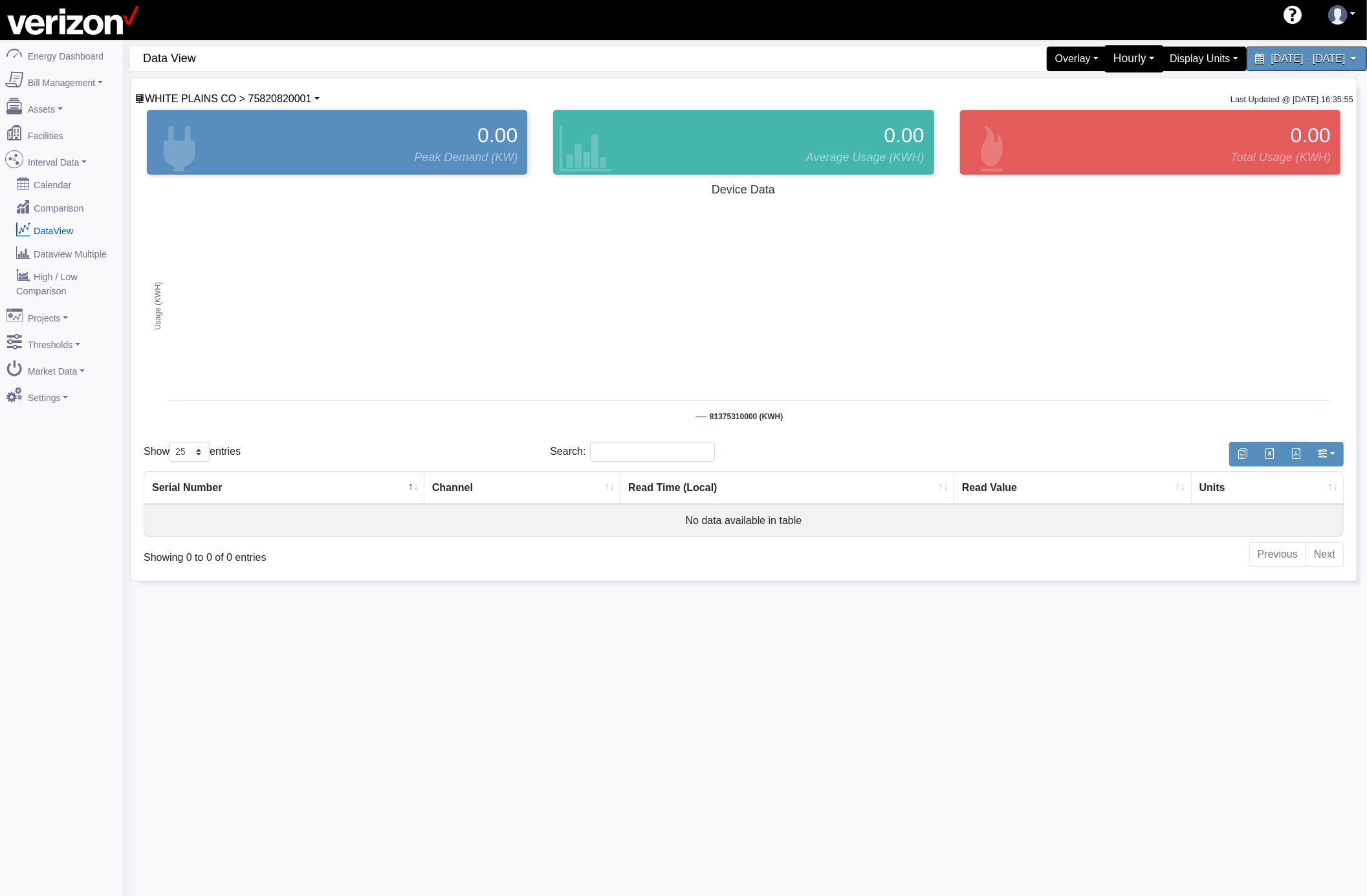
click at [1107, 66] on div "Hourly" at bounding box center [1134, 59] width 60 height 27
click at [1158, 57] on div "Display Units" at bounding box center [1205, 59] width 94 height 27
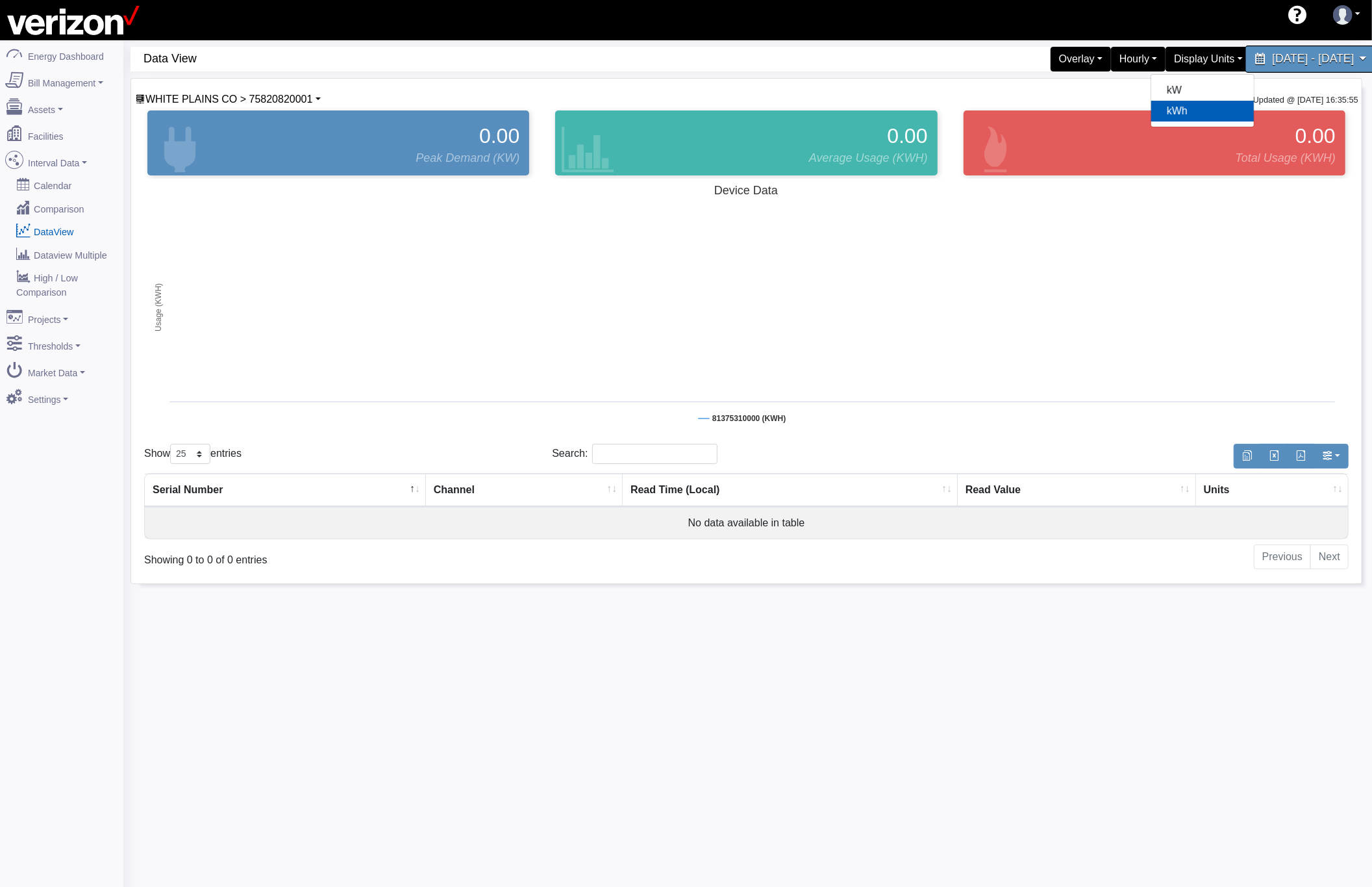
click at [1245, 49] on div "May 5, 2025 - May 9, 2025" at bounding box center [1312, 59] width 133 height 27
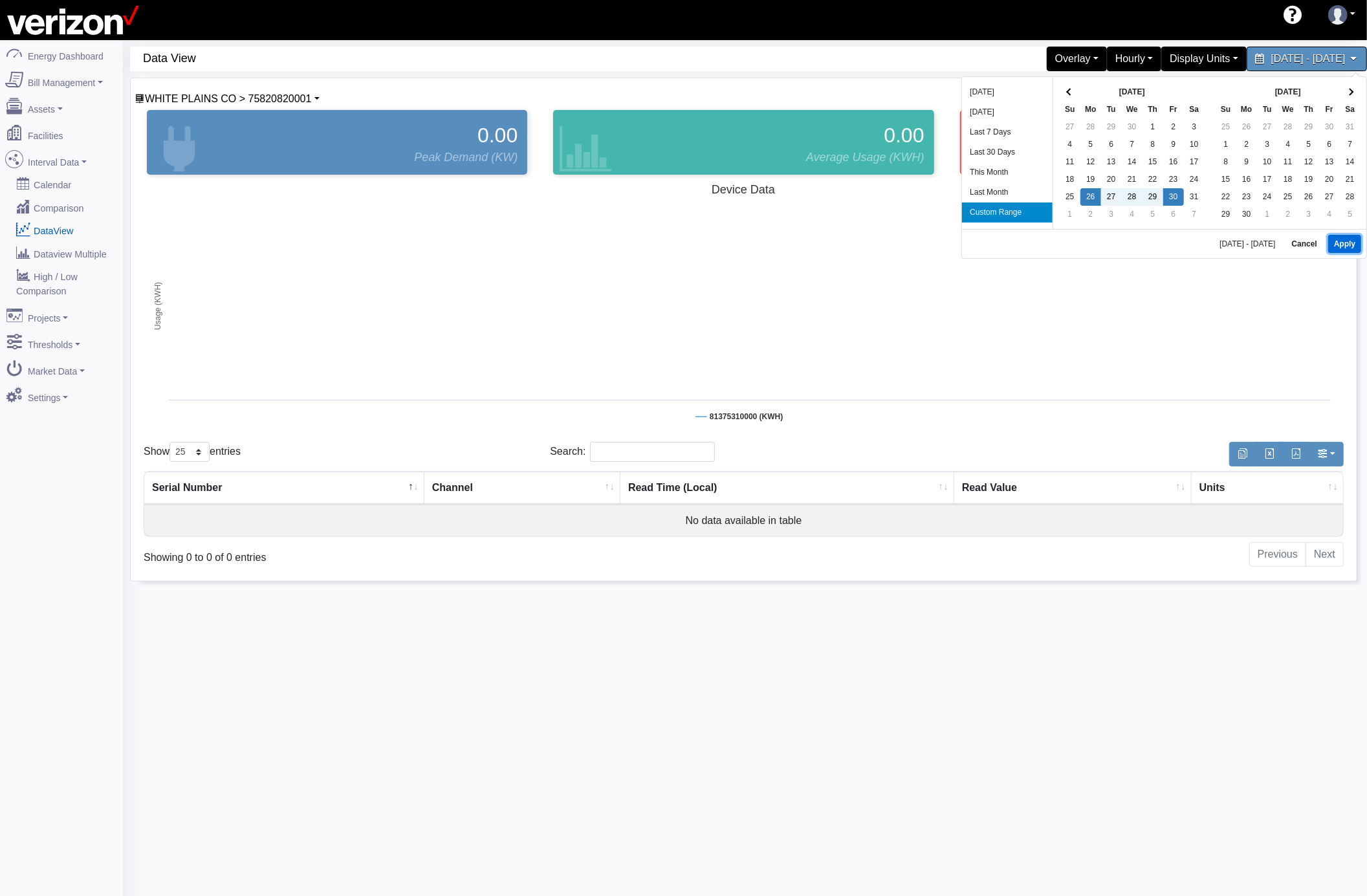
click at [1331, 244] on button "Apply" at bounding box center [1345, 243] width 33 height 18
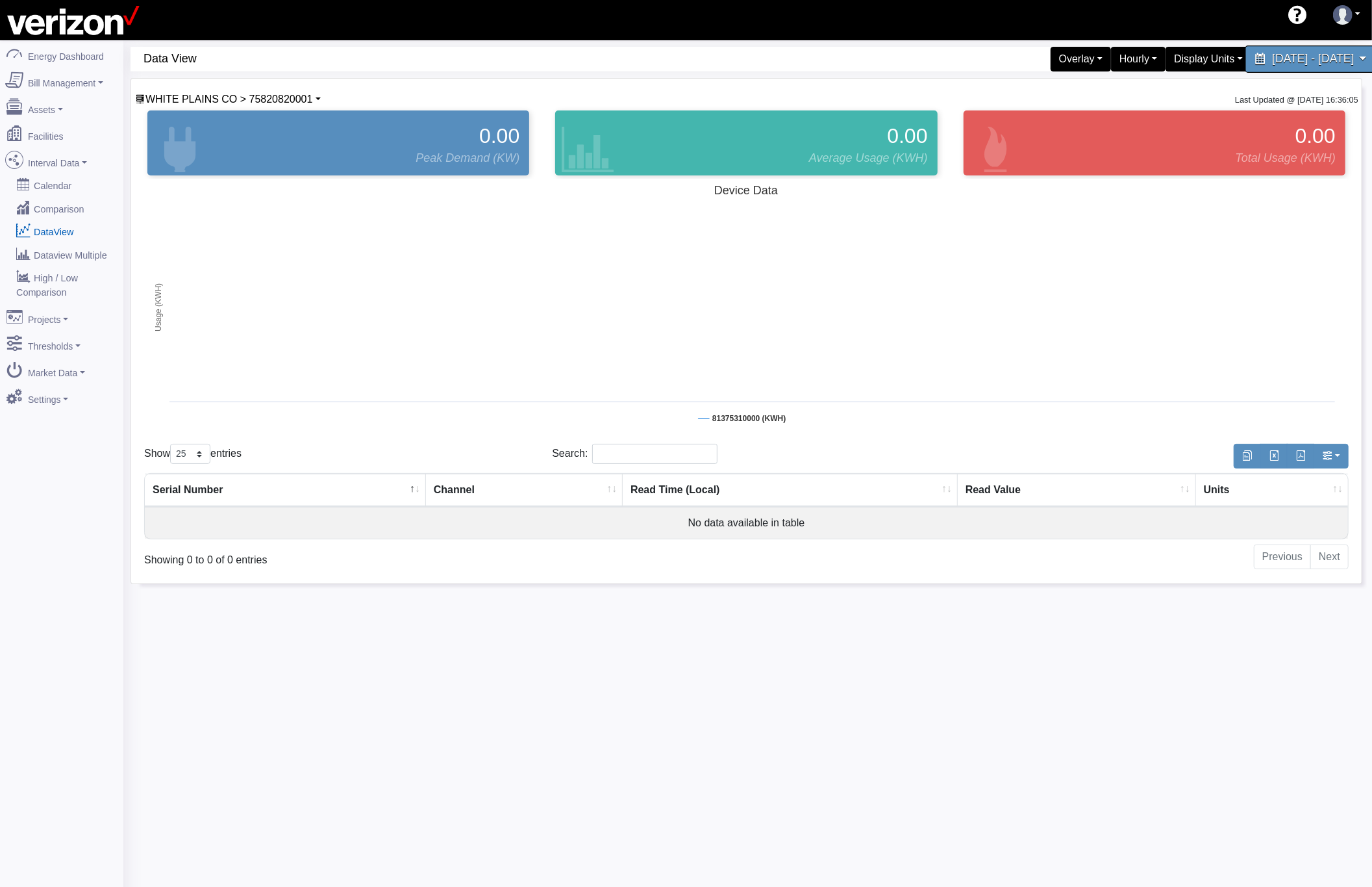
click at [1272, 61] on span "May 26, 2025 - May 30, 2025" at bounding box center [1313, 59] width 82 height 12
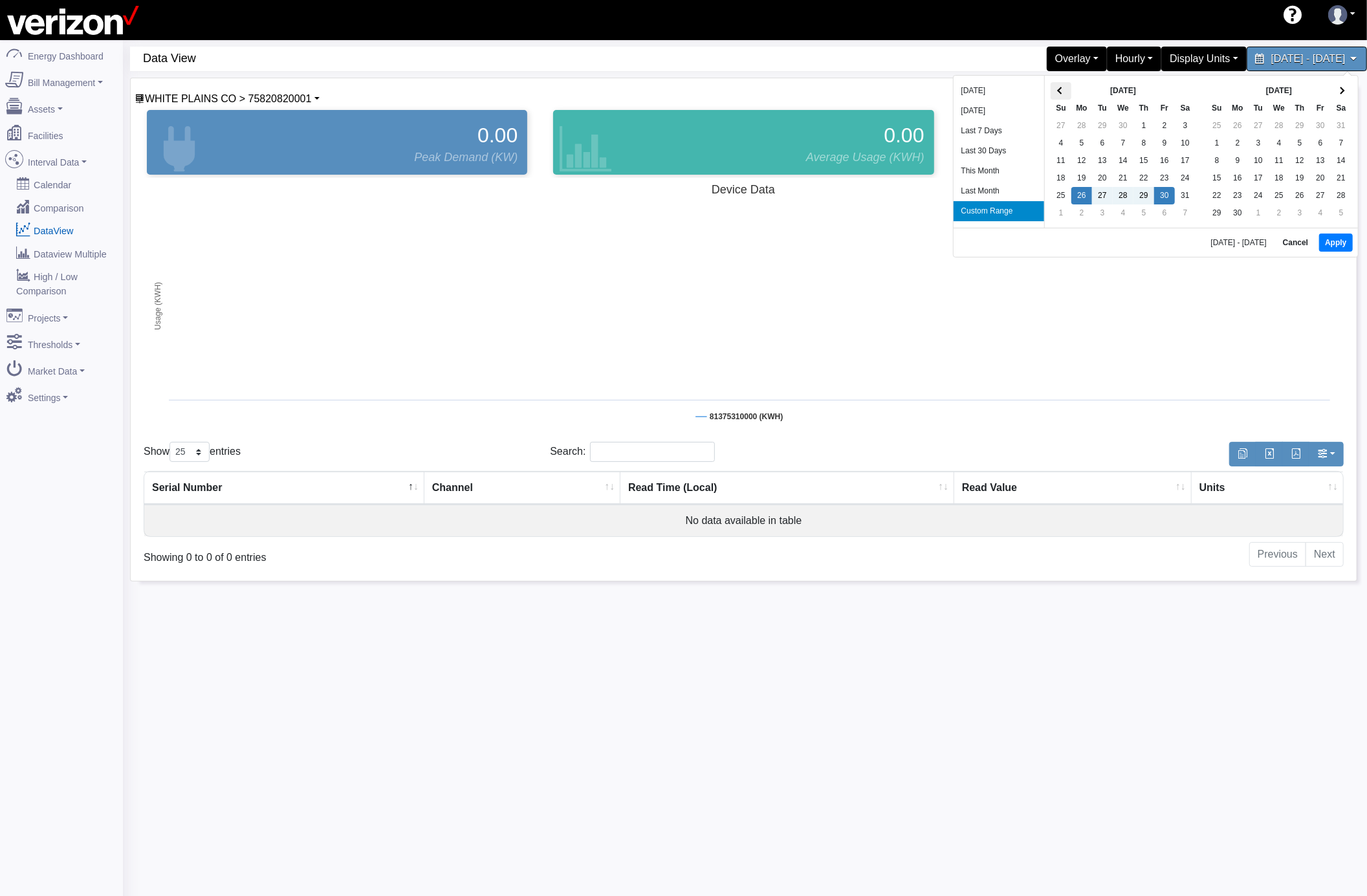
click at [1061, 94] on span at bounding box center [1061, 91] width 7 height 7
click at [1341, 238] on button "Apply" at bounding box center [1345, 243] width 33 height 18
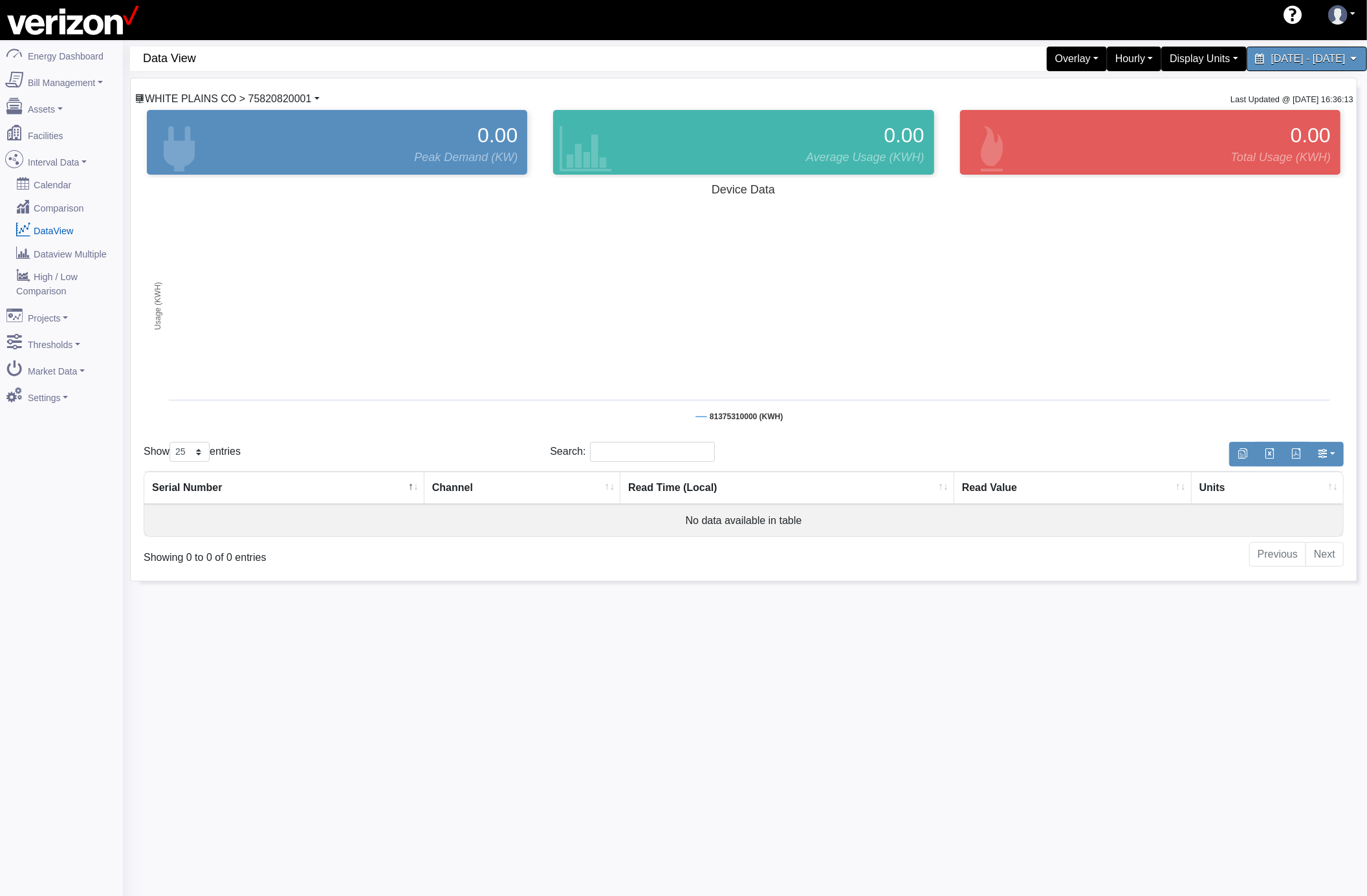
click at [270, 97] on span "WHITE PLAINS CO > 75820820001" at bounding box center [228, 99] width 166 height 11
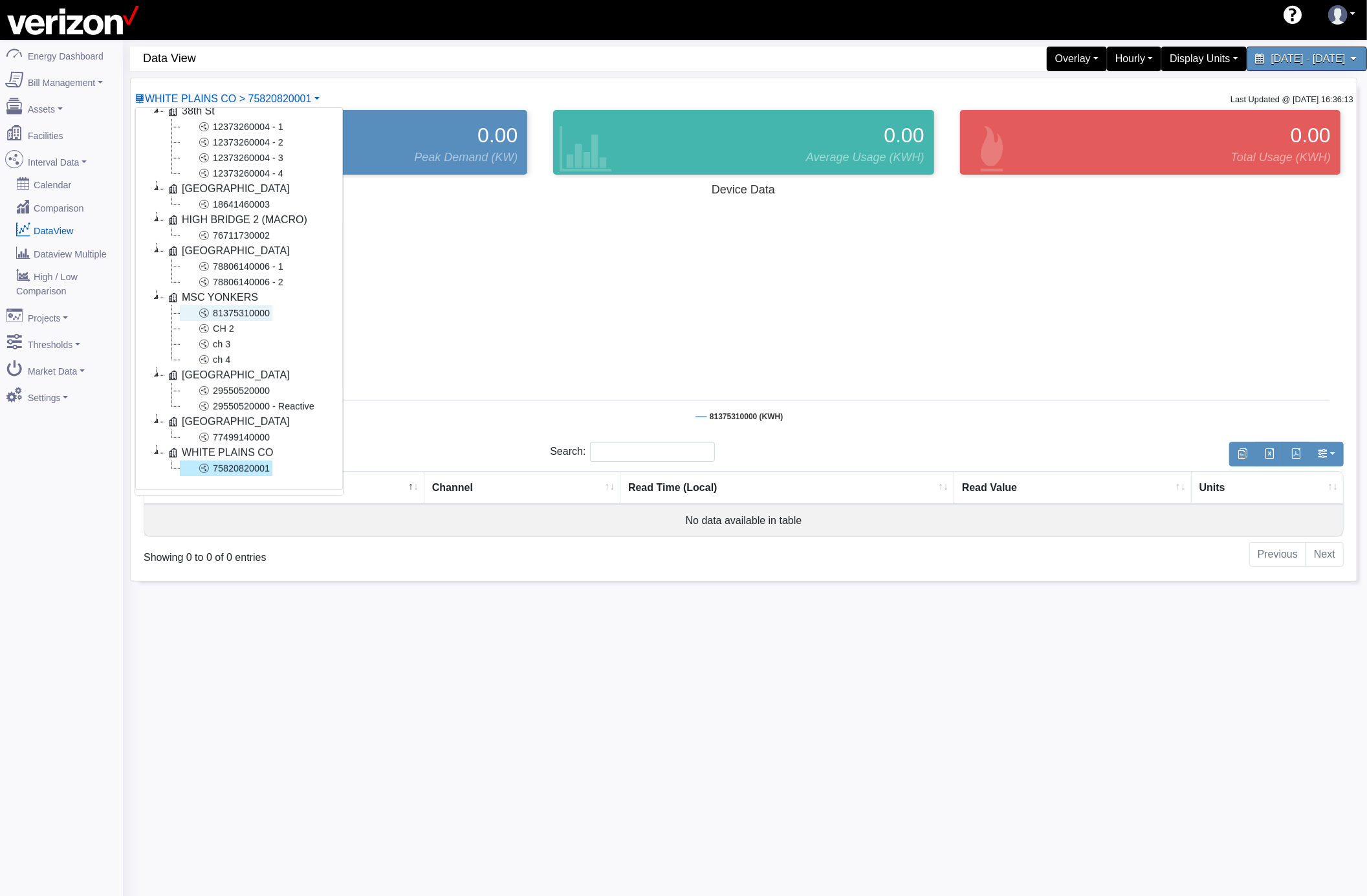
click at [254, 306] on link "81375310000" at bounding box center [226, 313] width 92 height 16
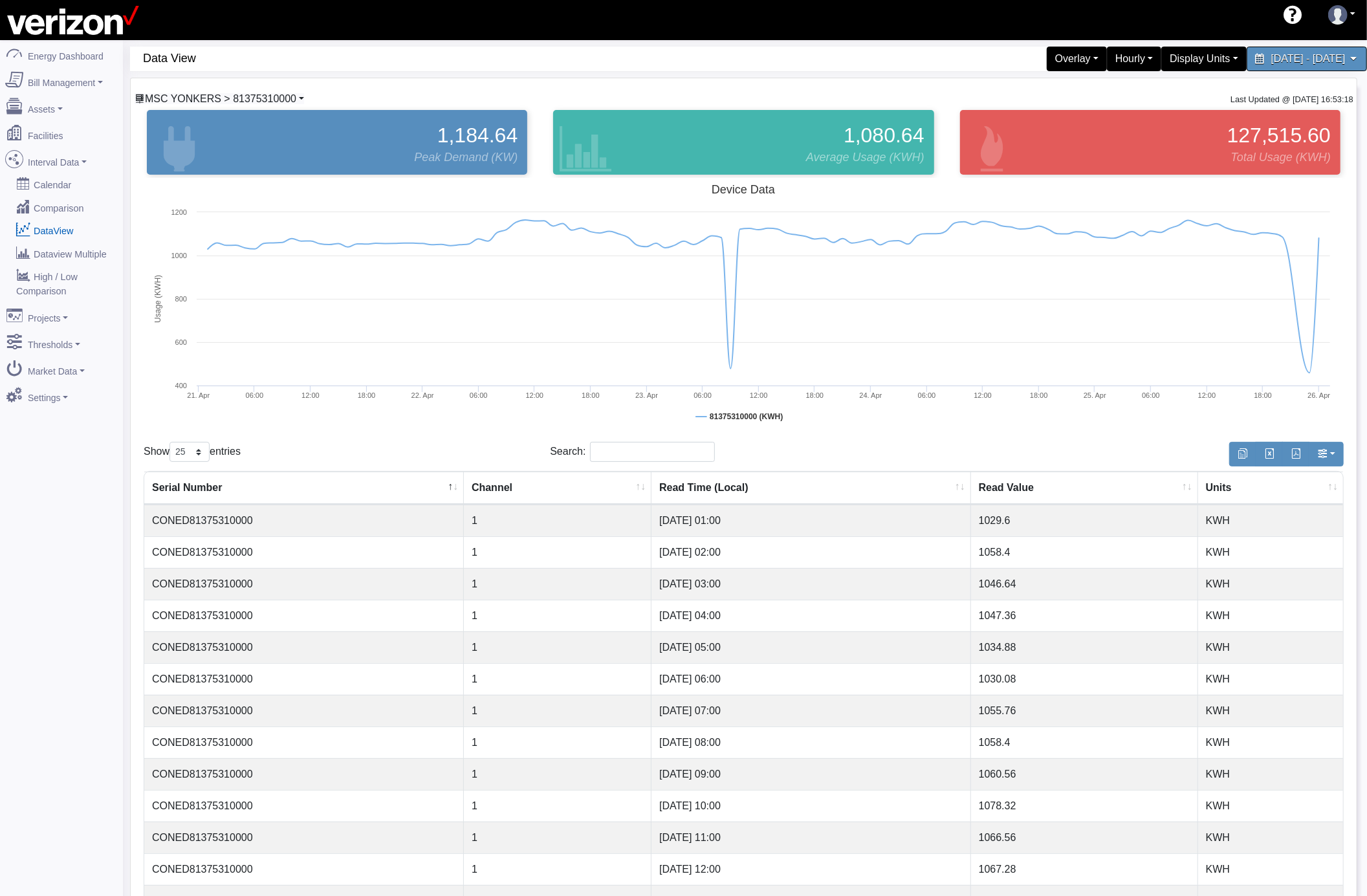
click at [288, 99] on span "MSC YONKERS > 81375310000" at bounding box center [220, 99] width 151 height 11
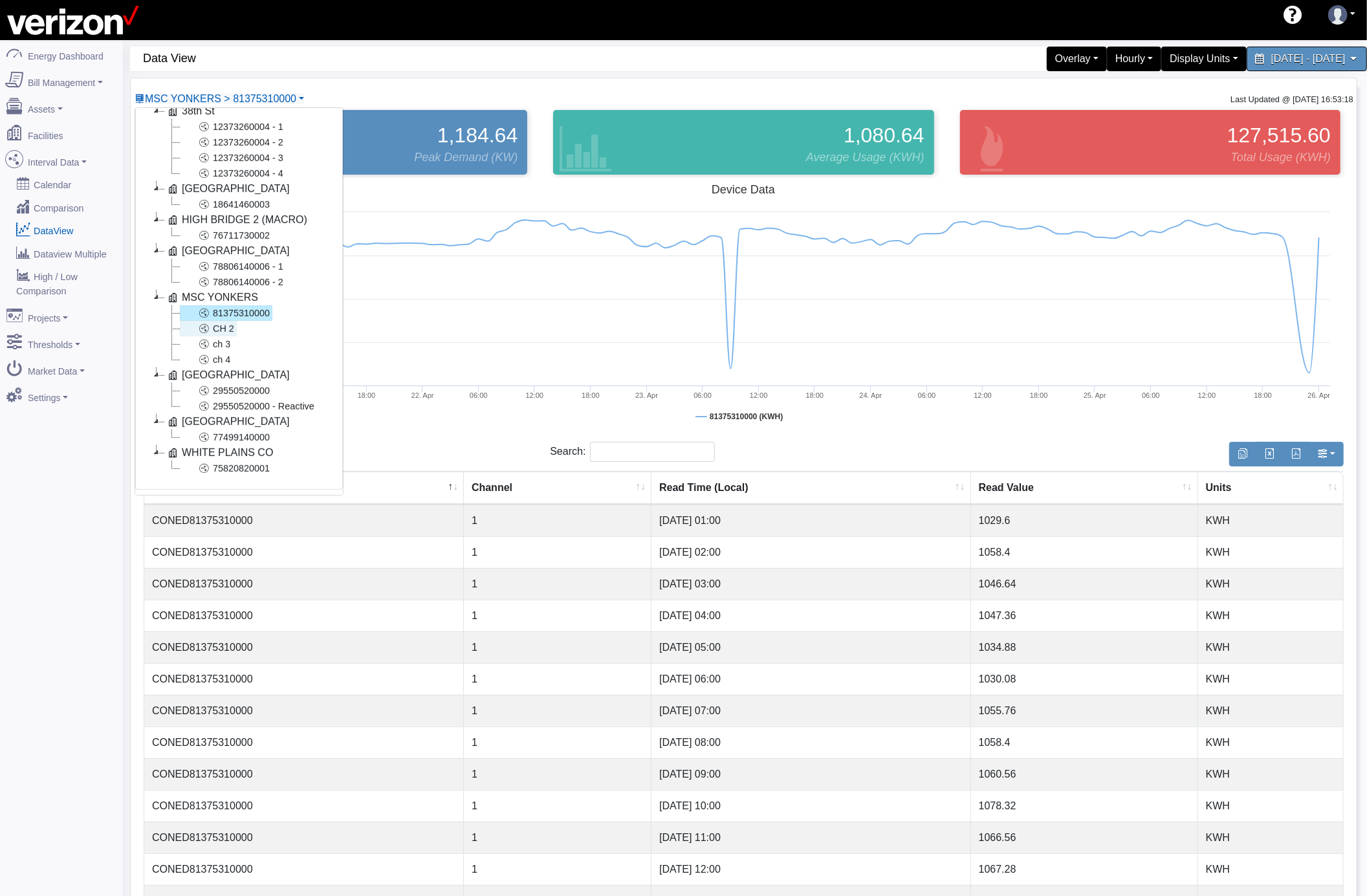
click at [213, 321] on link "CH 2" at bounding box center [208, 328] width 57 height 16
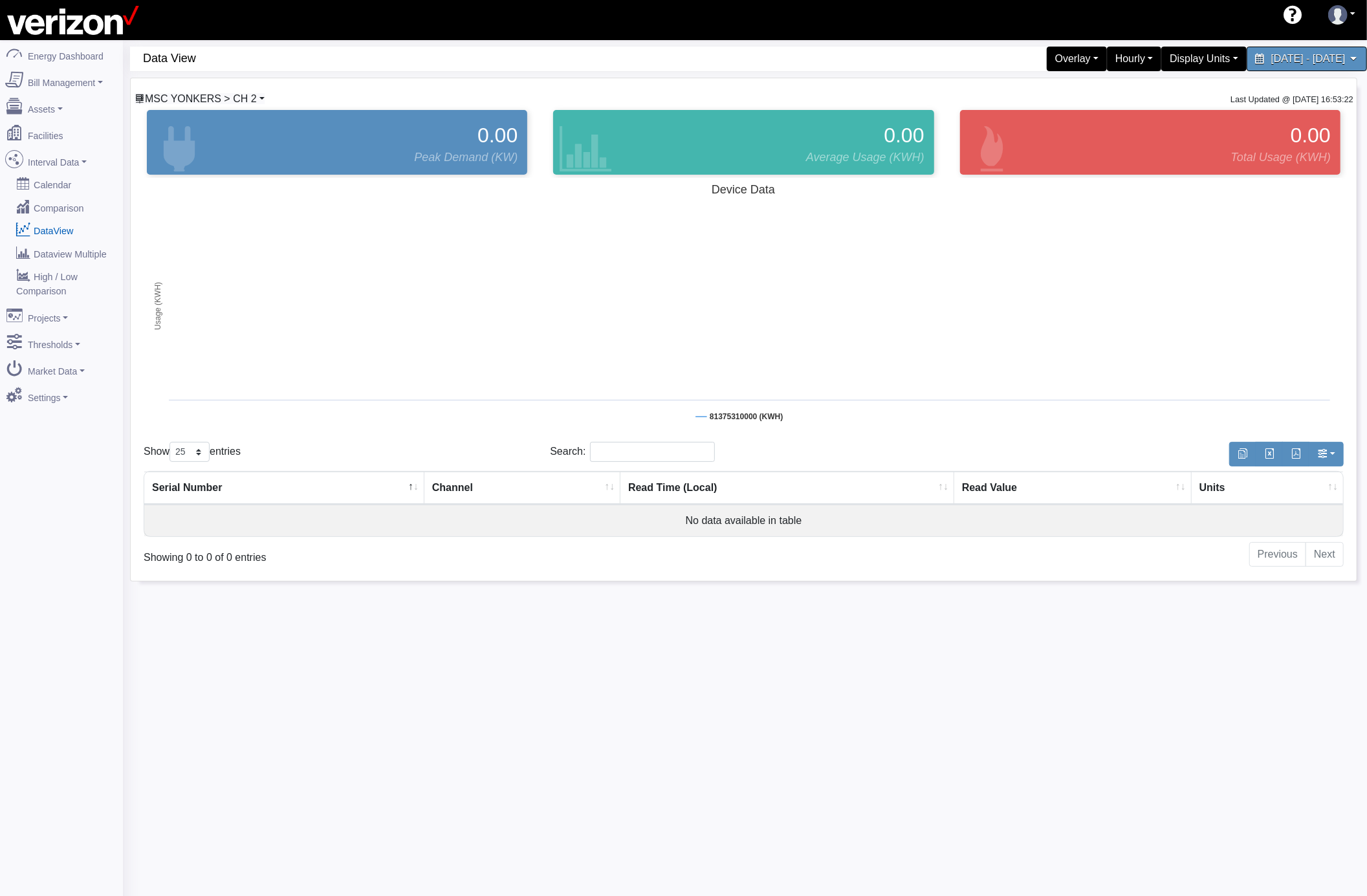
click at [248, 103] on span "MSC YONKERS > CH 2" at bounding box center [201, 99] width 112 height 11
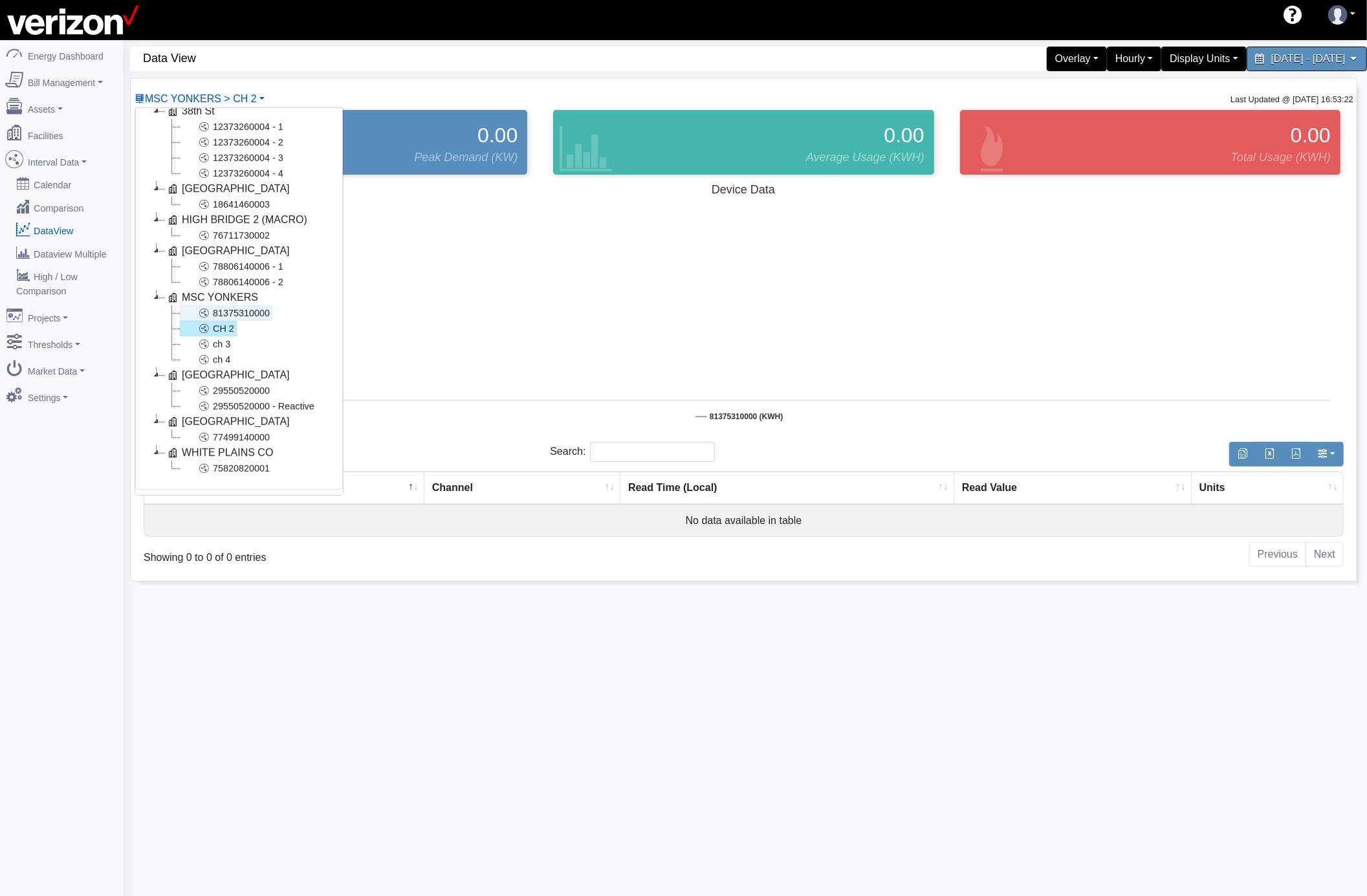
click at [255, 306] on link "81375310000" at bounding box center [226, 313] width 92 height 16
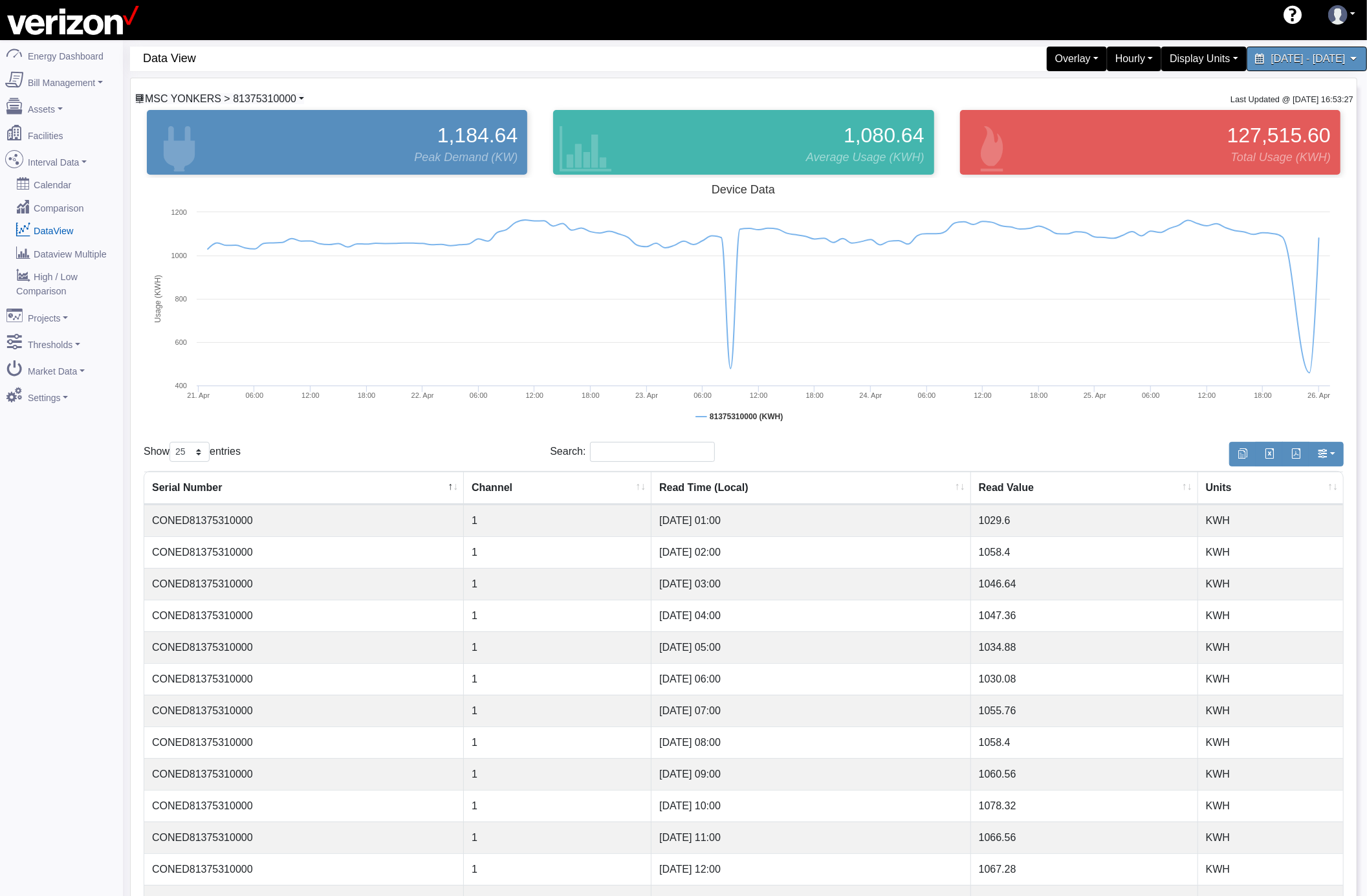
click at [287, 102] on span "MSC YONKERS > 81375310000" at bounding box center [220, 99] width 151 height 11
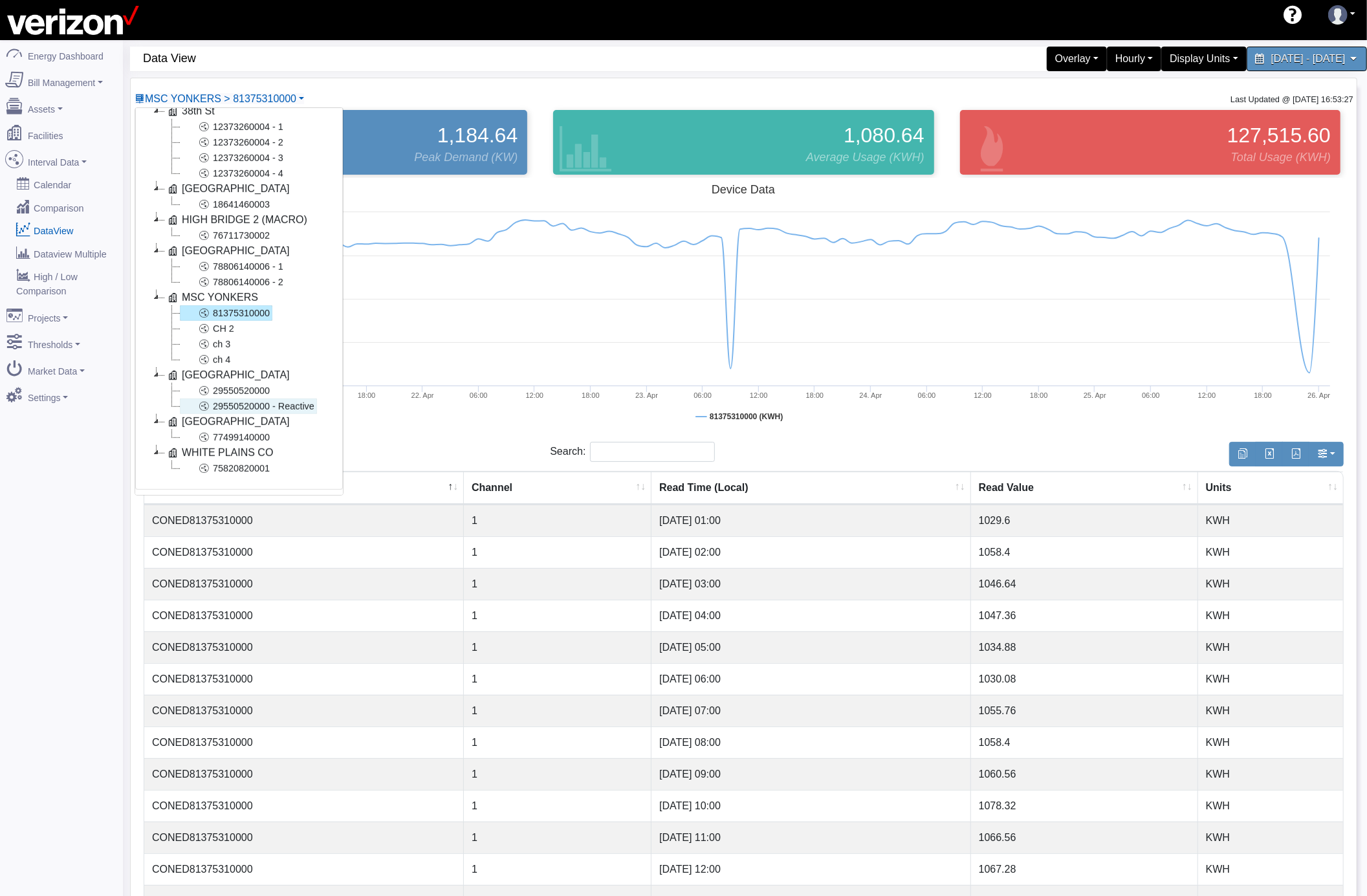
click at [306, 399] on link "29550520000 - Reactive" at bounding box center [248, 406] width 137 height 16
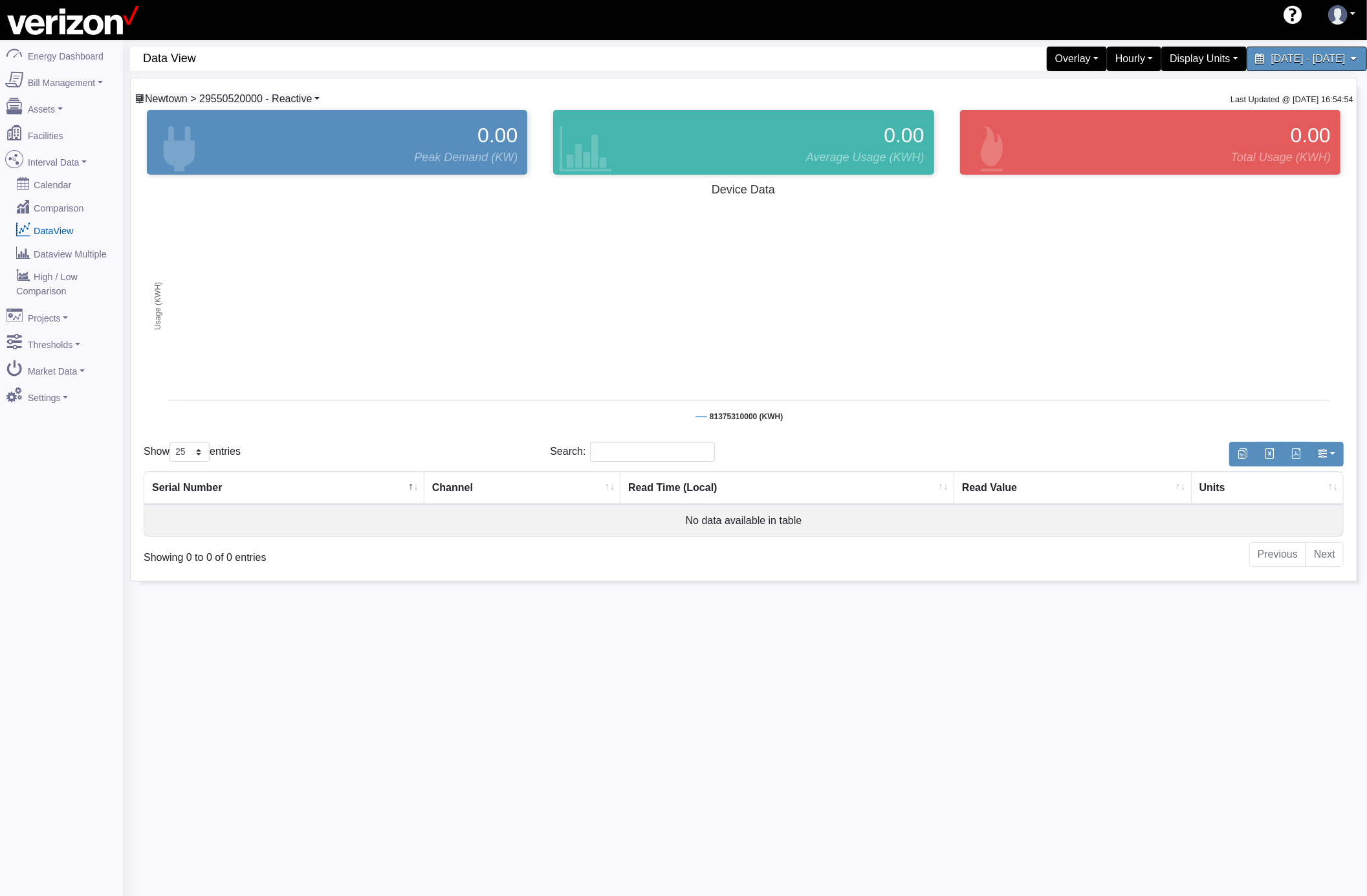
click at [293, 101] on span "Newtown > 29550520000 - Reactive" at bounding box center [228, 99] width 167 height 11
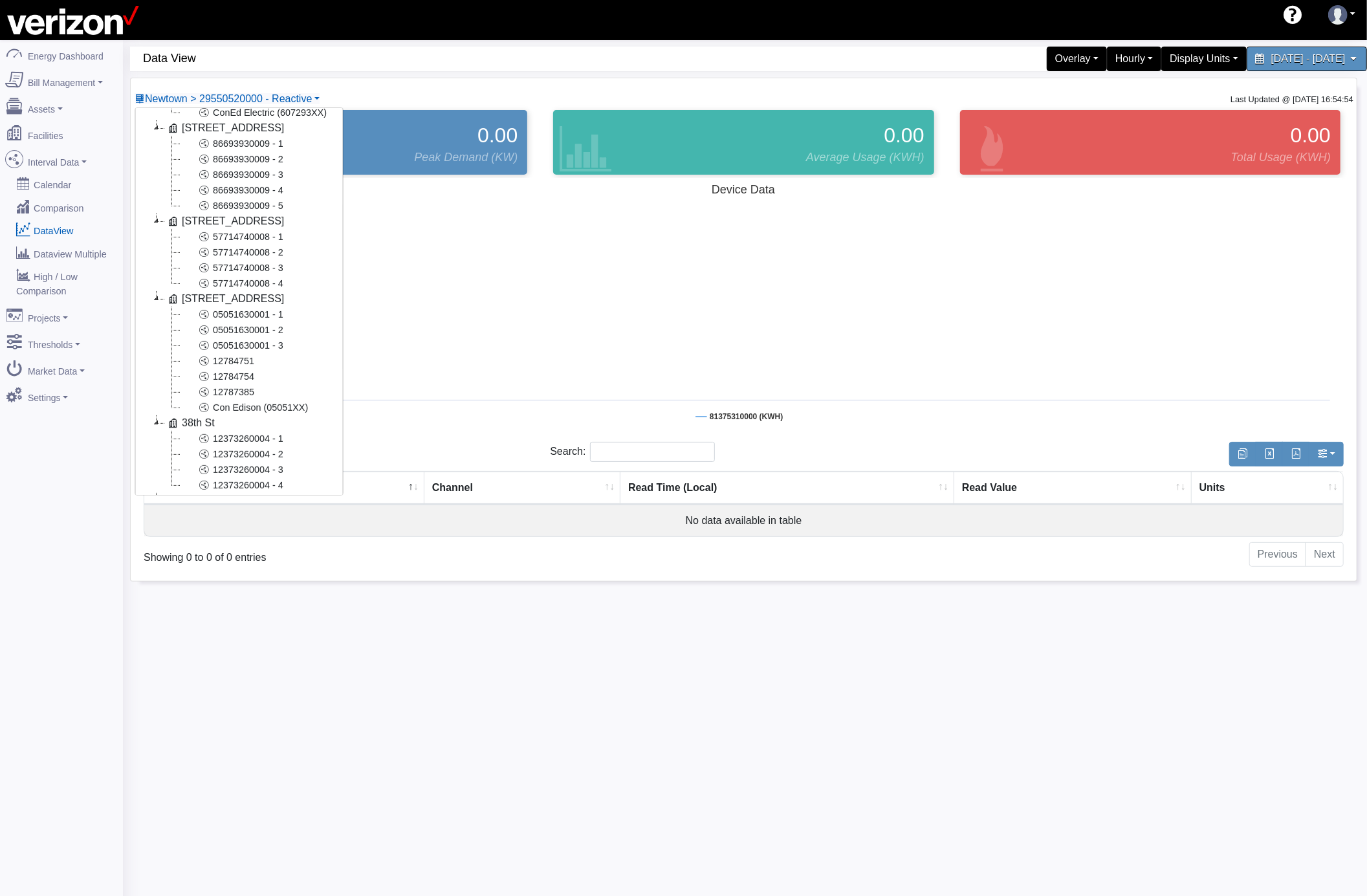
scroll to position [0, 0]
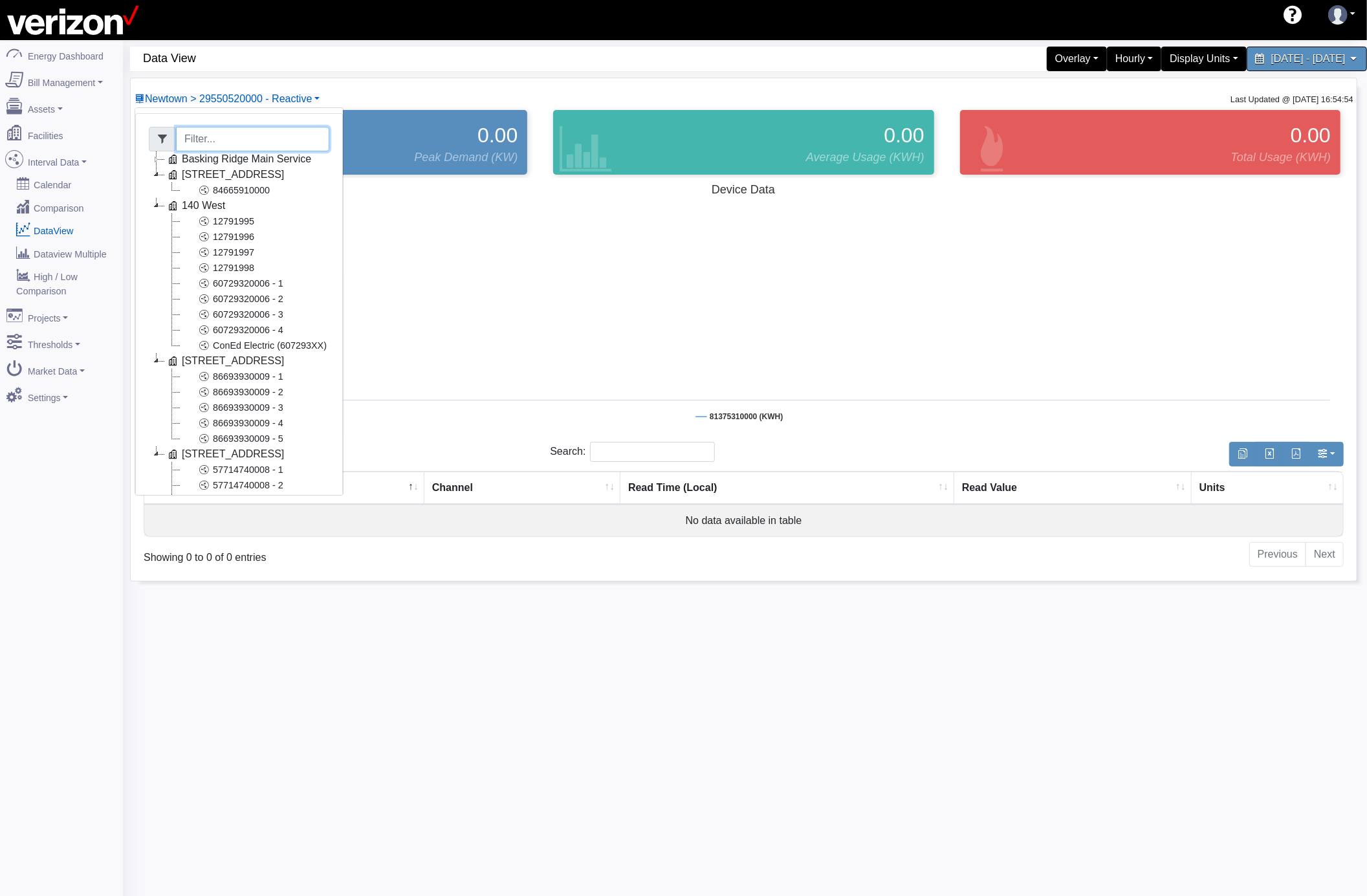
click at [241, 140] on input "Filter" at bounding box center [253, 139] width 153 height 25
click at [317, 99] on link "Newtown > 29550520000 - Reactive" at bounding box center [227, 99] width 185 height 11
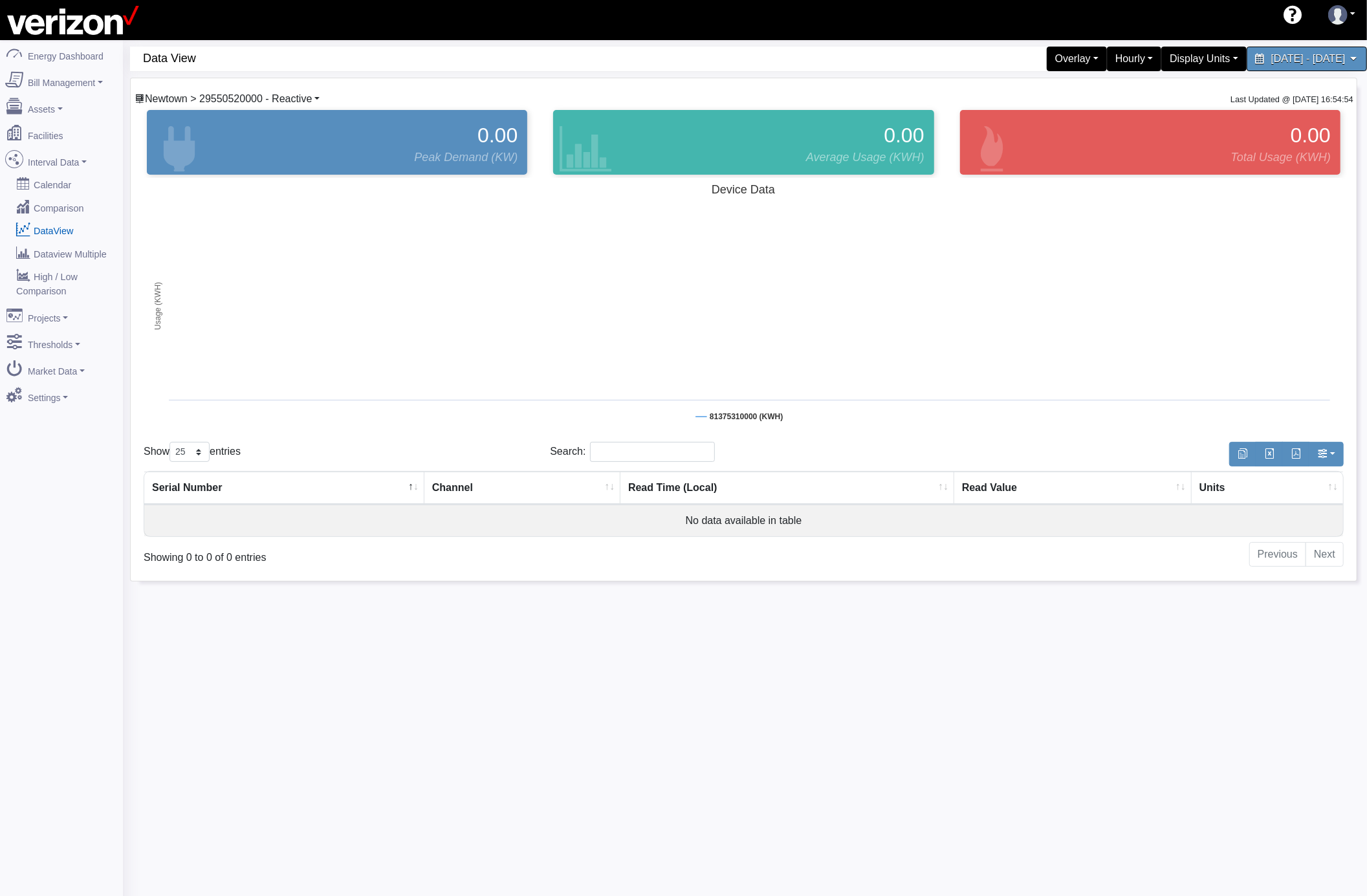
click at [317, 99] on link "Newtown > 29550520000 - Reactive" at bounding box center [227, 99] width 185 height 11
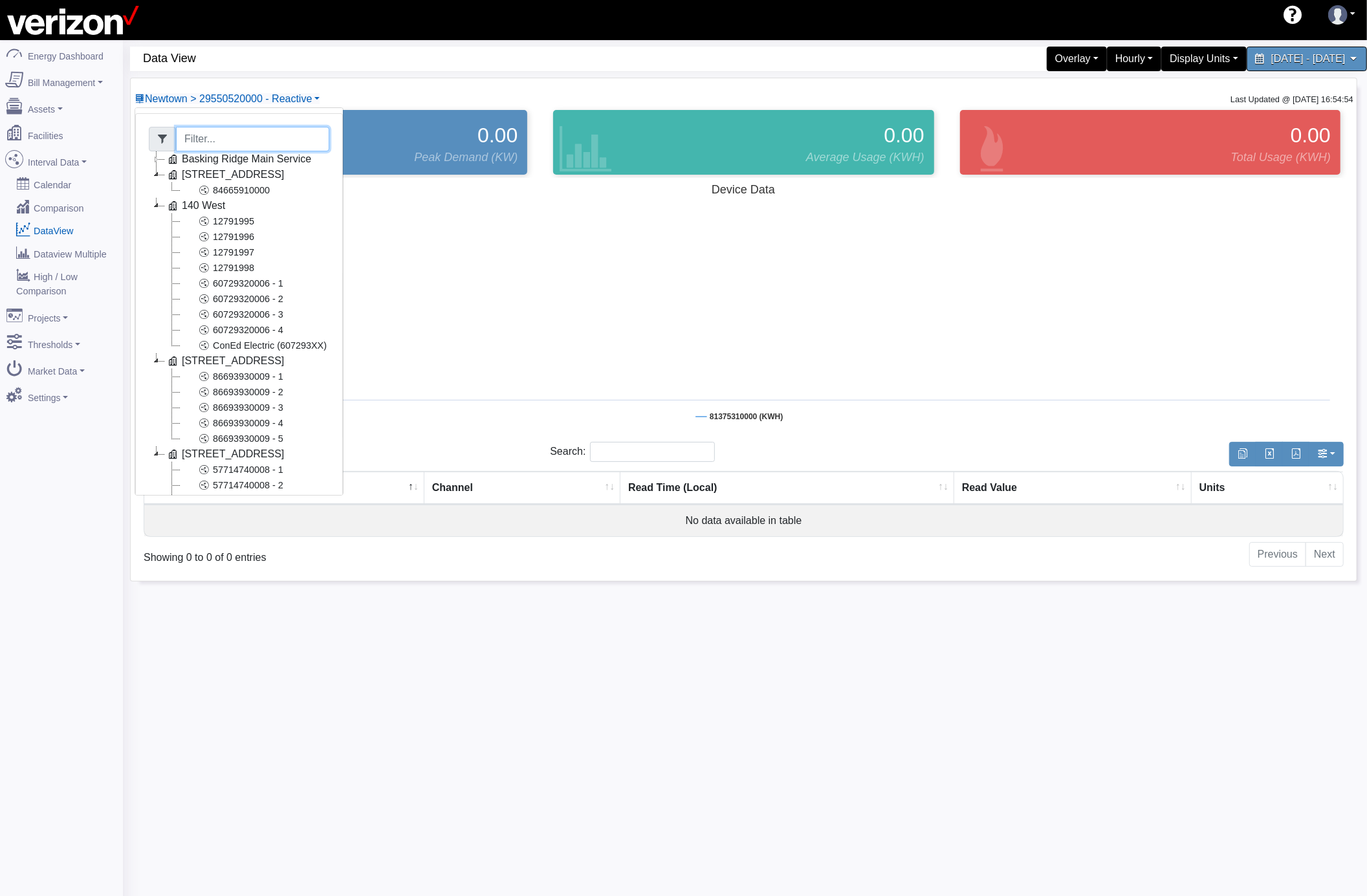
click at [228, 140] on input "Filter" at bounding box center [253, 139] width 153 height 25
click at [166, 140] on icon at bounding box center [162, 139] width 10 height 10
click at [255, 137] on input "Filter" at bounding box center [253, 139] width 153 height 25
click at [244, 140] on input "Filter" at bounding box center [253, 139] width 153 height 25
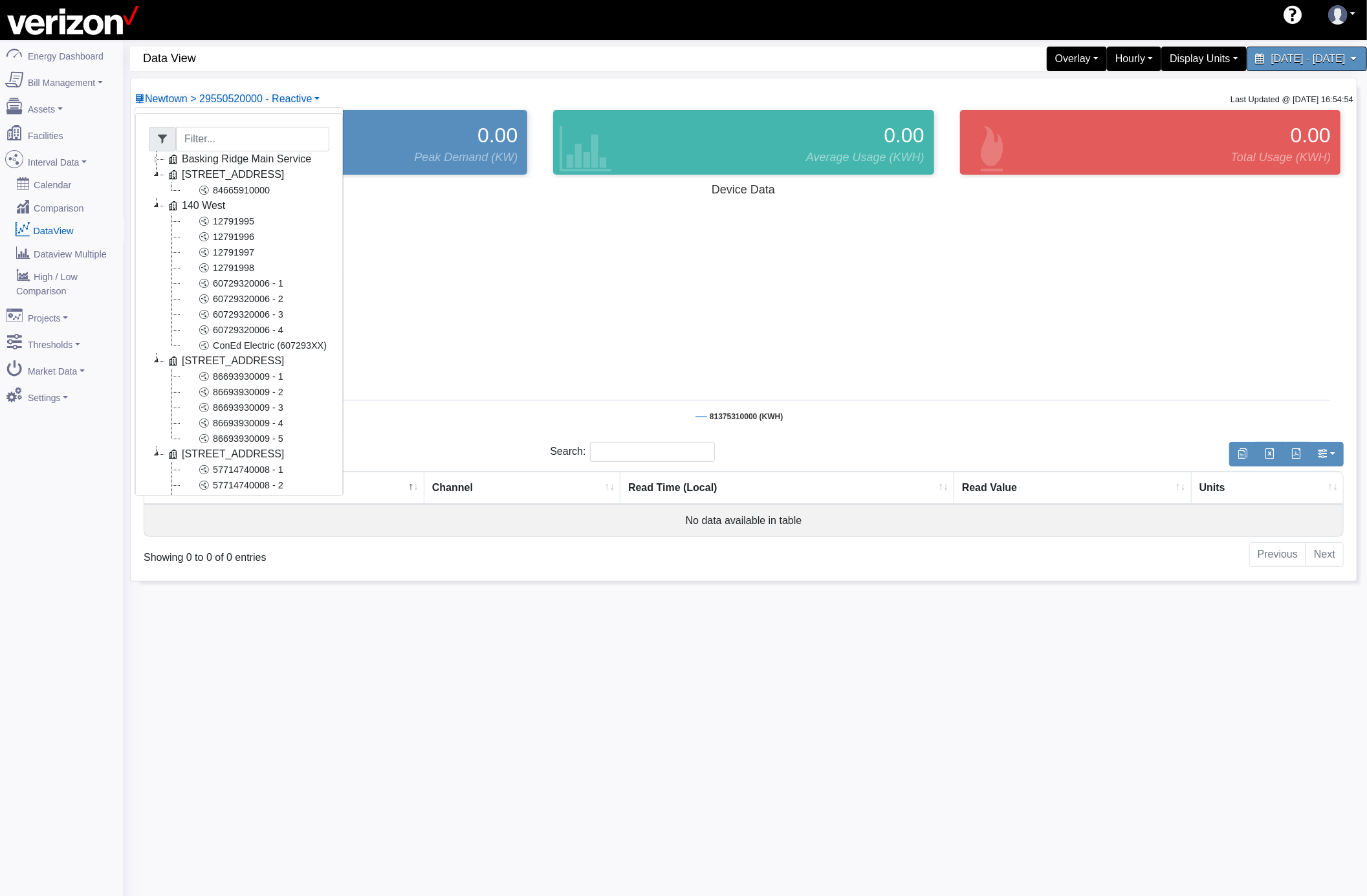
click at [65, 230] on link "DataView" at bounding box center [61, 230] width 126 height 23
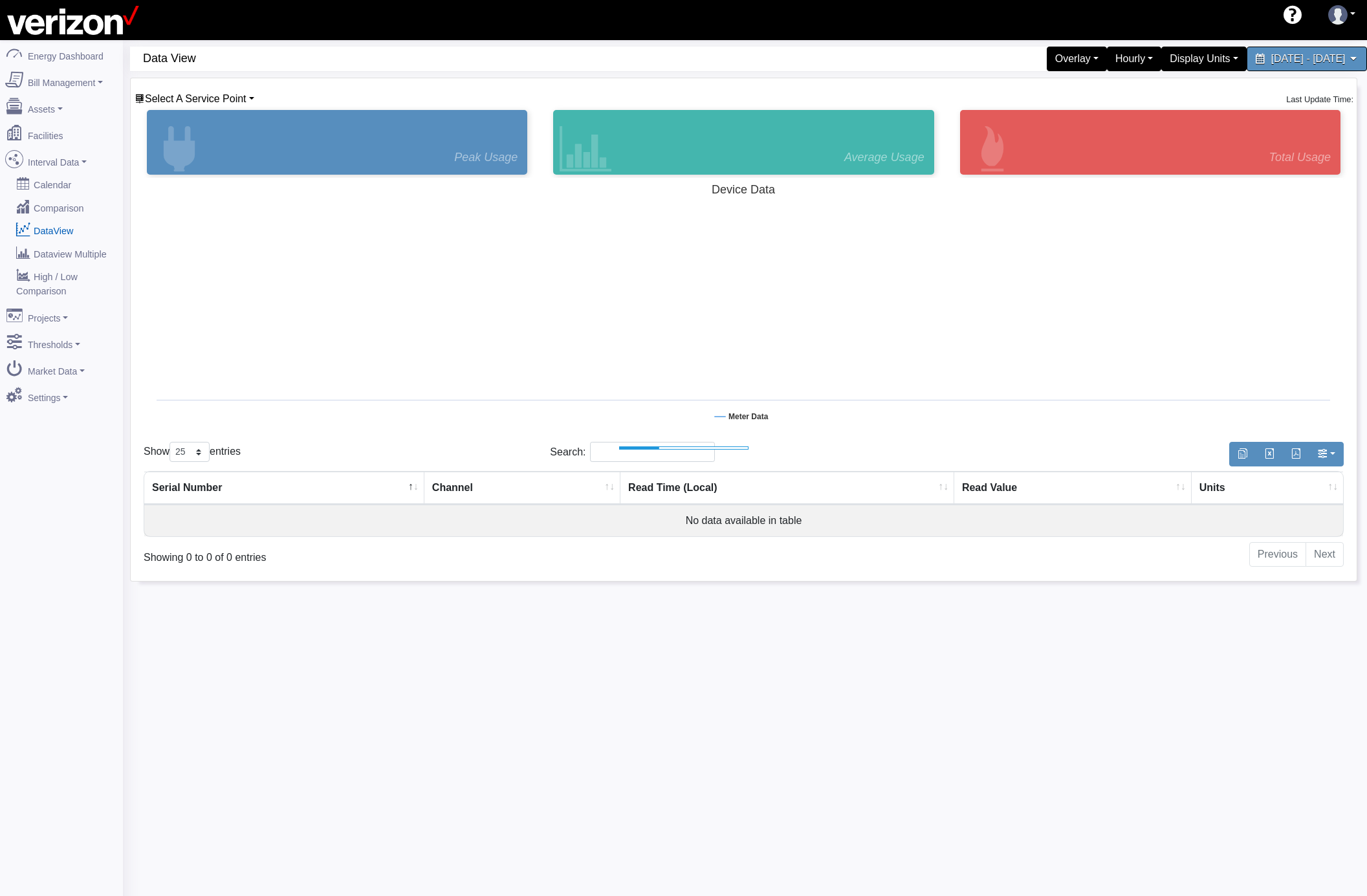
select select "25"
click at [246, 101] on link "Select A Service Point" at bounding box center [194, 99] width 119 height 11
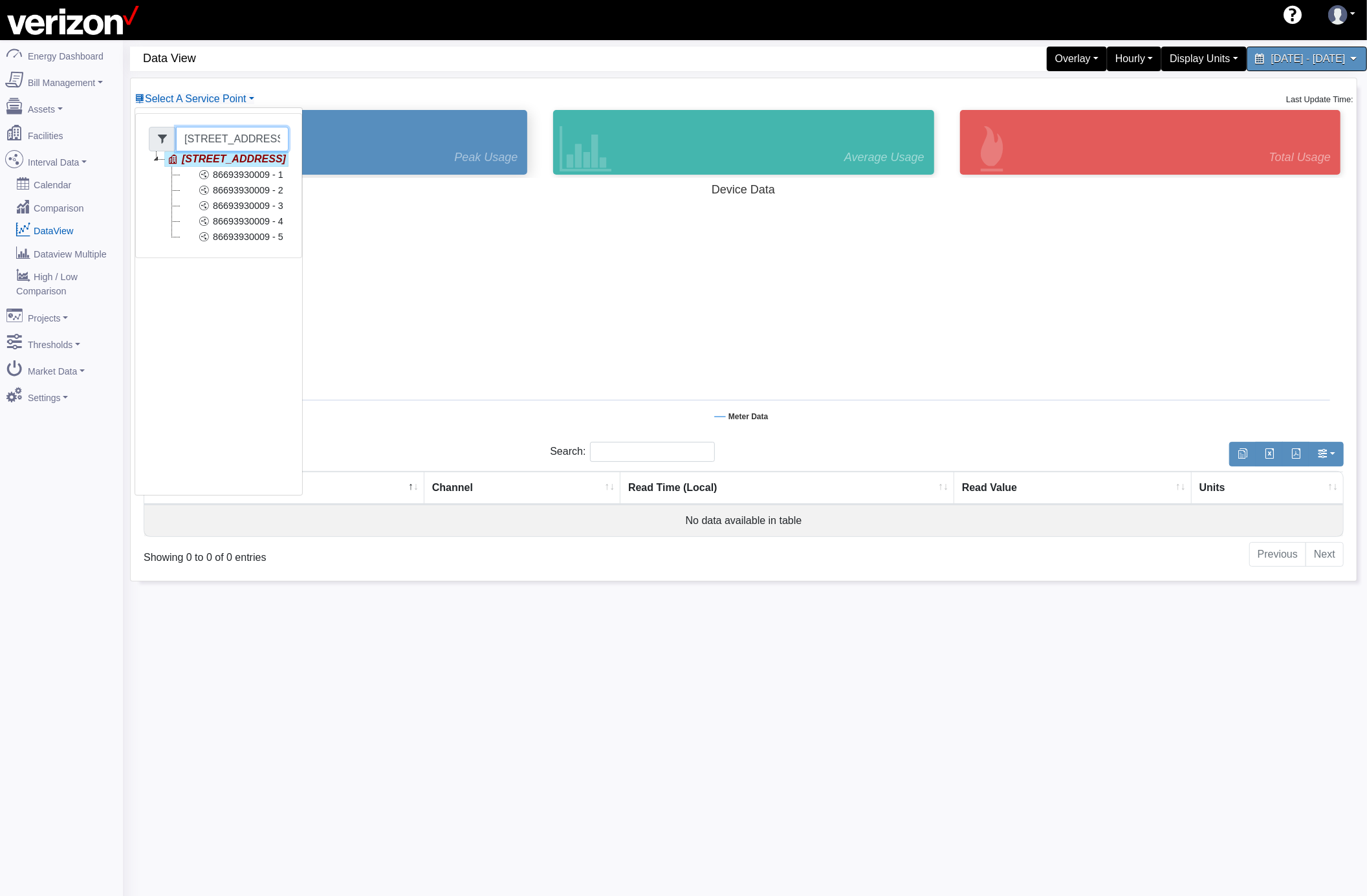
scroll to position [0, 6]
drag, startPoint x: 189, startPoint y: 139, endPoint x: 379, endPoint y: 140, distance: 190.0
click at [379, 142] on div "Select A Service Point 204 SECOND AVE CO Basking Ridge Main Service 117 E 167 S…" at bounding box center [743, 329] width 1226 height 503
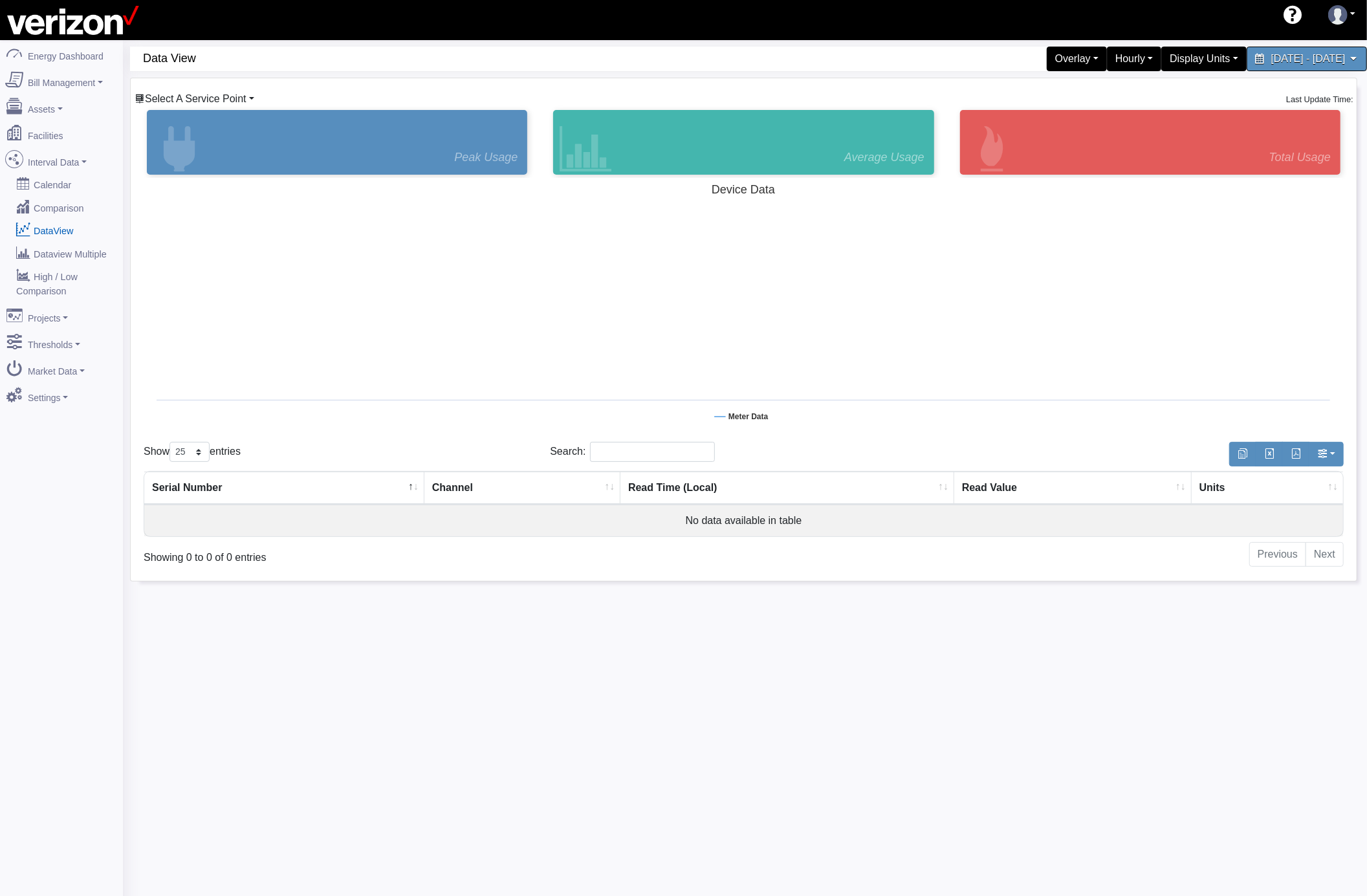
click at [233, 101] on span "Select A Service Point" at bounding box center [195, 99] width 101 height 11
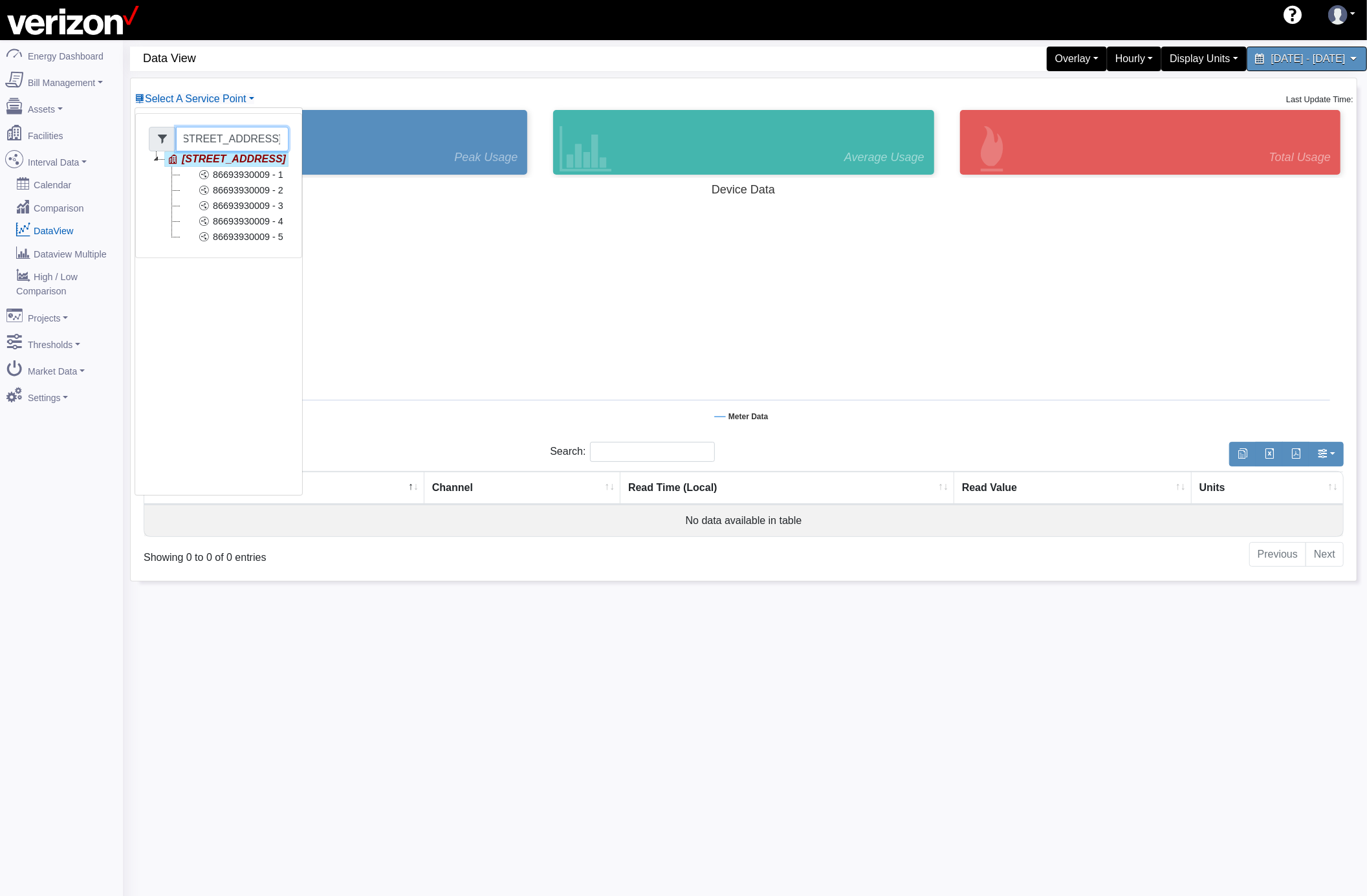
click at [180, 138] on input "[STREET_ADDRESS]" at bounding box center [232, 139] width 112 height 25
drag, startPoint x: 277, startPoint y: 146, endPoint x: 94, endPoint y: 140, distance: 183.1
click at [94, 140] on div "Energy Dashboard Bill Management Dashboard Utility Bills Reports Assets Devices…" at bounding box center [683, 488] width 1367 height 896
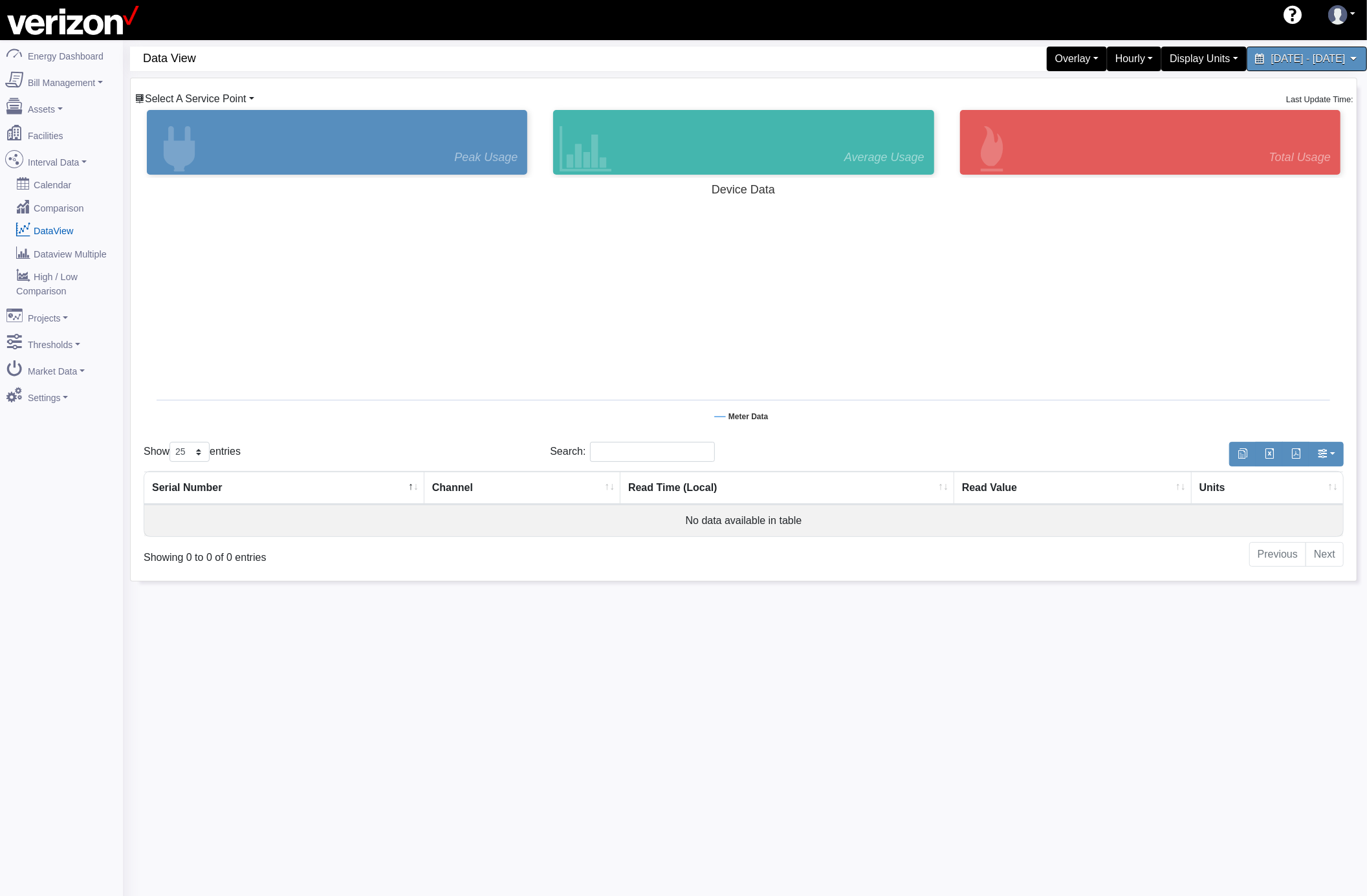
click at [201, 99] on span "Select A Service Point" at bounding box center [195, 99] width 101 height 11
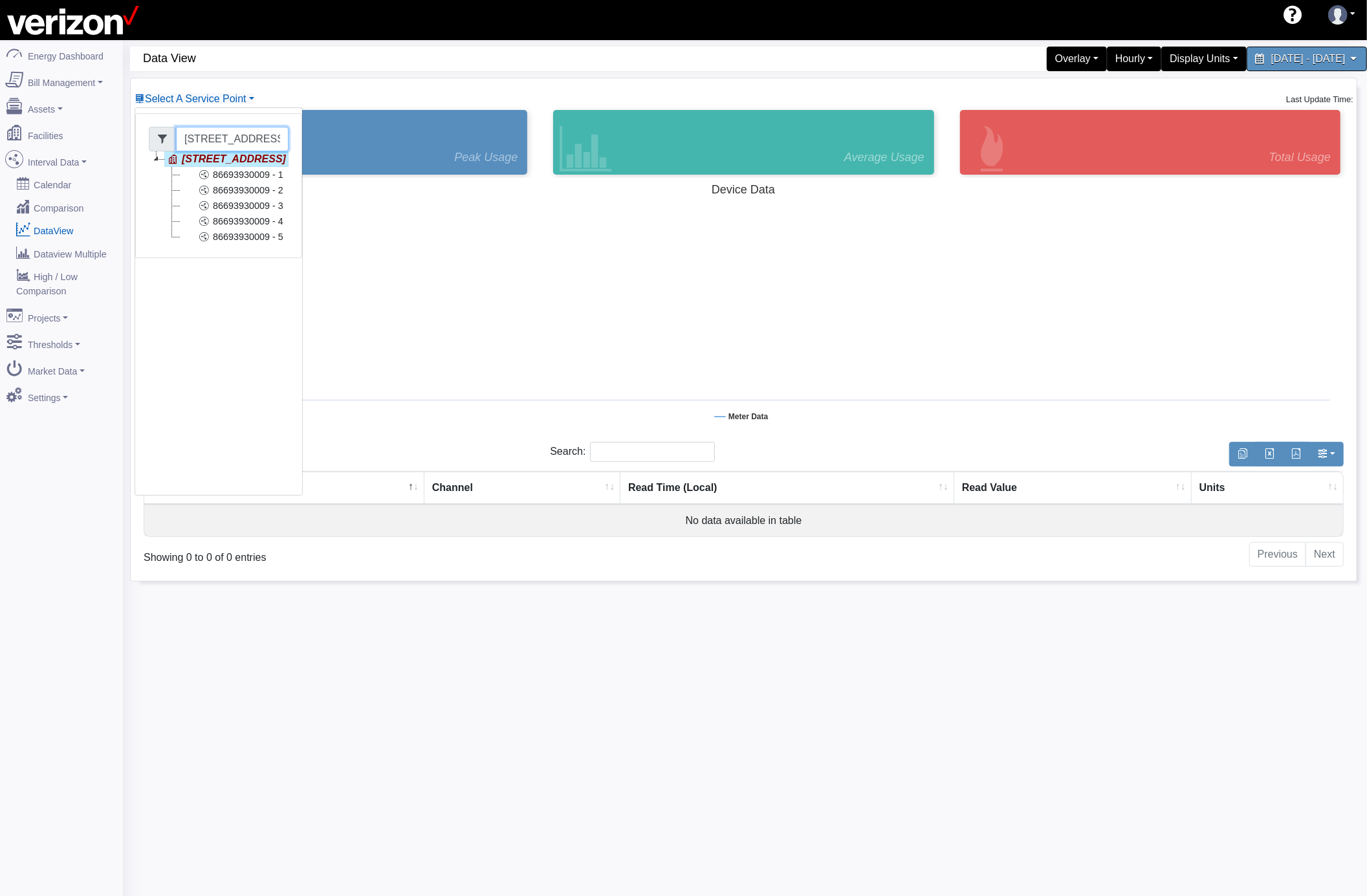
click at [255, 136] on input "[STREET_ADDRESS]" at bounding box center [232, 139] width 112 height 25
click at [257, 139] on input "[STREET_ADDRESS]" at bounding box center [232, 139] width 112 height 25
drag, startPoint x: 277, startPoint y: 140, endPoint x: 167, endPoint y: 140, distance: 110.0
click at [167, 140] on div "[STREET_ADDRESS]" at bounding box center [219, 139] width 140 height 25
type input "O"
